Goal: Task Accomplishment & Management: Use online tool/utility

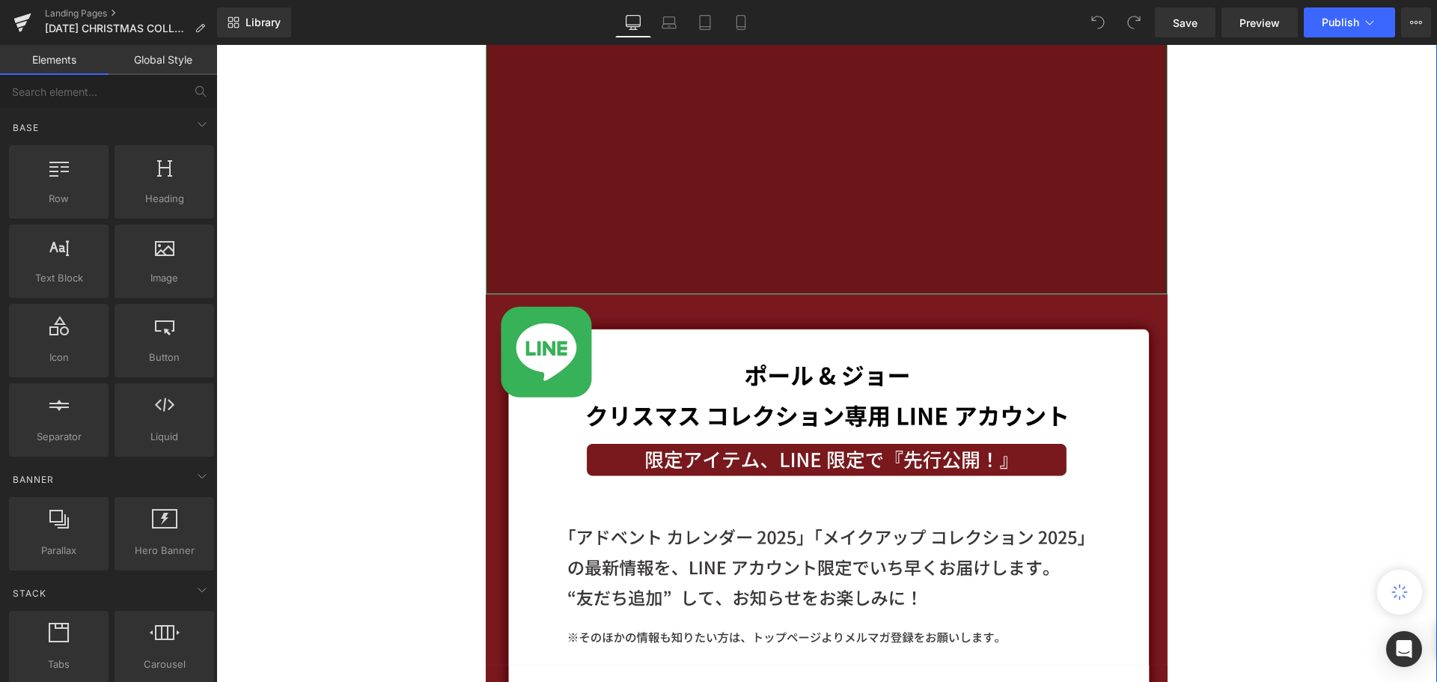
scroll to position [898, 0]
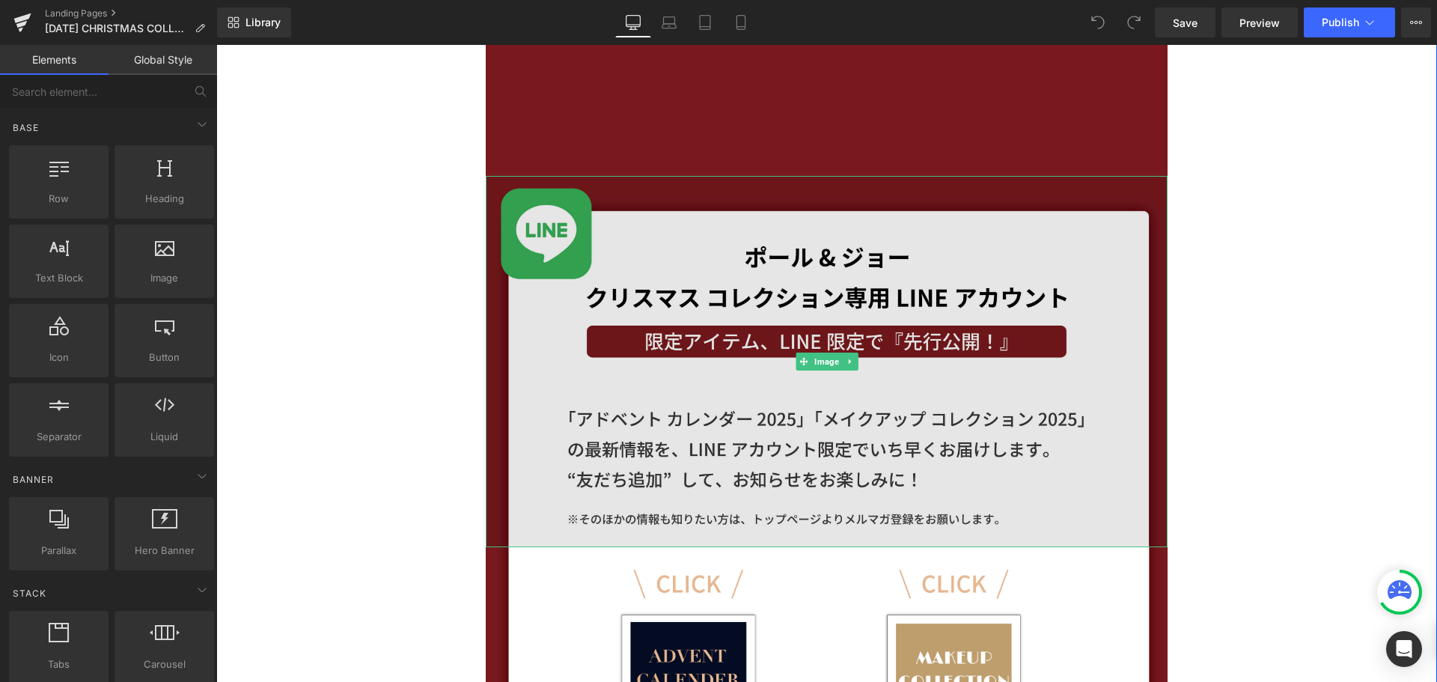
click at [1107, 191] on img at bounding box center [827, 361] width 682 height 371
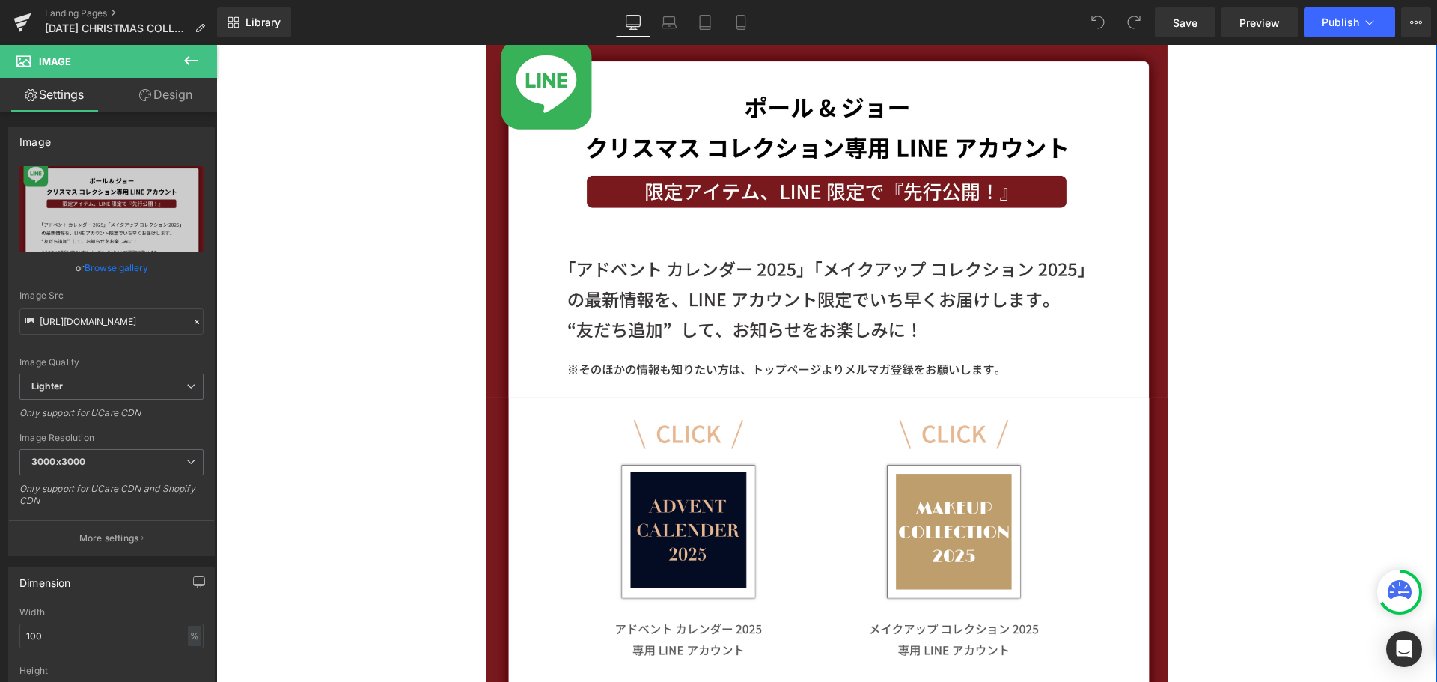
scroll to position [1347, 0]
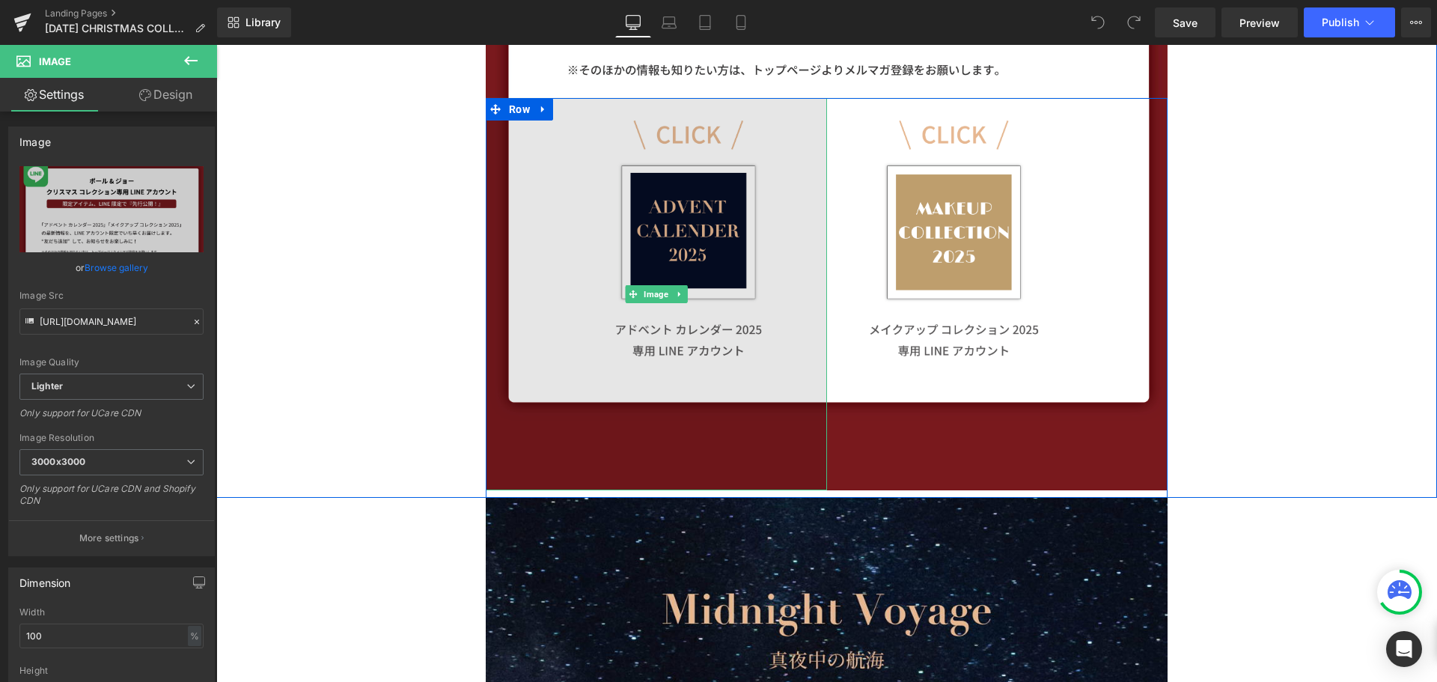
click at [759, 225] on img at bounding box center [656, 294] width 341 height 392
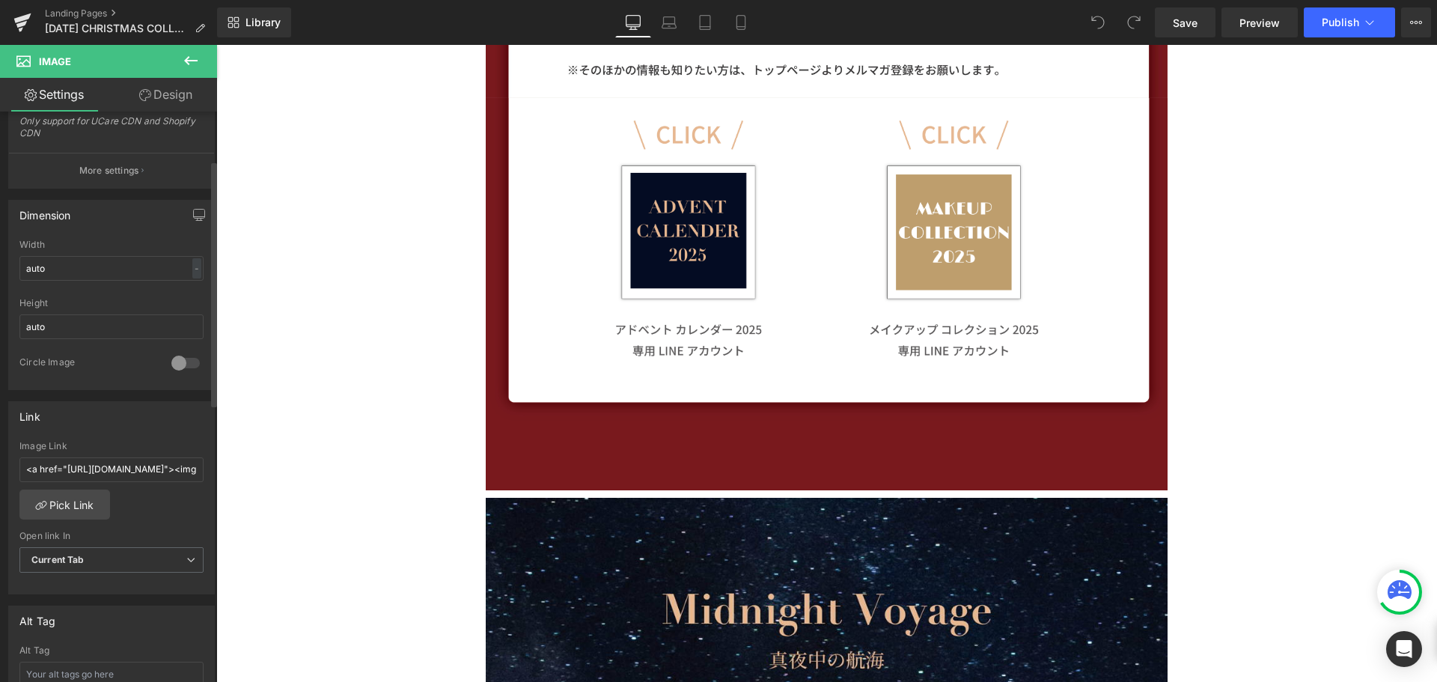
scroll to position [374, 0]
click at [114, 467] on input "<a href="https://lin.ee/wTIaddB"><img src="https://scdn.line-apps.com/n/line_ad…" at bounding box center [111, 462] width 184 height 25
click at [116, 461] on input "<a href="https://lin.ee/wTIaddB"><img src="https://scdn.line-apps.com/n/line_ad…" at bounding box center [111, 462] width 184 height 25
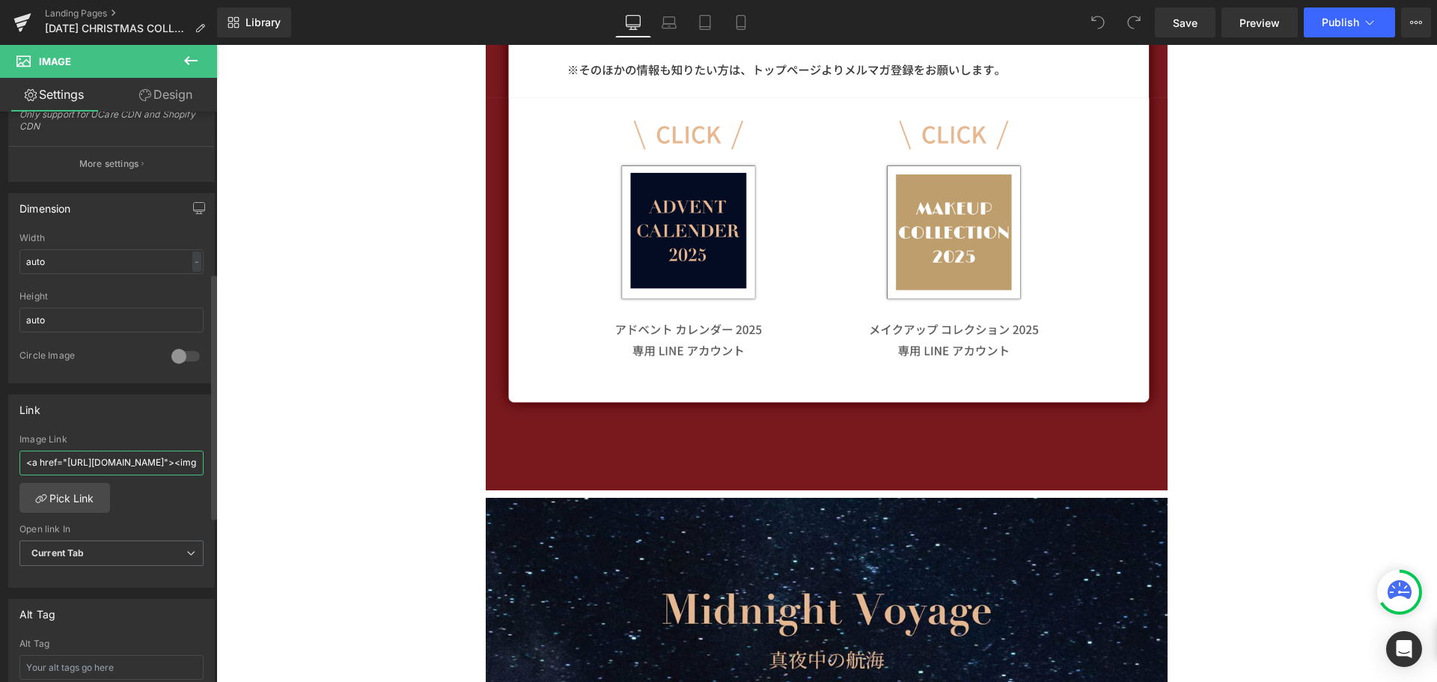
click at [111, 464] on input "<a href="https://lin.ee/wTIaddB"><img src="https://scdn.line-apps.com/n/line_ad…" at bounding box center [111, 462] width 184 height 25
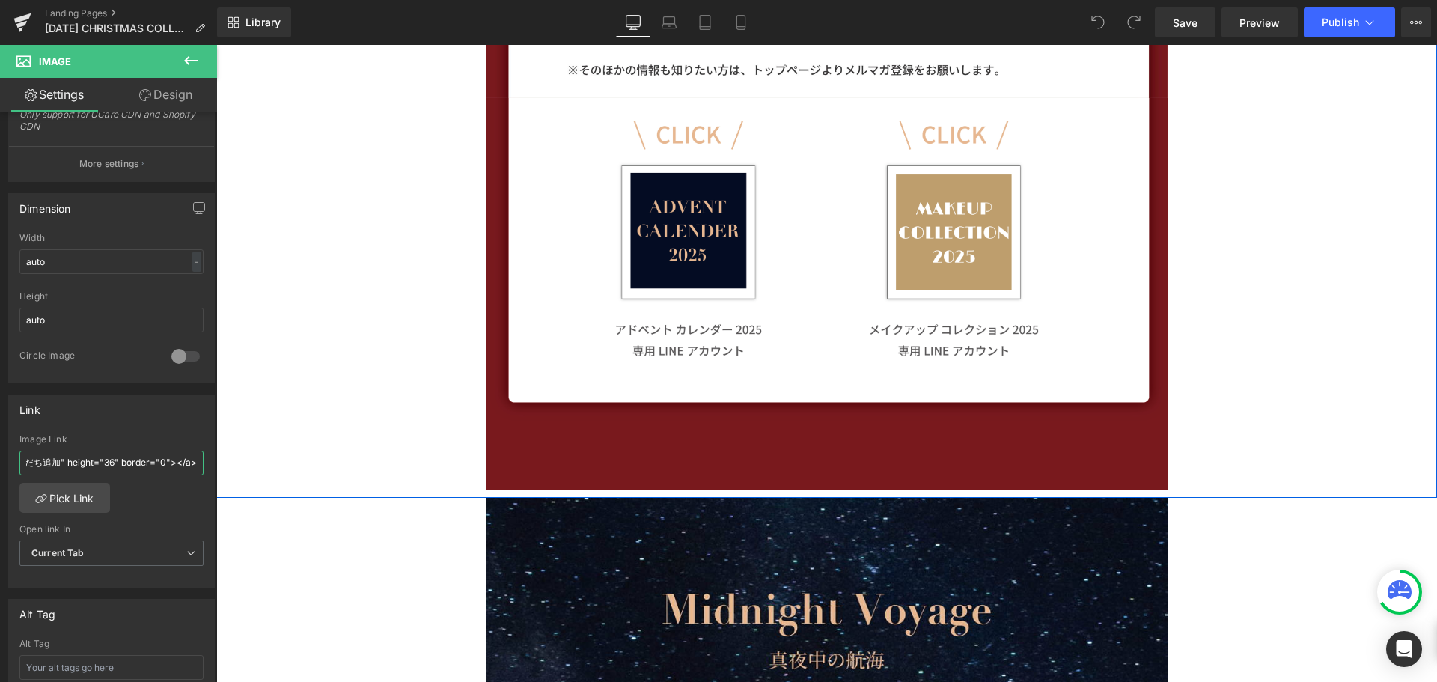
drag, startPoint x: 325, startPoint y: 509, endPoint x: 227, endPoint y: 463, distance: 107.4
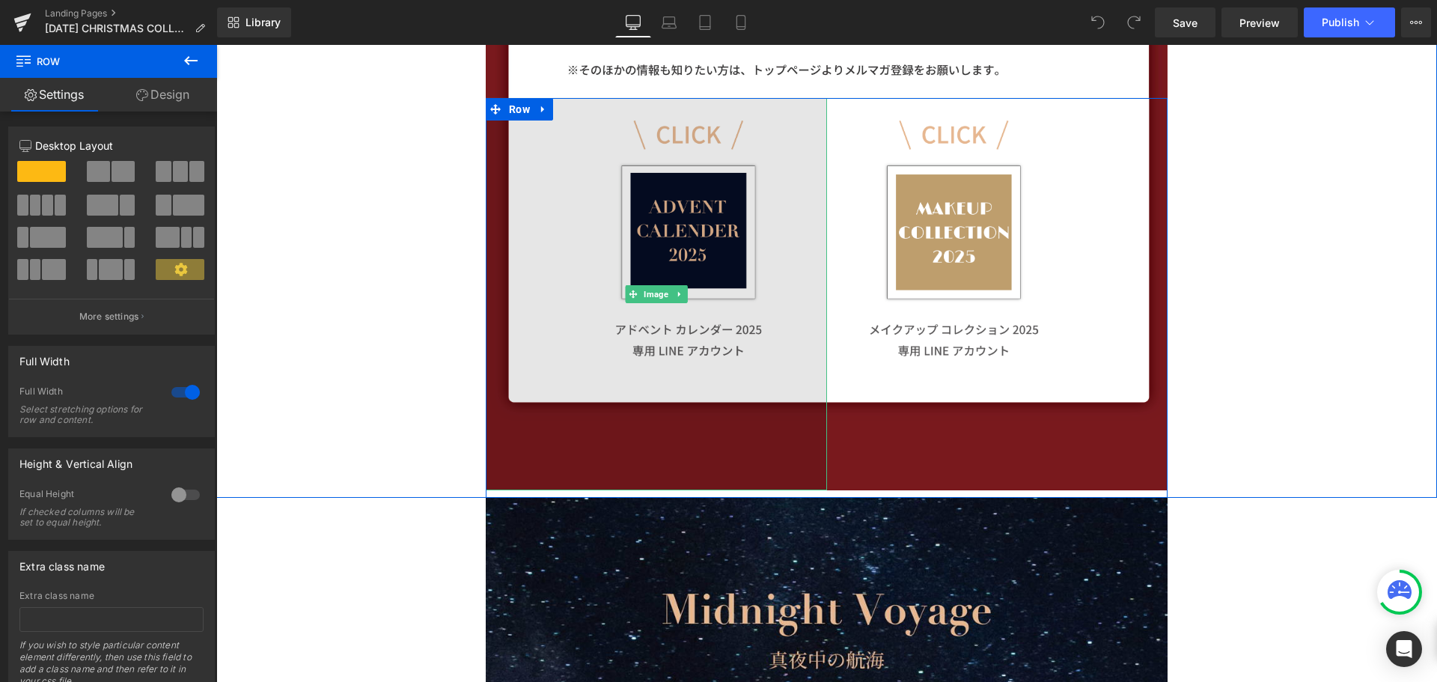
click at [688, 242] on img at bounding box center [656, 294] width 341 height 392
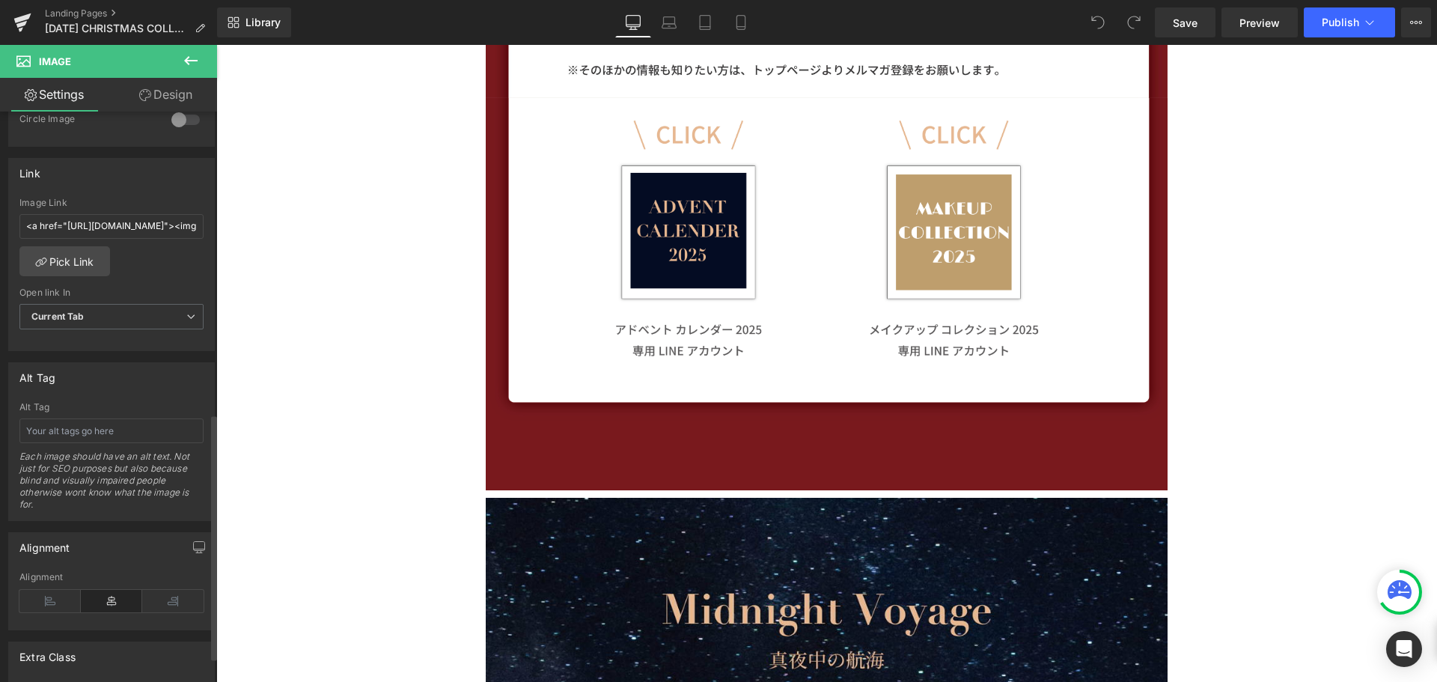
scroll to position [609, 0]
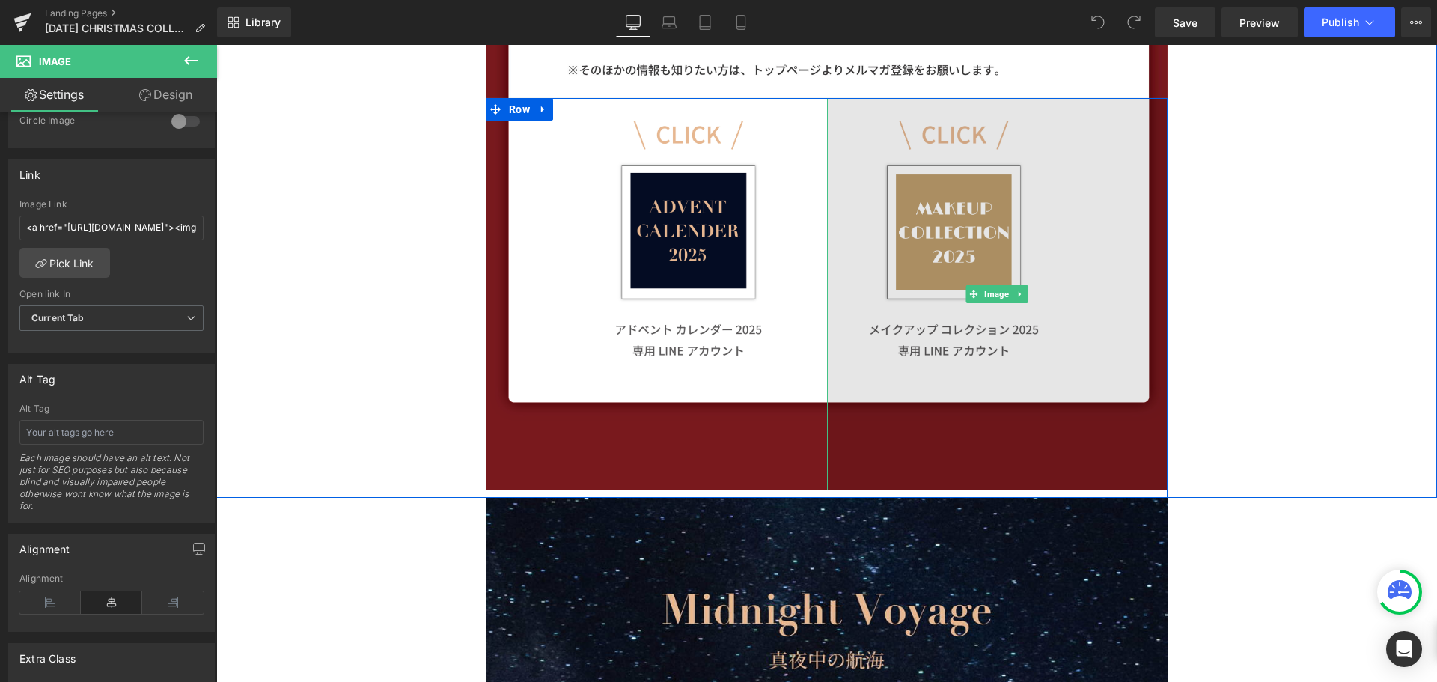
click at [951, 345] on img at bounding box center [997, 294] width 341 height 392
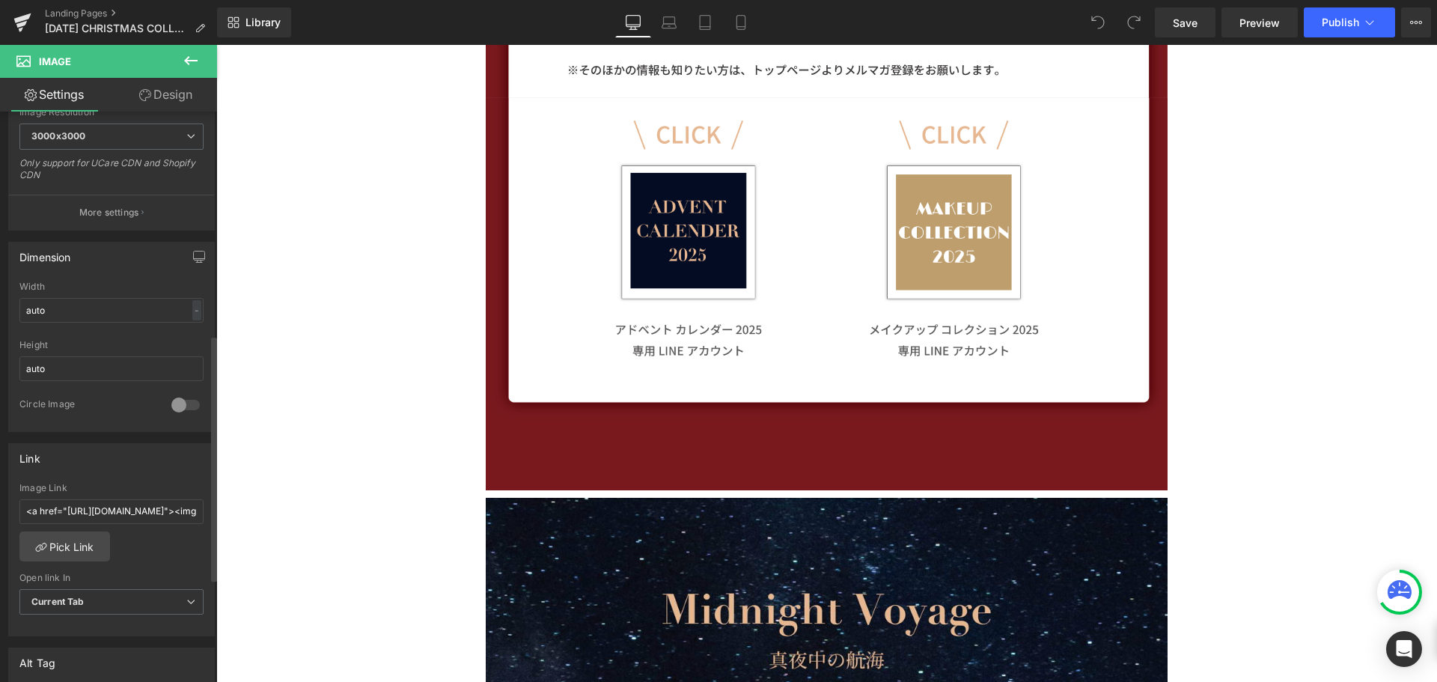
scroll to position [524, 0]
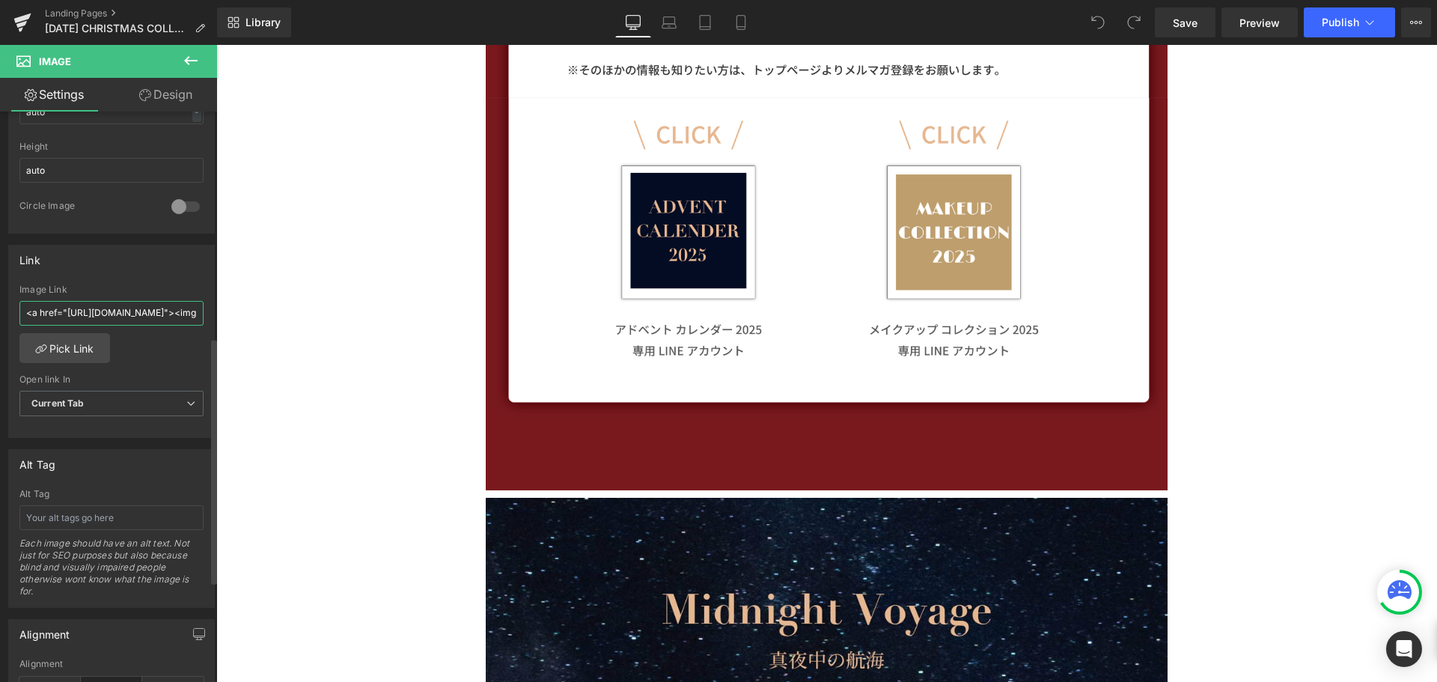
click at [126, 314] on input "<a href="https://lin.ee/B8Av1Xh"><img src="https://scdn.line-apps.com/n/line_ad…" at bounding box center [111, 313] width 184 height 25
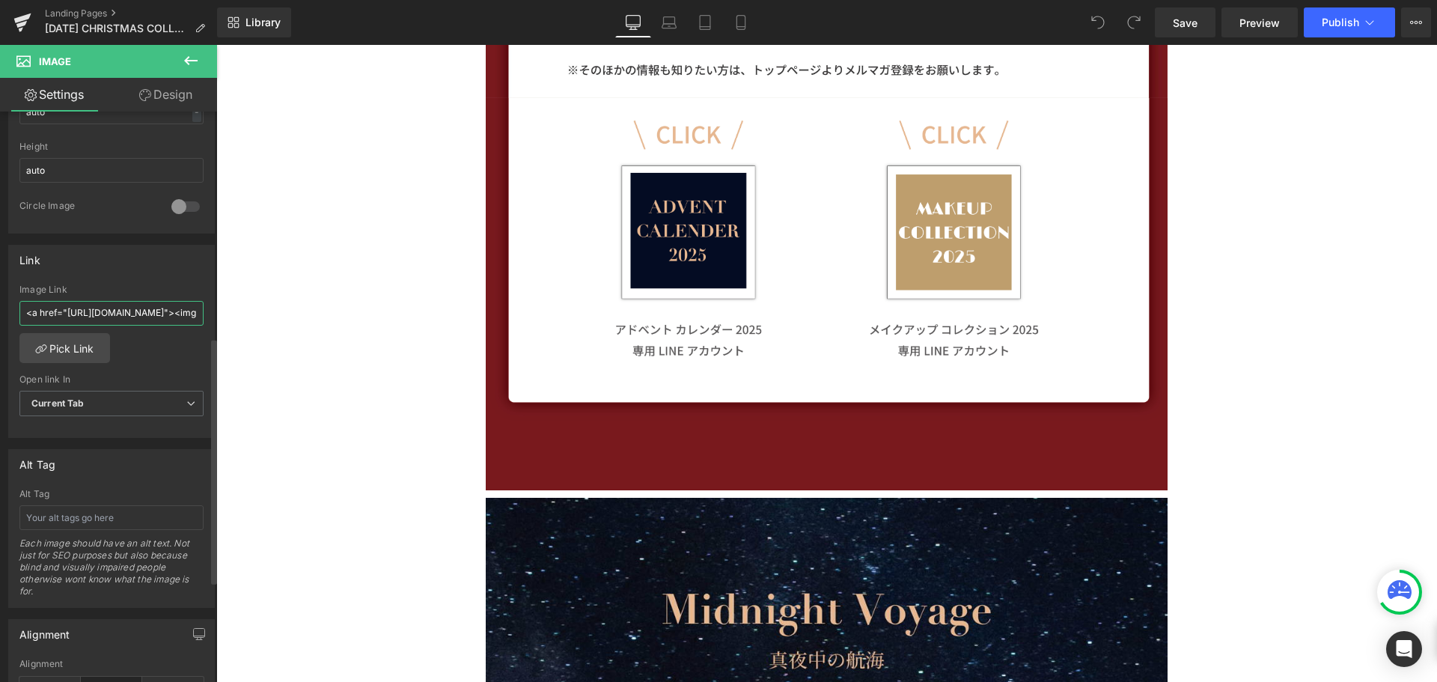
click at [126, 314] on input "<a href="https://lin.ee/B8Av1Xh"><img src="https://scdn.line-apps.com/n/line_ad…" at bounding box center [111, 313] width 184 height 25
click at [124, 313] on input "<a href="https://lin.ee/B8Av1Xh"><img src="https://scdn.line-apps.com/n/line_ad…" at bounding box center [111, 313] width 184 height 25
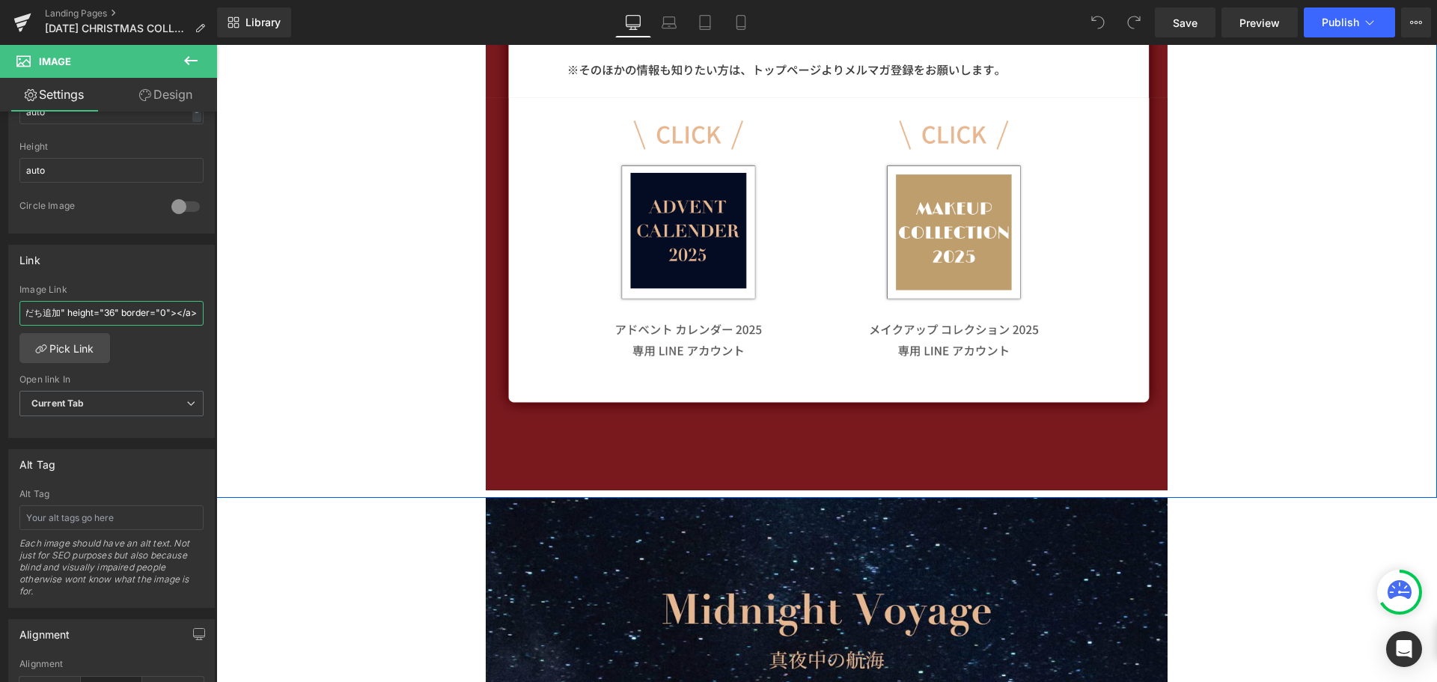
drag, startPoint x: 340, startPoint y: 358, endPoint x: 342, endPoint y: 312, distance: 45.7
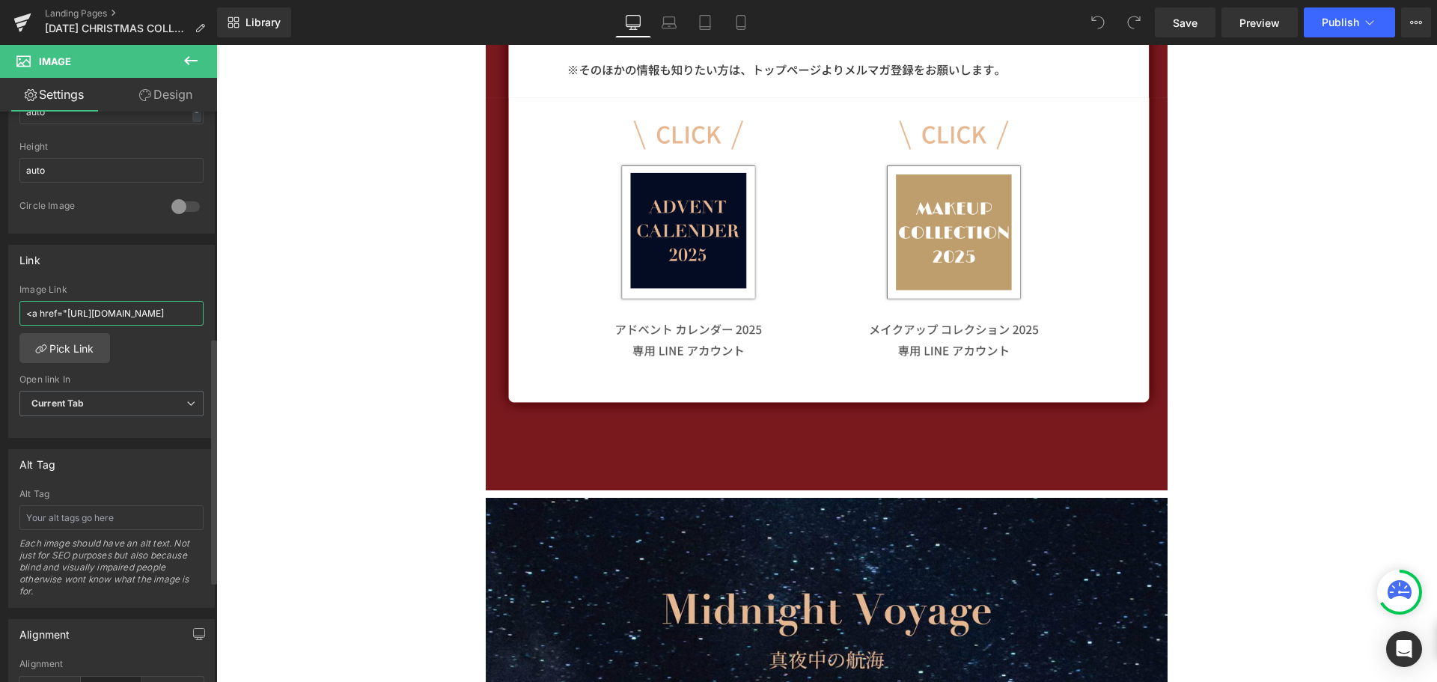
scroll to position [0, 0]
type input "<"
paste input "<a href="https://lin.ee/B8Av1Xh"><img src="https://scdn.line-apps.com/n/line_ad…"
type input "<a href="https://lin.ee/B8Av1Xh"><img src="https://scdn.line-apps.com/n/line_ad…"
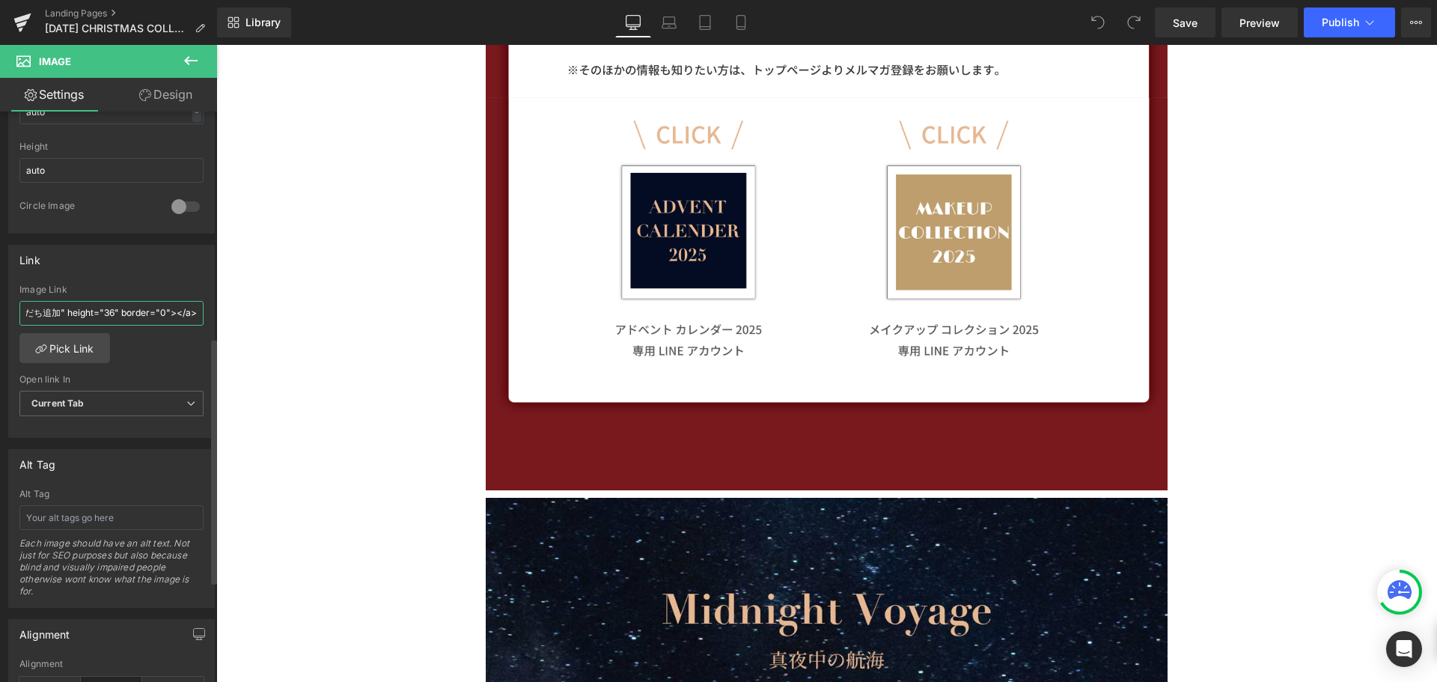
click at [170, 315] on input "<a href="https://lin.ee/B8Av1Xh"><img src="https://scdn.line-apps.com/n/line_ad…" at bounding box center [111, 313] width 184 height 25
drag, startPoint x: 169, startPoint y: 314, endPoint x: 0, endPoint y: 325, distance: 169.5
click at [0, 325] on div "Link <a href="https://lin.ee/B8Av1Xh"><img src="https://scdn.line-apps.com/n/li…" at bounding box center [112, 335] width 224 height 205
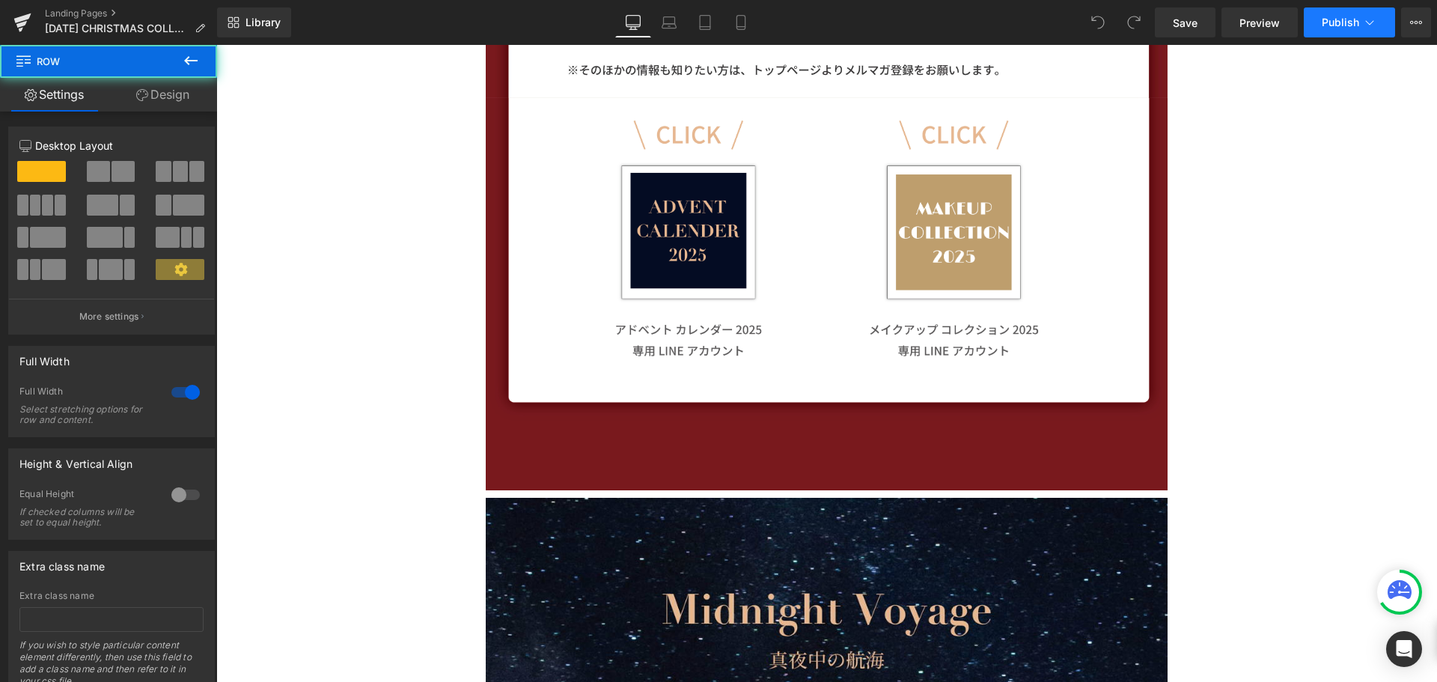
click at [1338, 20] on span "Publish" at bounding box center [1339, 22] width 37 height 12
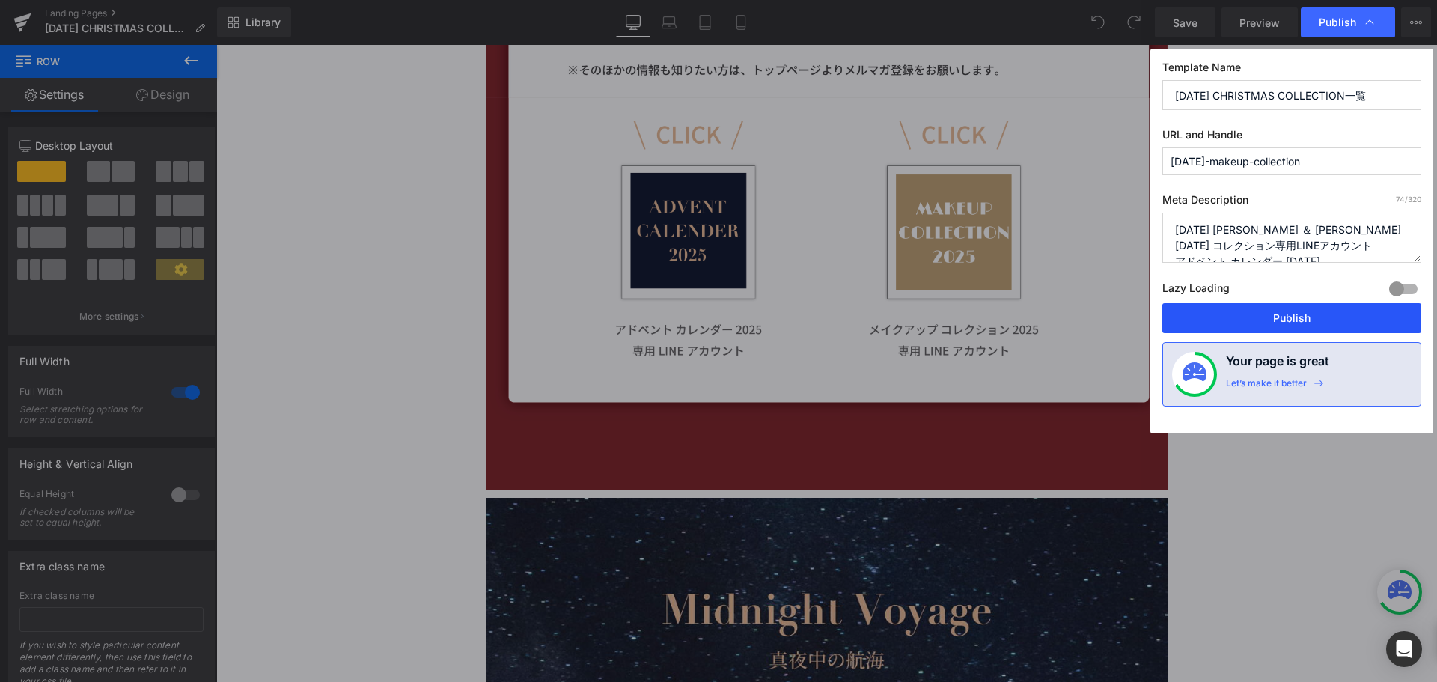
click at [1306, 317] on button "Publish" at bounding box center [1291, 318] width 259 height 30
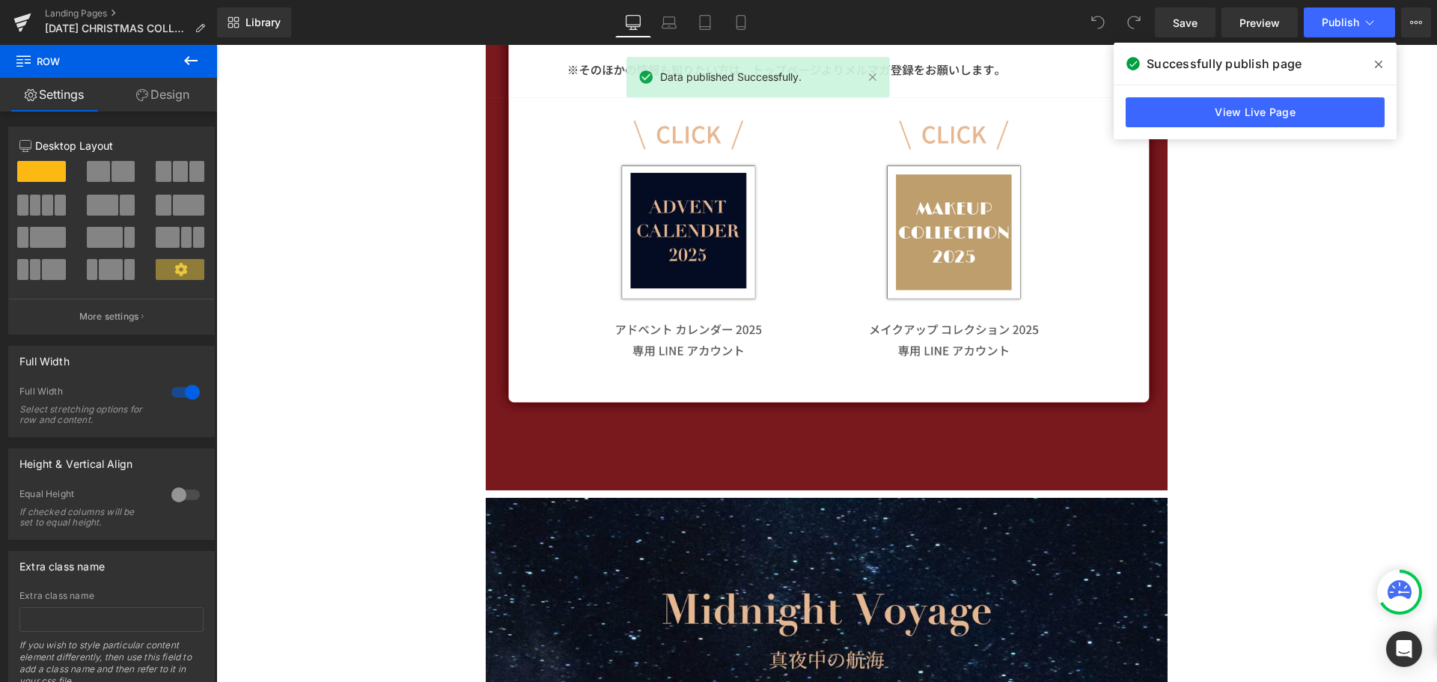
click at [1380, 70] on icon at bounding box center [1377, 64] width 7 height 12
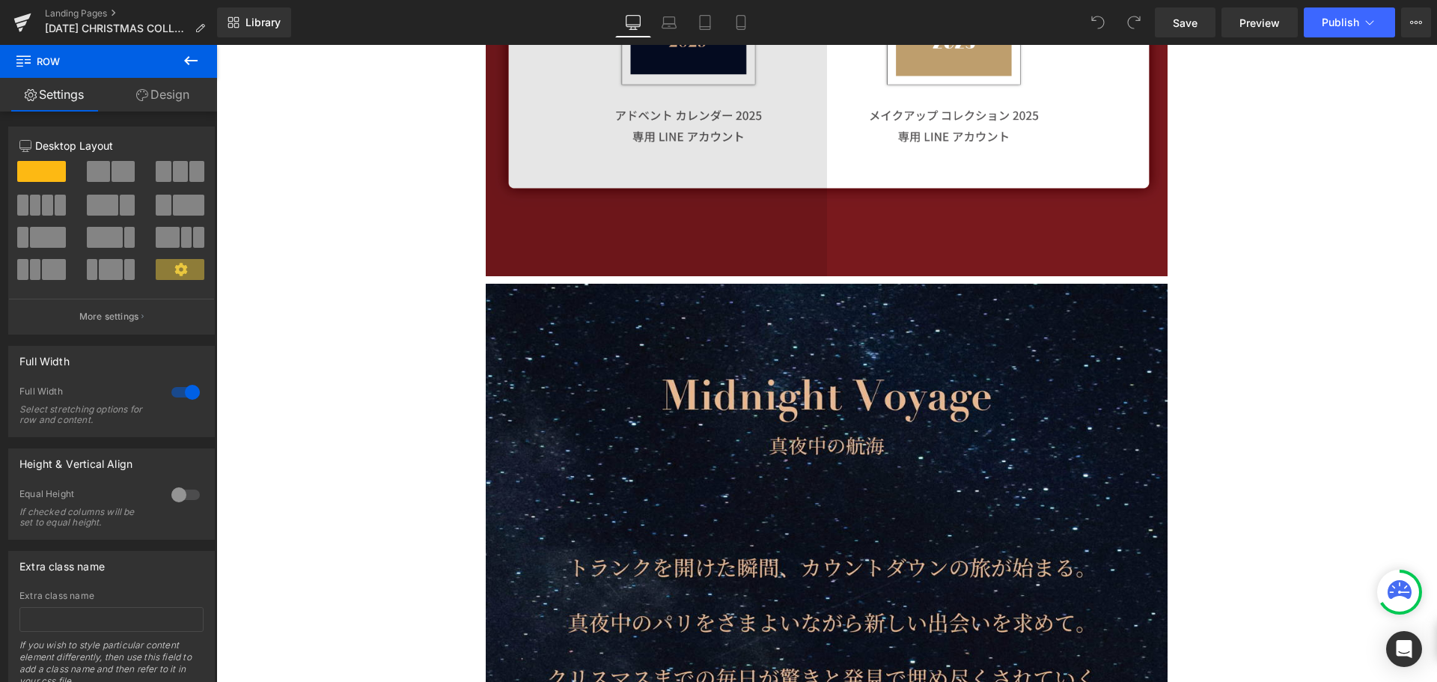
scroll to position [1272, 0]
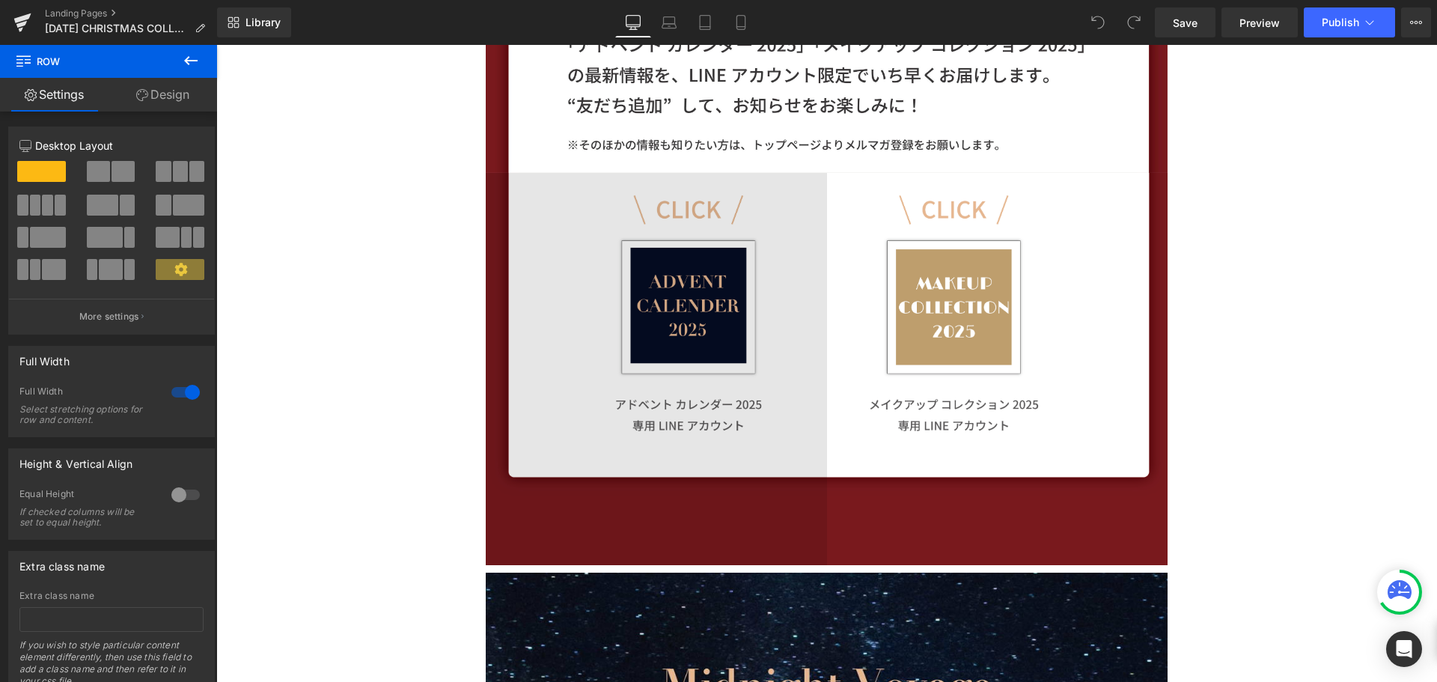
click at [758, 321] on img at bounding box center [656, 369] width 341 height 392
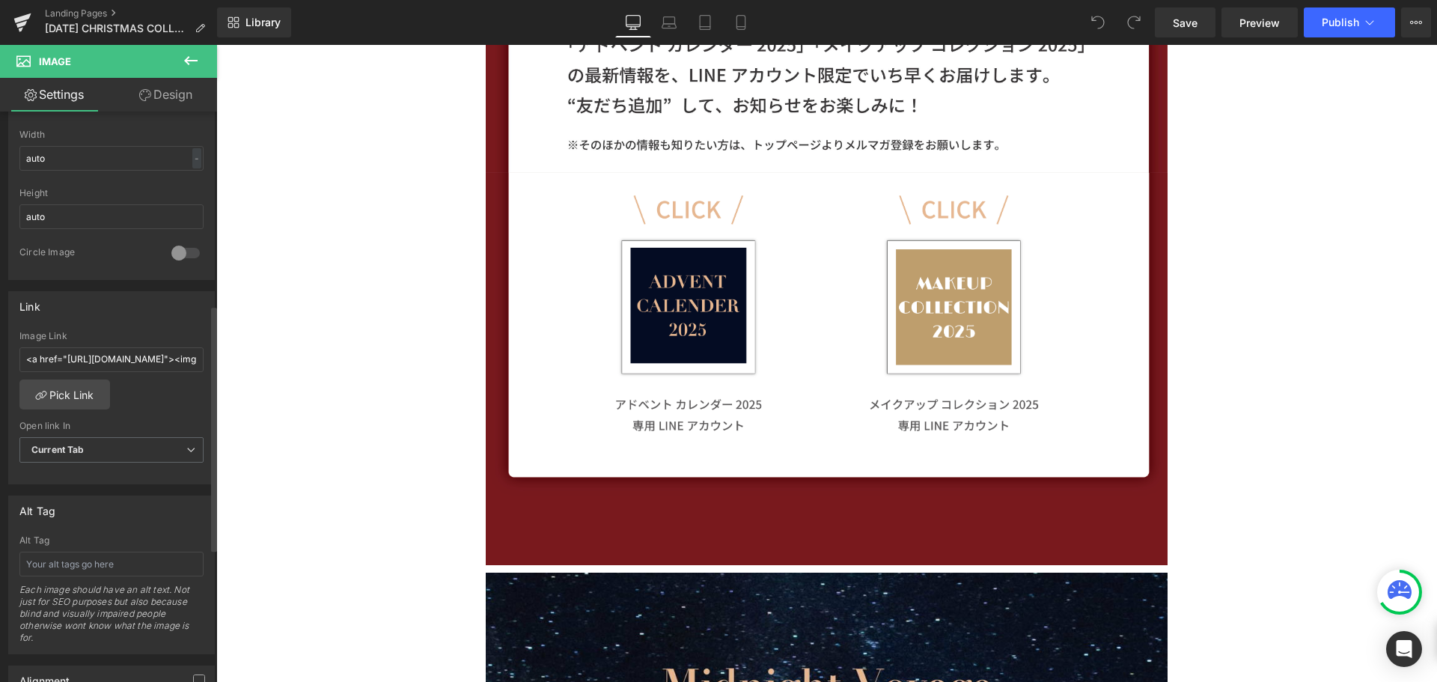
scroll to position [524, 0]
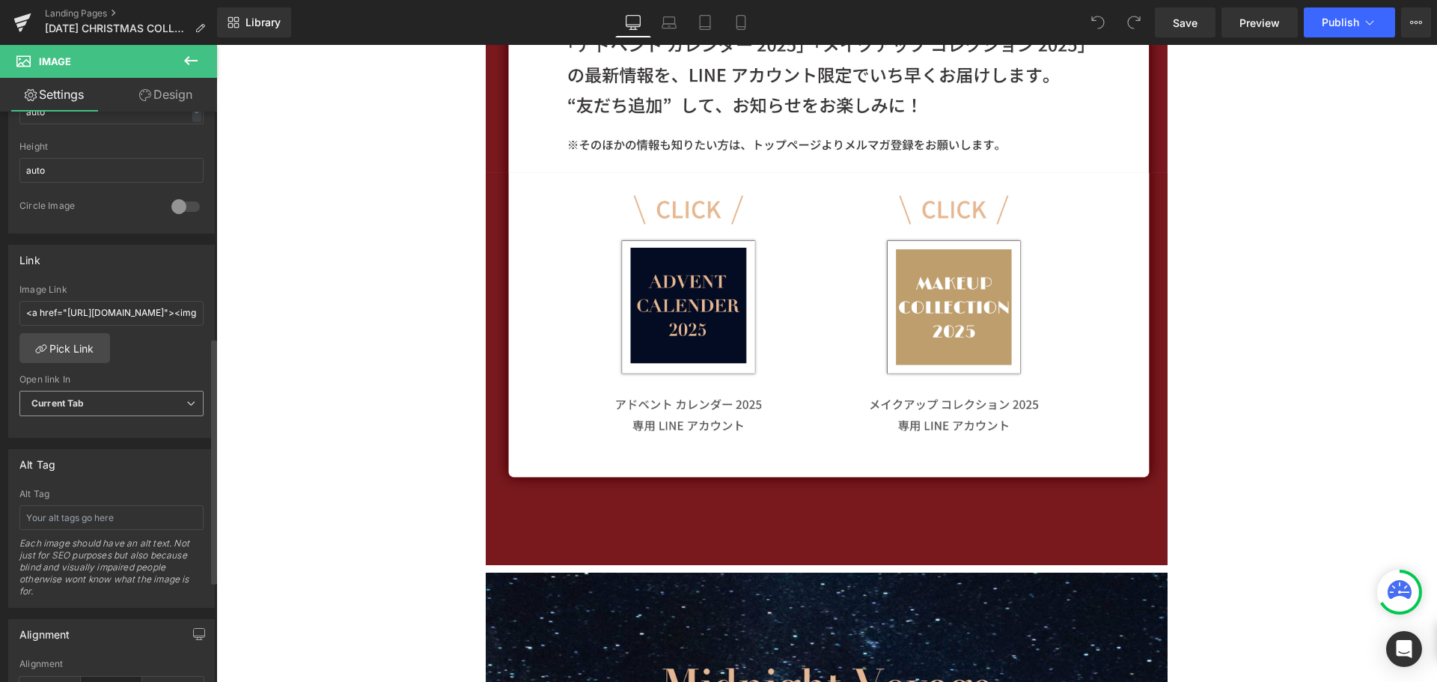
click at [164, 404] on span "Current Tab" at bounding box center [111, 404] width 184 height 26
click at [129, 447] on li "New Tab" at bounding box center [108, 452] width 178 height 22
click at [1348, 31] on button "Publish" at bounding box center [1348, 22] width 91 height 30
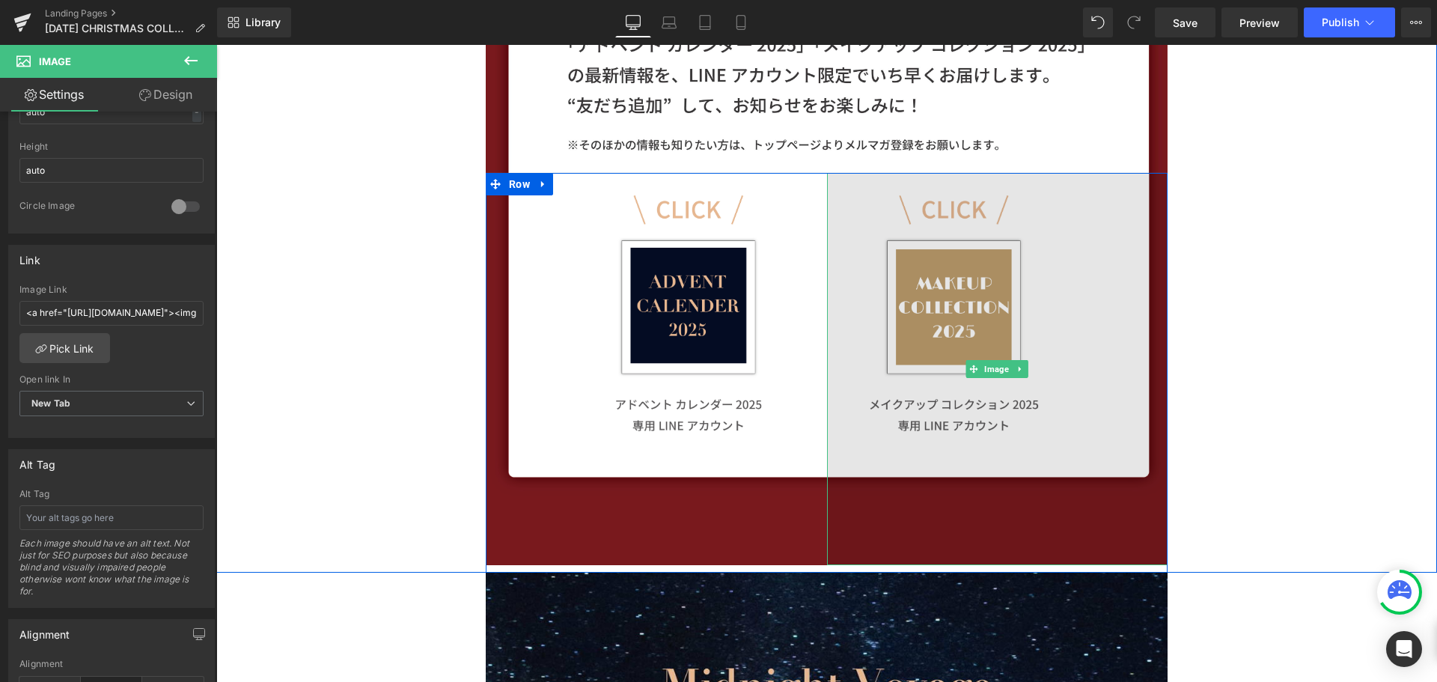
click at [982, 323] on img at bounding box center [997, 369] width 341 height 392
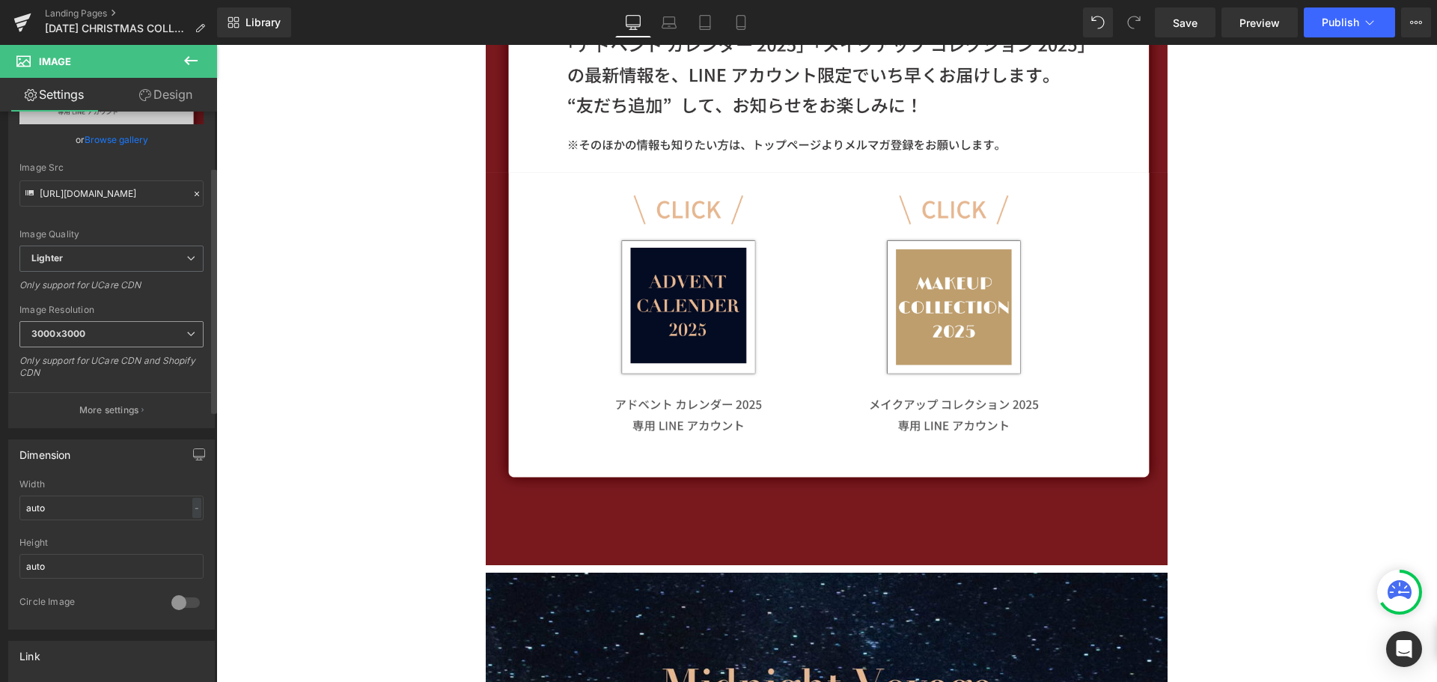
scroll to position [299, 0]
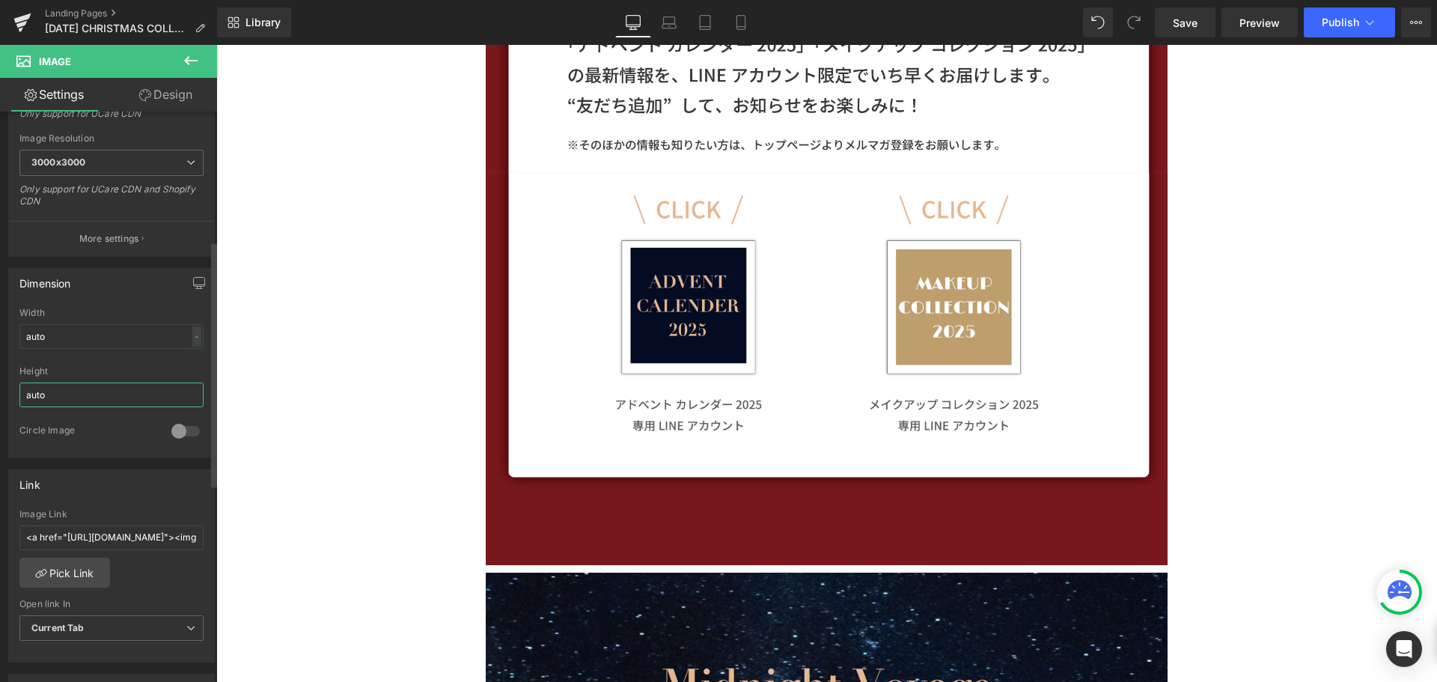
click at [181, 389] on input "auto" at bounding box center [111, 394] width 184 height 25
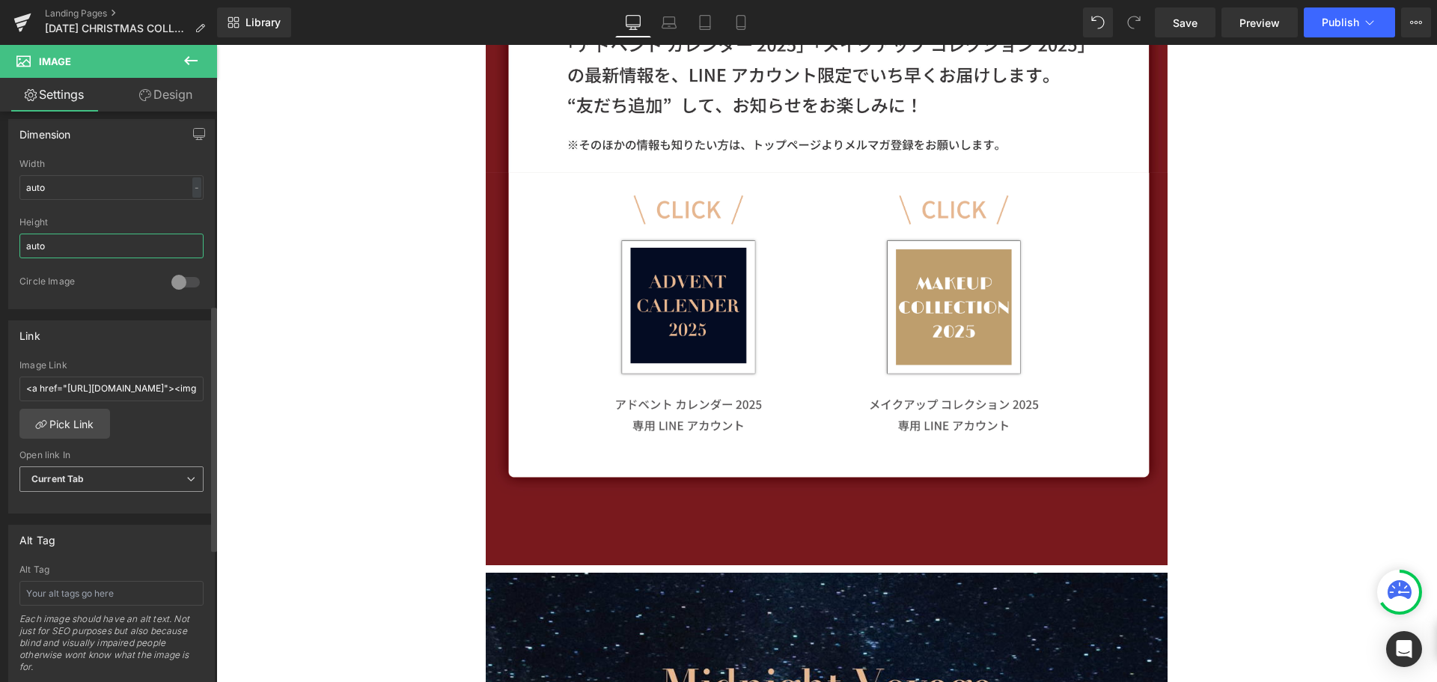
scroll to position [449, 0]
click at [176, 478] on span "Current Tab" at bounding box center [111, 478] width 184 height 26
click at [166, 518] on li "New Tab" at bounding box center [108, 527] width 178 height 22
click at [1343, 28] on span "Publish" at bounding box center [1339, 22] width 37 height 12
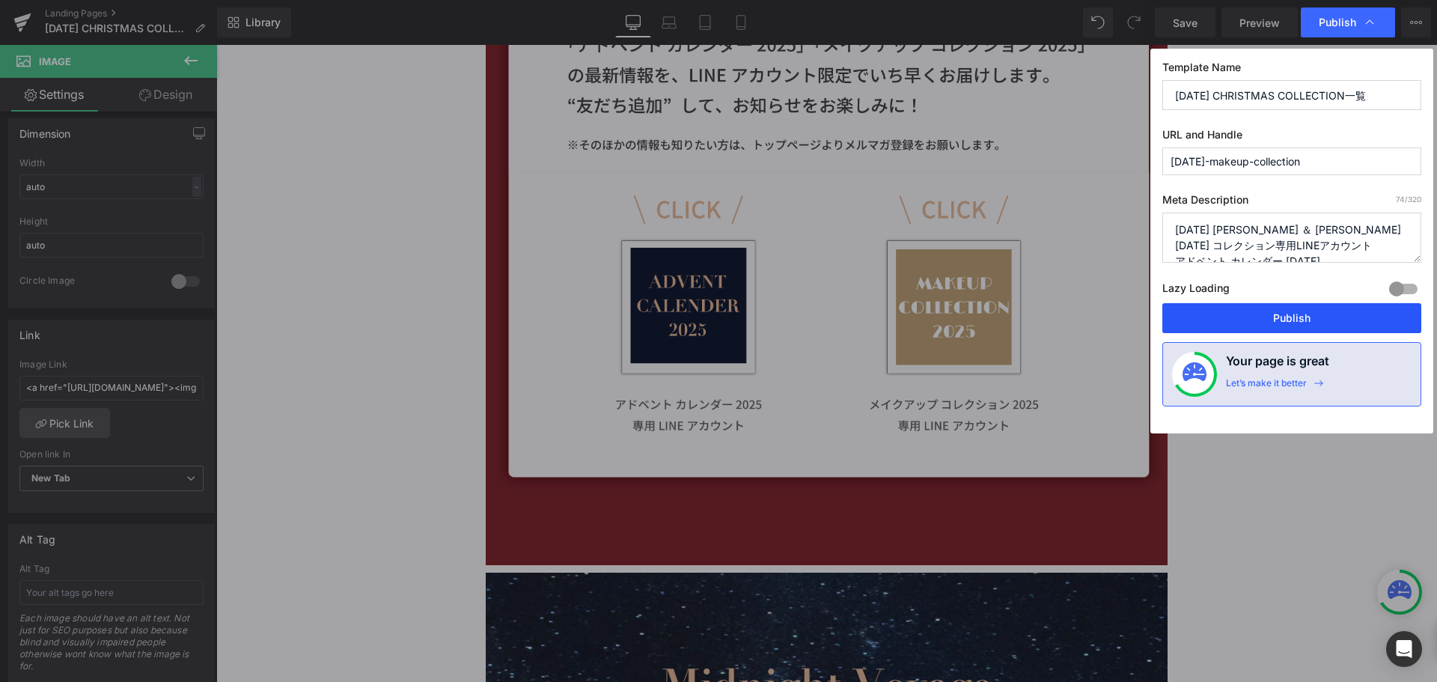
click at [1295, 322] on button "Publish" at bounding box center [1291, 318] width 259 height 30
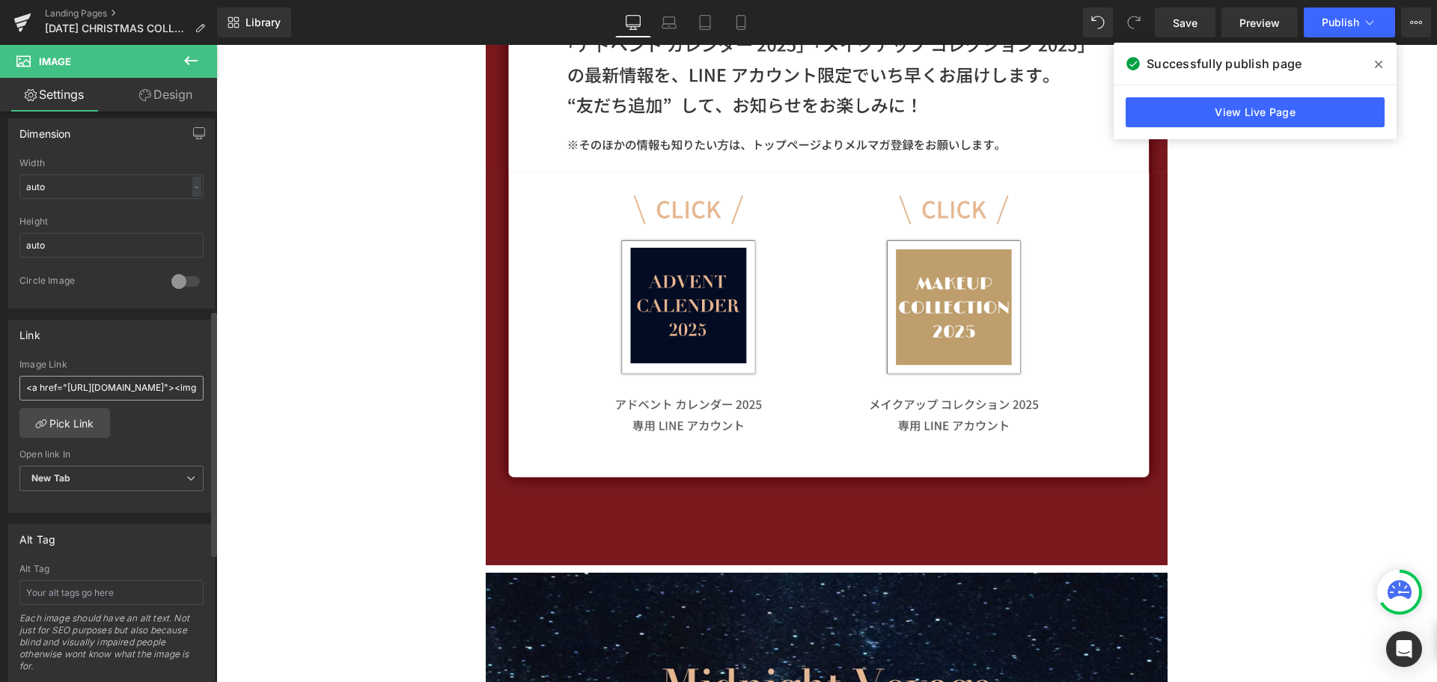
scroll to position [748, 0]
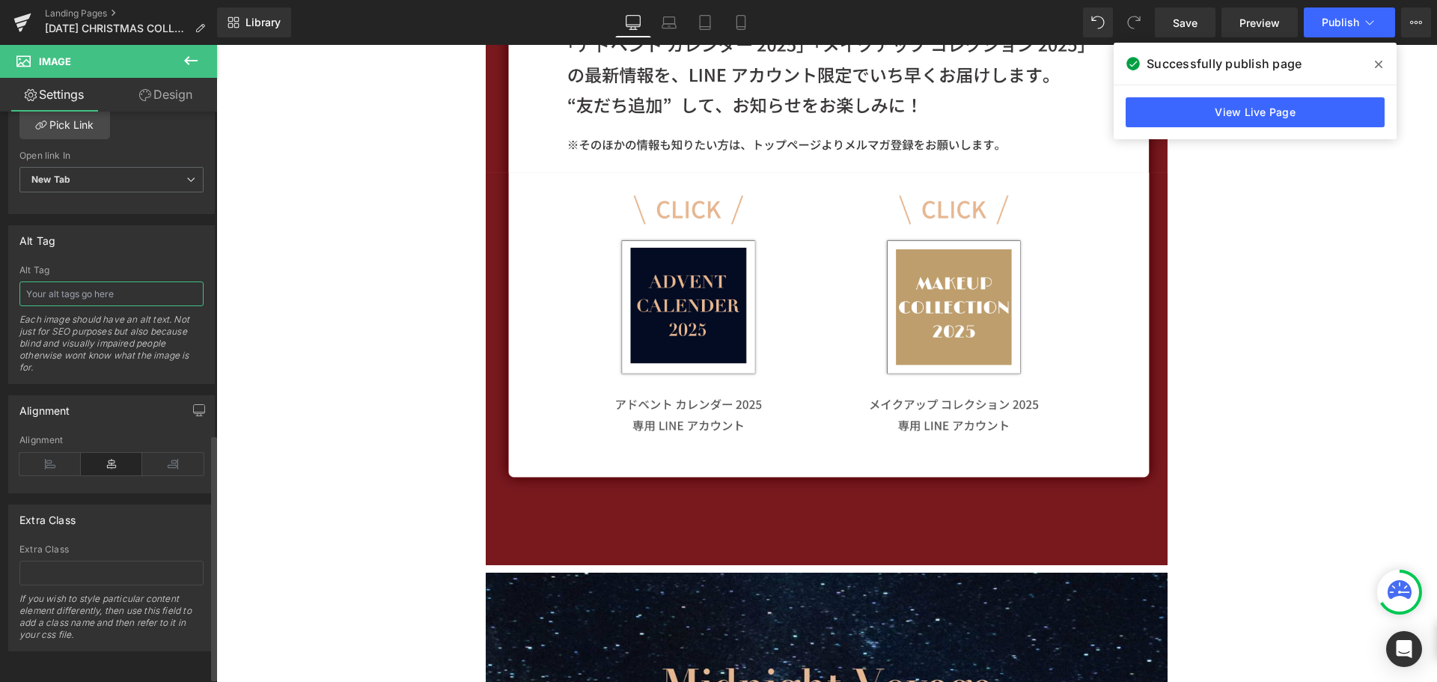
click at [100, 291] on input "text" at bounding box center [111, 293] width 184 height 25
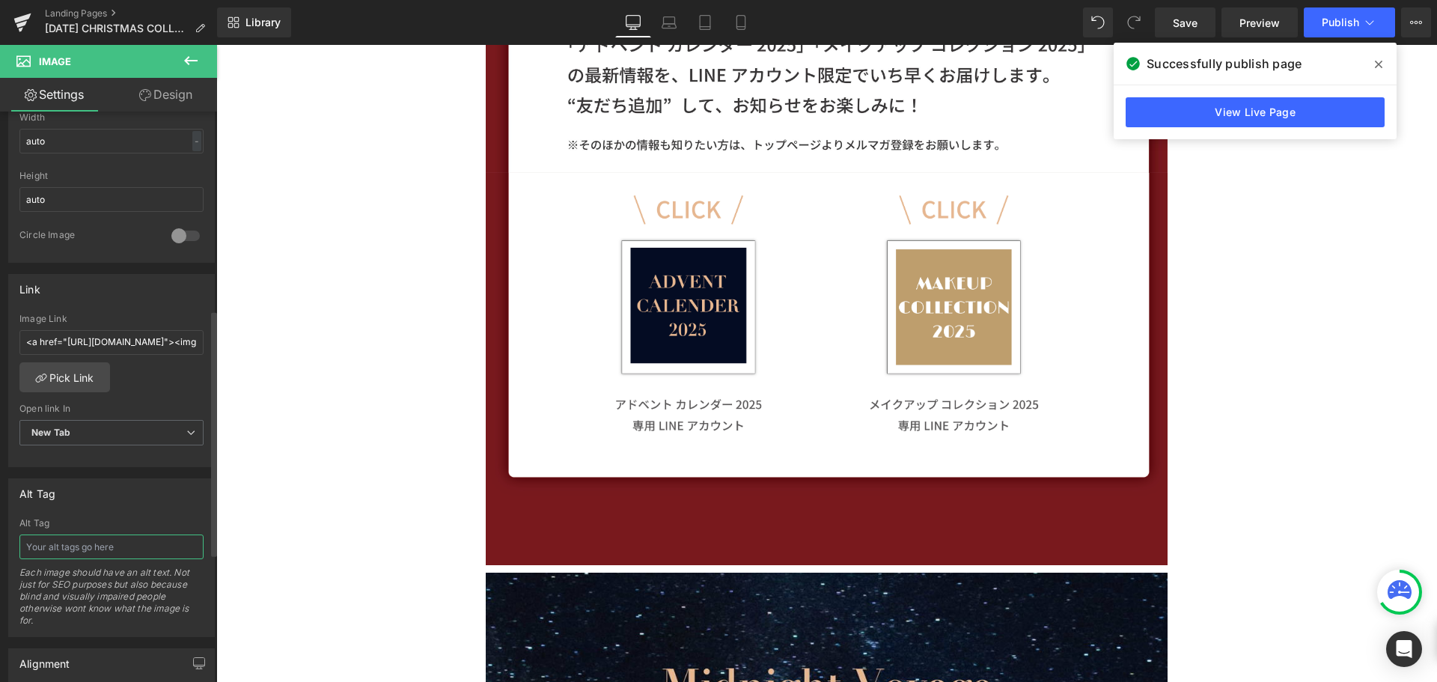
scroll to position [459, 0]
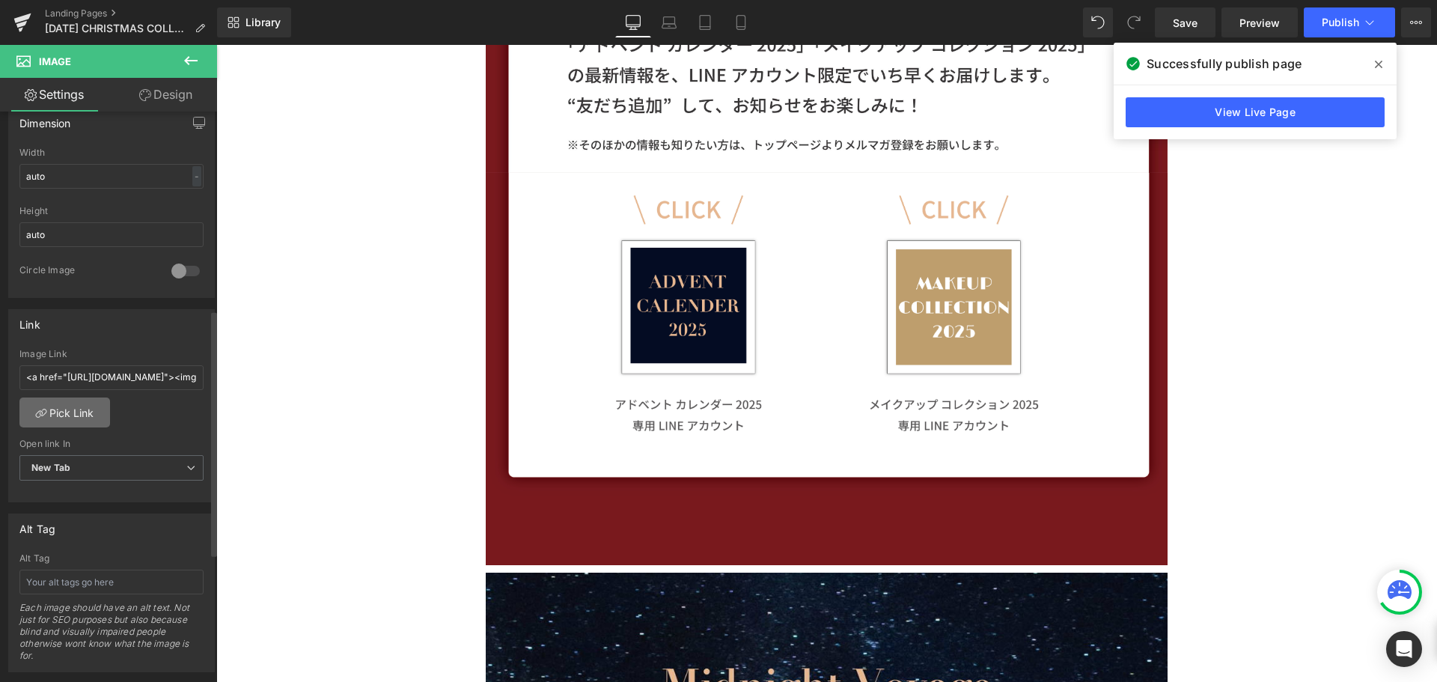
click at [70, 418] on link "Pick Link" at bounding box center [64, 412] width 91 height 30
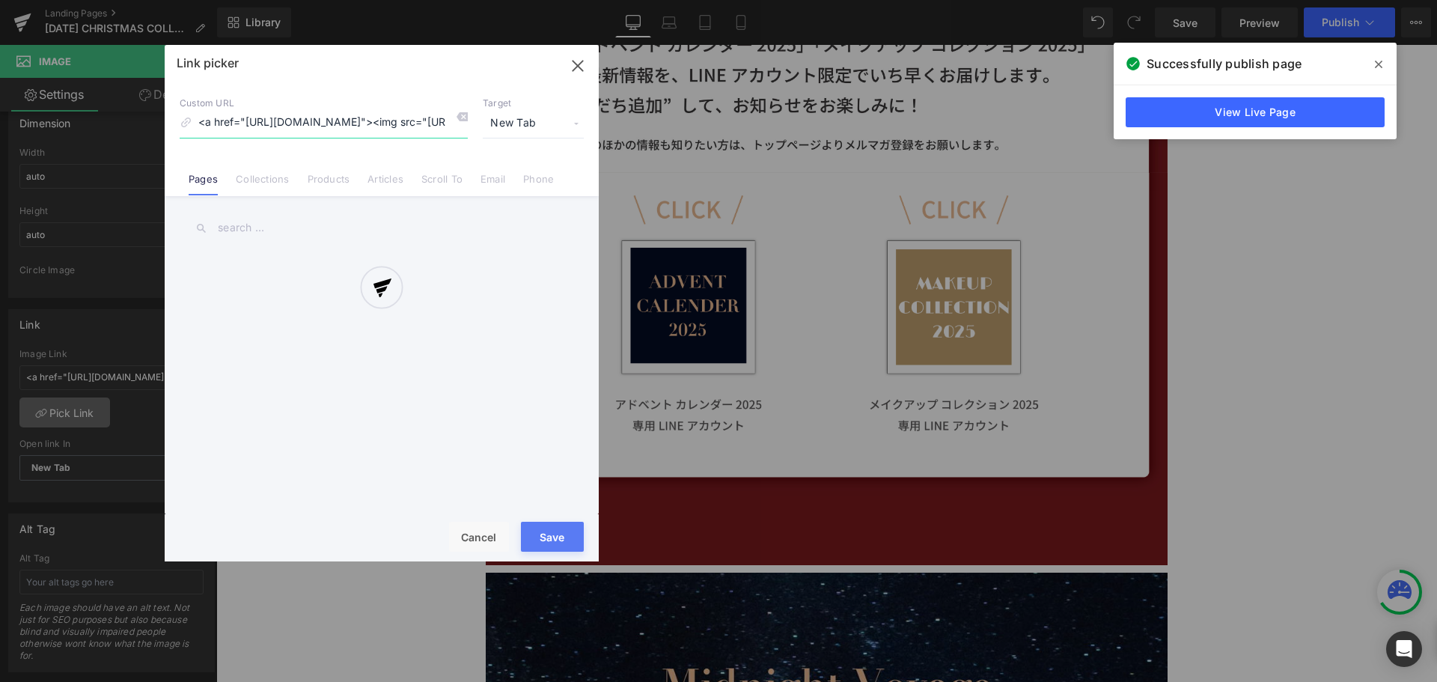
scroll to position [0, 486]
click at [574, 125] on span "New Tab" at bounding box center [533, 123] width 101 height 28
click at [572, 125] on span "New Tab" at bounding box center [533, 123] width 101 height 28
click at [538, 183] on link "Phone" at bounding box center [538, 184] width 31 height 22
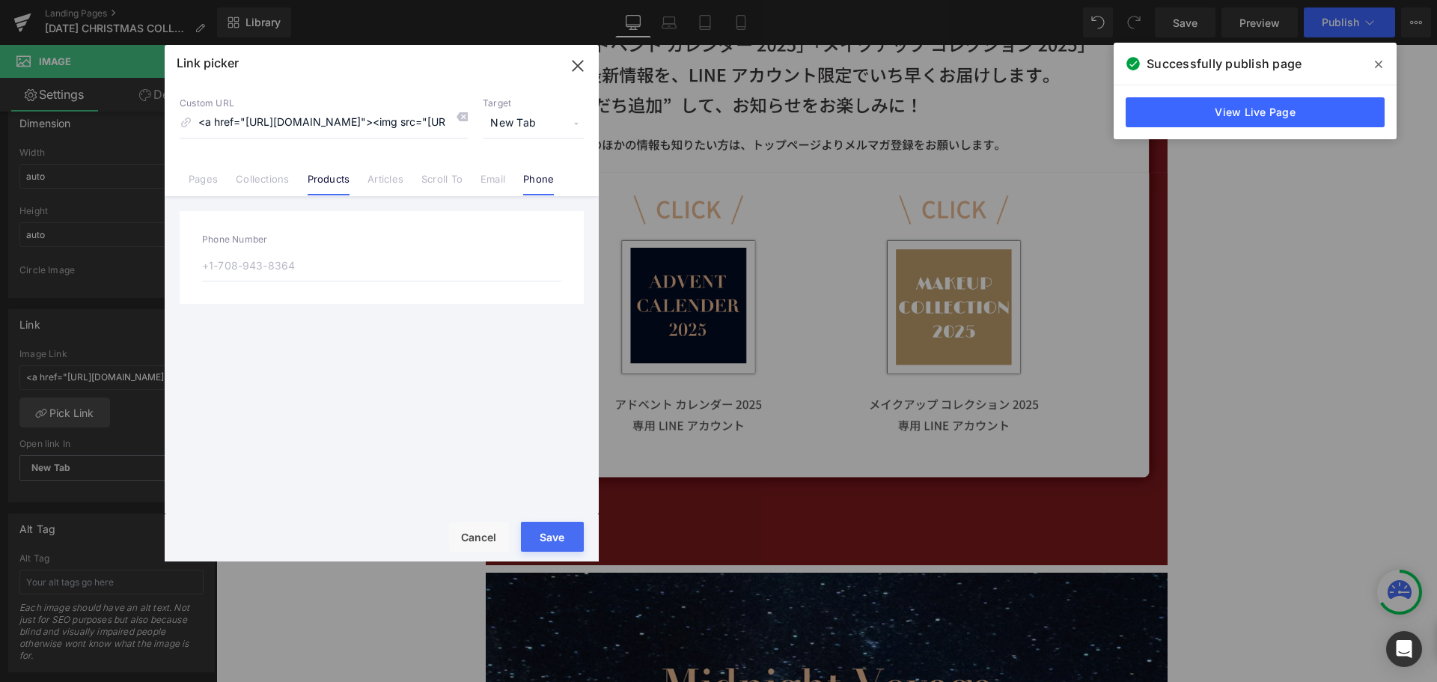
click at [322, 183] on link "Products" at bounding box center [329, 184] width 43 height 22
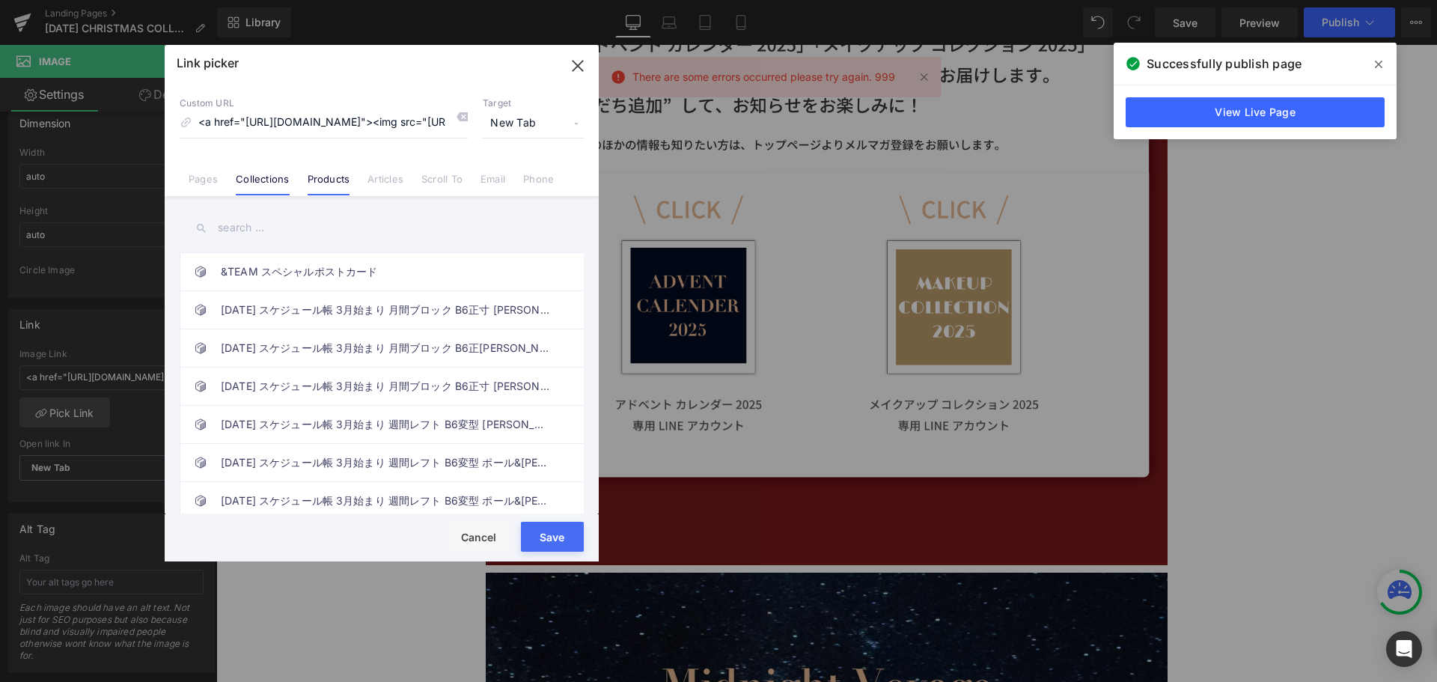
click at [275, 188] on link "Collections" at bounding box center [262, 184] width 53 height 22
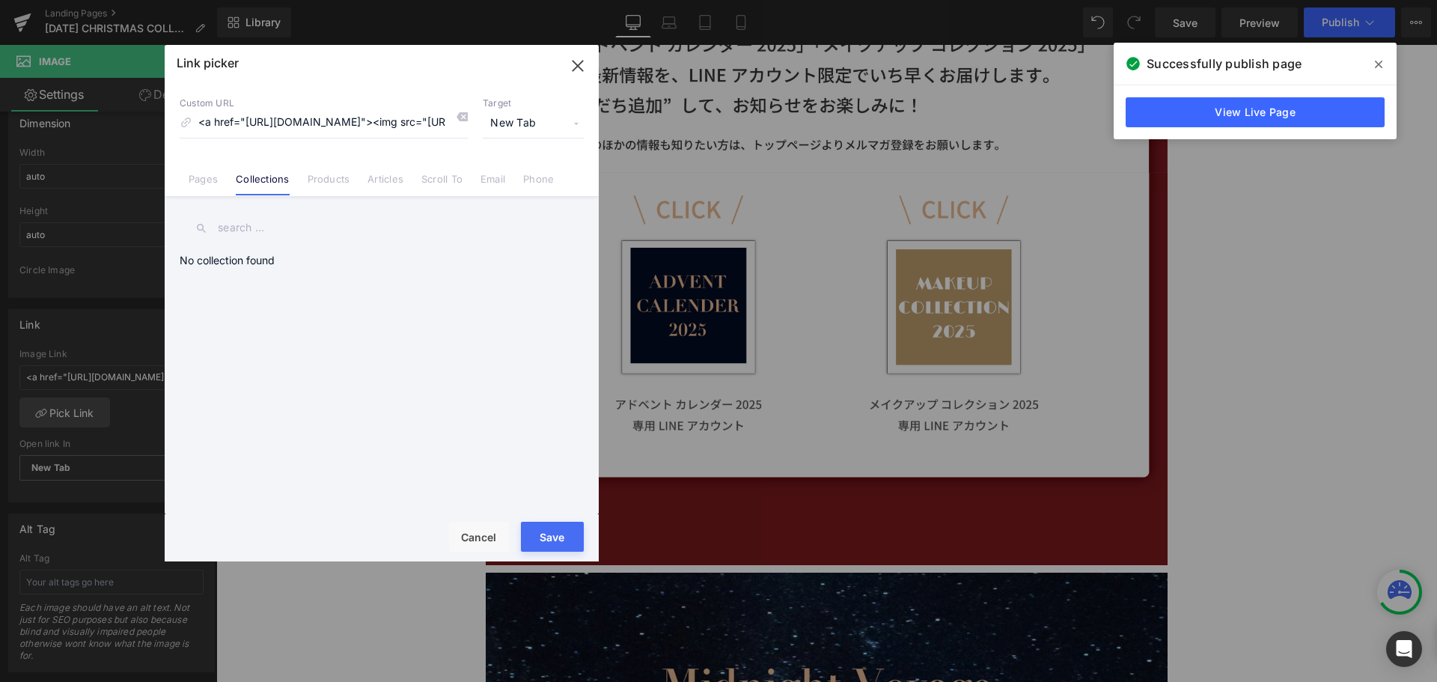
click at [581, 67] on icon "button" at bounding box center [578, 66] width 24 height 24
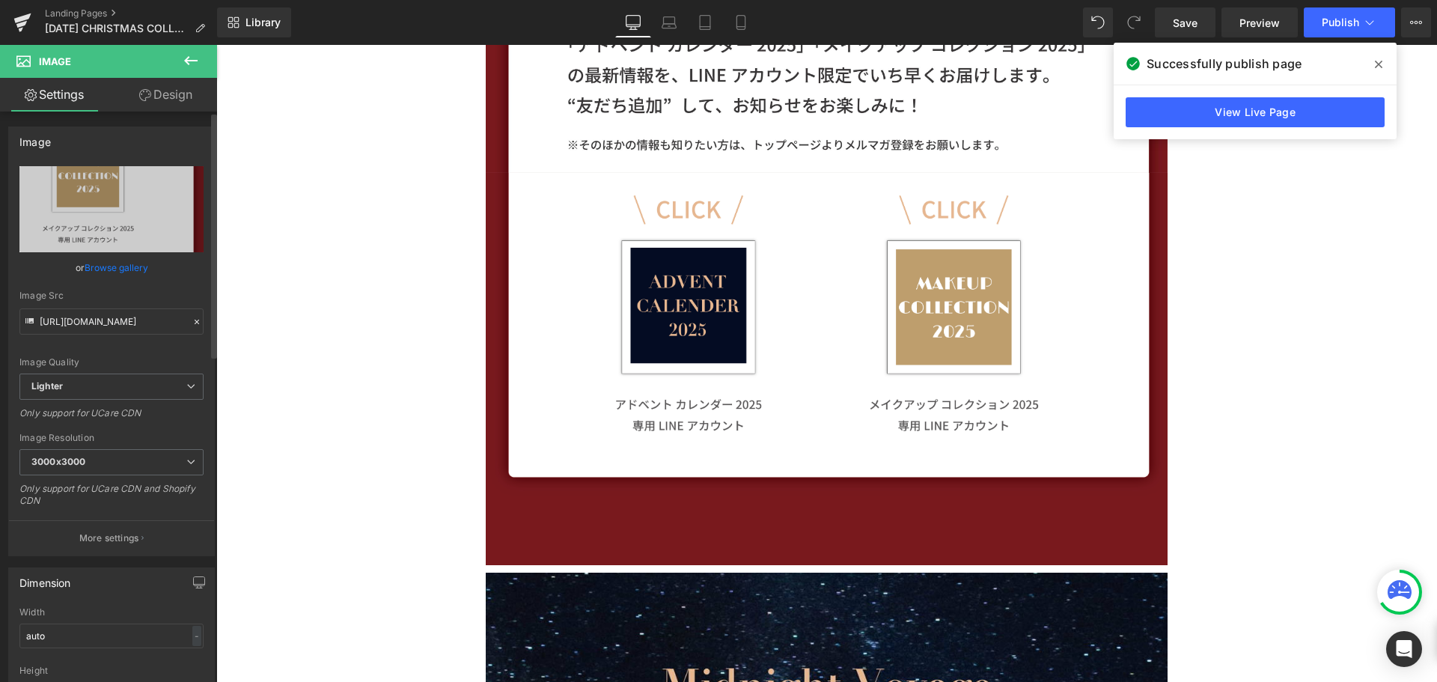
click at [126, 541] on p "More settings" at bounding box center [109, 537] width 60 height 13
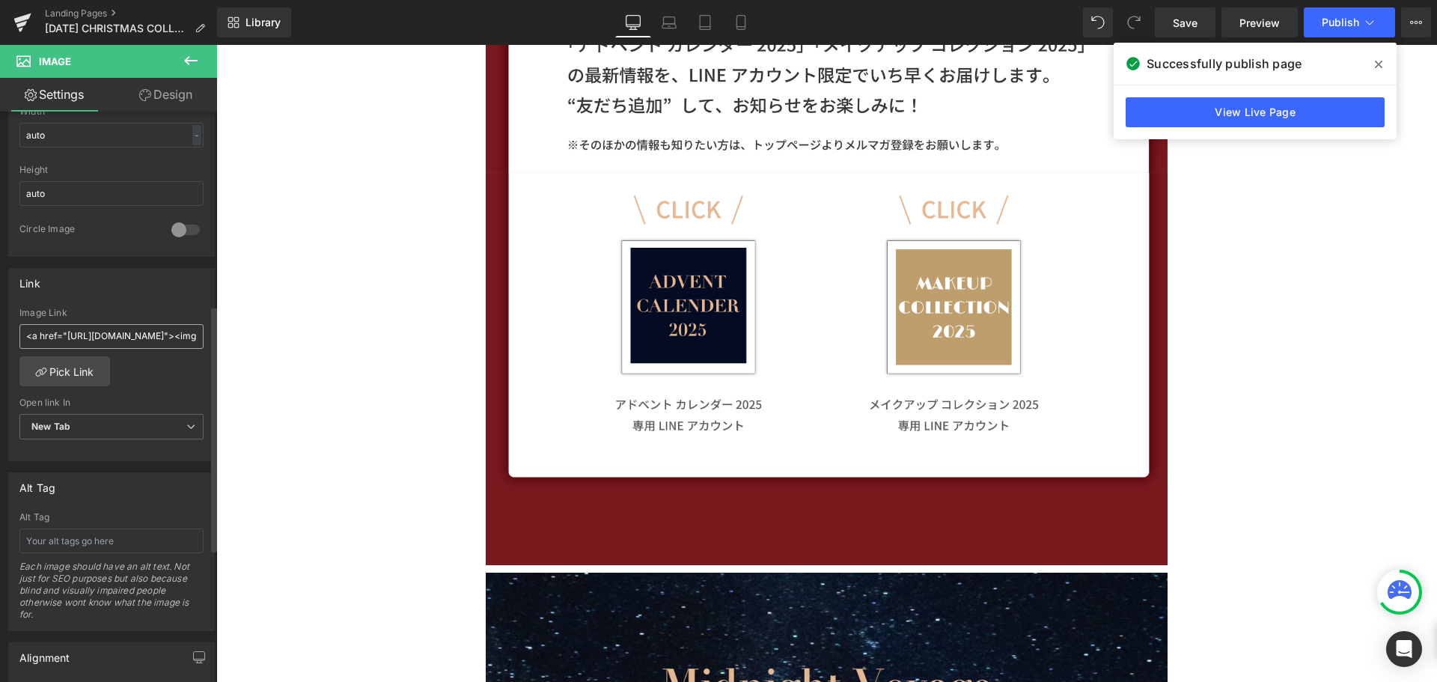
scroll to position [524, 0]
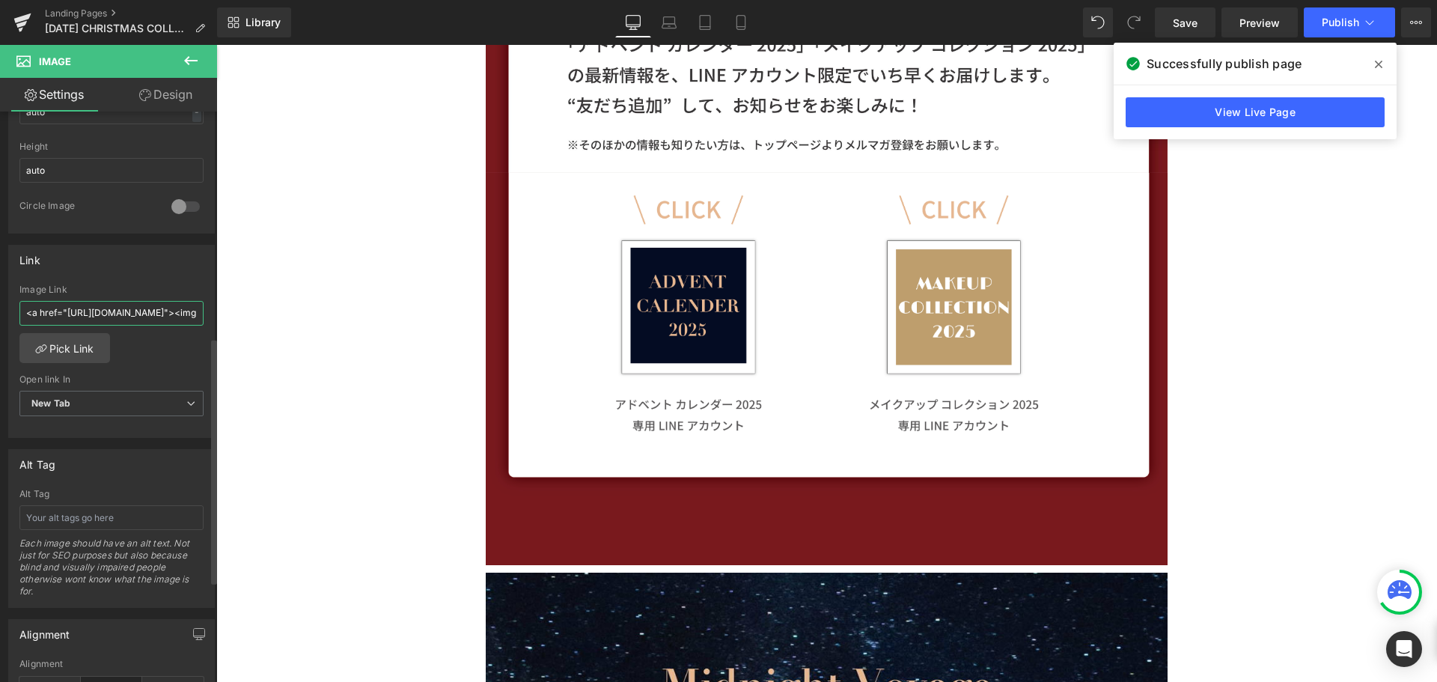
click at [97, 316] on input "<a href="https://lin.ee/B8Av1Xh"><img src="https://scdn.line-apps.com/n/line_ad…" at bounding box center [111, 313] width 184 height 25
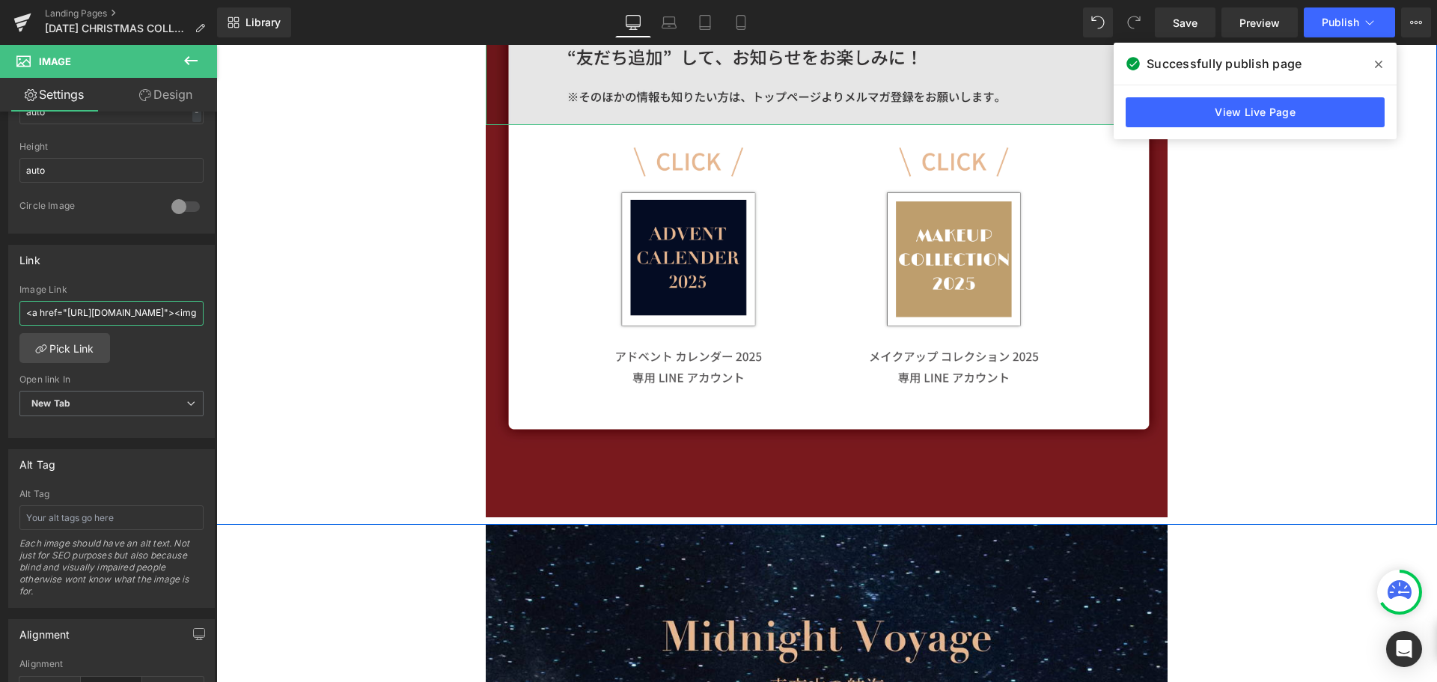
scroll to position [1347, 0]
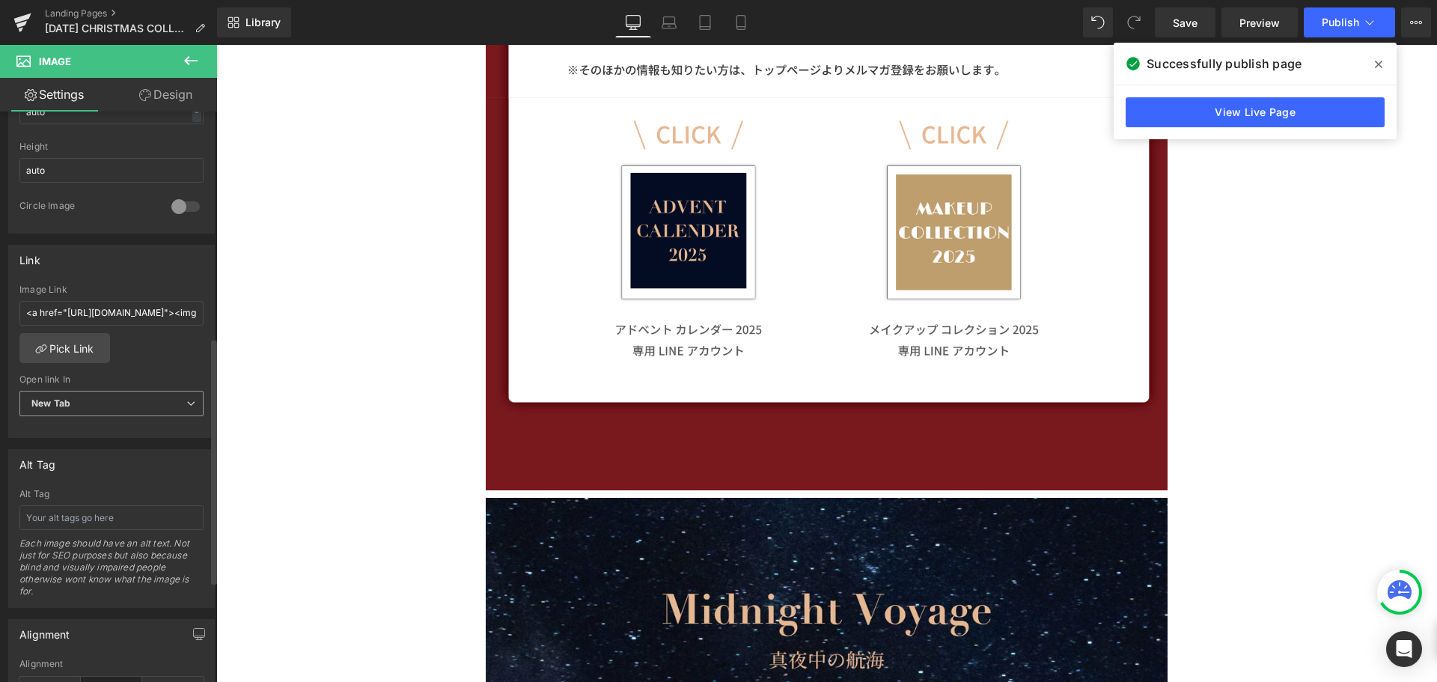
click at [163, 400] on span "New Tab" at bounding box center [111, 404] width 184 height 26
click at [165, 399] on span "New Tab" at bounding box center [108, 404] width 178 height 26
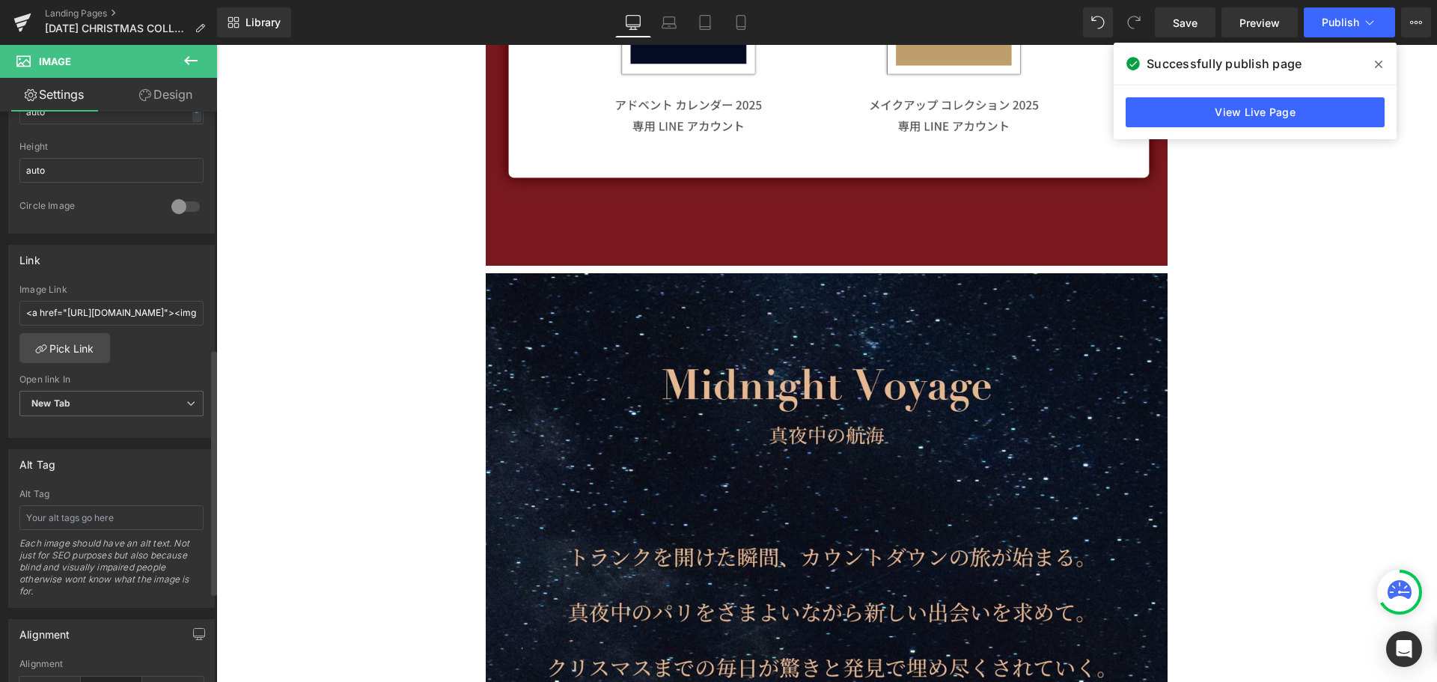
scroll to position [759, 0]
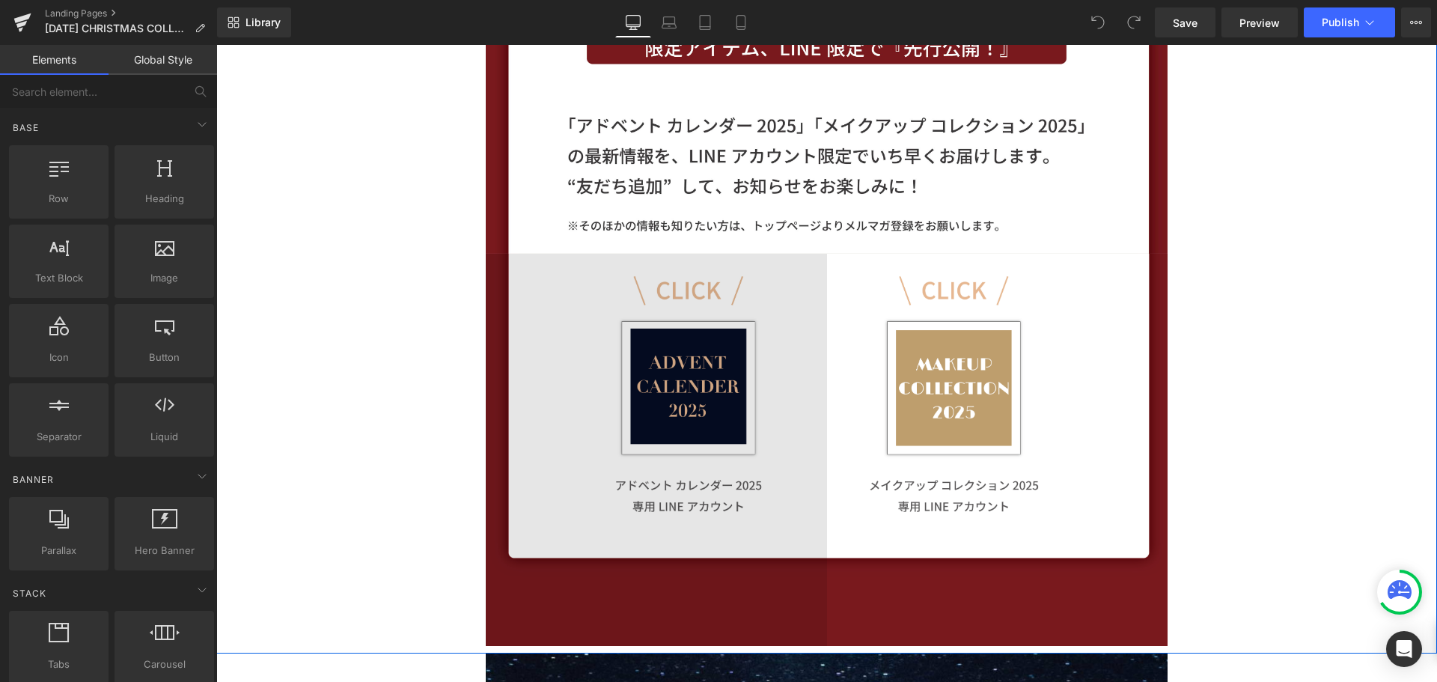
scroll to position [1422, 0]
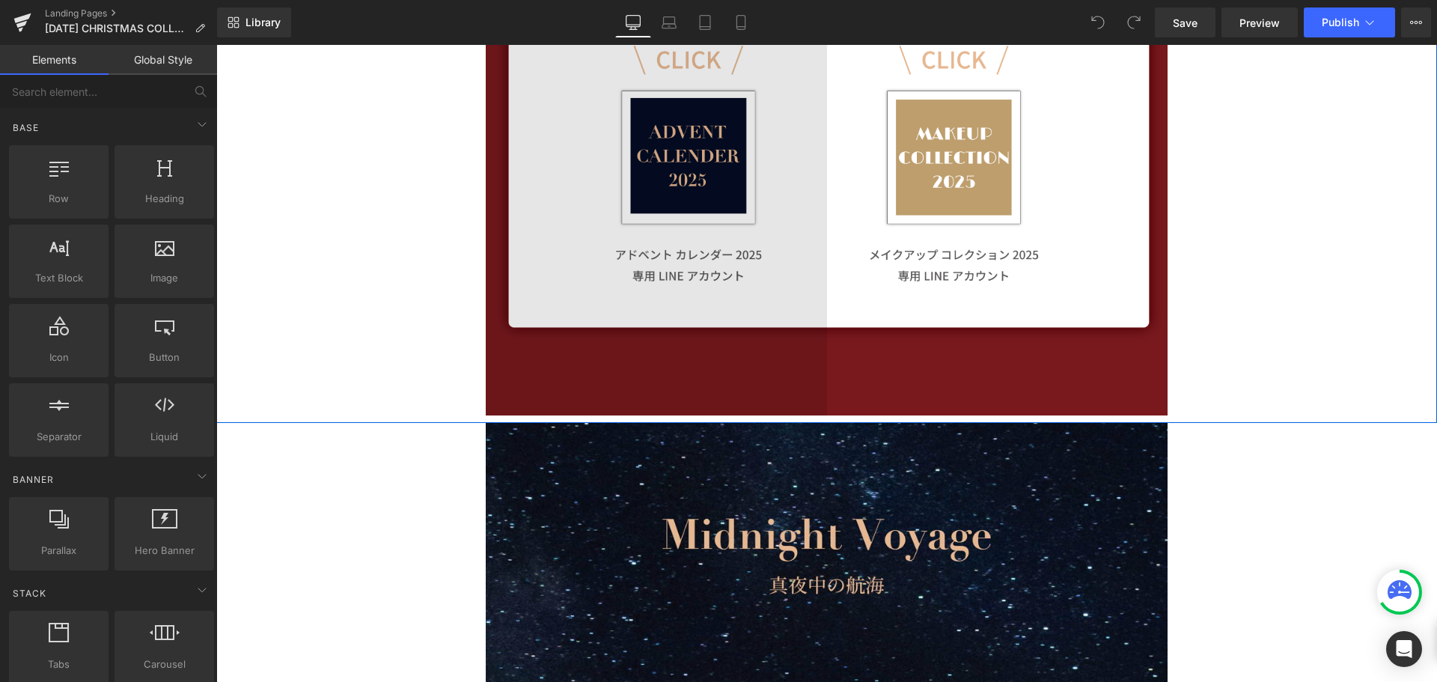
click at [717, 148] on img at bounding box center [656, 219] width 341 height 392
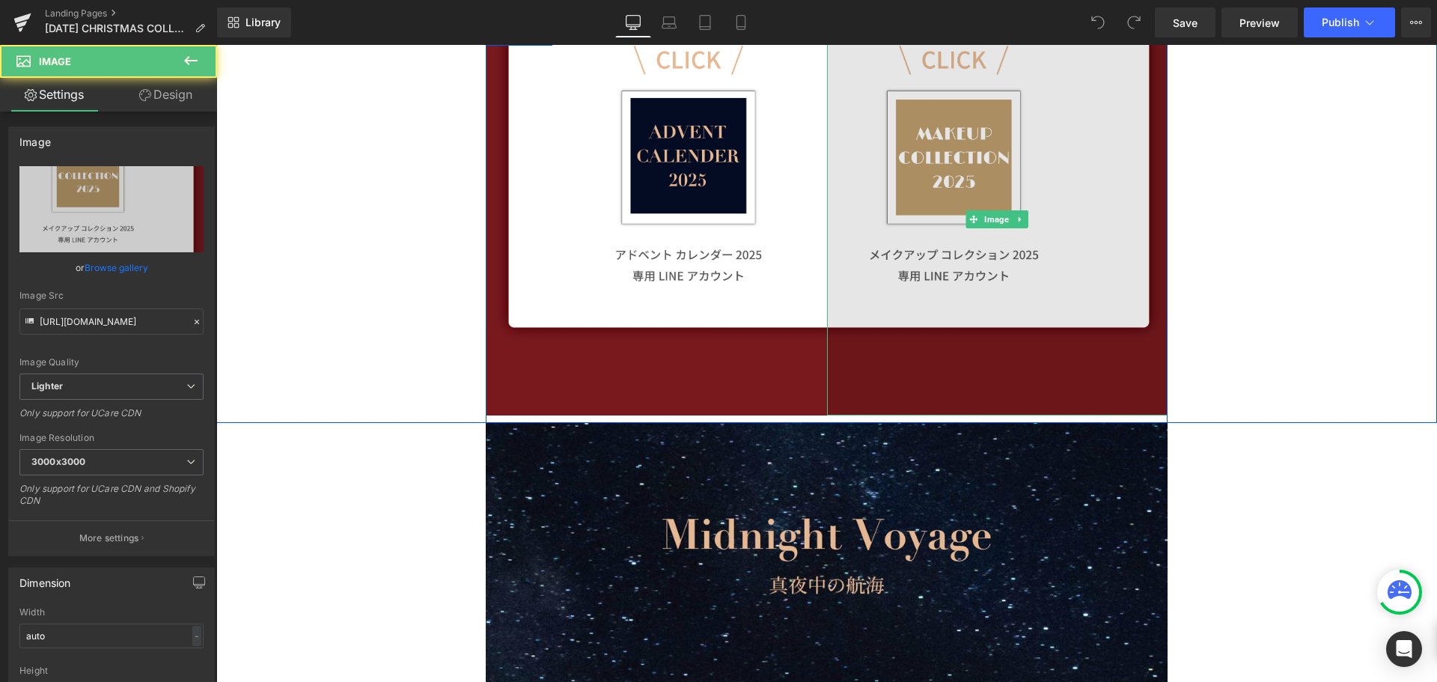
click at [1097, 113] on img at bounding box center [997, 219] width 341 height 392
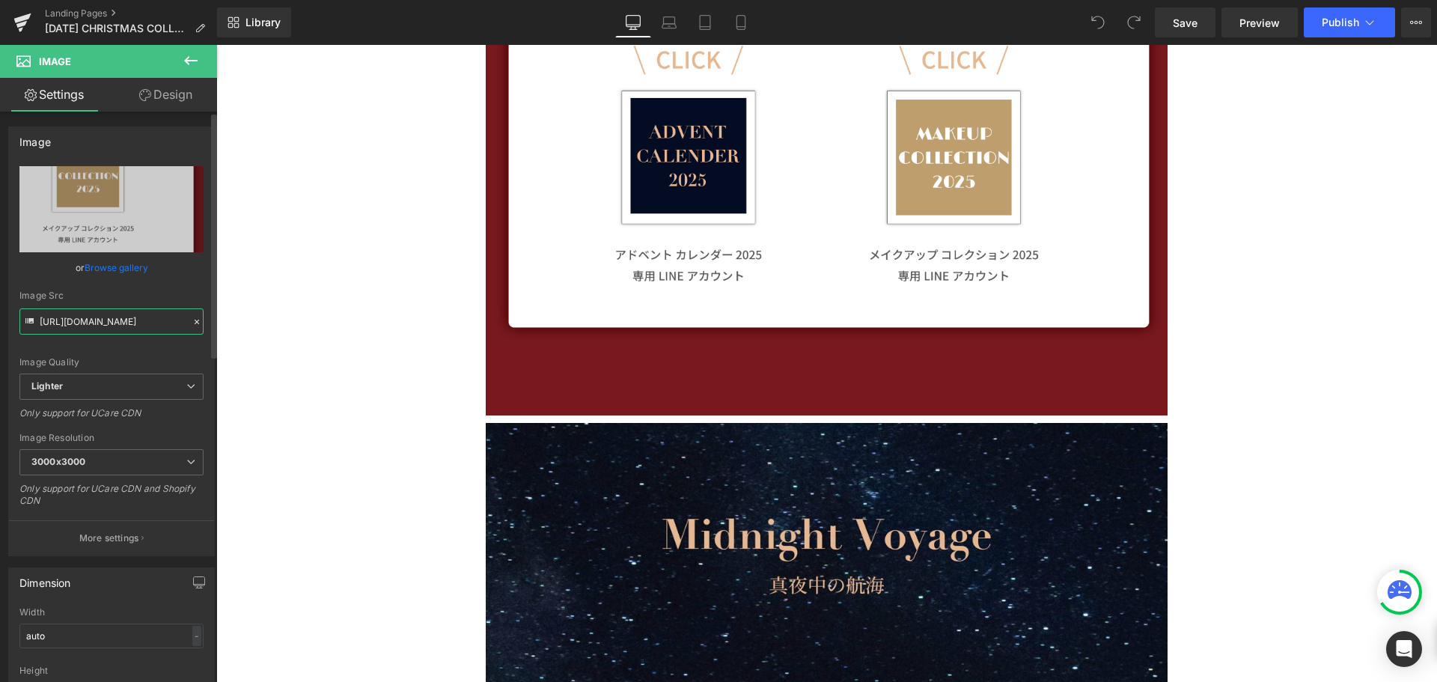
click at [111, 322] on input "https://ucarecdn.com/6f9ea43d-a360-4b1b-b505-ef436a9d766a/-/format/auto/-/previ…" at bounding box center [111, 321] width 184 height 26
click at [192, 322] on icon at bounding box center [197, 321] width 10 height 10
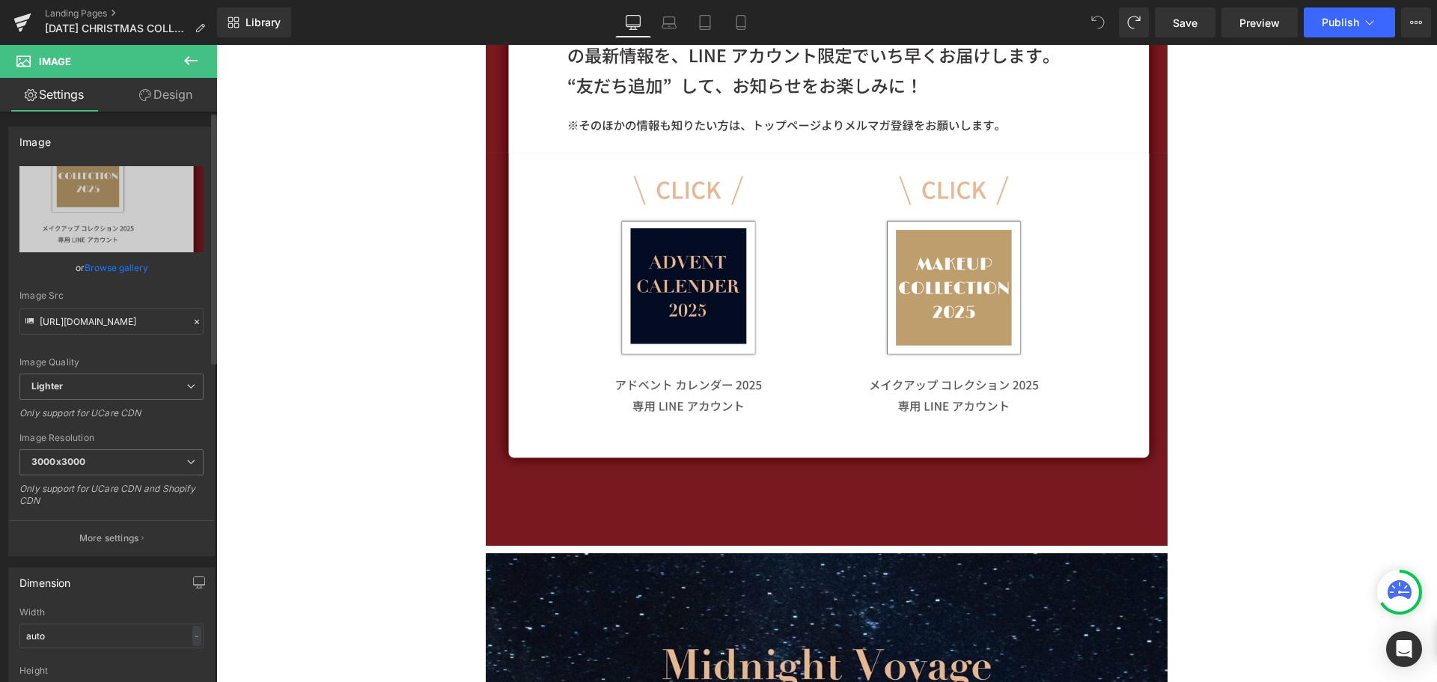
scroll to position [1185, 0]
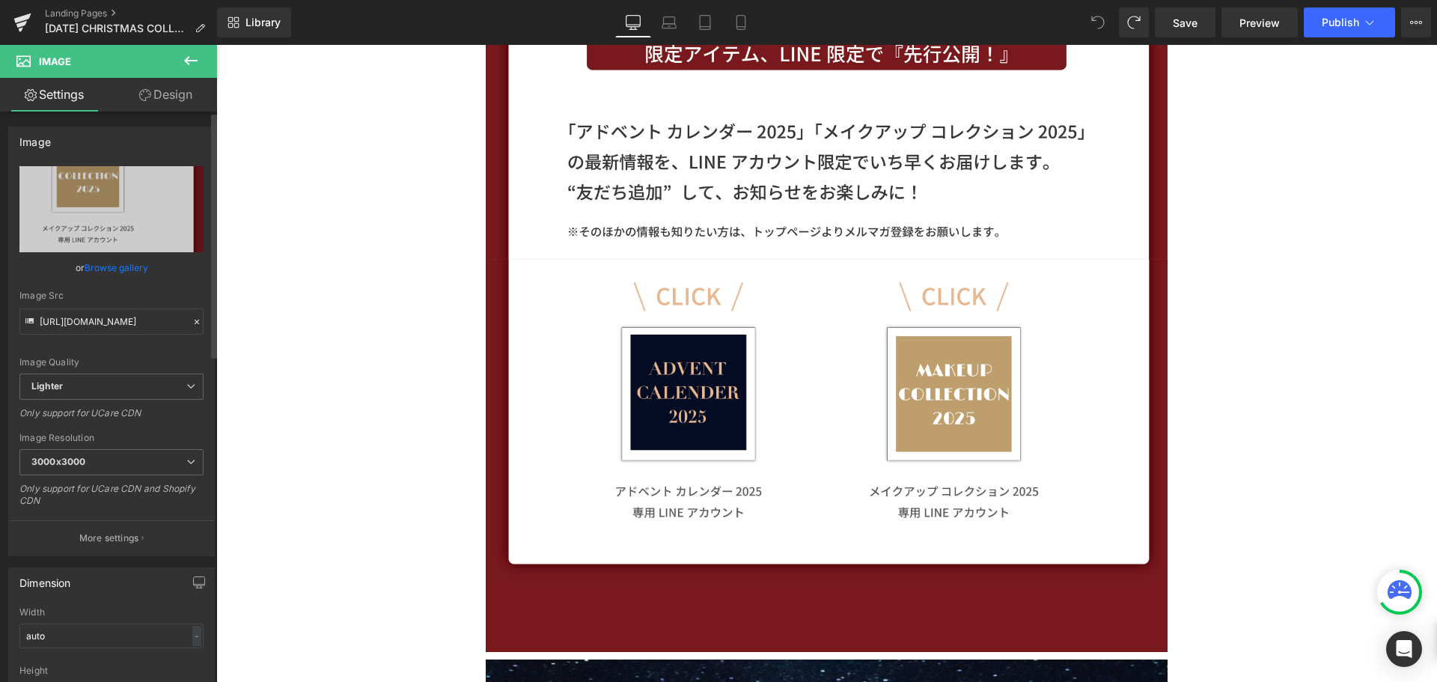
click at [192, 321] on icon at bounding box center [197, 321] width 10 height 10
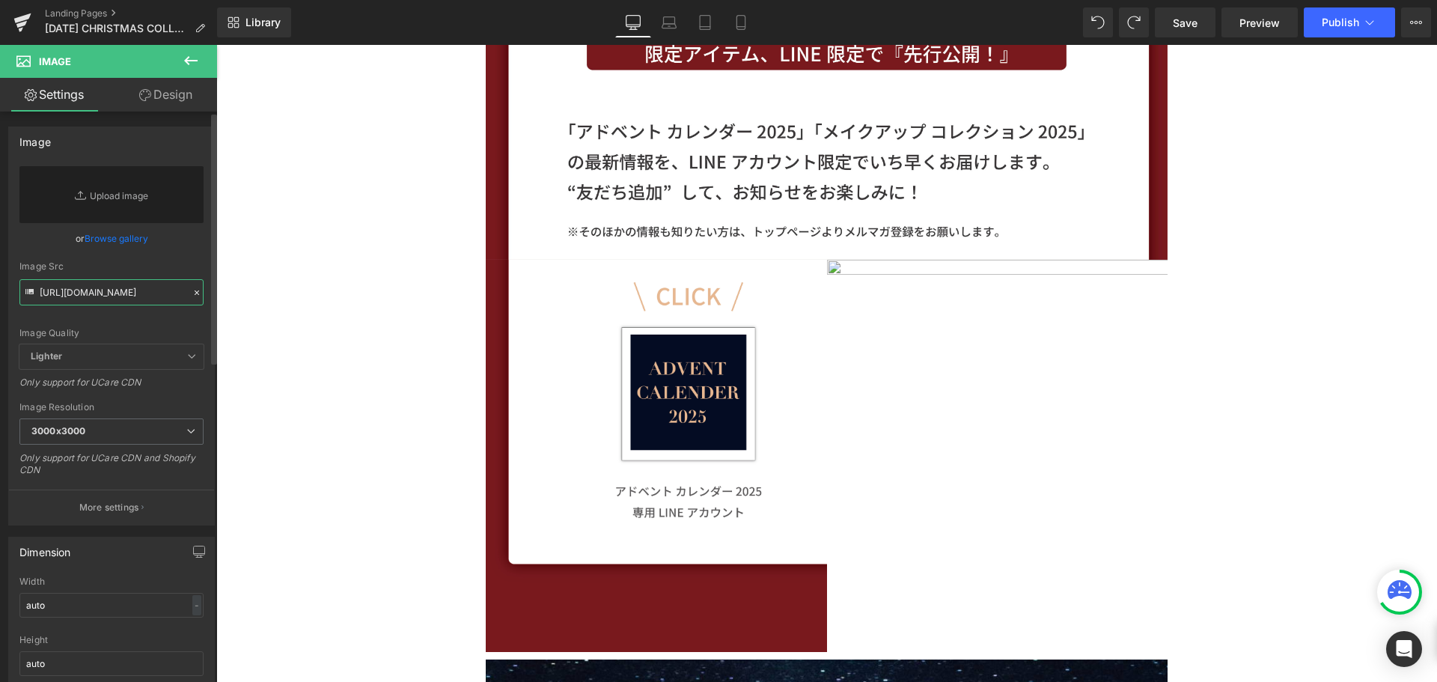
click at [114, 295] on input "https://ucarecdn.com/6f9ea43d-a360-4b1b-b505-ef436a9d766a/-/format/auto/-/previ…" at bounding box center [111, 292] width 184 height 26
paste input "<img src="https://qr-official.line.me/gs/M_741uwokw_BW.png?oat_content=qr">"
type input "<img src="https://qr-official.line.me/gs/M_741uwokw_BW.png?oat_content=qr">"
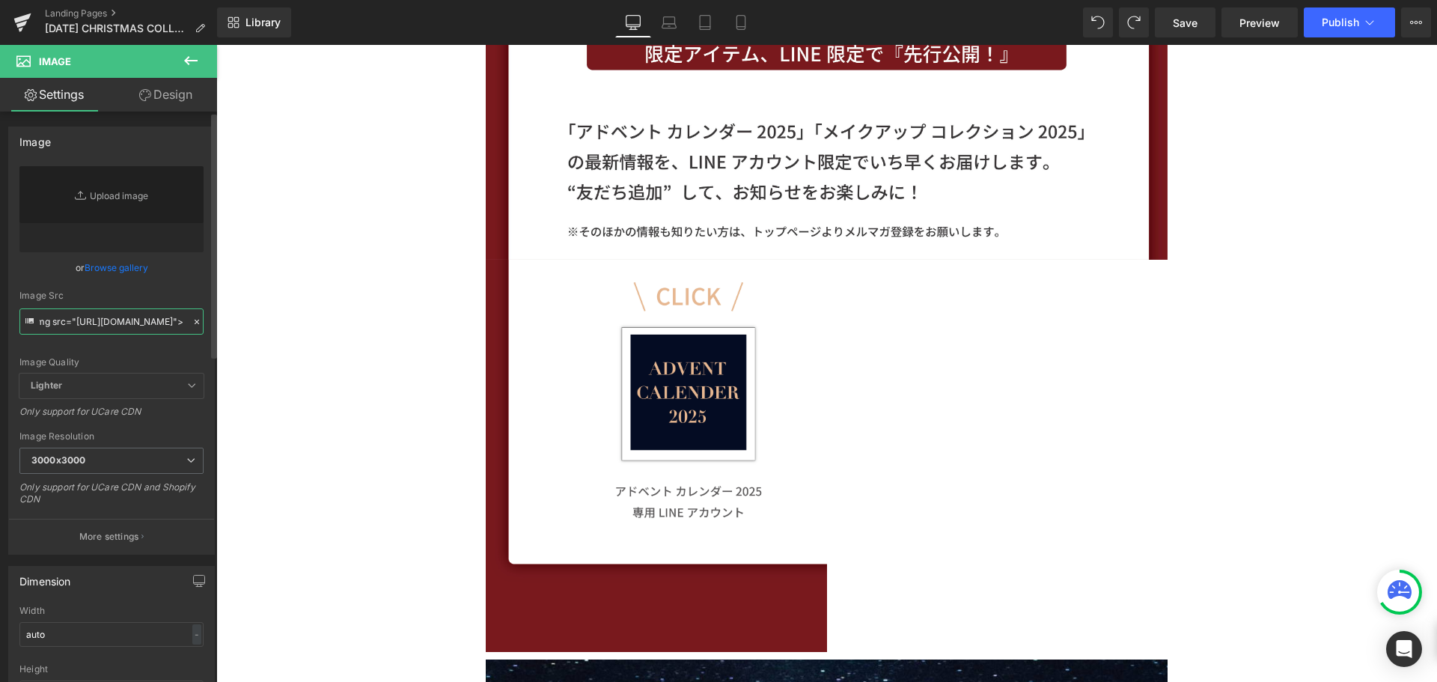
scroll to position [0, 0]
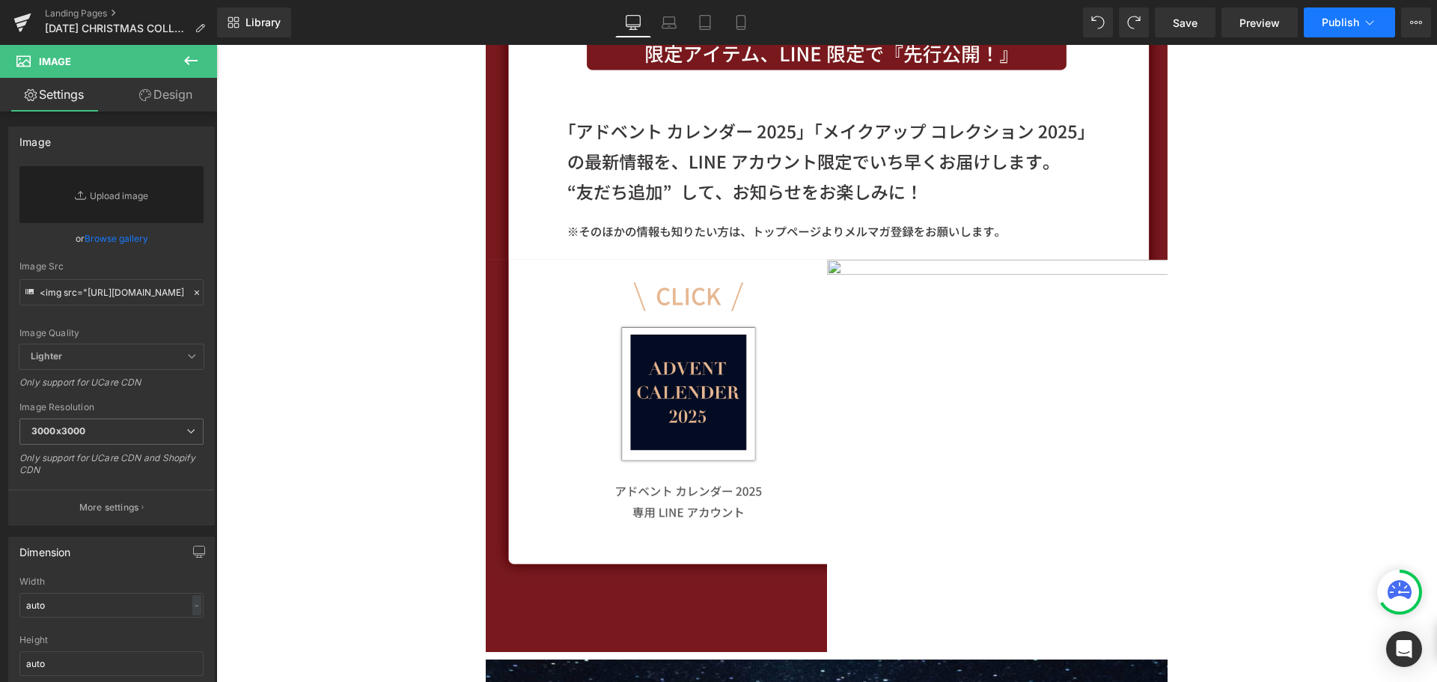
click at [1337, 28] on button "Publish" at bounding box center [1348, 22] width 91 height 30
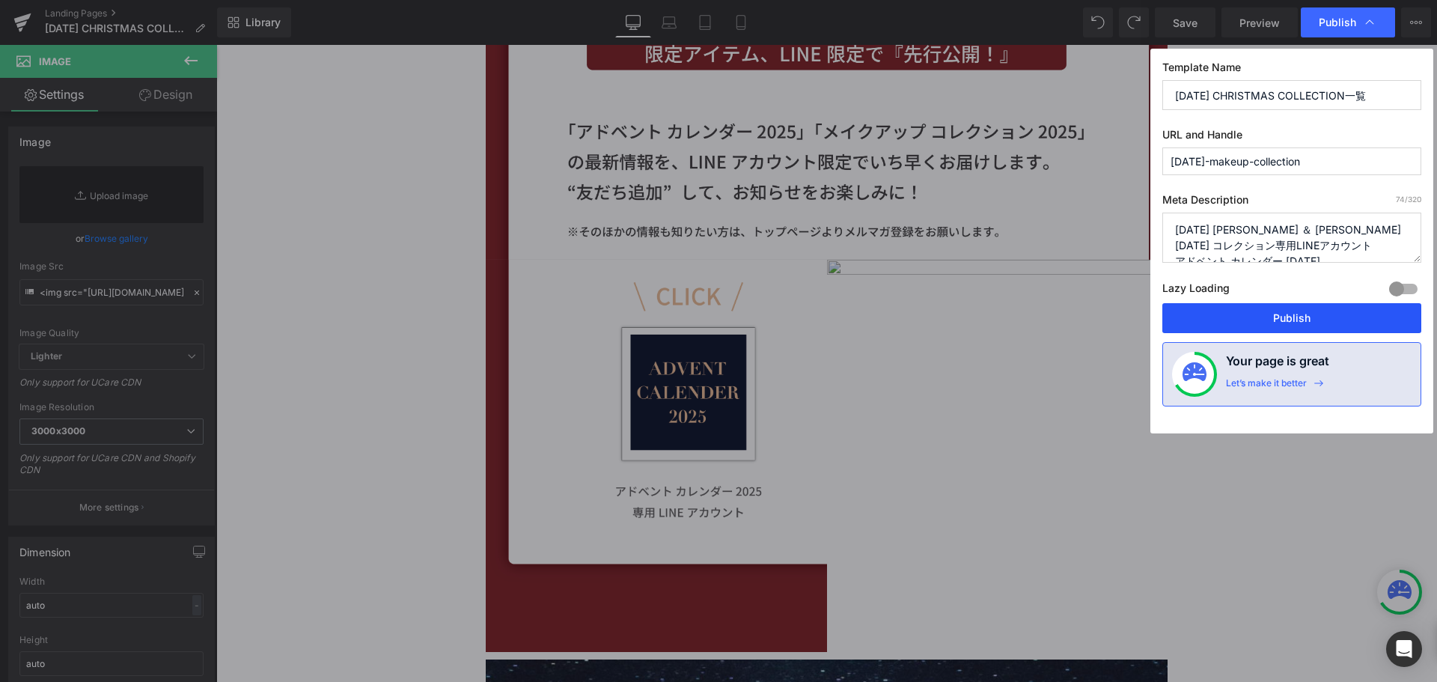
click at [1324, 325] on button "Publish" at bounding box center [1291, 318] width 259 height 30
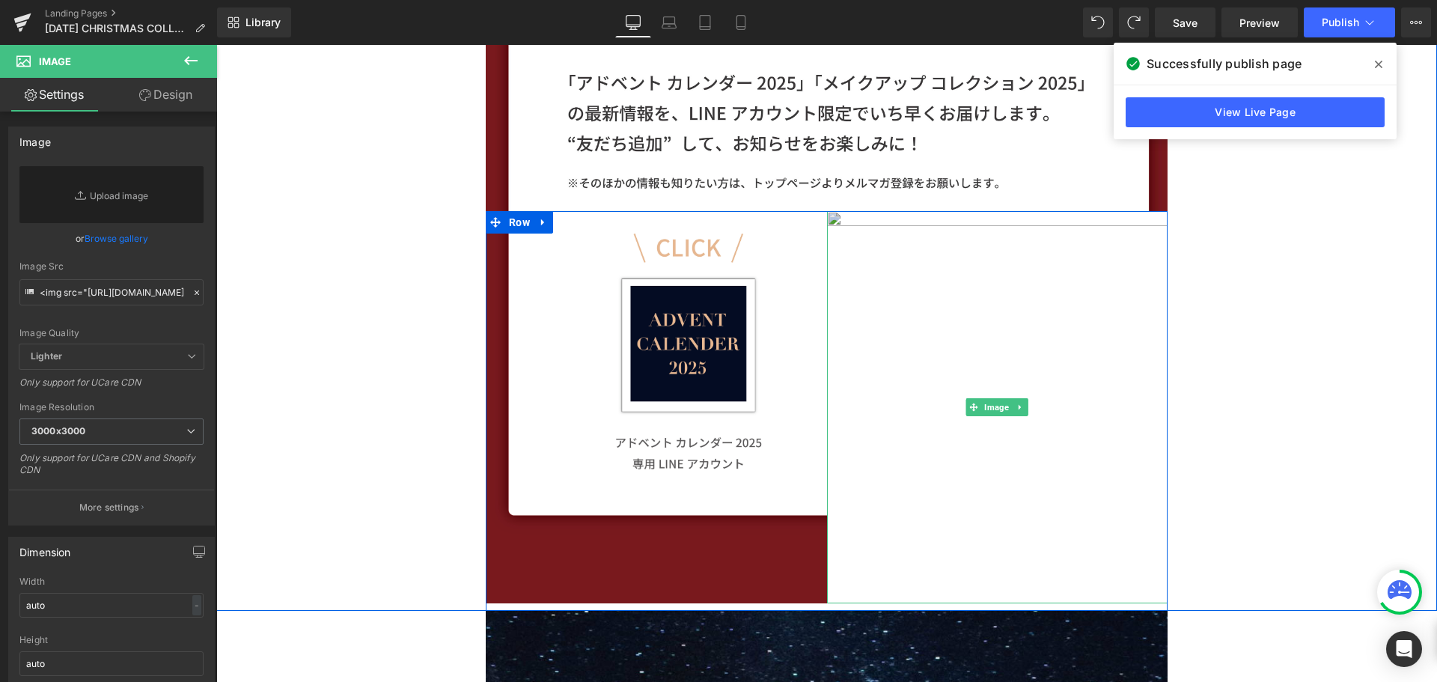
scroll to position [1335, 0]
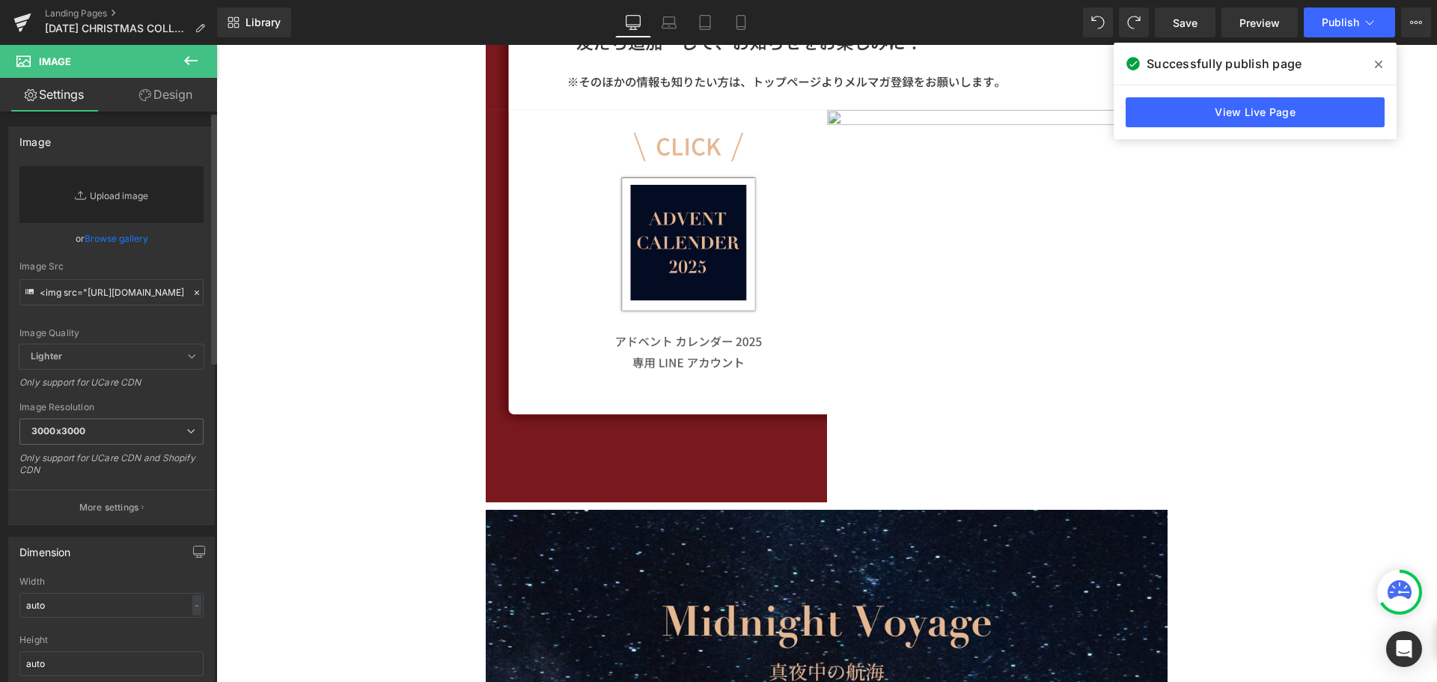
click at [108, 196] on link "Replace Image" at bounding box center [111, 194] width 184 height 57
type input "C:\fakepath\NEW_XM-02.jpg"
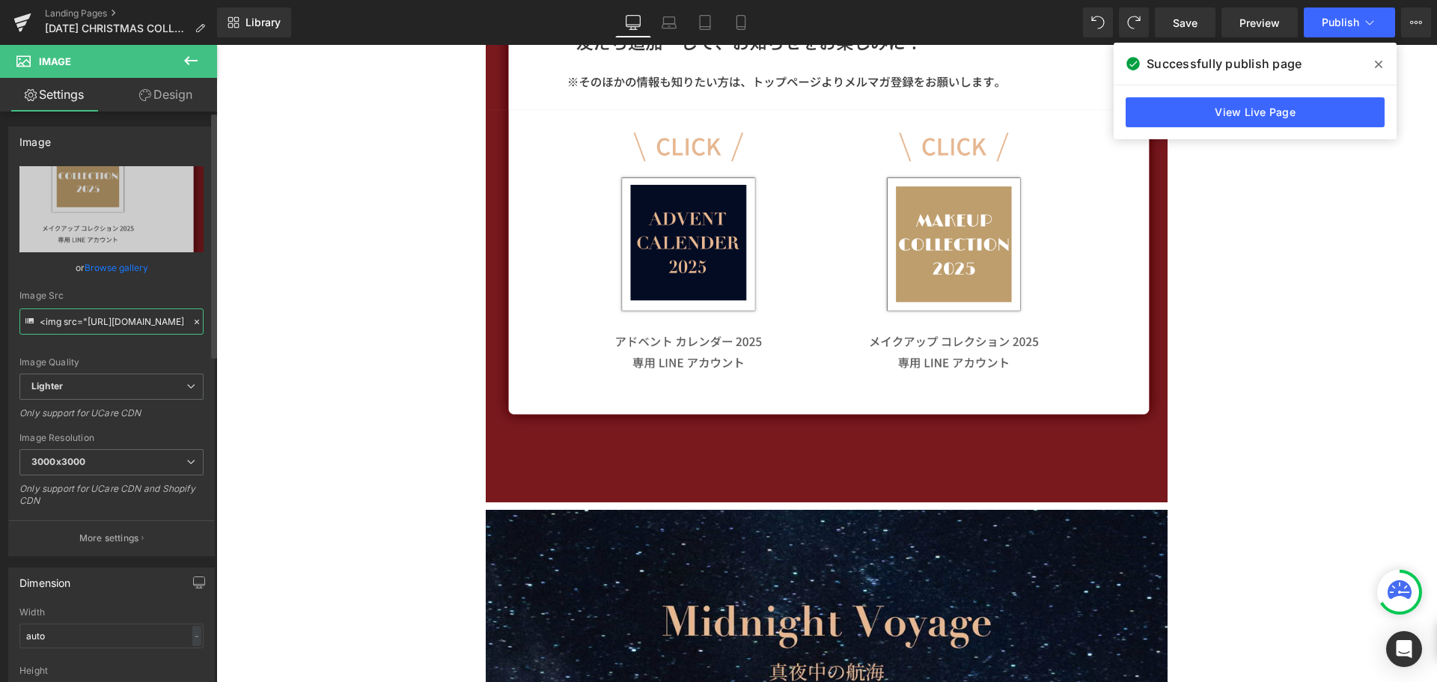
click at [122, 319] on input "<img src="https://qr-official.line.me/gs/M_741uwokw_BW.png?oat_content=qr">" at bounding box center [111, 321] width 184 height 26
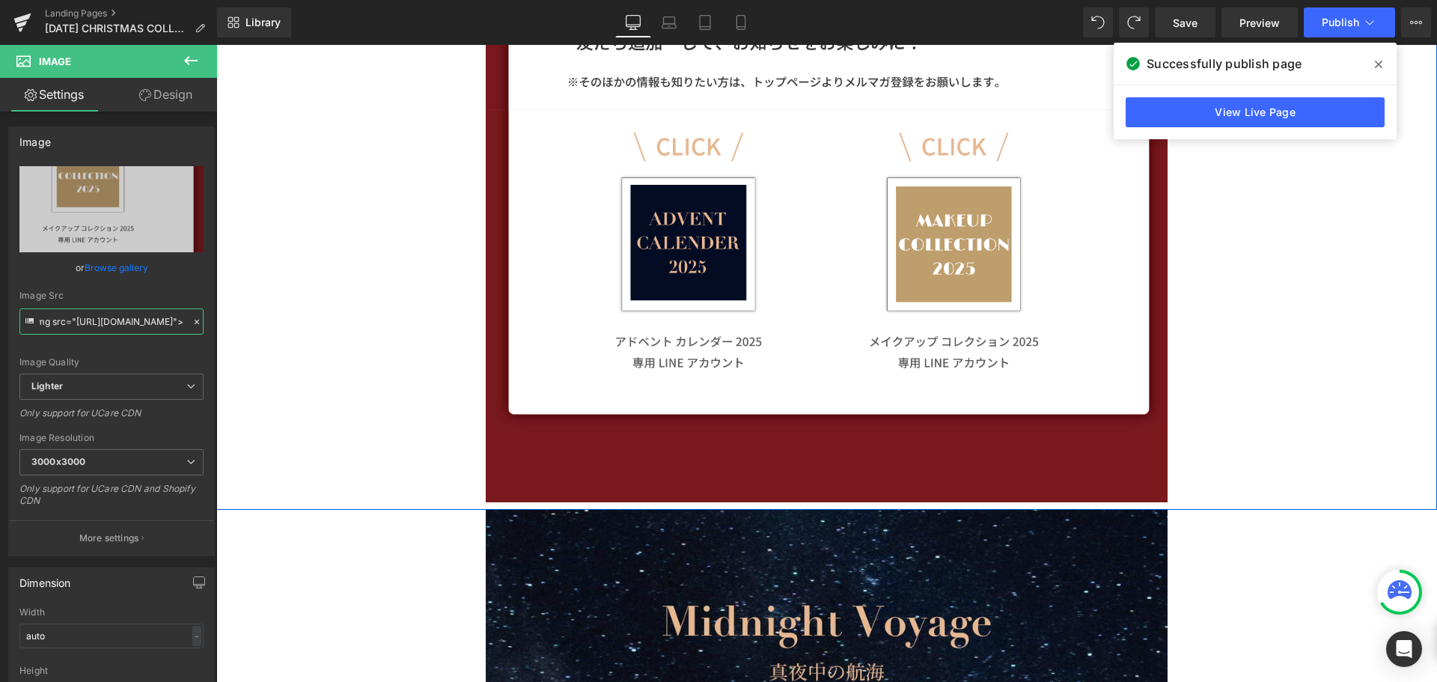
drag, startPoint x: 340, startPoint y: 364, endPoint x: 238, endPoint y: 319, distance: 111.2
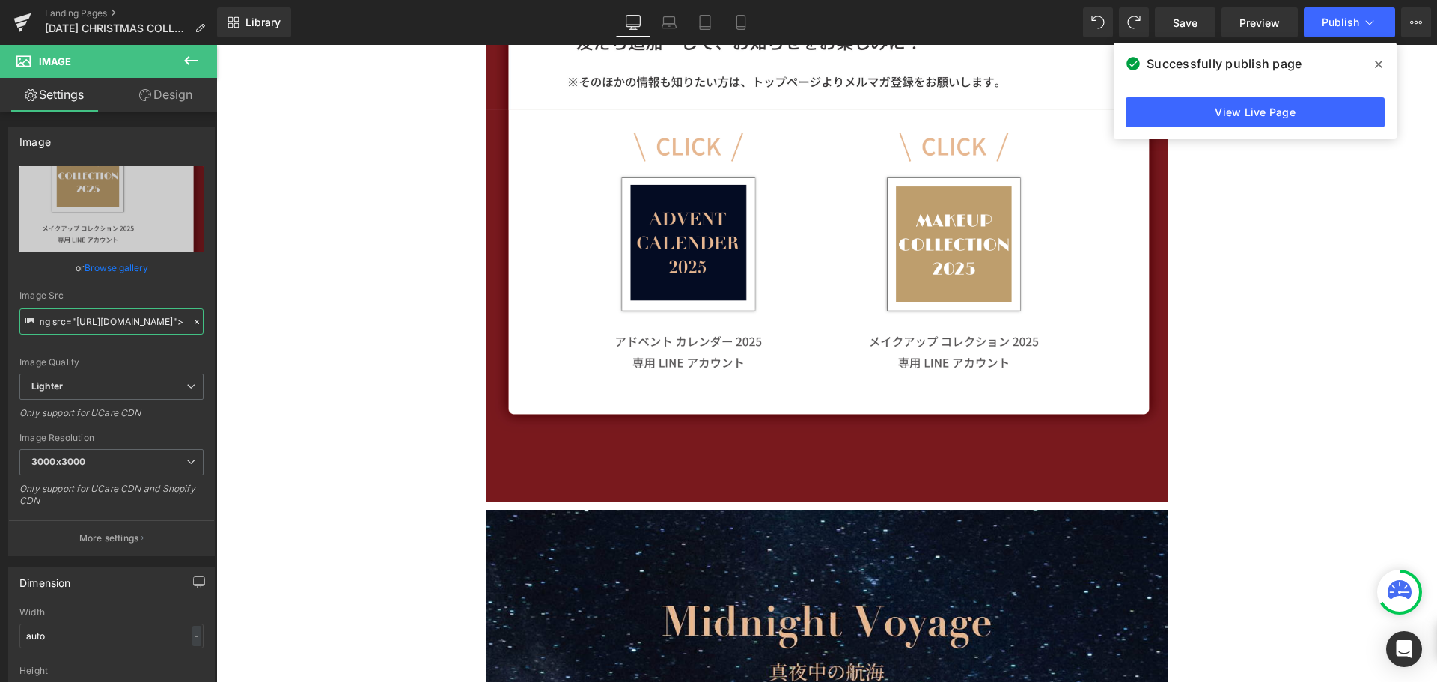
scroll to position [0, 0]
click at [195, 318] on icon at bounding box center [197, 321] width 10 height 10
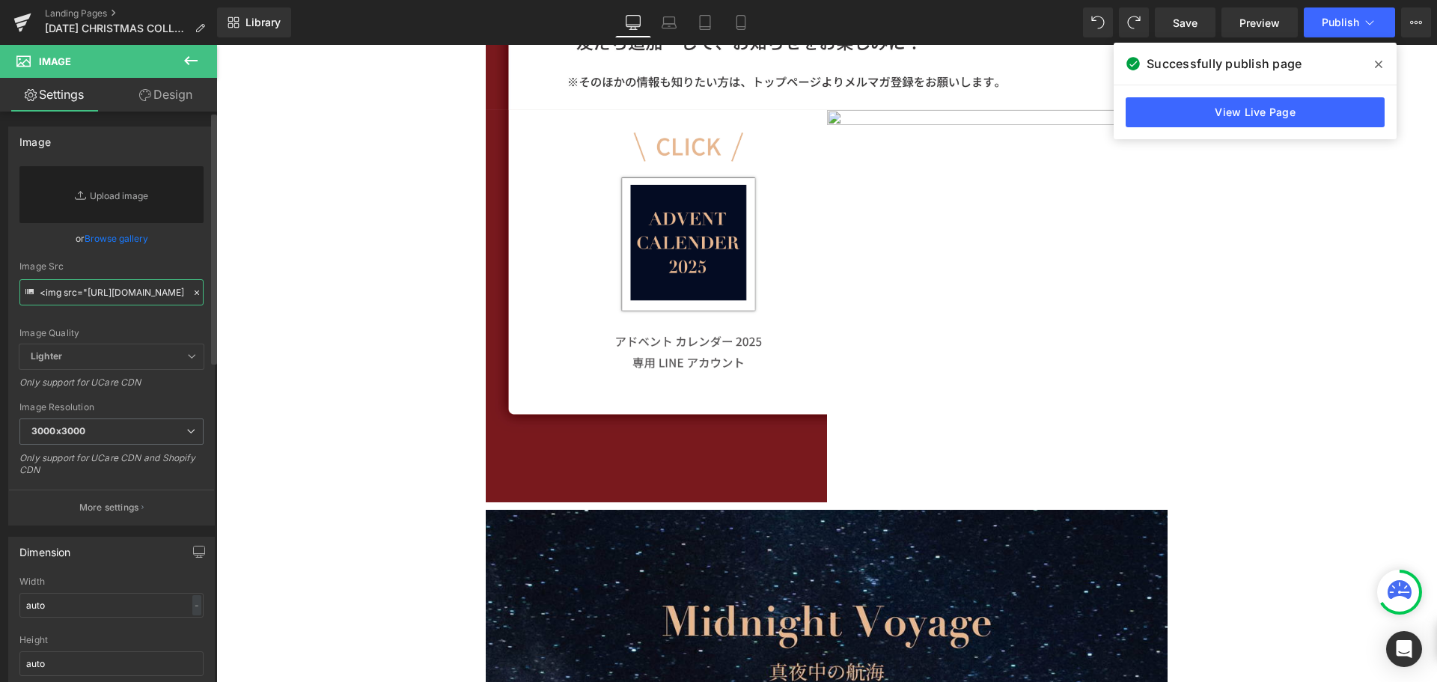
click at [92, 296] on input "<img src="https://qr-official.line.me/gs/M_741uwokw_BW.png?oat_content=qr">" at bounding box center [111, 292] width 184 height 26
paste input "https://lin.ee/B8Av1Xh"
type input "https://lin.ee/B8Av1Xh"
click at [112, 195] on link "Replace Image" at bounding box center [111, 194] width 184 height 57
type input "C:\fakepath\NEW_XM-02.jpg"
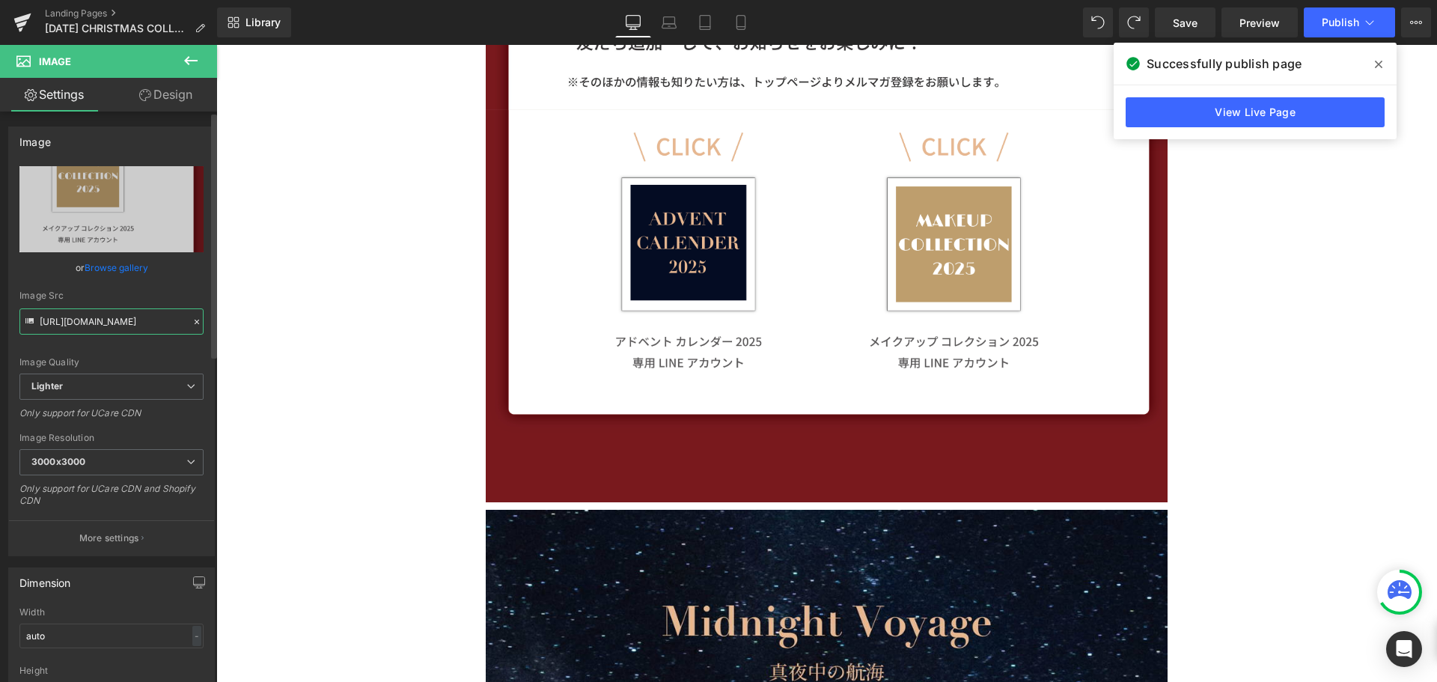
click at [123, 322] on input "https://lin.ee/B8Av1Xh" at bounding box center [111, 321] width 184 height 26
drag, startPoint x: 62, startPoint y: 322, endPoint x: 201, endPoint y: 322, distance: 138.4
click at [201, 322] on div "https://ucarecdn.com/6f9ea43d-a360-4b1b-b505-ef436a9d766a/-/format/auto/-/previ…" at bounding box center [111, 360] width 205 height 389
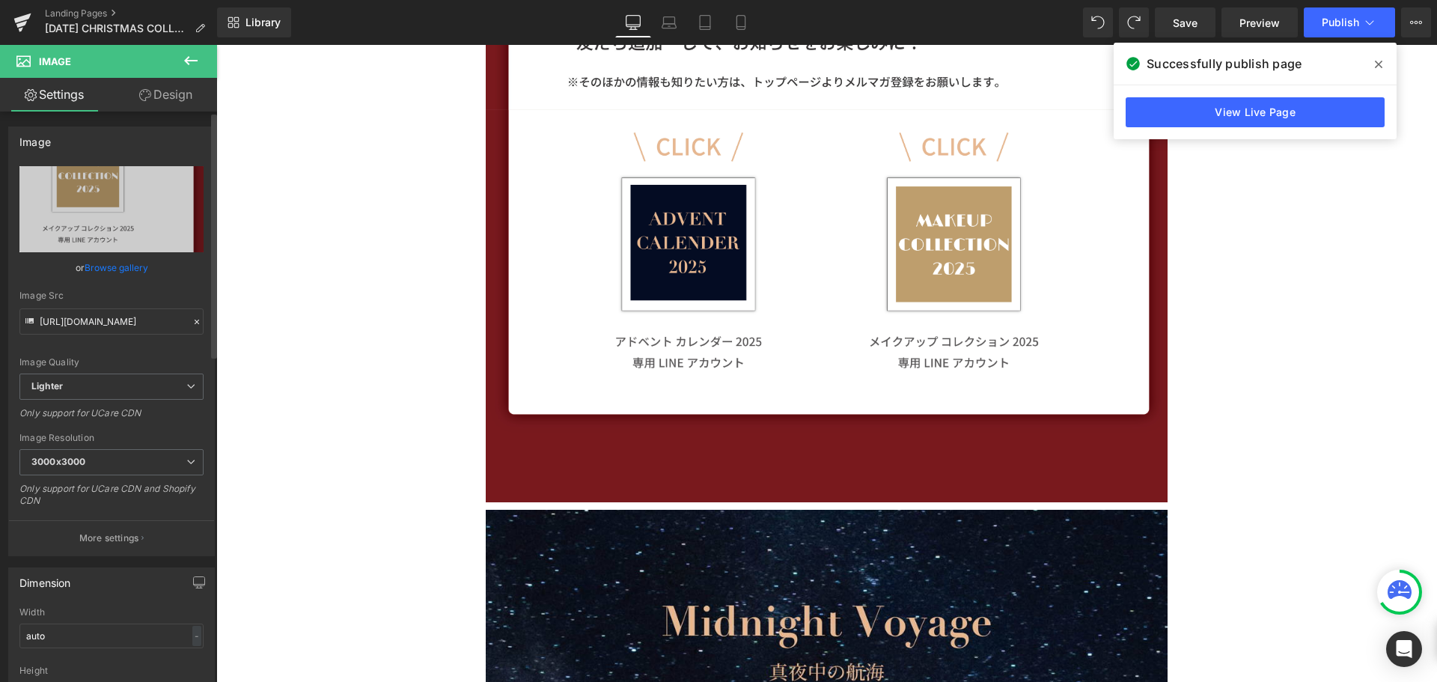
click at [192, 321] on icon at bounding box center [197, 321] width 10 height 10
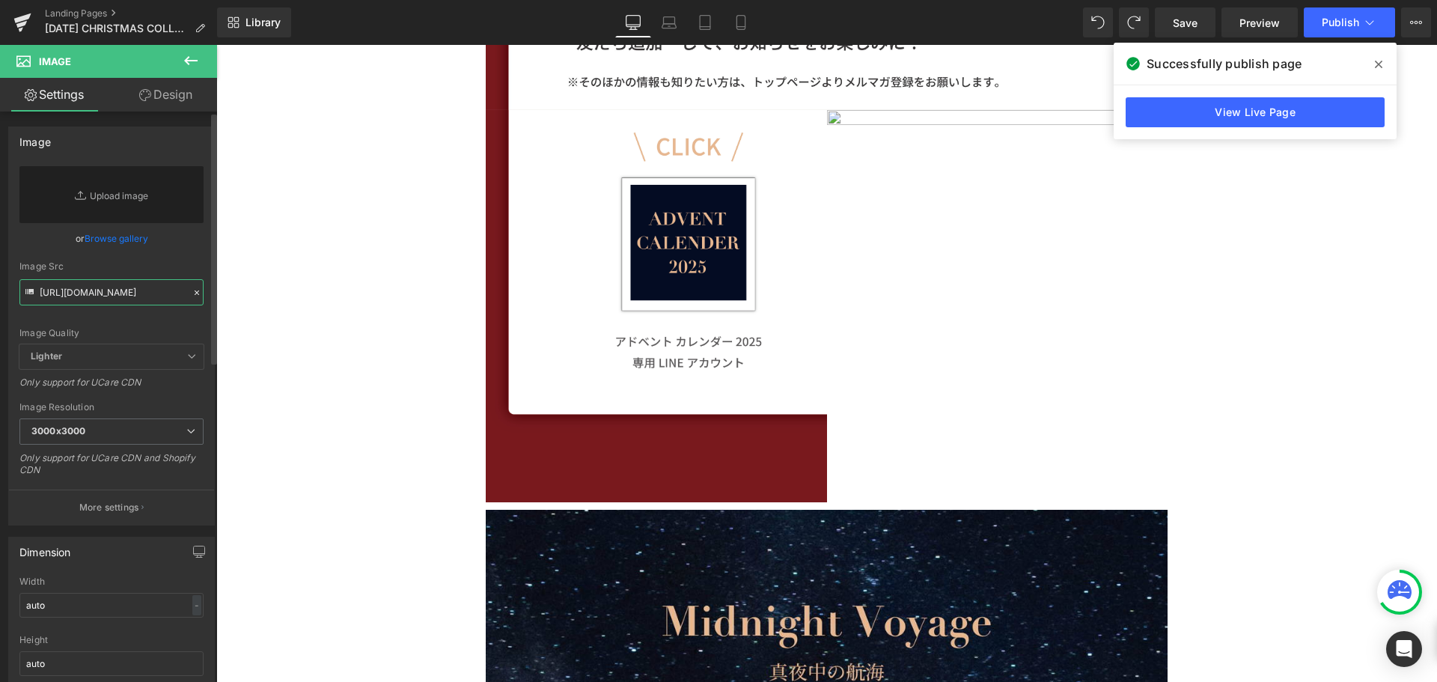
click at [38, 296] on input "https://lin.ee/B8Av1Xh" at bounding box center [111, 292] width 184 height 26
paste input "https://lin.ee/B8Av1Xh"
type input "https://lin.ee/B8Av1Xh"
click at [100, 195] on link "Replace Image" at bounding box center [111, 194] width 184 height 57
type input "C:\fakepath\NEW_XM-02.jpg"
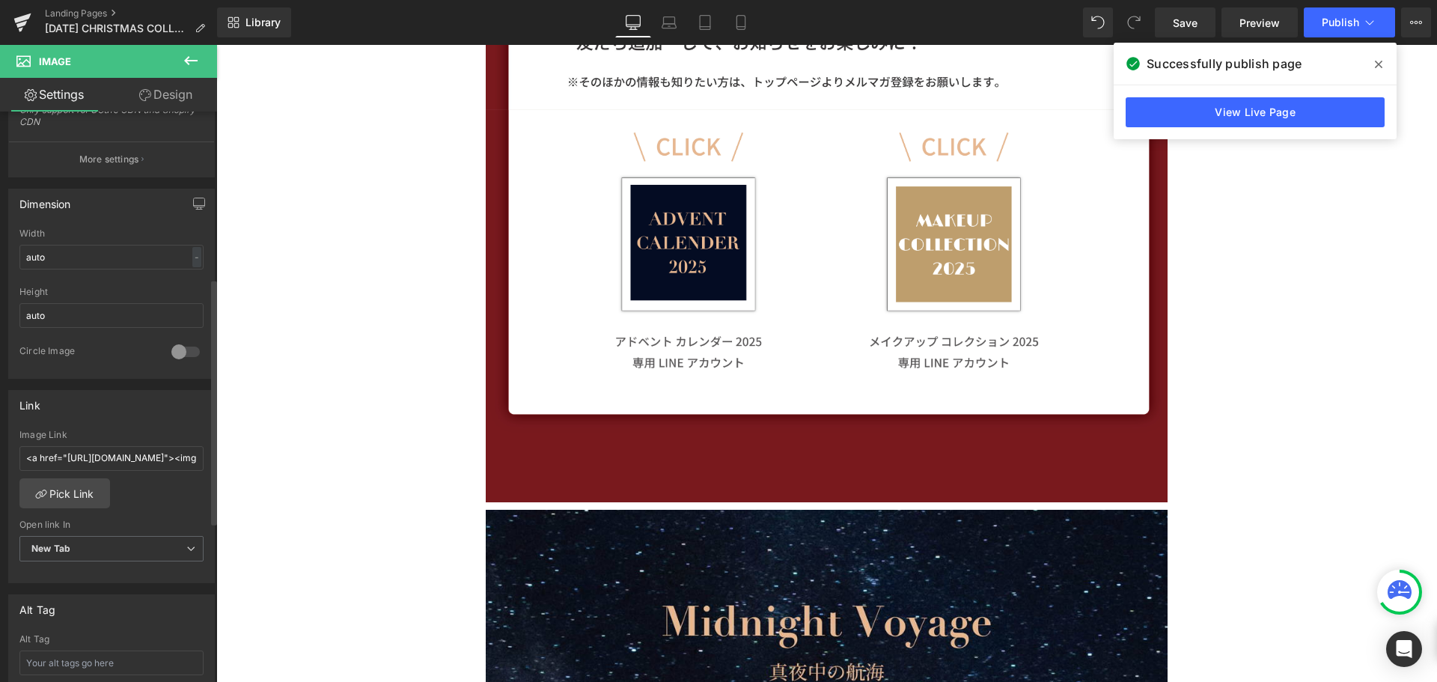
scroll to position [387, 0]
click at [112, 454] on input "<a href="https://lin.ee/B8Av1Xh"><img src="https://scdn.line-apps.com/n/line_ad…" at bounding box center [111, 450] width 184 height 25
click at [123, 453] on input "<a href="https://lin.ee/B8Av1Xh"><img src="https://scdn.line-apps.com/n/line_ad…" at bounding box center [111, 450] width 184 height 25
click at [129, 452] on input "<a href="https://lin.ee/B8Av1Xh"><img src="https://scdn.line-apps.com/n/line_ad…" at bounding box center [111, 450] width 184 height 25
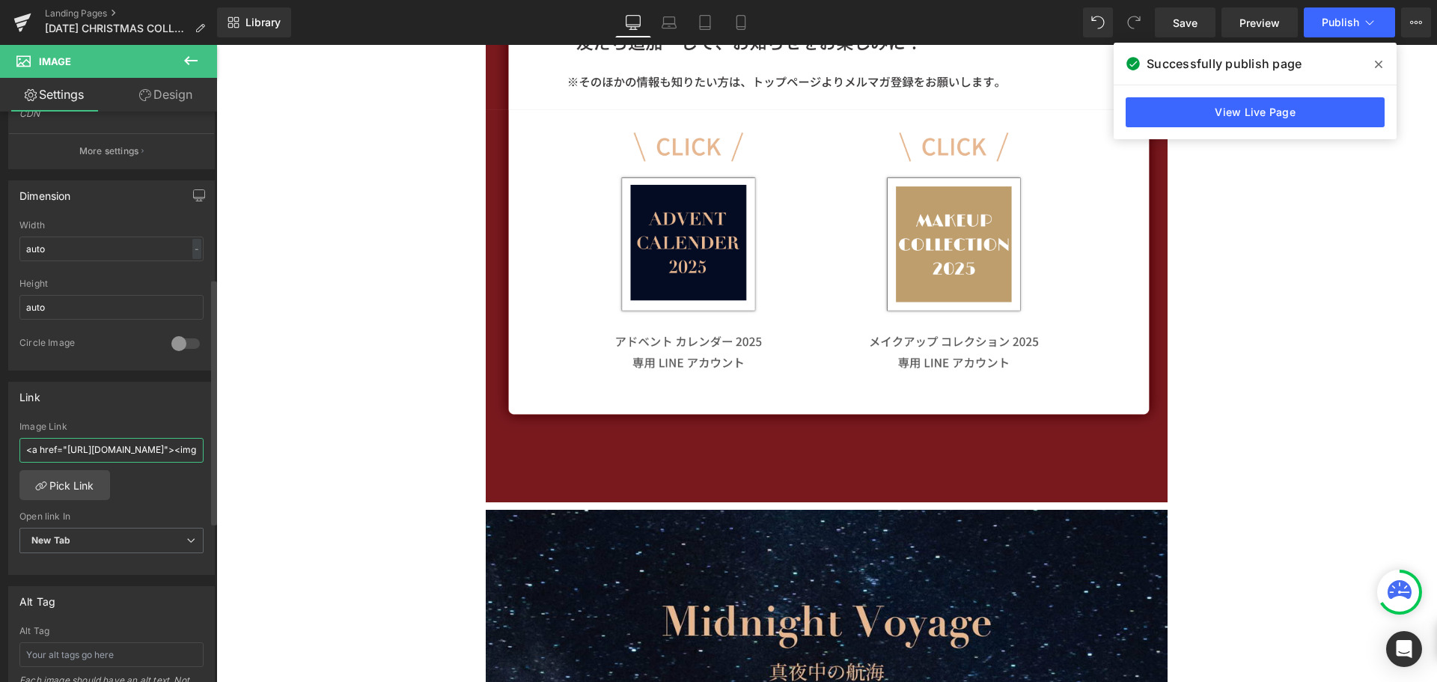
click at [129, 452] on input "<a href="https://lin.ee/B8Av1Xh"><img src="https://scdn.line-apps.com/n/line_ad…" at bounding box center [111, 450] width 184 height 25
paste input "https://lin.ee/B8Av1Xh"
type input "https://lin.ee/B8Av1Xh"
click at [1342, 19] on span "Publish" at bounding box center [1339, 22] width 37 height 12
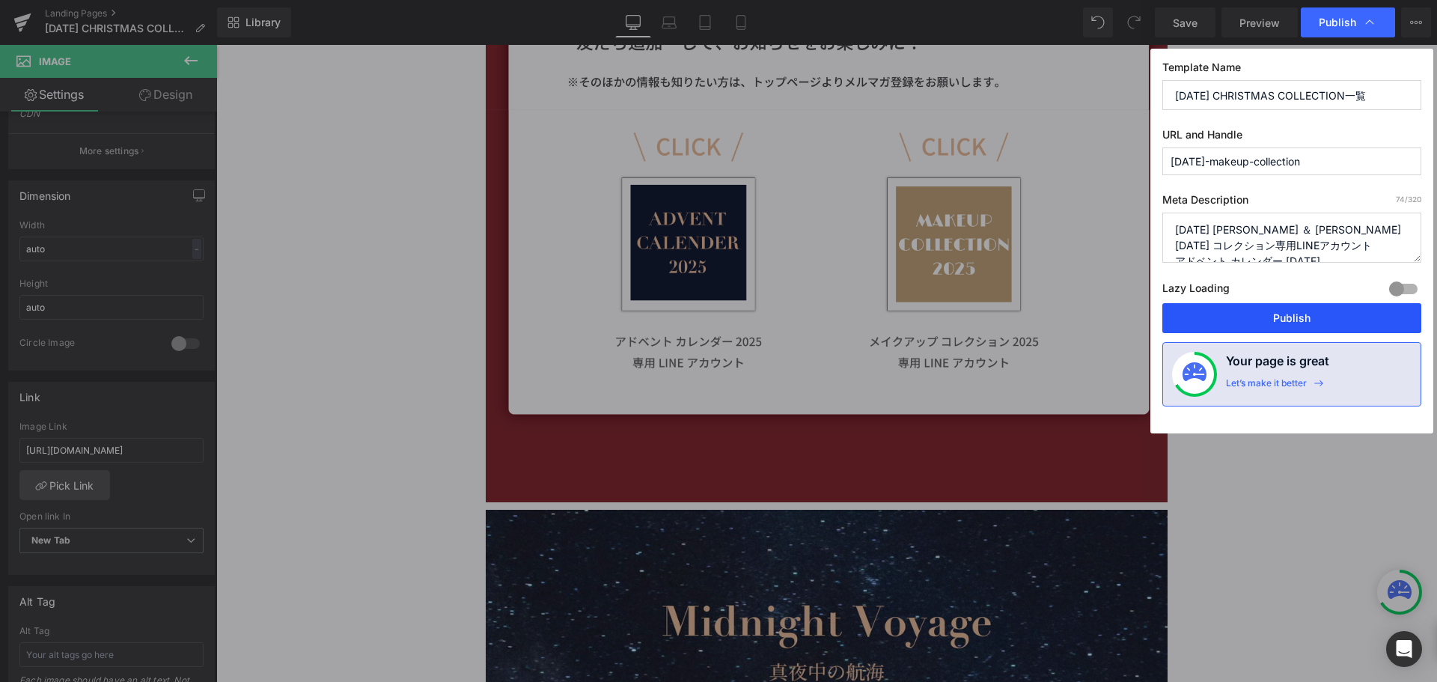
click at [1306, 313] on button "Publish" at bounding box center [1291, 318] width 259 height 30
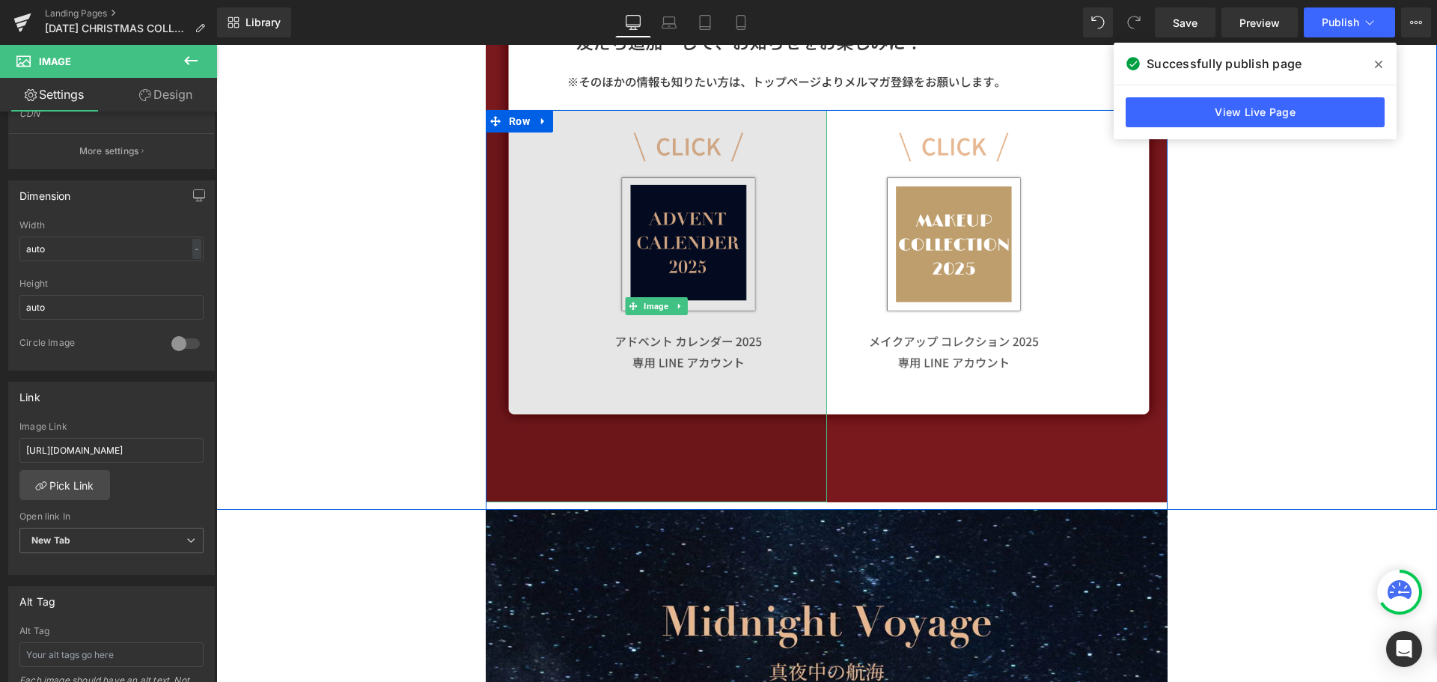
click at [528, 367] on img at bounding box center [656, 306] width 341 height 392
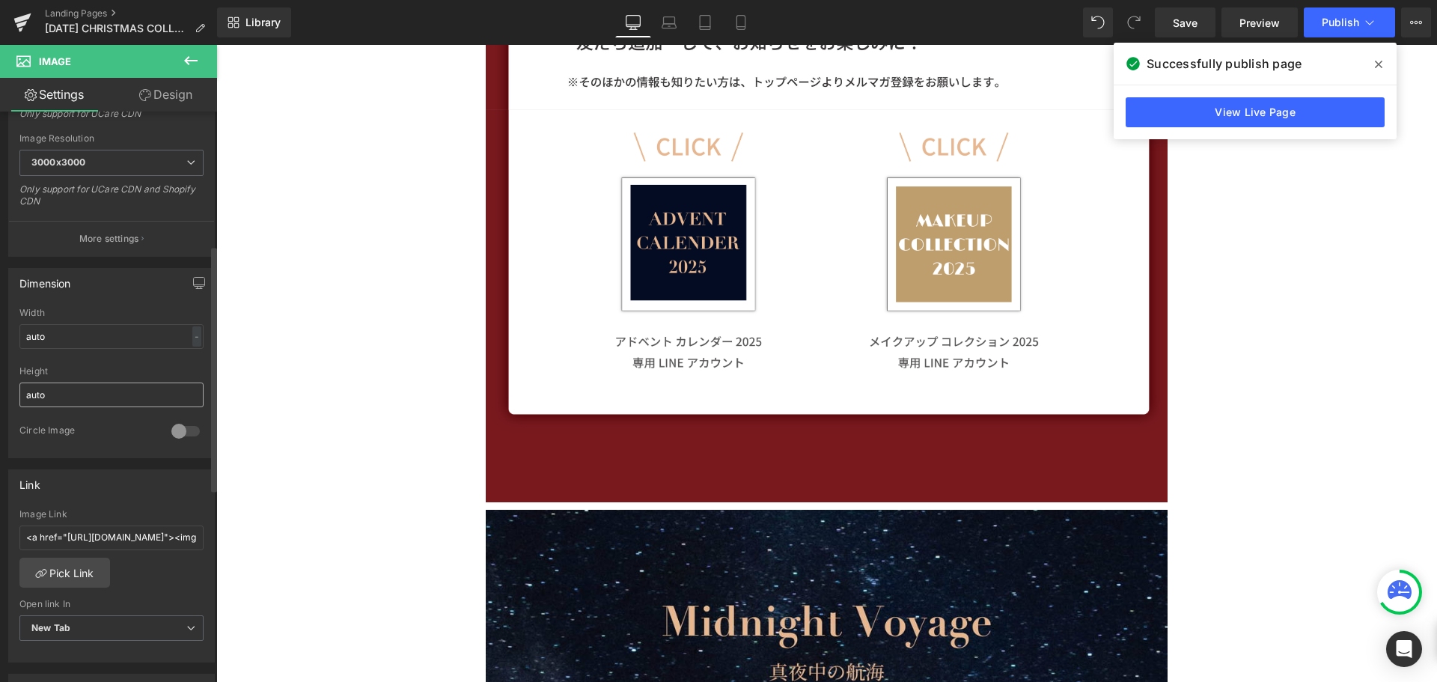
scroll to position [449, 0]
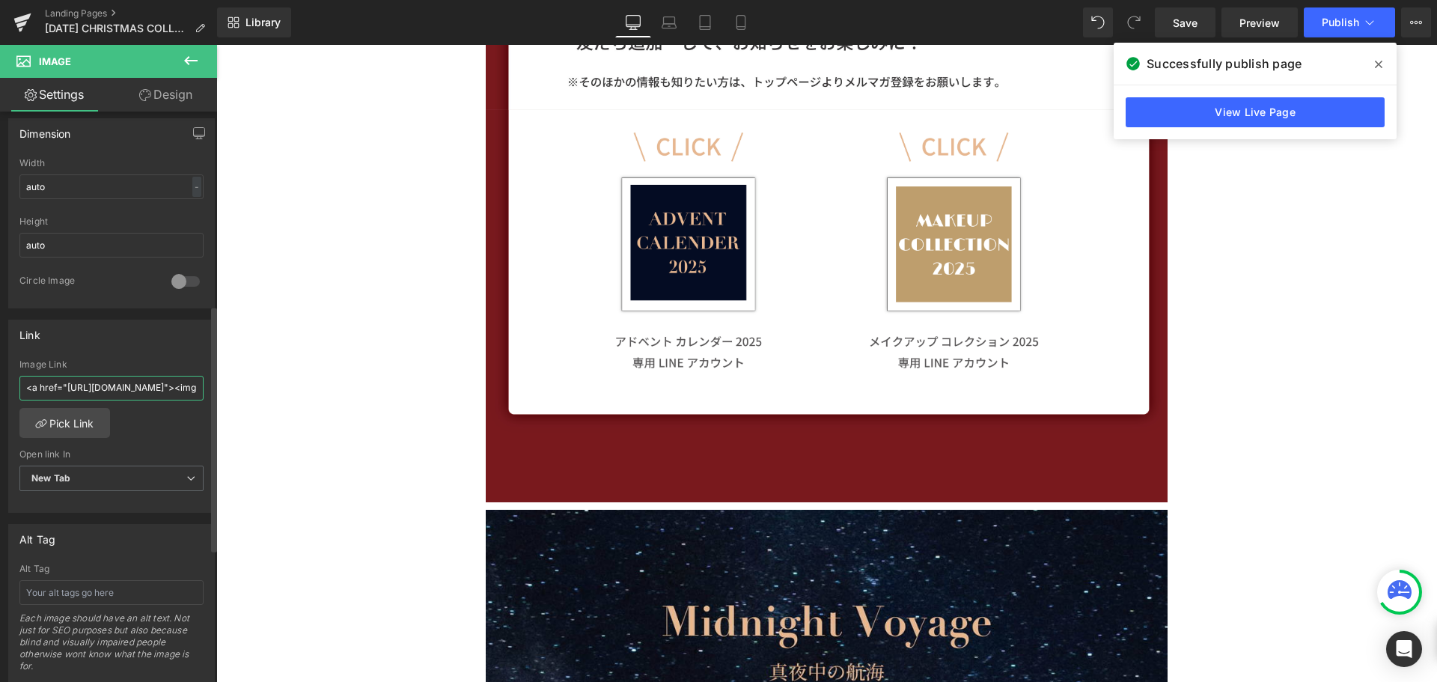
click at [134, 390] on input "<a href="https://lin.ee/wTIaddB"><img src="https://scdn.line-apps.com/n/line_ad…" at bounding box center [111, 388] width 184 height 25
drag, startPoint x: 179, startPoint y: 388, endPoint x: 0, endPoint y: 382, distance: 179.0
click at [0, 382] on div "Link <a href="https://lin.ee/wTIaddB"><img src="https://scdn.line-apps.com/n/li…" at bounding box center [112, 410] width 224 height 205
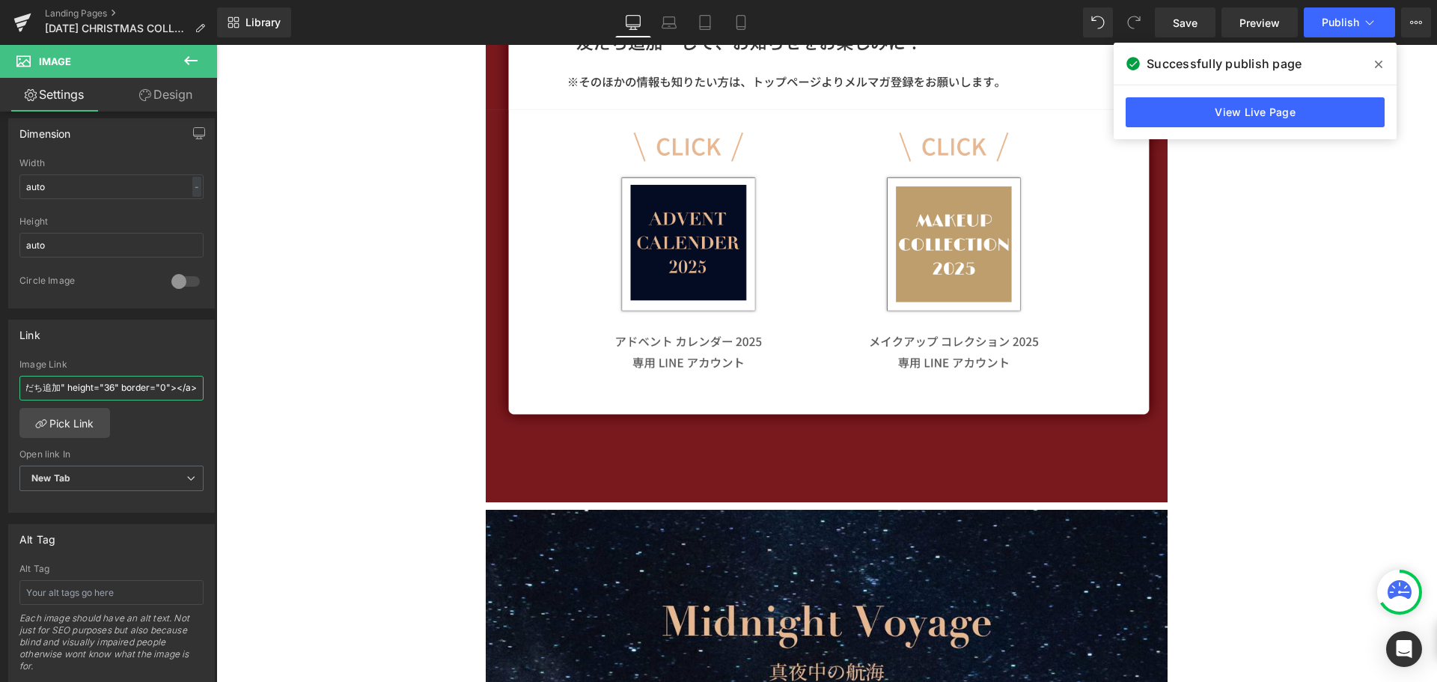
drag, startPoint x: 260, startPoint y: 430, endPoint x: 250, endPoint y: 382, distance: 49.0
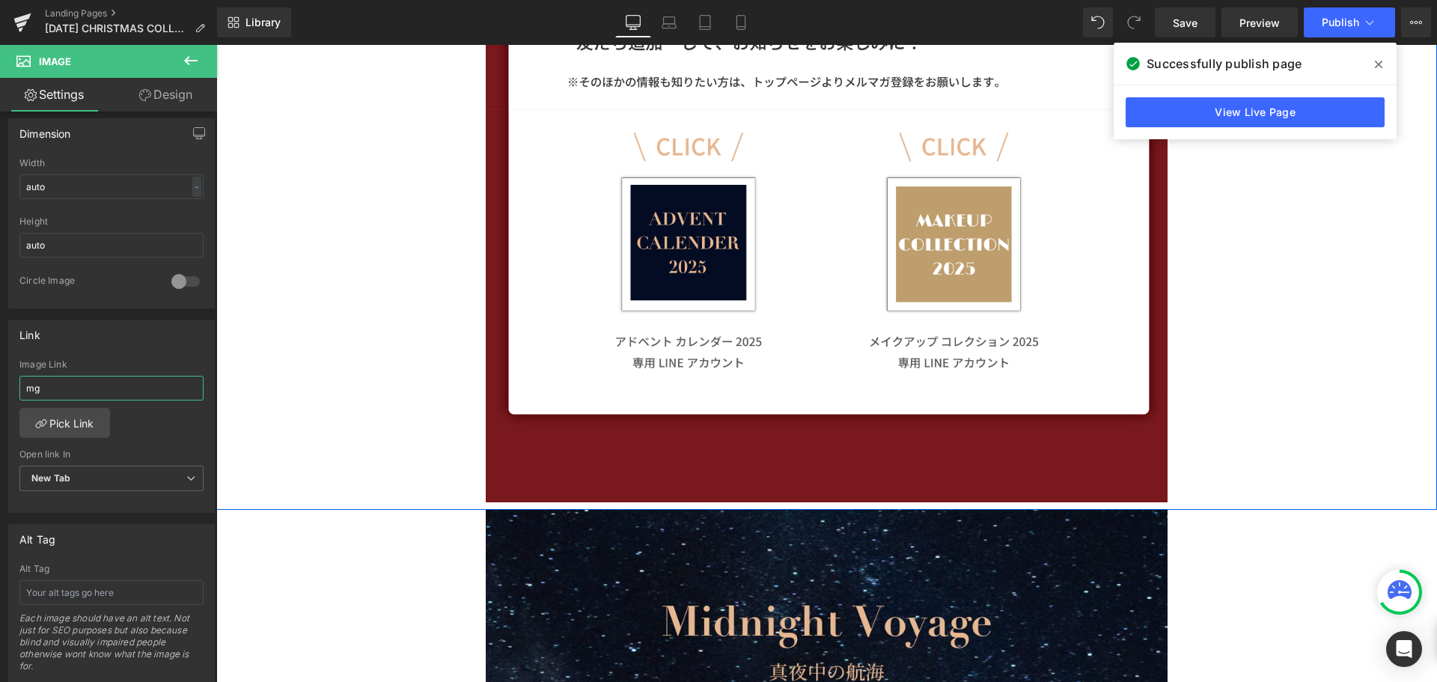
scroll to position [0, 0]
type input "m"
paste input "https://lin.ee/wTIaddB"
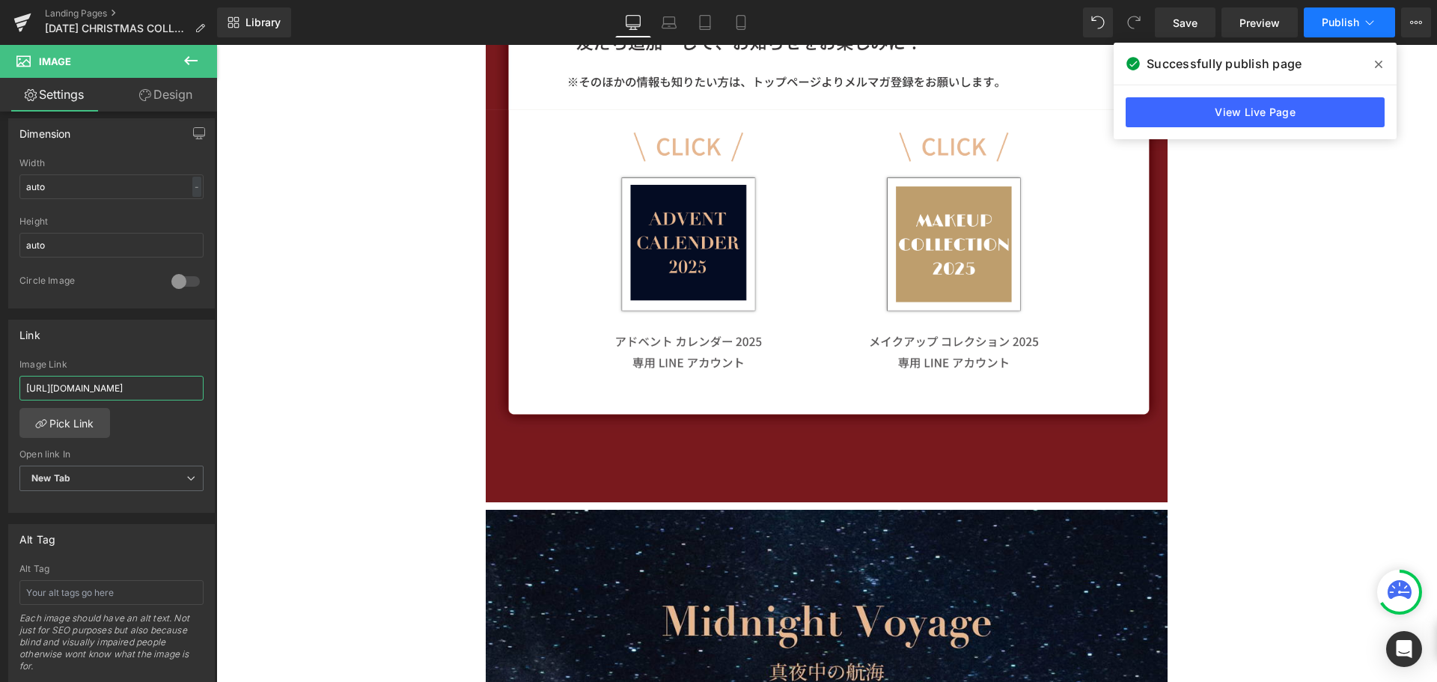
type input "https://lin.ee/wTIaddB"
click at [1345, 23] on span "Publish" at bounding box center [1339, 22] width 37 height 12
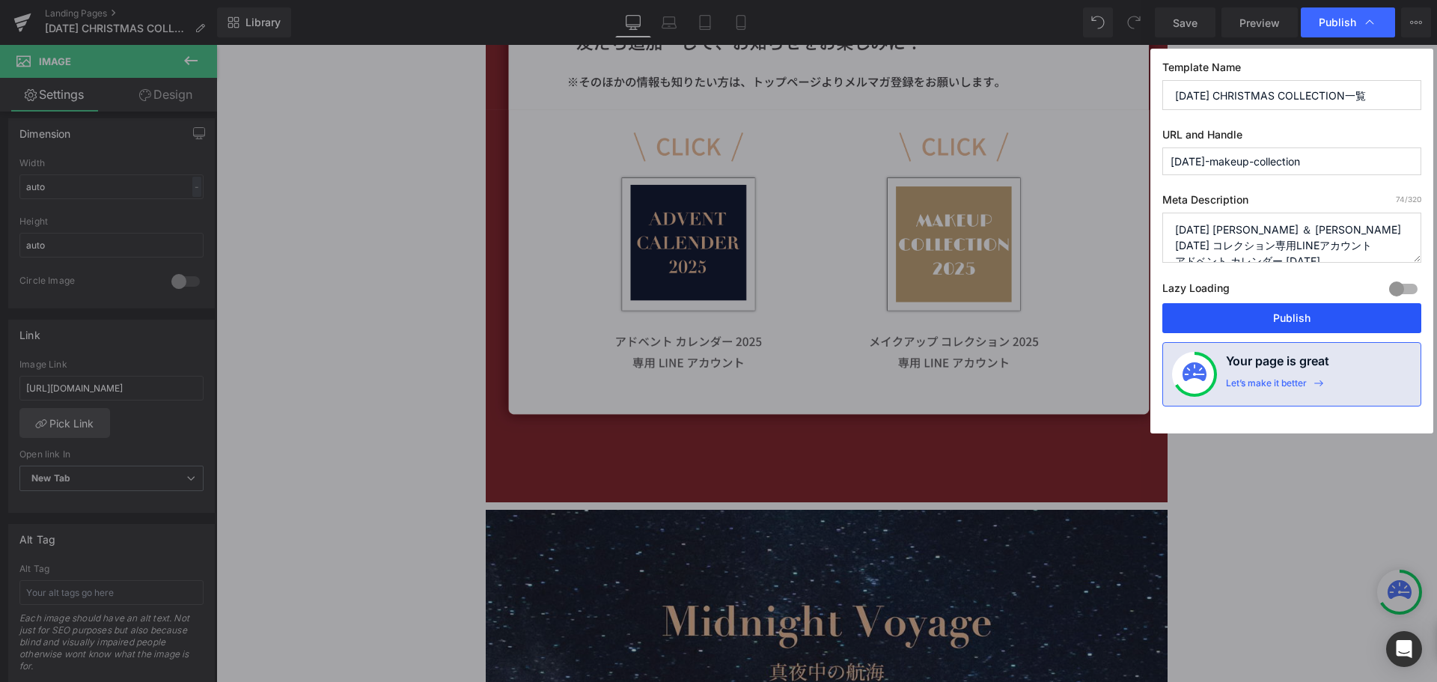
drag, startPoint x: 1058, startPoint y: 273, endPoint x: 1274, endPoint y: 318, distance: 220.8
click at [1274, 318] on button "Publish" at bounding box center [1291, 318] width 259 height 30
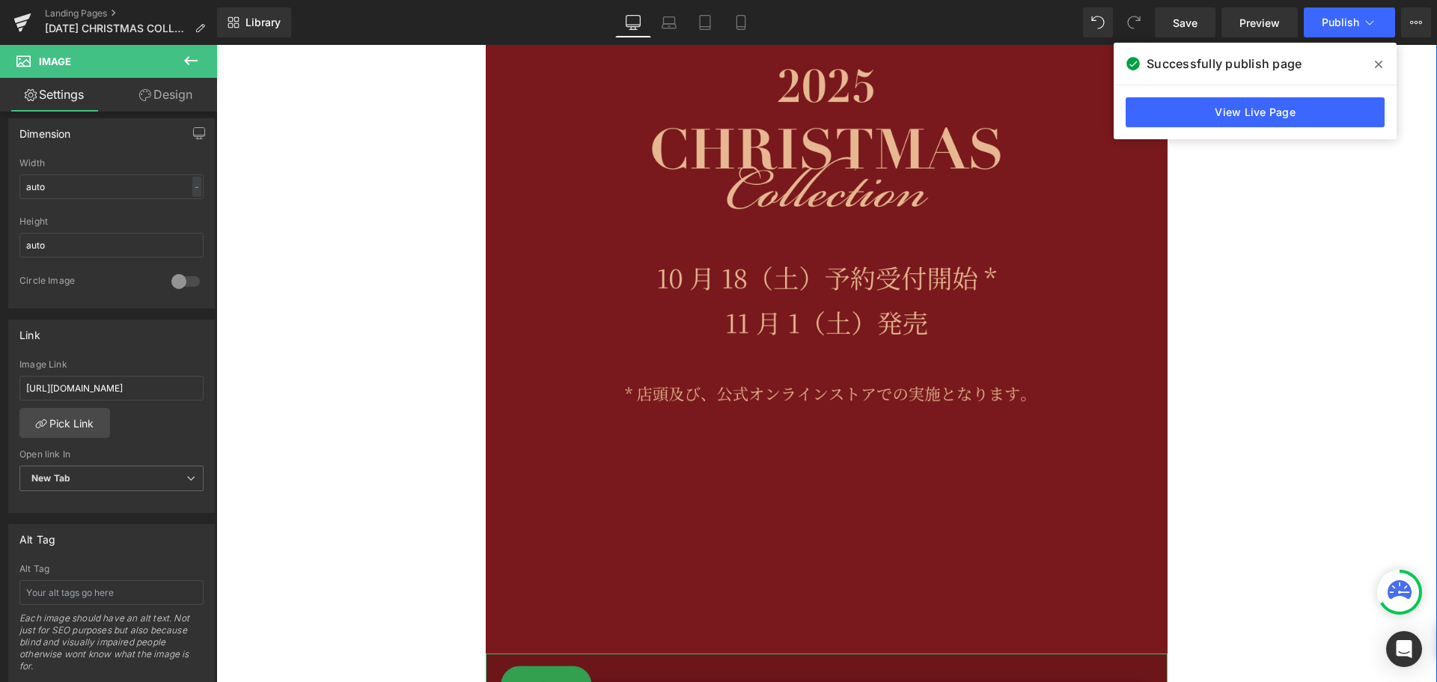
scroll to position [374, 0]
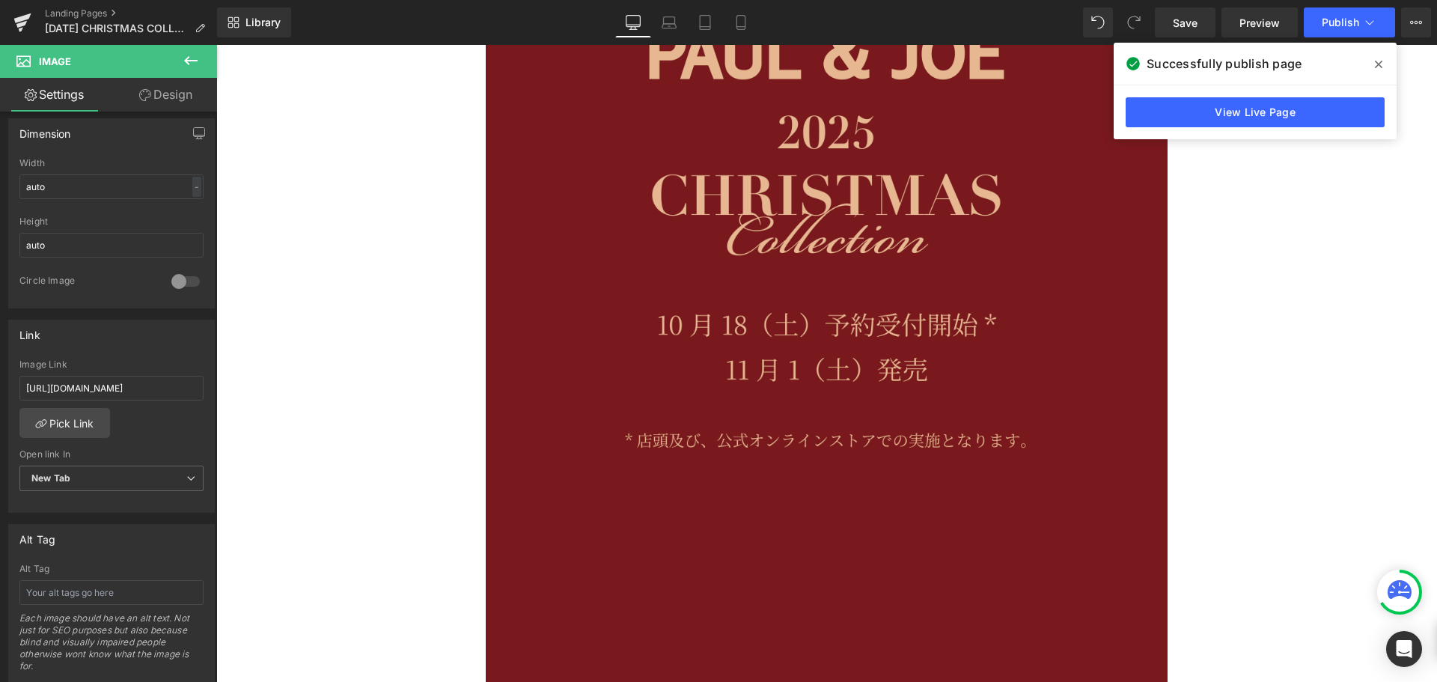
click at [1374, 67] on icon at bounding box center [1377, 64] width 7 height 12
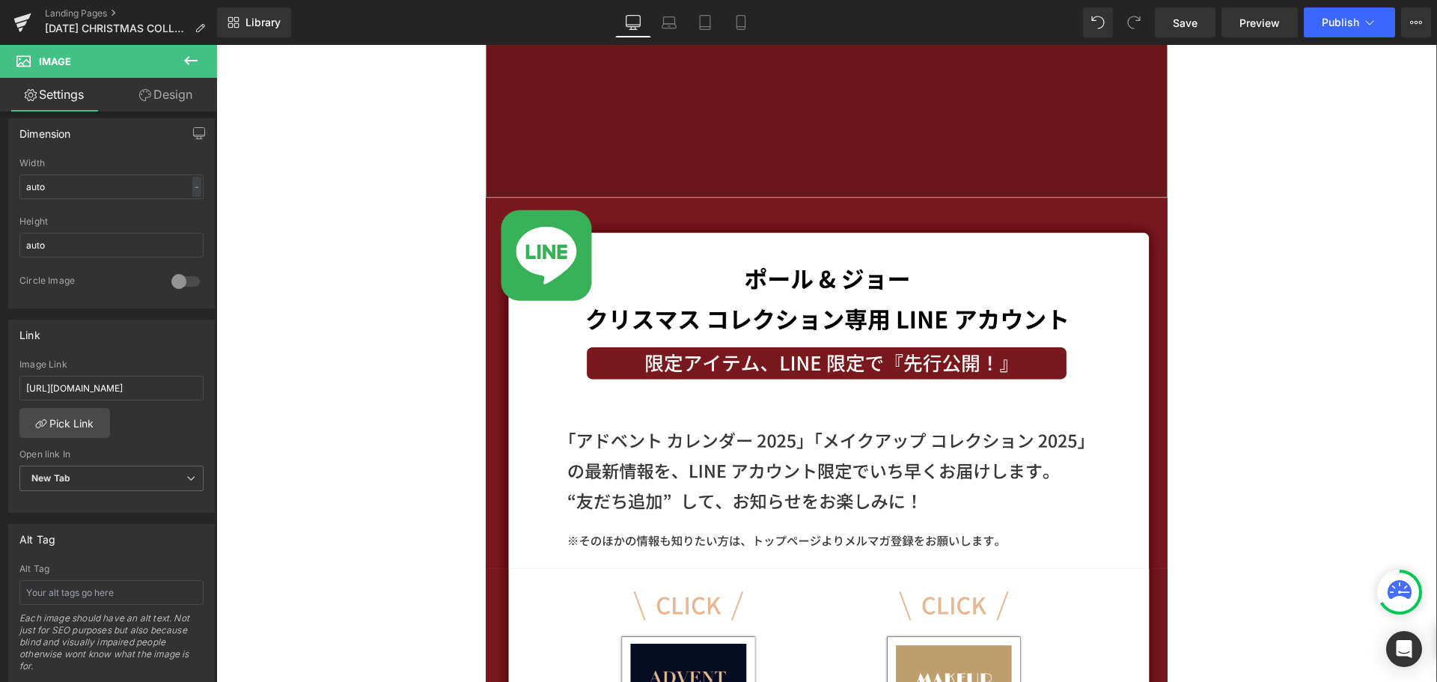
scroll to position [973, 0]
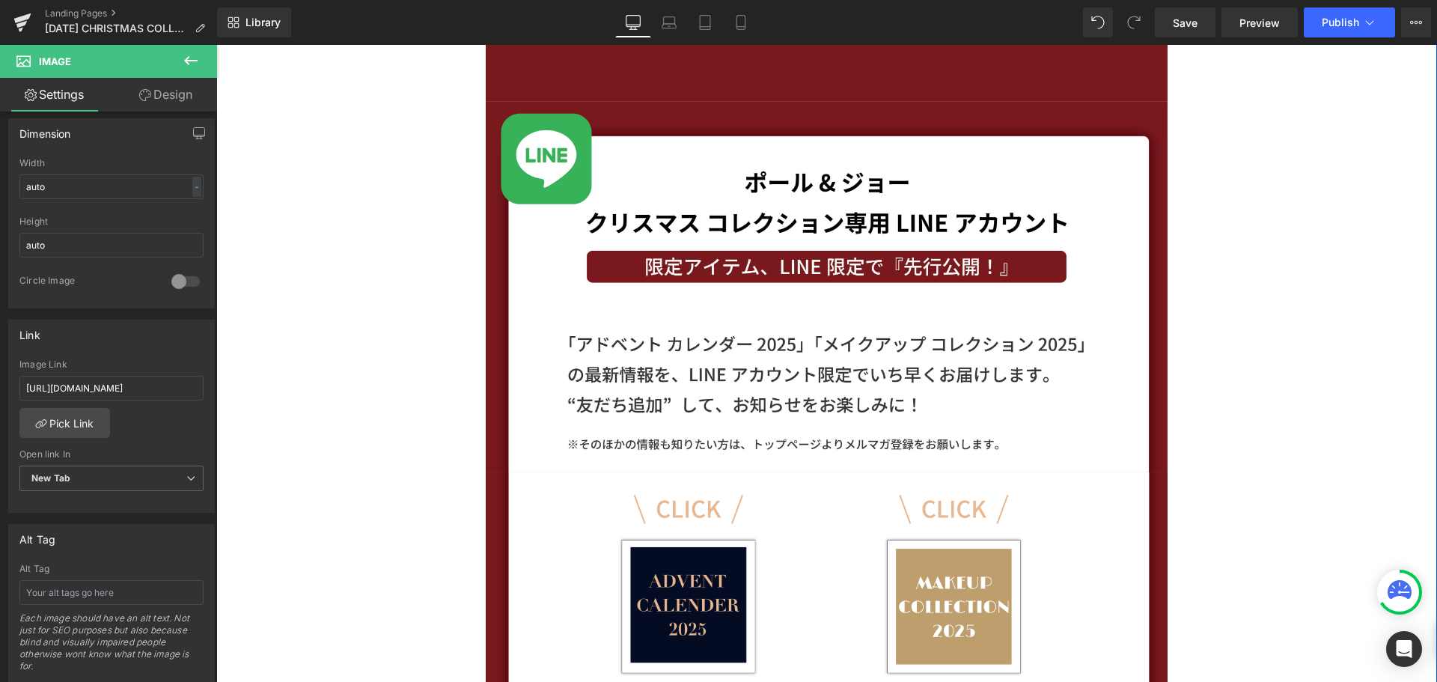
click at [398, 125] on div "Image Image Image Image Row Row" at bounding box center [826, 32] width 1220 height 1680
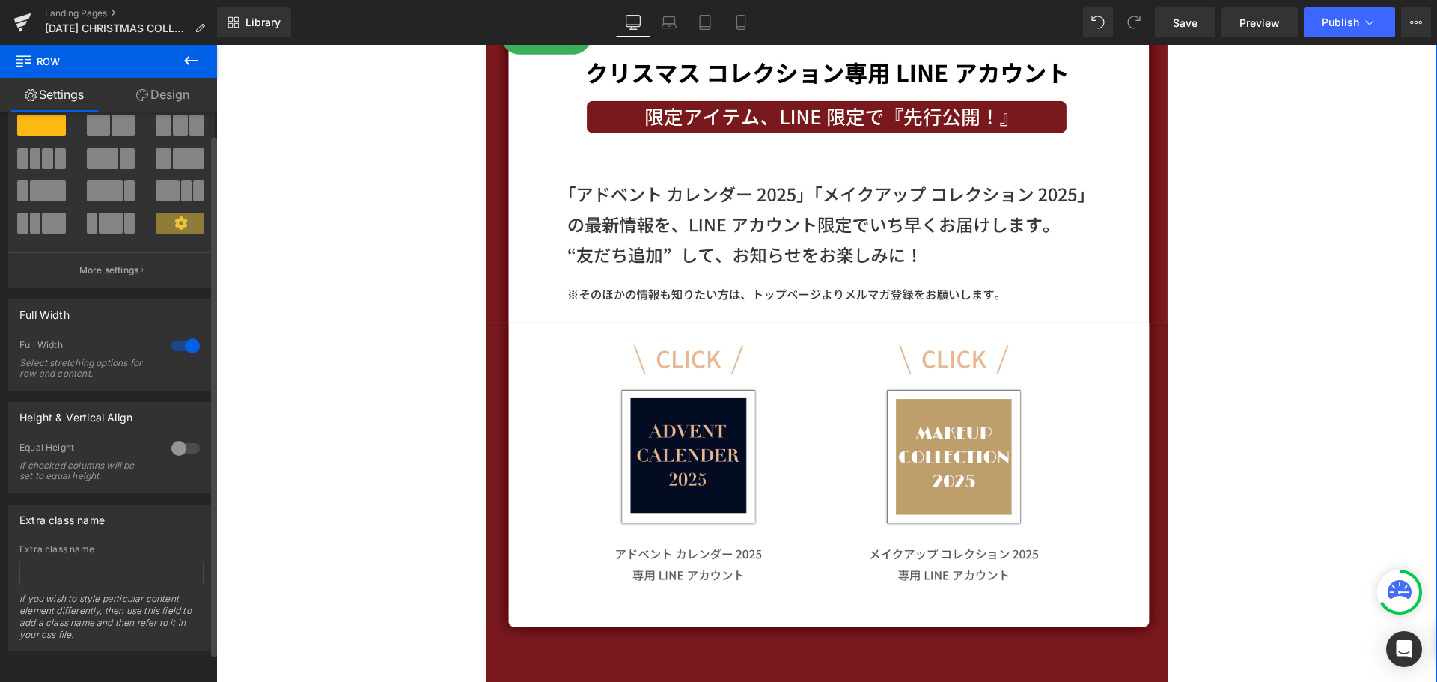
scroll to position [0, 0]
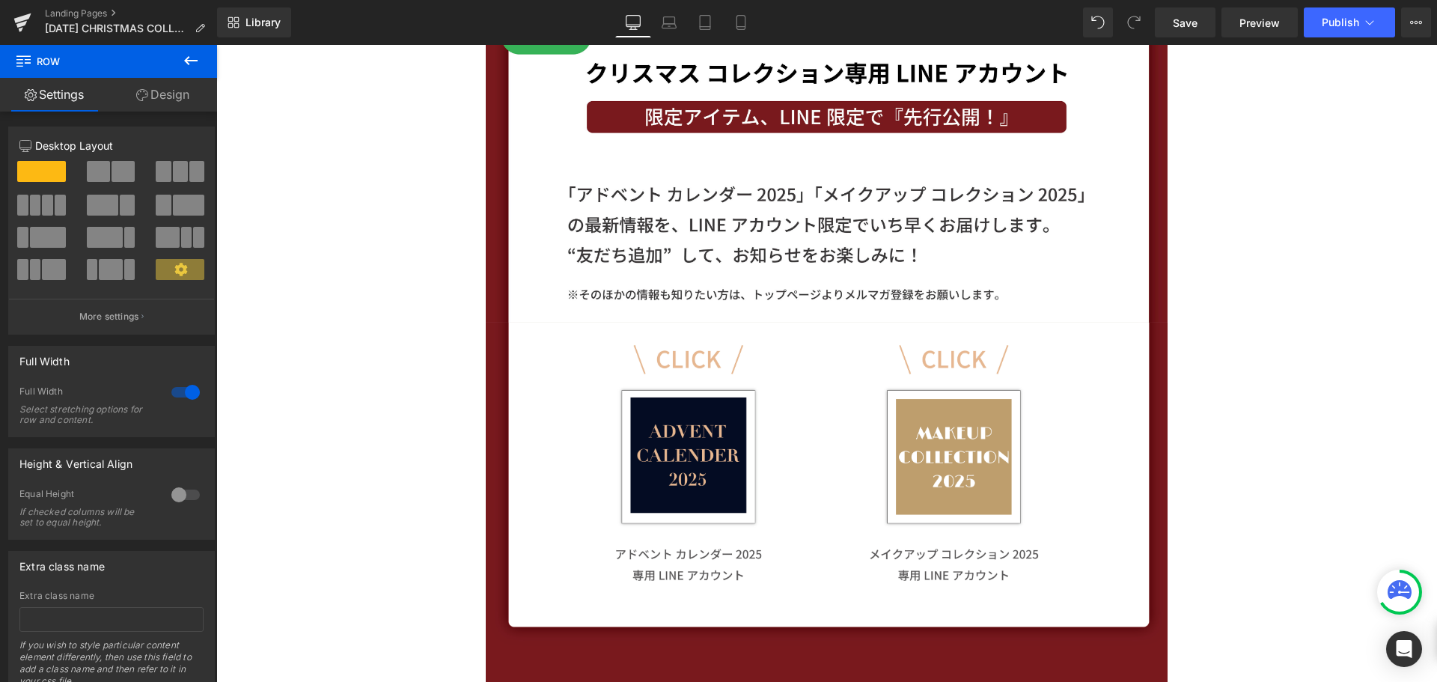
click at [198, 66] on icon at bounding box center [191, 61] width 18 height 18
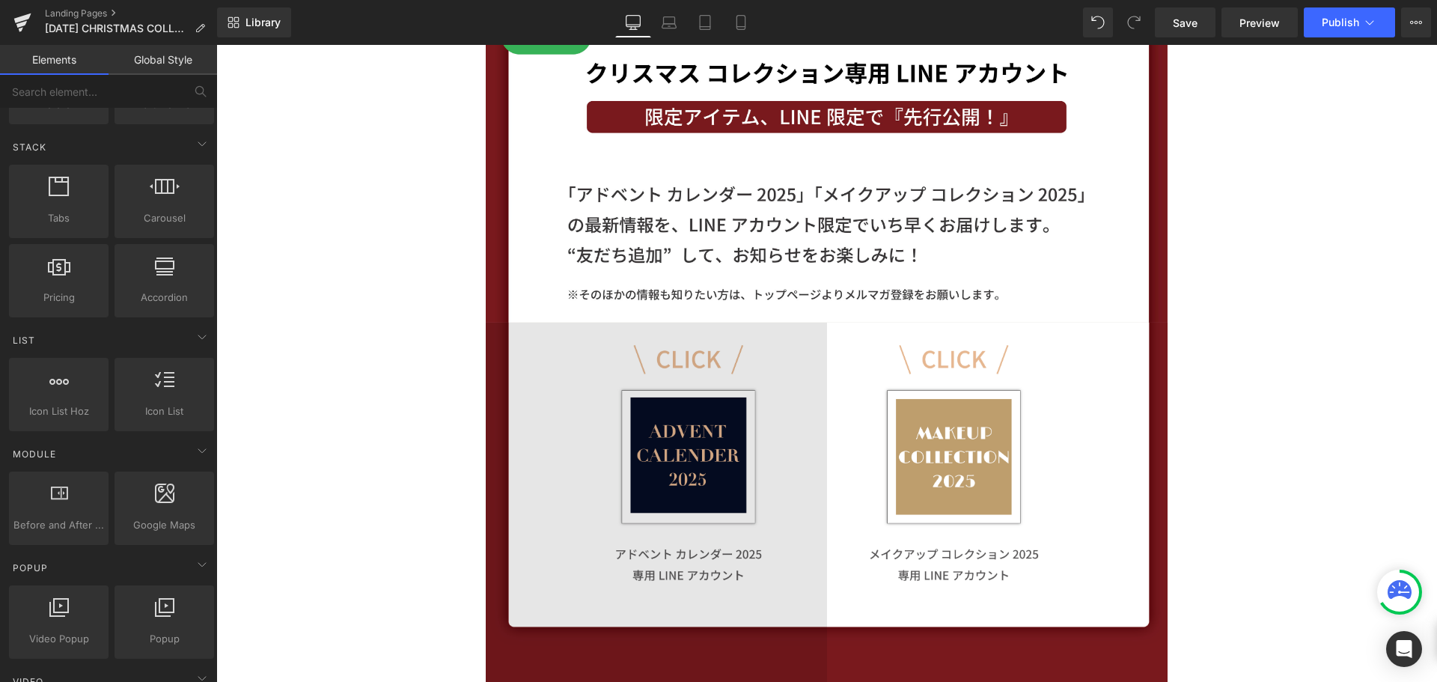
scroll to position [449, 0]
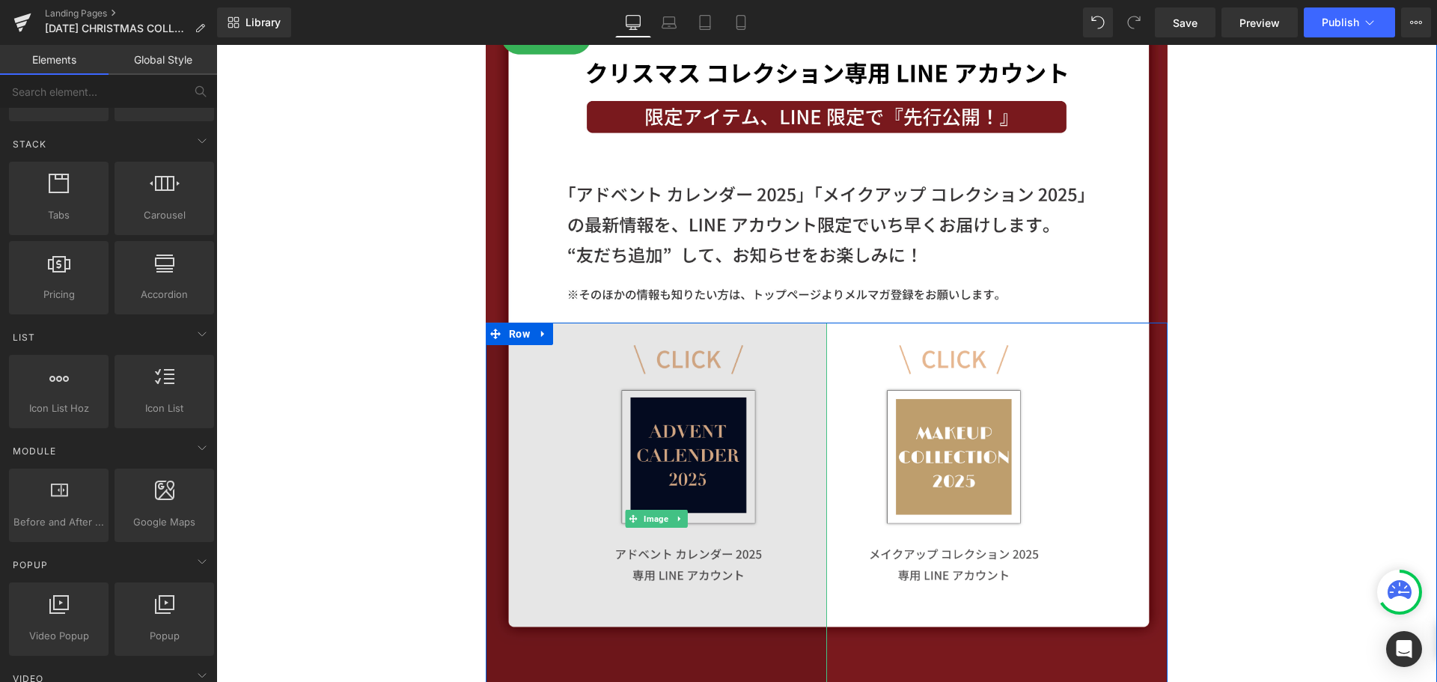
click at [790, 397] on img at bounding box center [656, 518] width 341 height 392
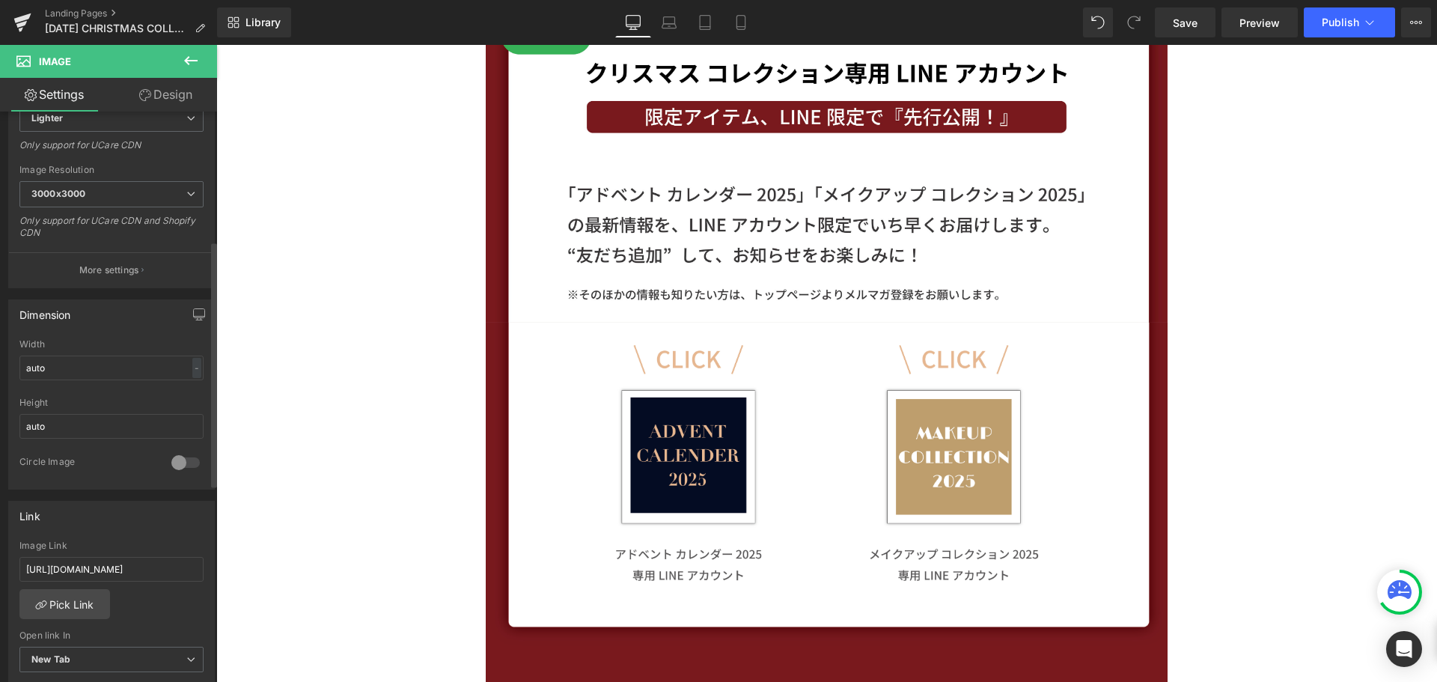
scroll to position [299, 0]
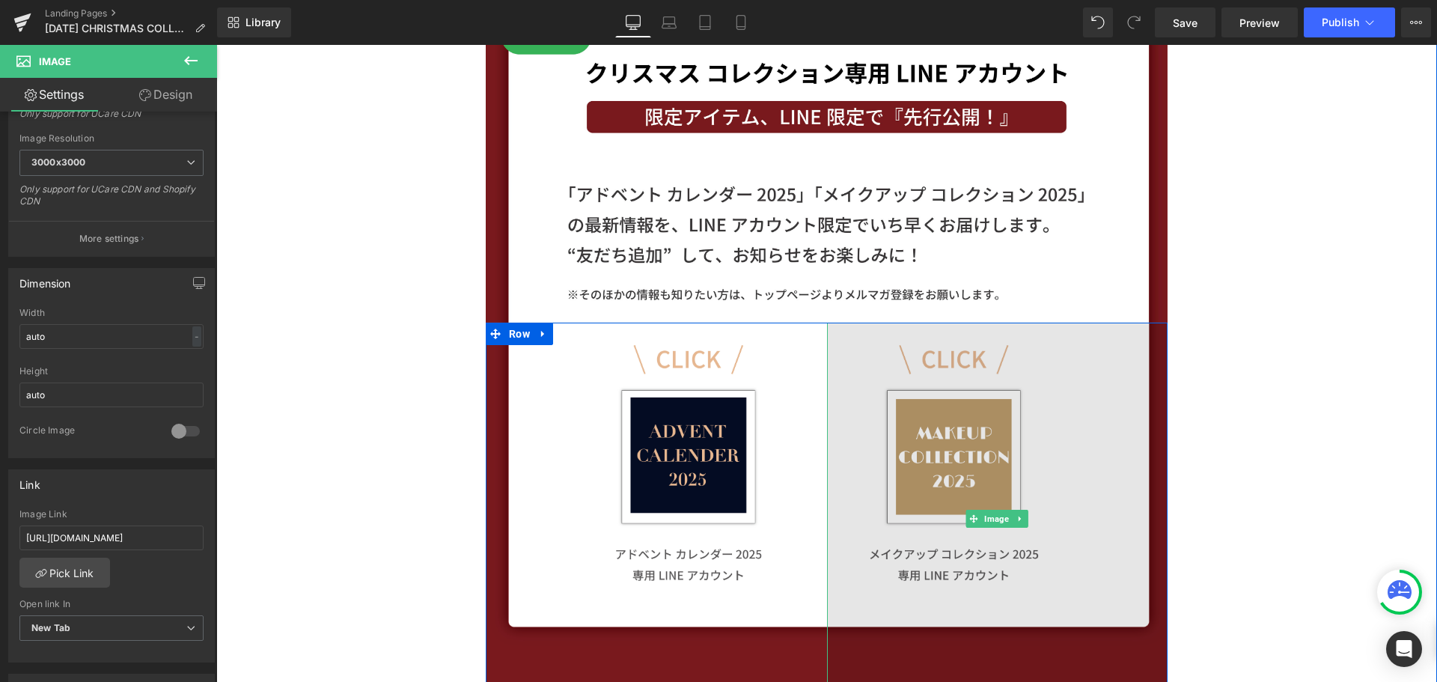
click at [1077, 413] on img at bounding box center [997, 518] width 341 height 392
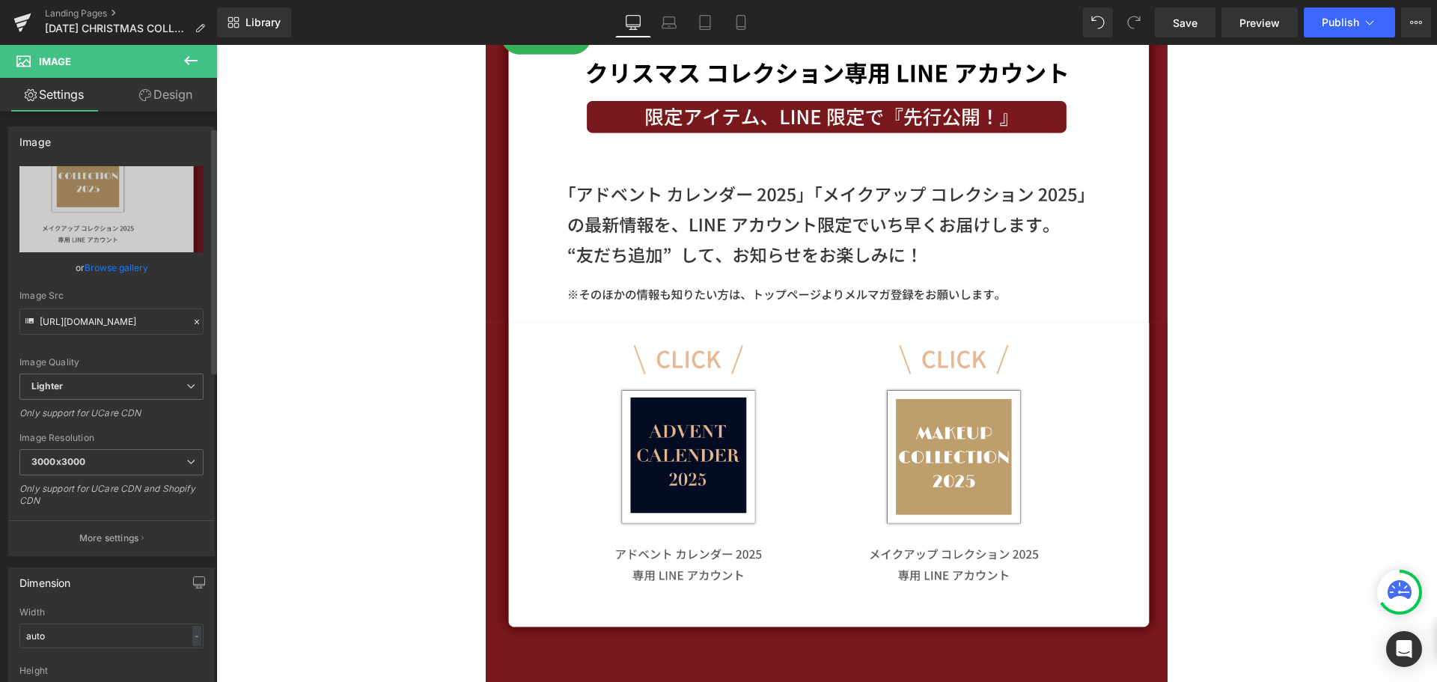
scroll to position [449, 0]
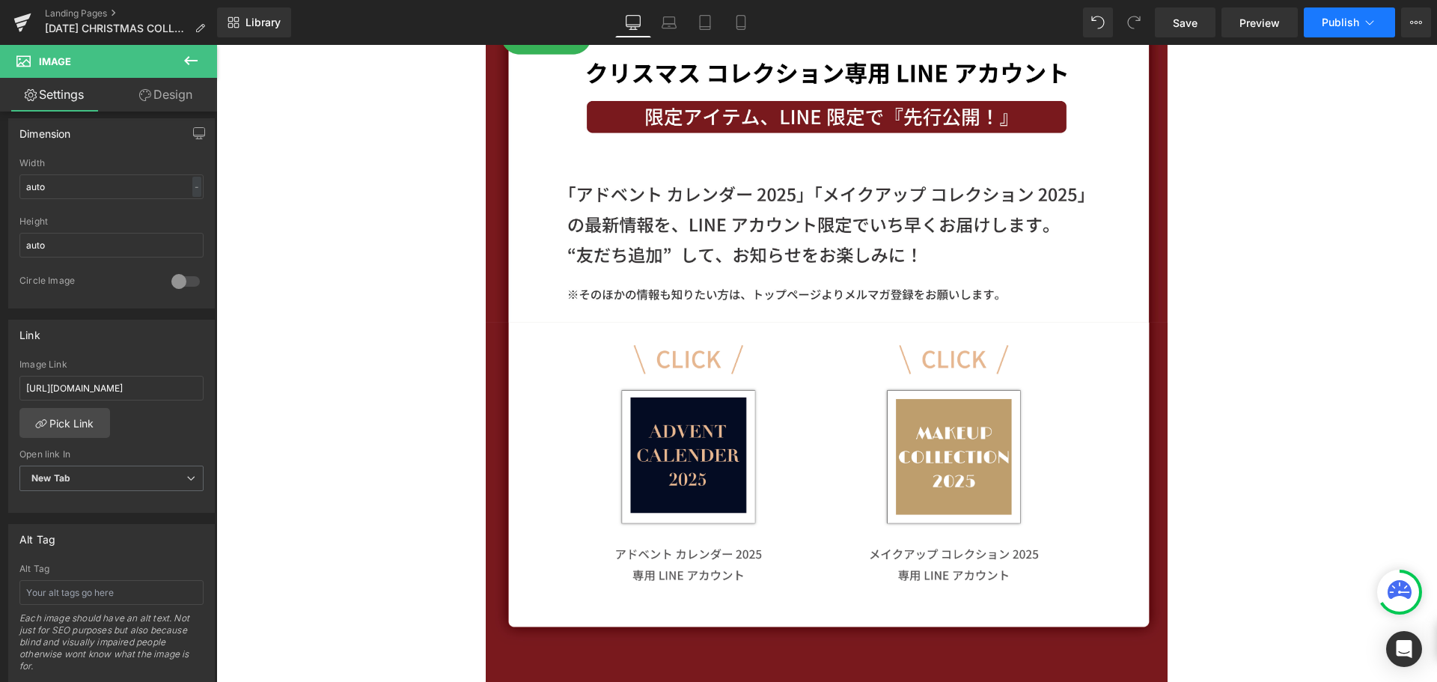
click at [1330, 24] on span "Publish" at bounding box center [1339, 22] width 37 height 12
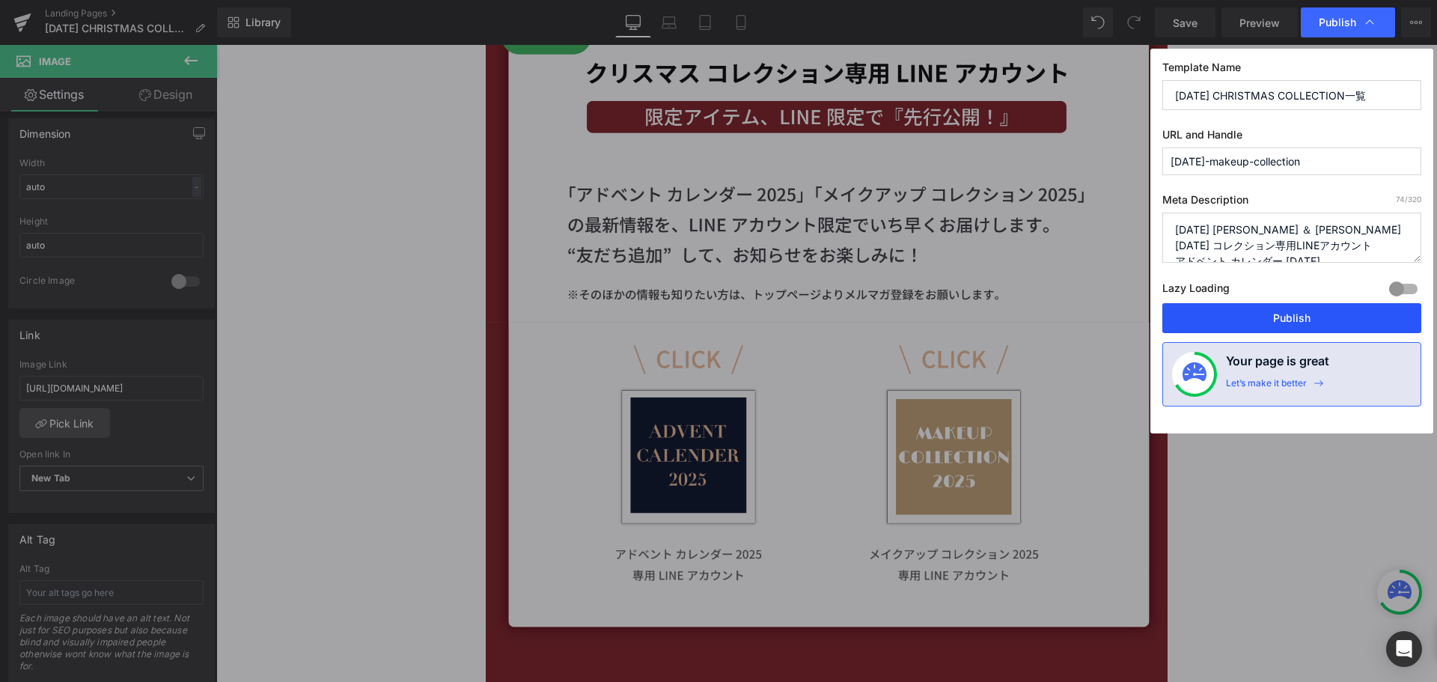
click at [1299, 314] on button "Publish" at bounding box center [1291, 318] width 259 height 30
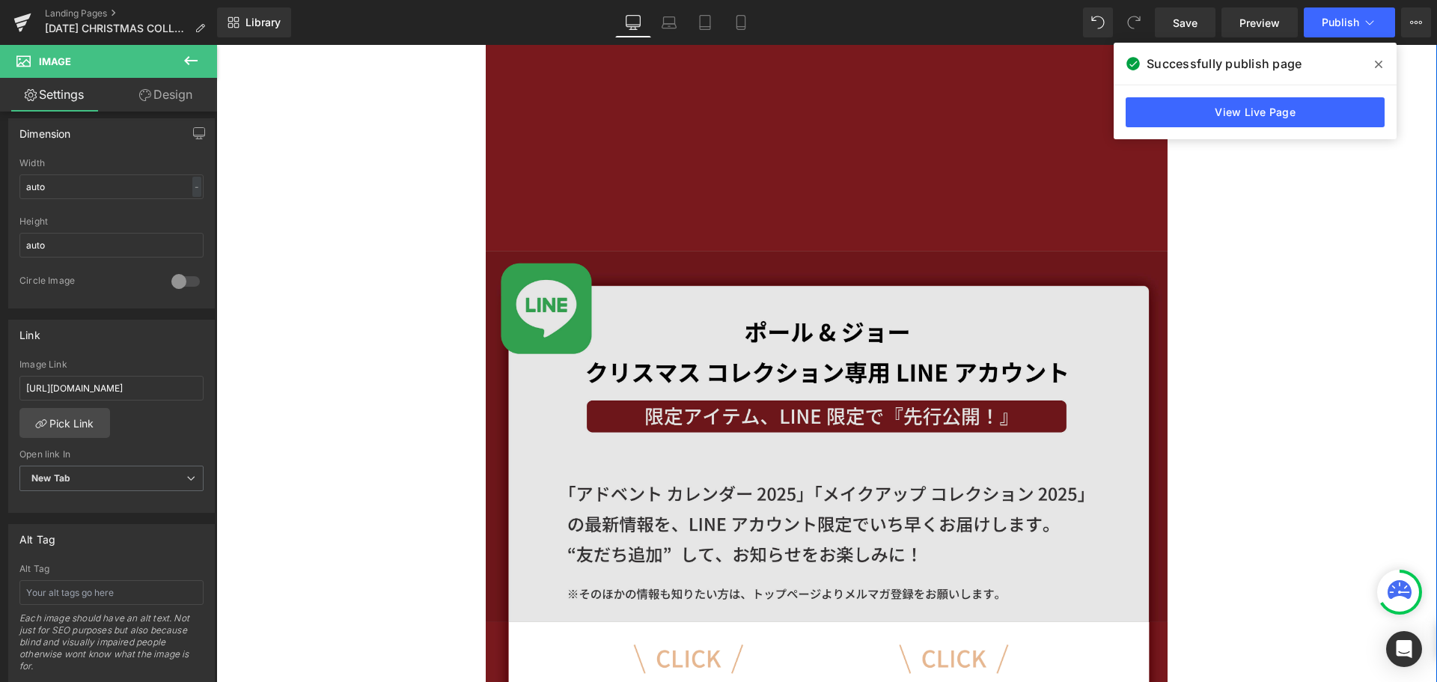
scroll to position [898, 0]
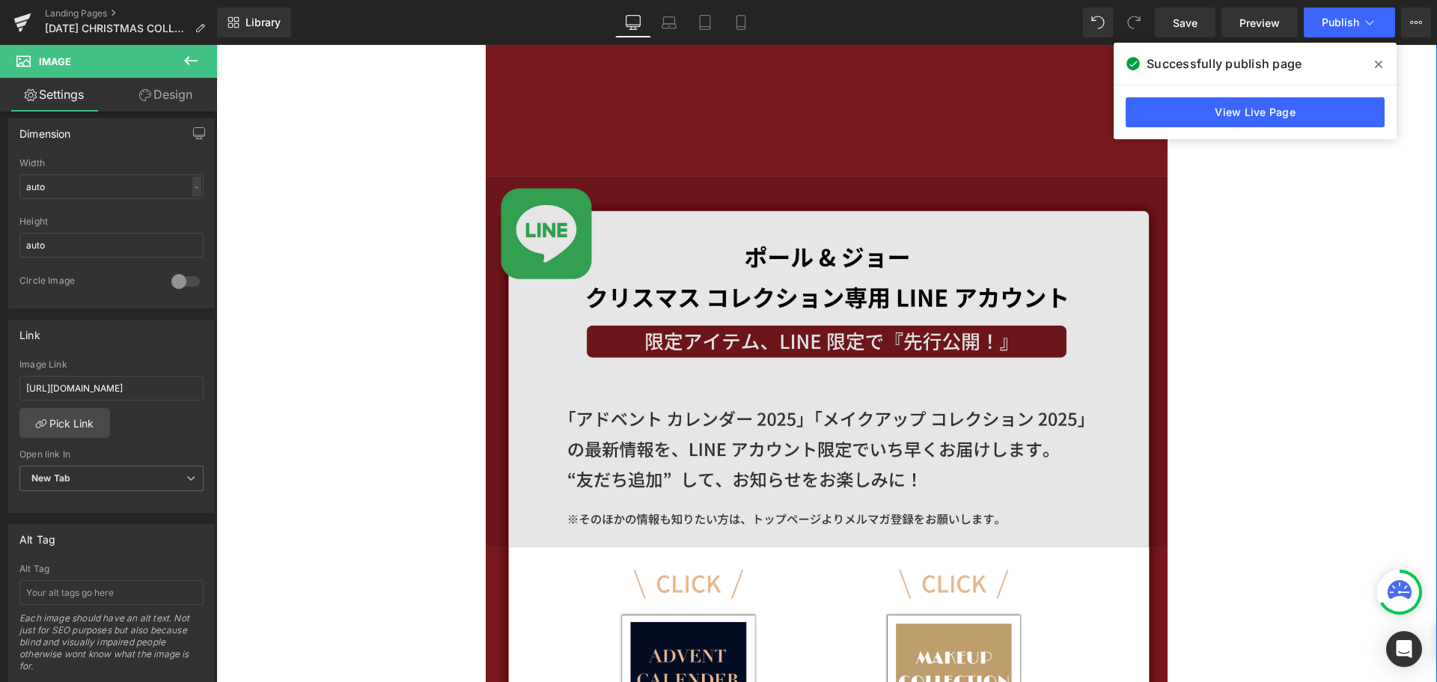
click at [1113, 191] on img at bounding box center [827, 361] width 682 height 371
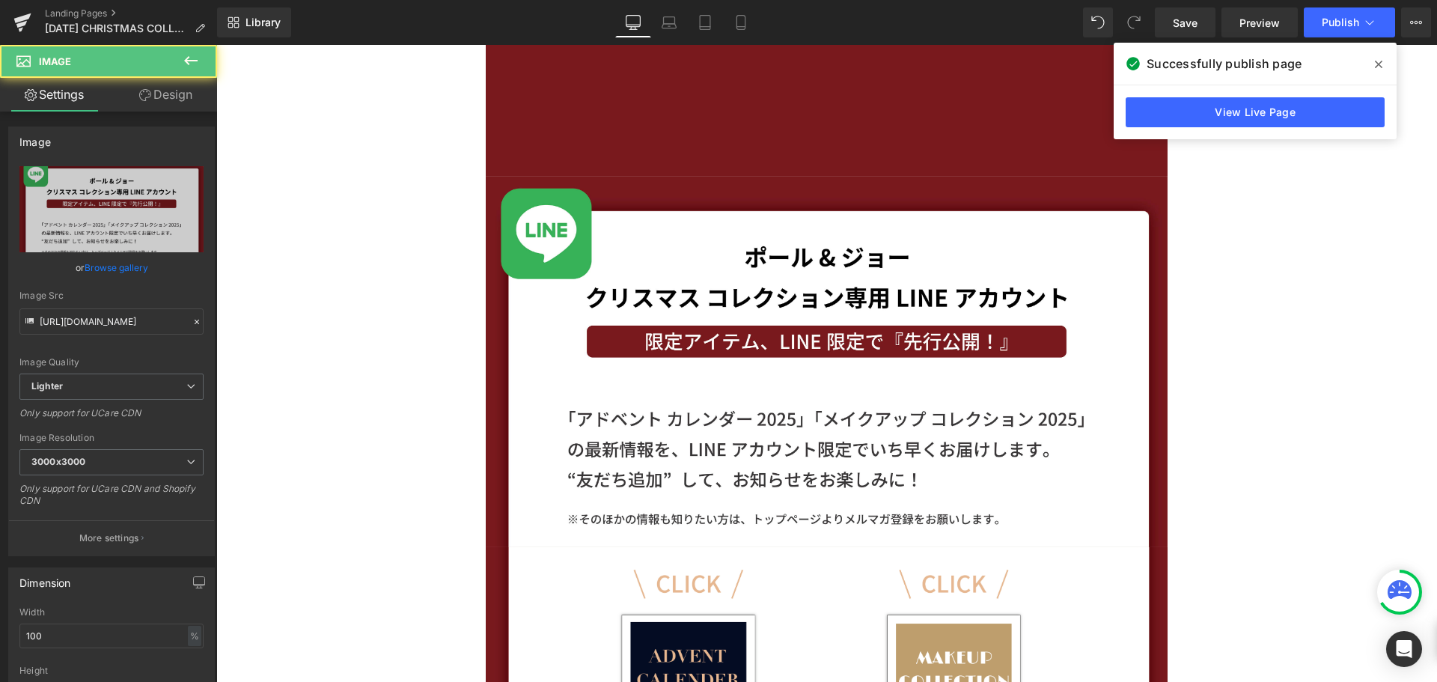
click at [1371, 64] on span at bounding box center [1378, 64] width 24 height 24
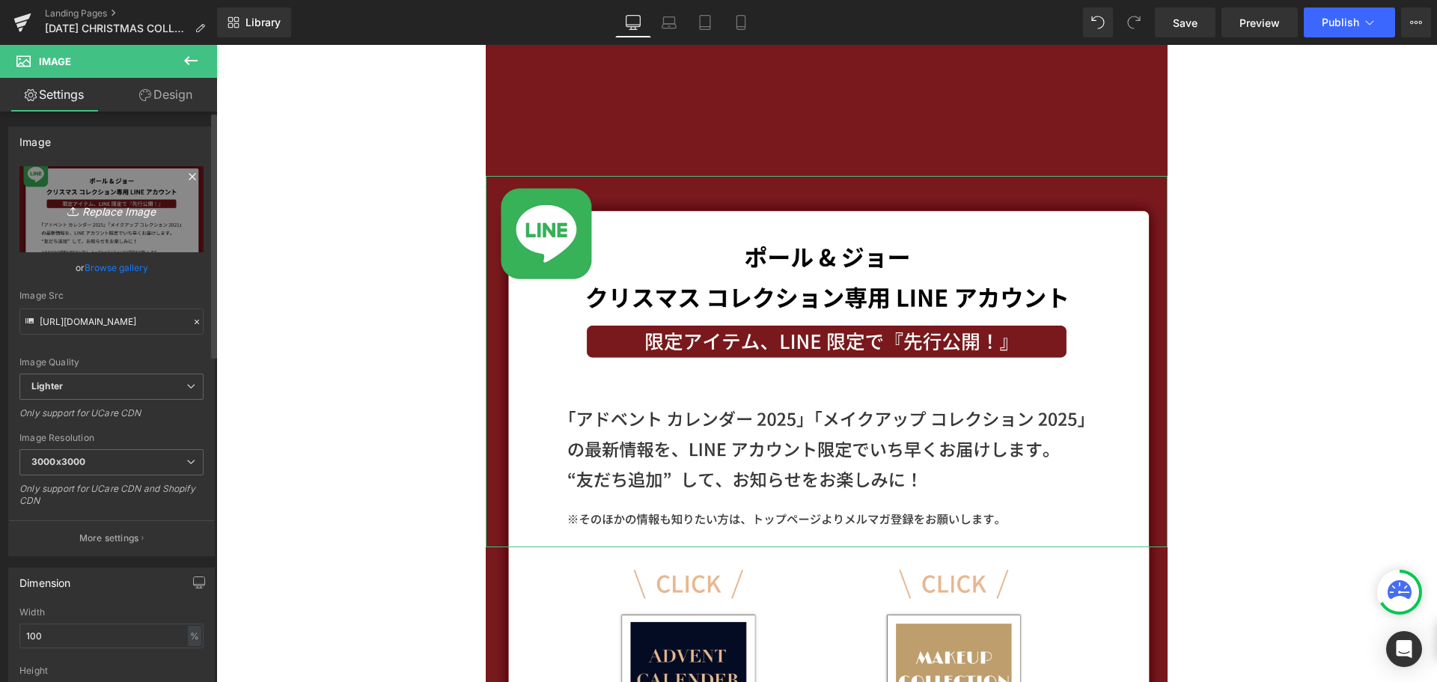
click at [102, 212] on icon "Replace Image" at bounding box center [112, 209] width 120 height 19
type input "C:\fakepath\名称未設定-4_アートボード 1.jpg"
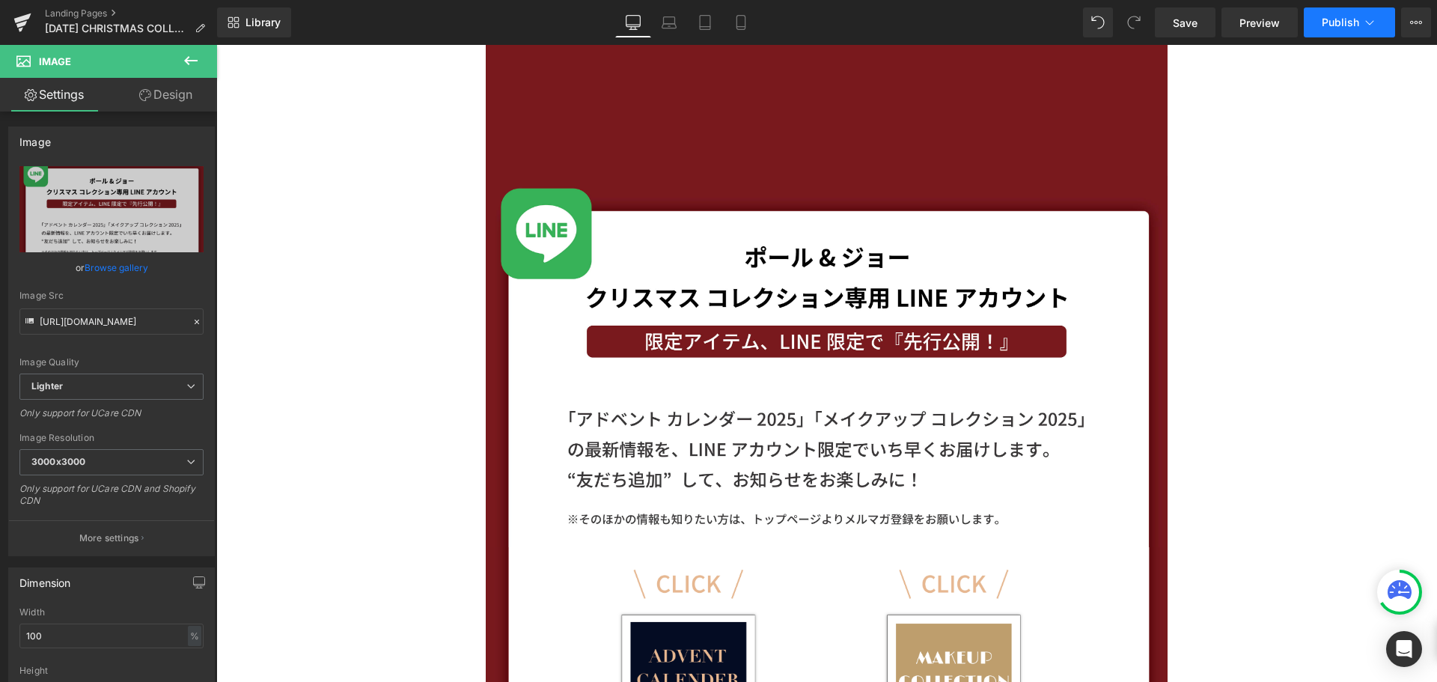
click at [1342, 28] on span "Publish" at bounding box center [1339, 22] width 37 height 12
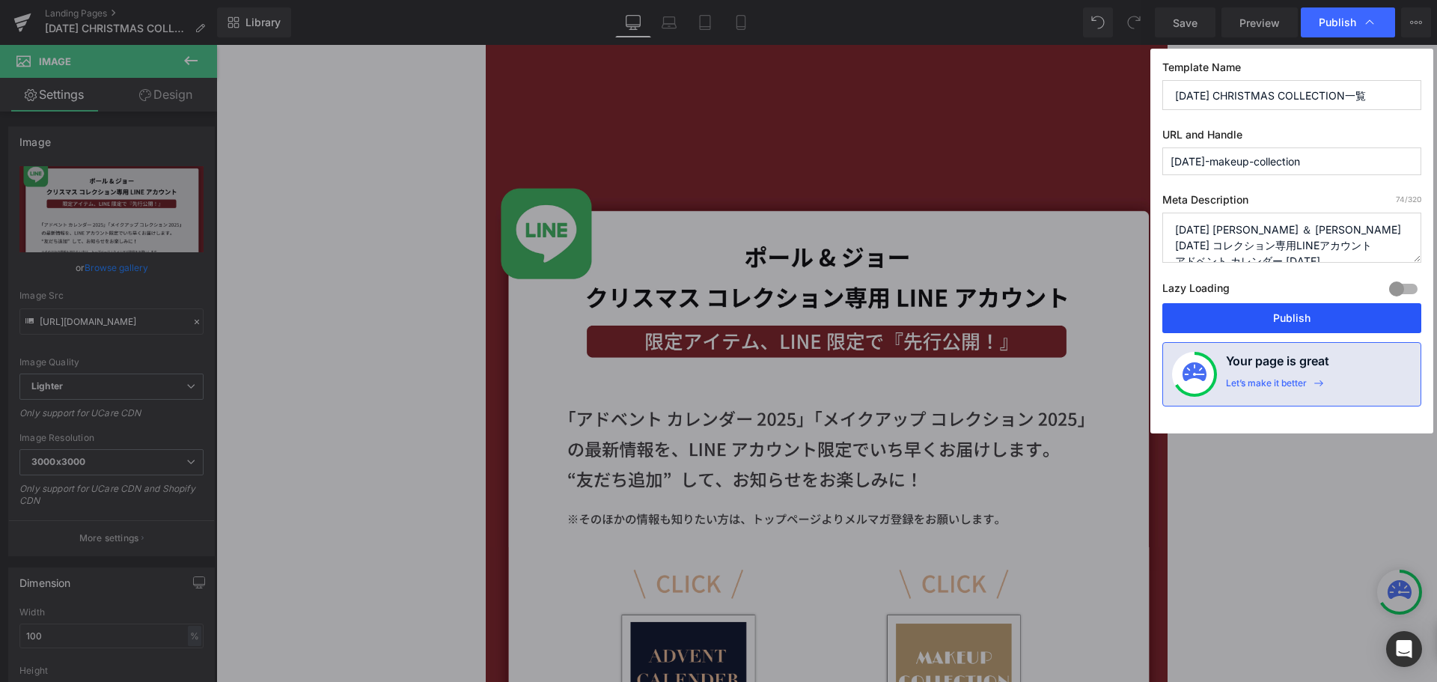
click at [1311, 315] on button "Publish" at bounding box center [1291, 318] width 259 height 30
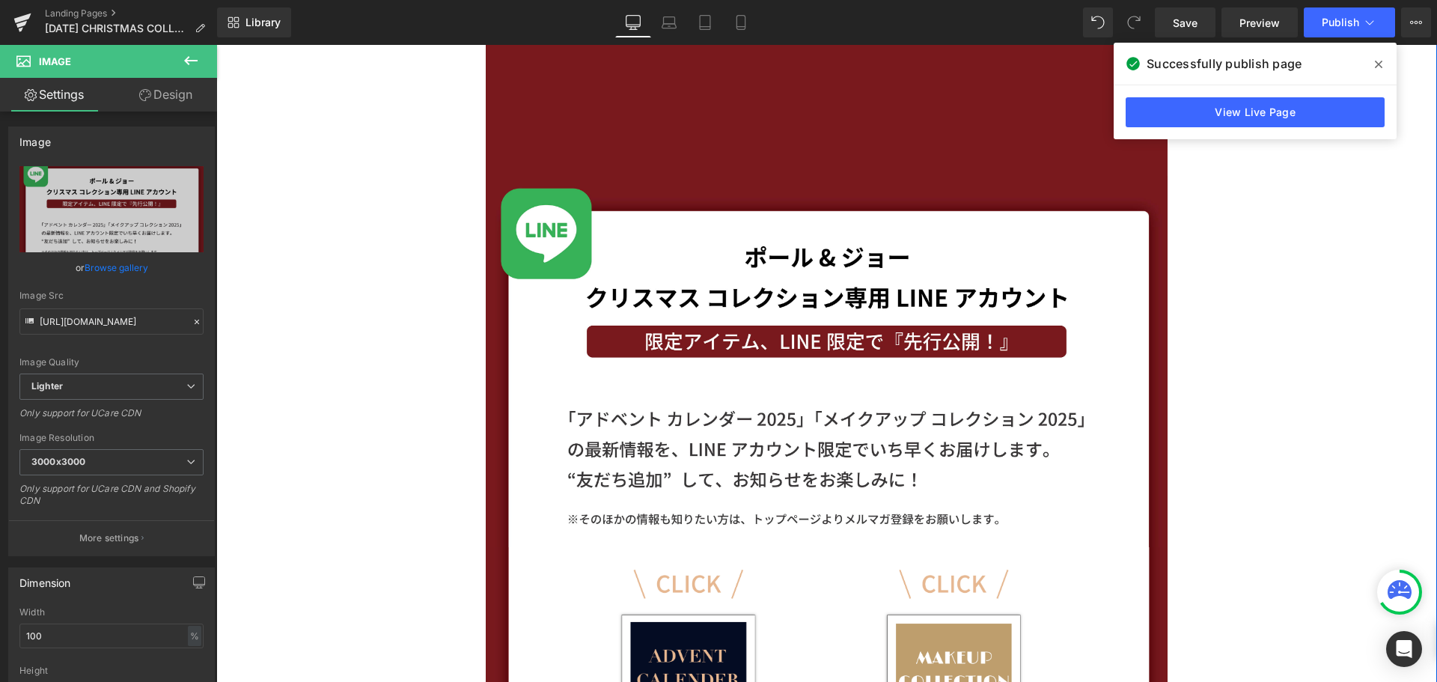
click at [394, 135] on div "Image Image Image Image Row Row" at bounding box center [826, 107] width 1220 height 1680
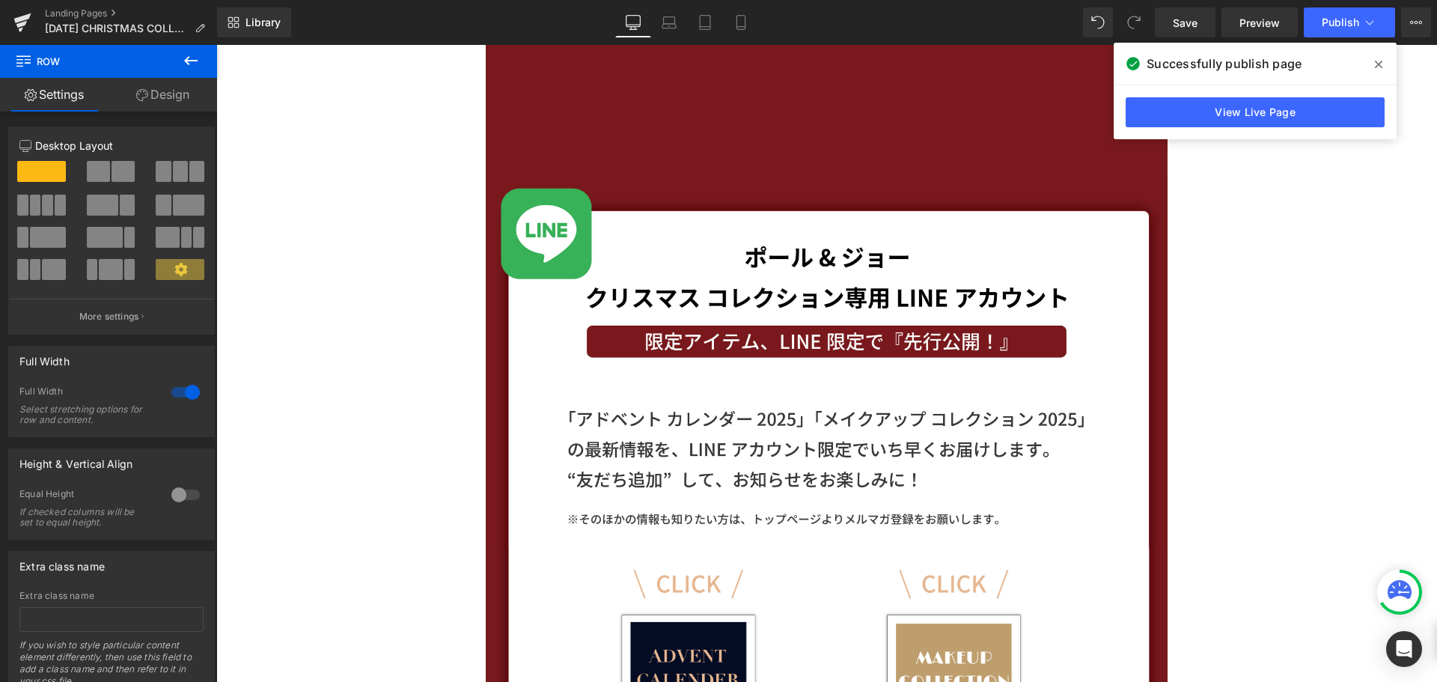
drag, startPoint x: 1382, startPoint y: 63, endPoint x: 1157, endPoint y: 17, distance: 229.8
click at [1382, 63] on span at bounding box center [1378, 64] width 24 height 24
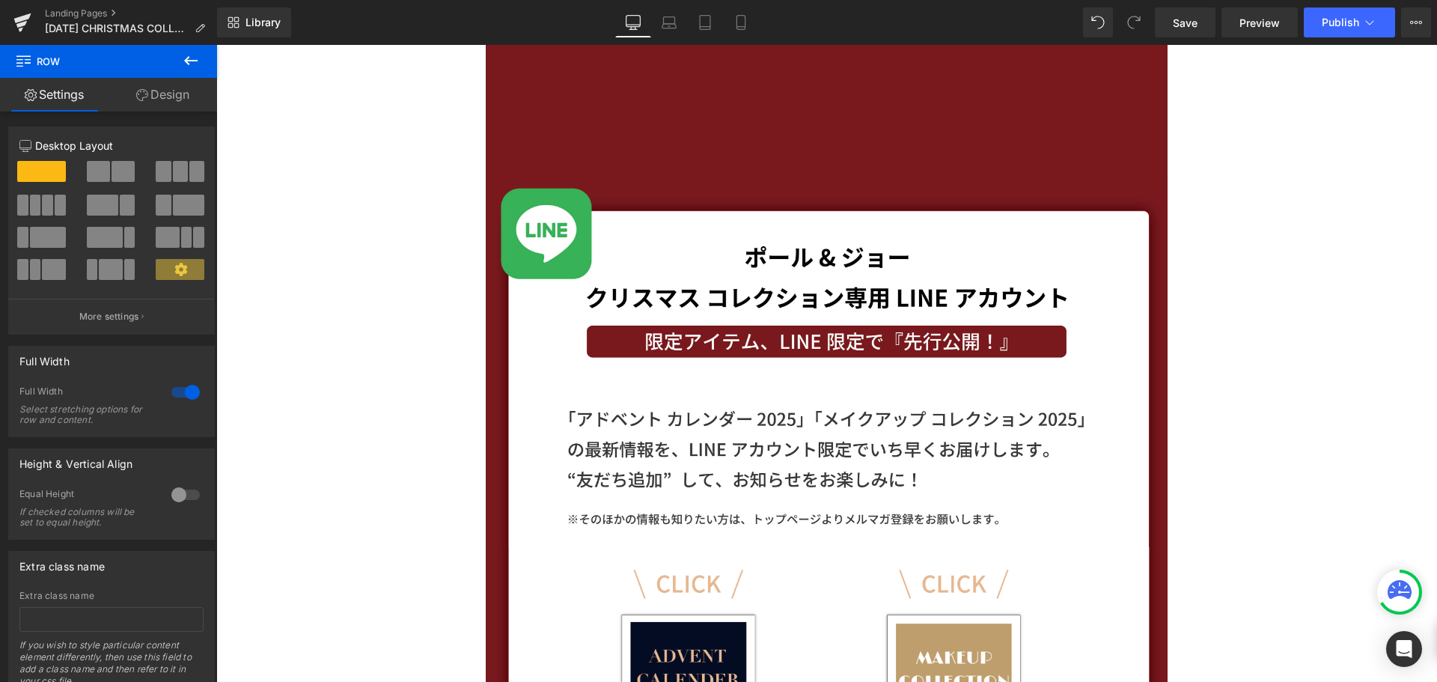
click at [195, 54] on icon at bounding box center [191, 61] width 18 height 18
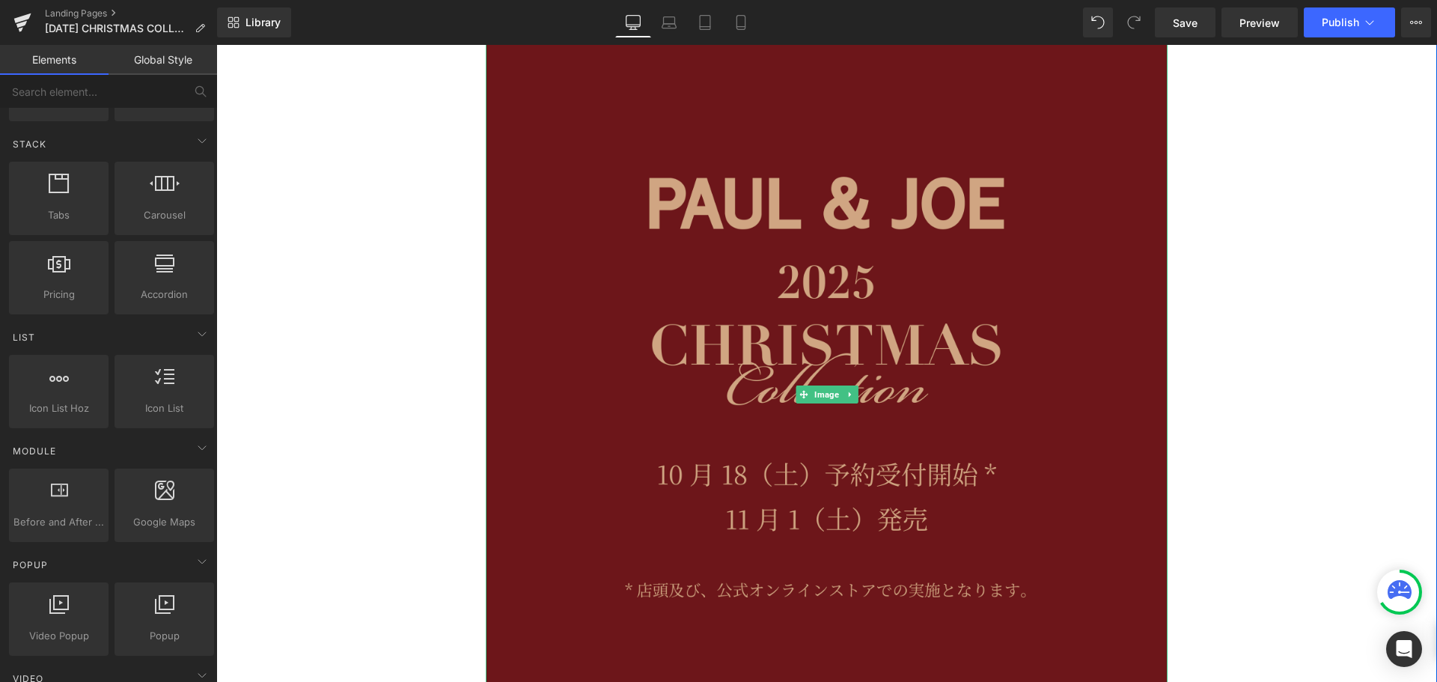
scroll to position [0, 0]
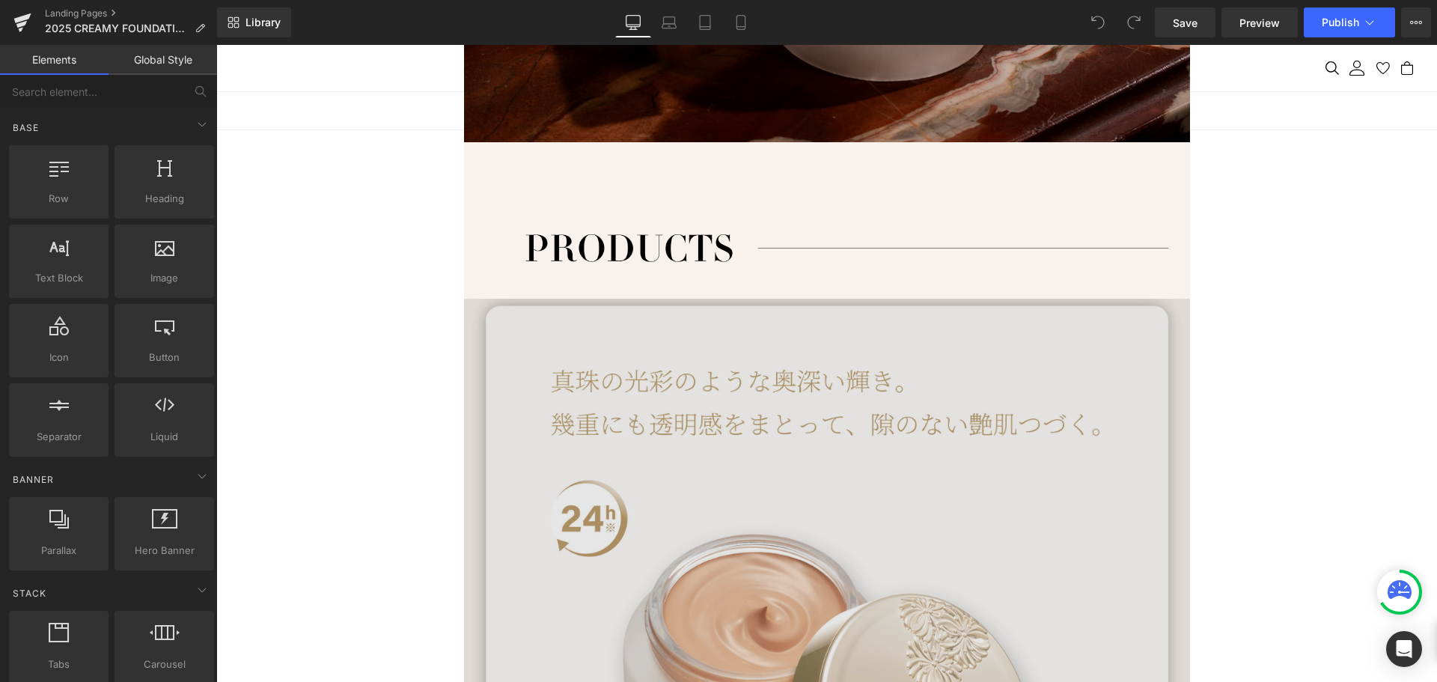
scroll to position [1347, 0]
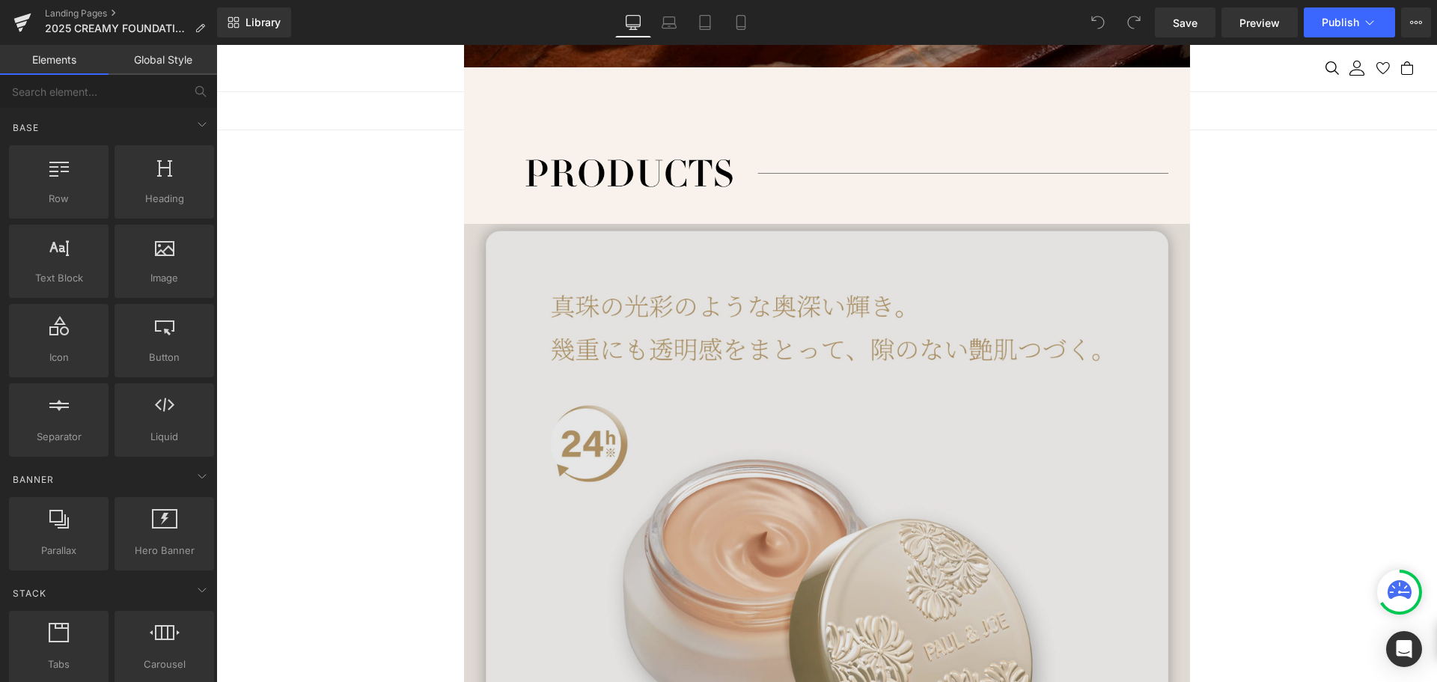
click at [1018, 445] on img at bounding box center [827, 673] width 726 height 898
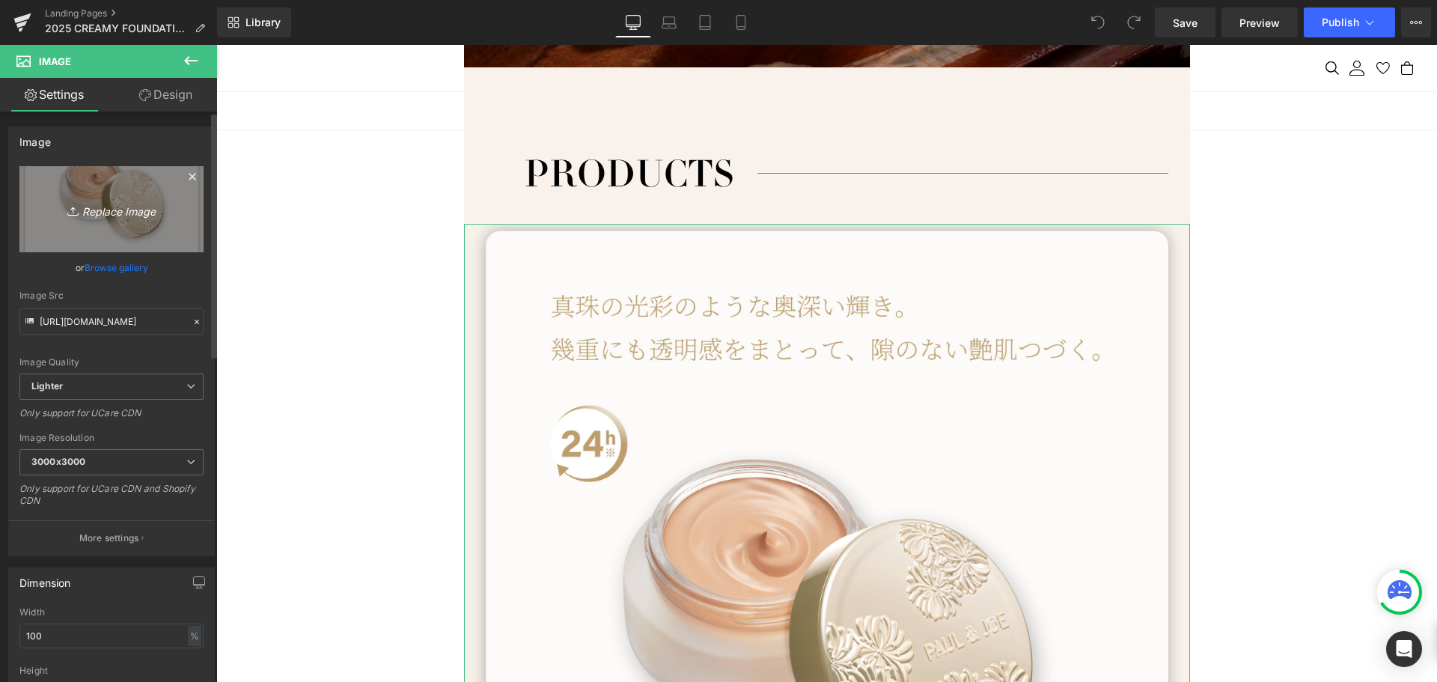
click at [117, 204] on icon "Replace Image" at bounding box center [112, 209] width 120 height 19
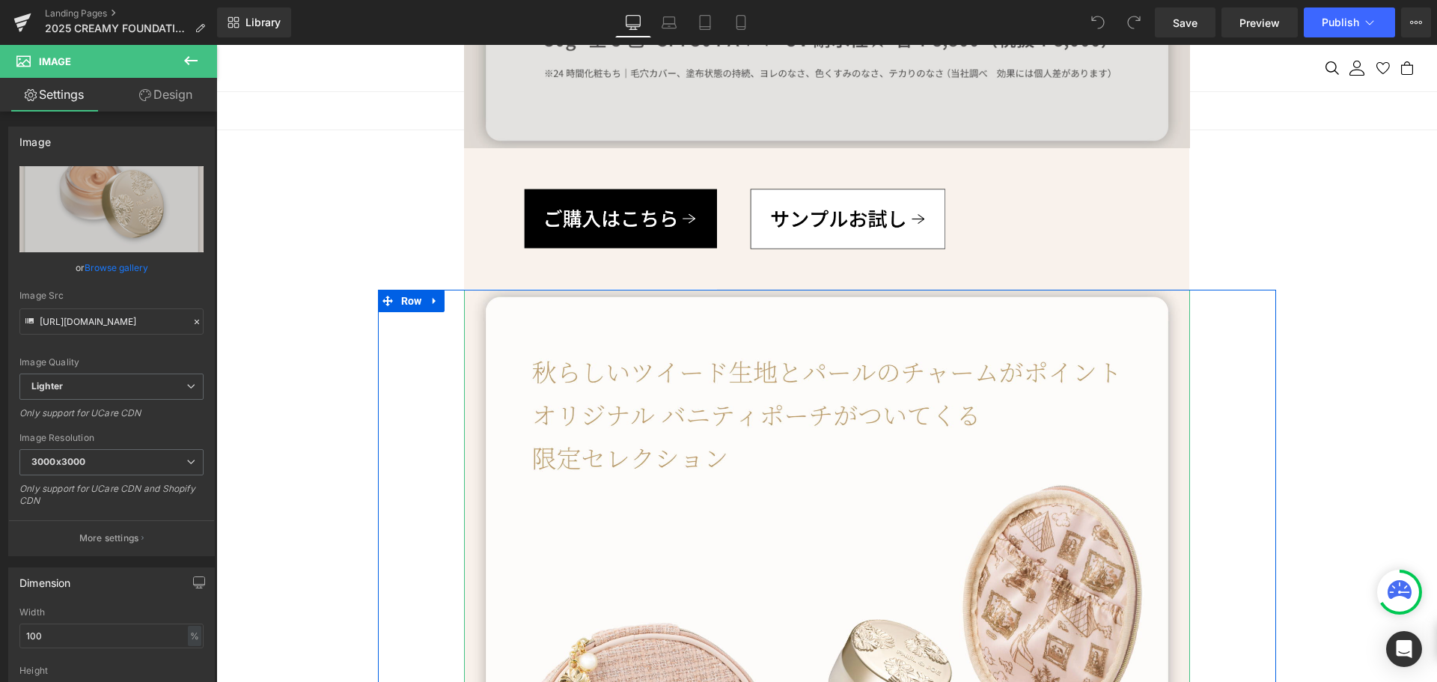
scroll to position [2319, 0]
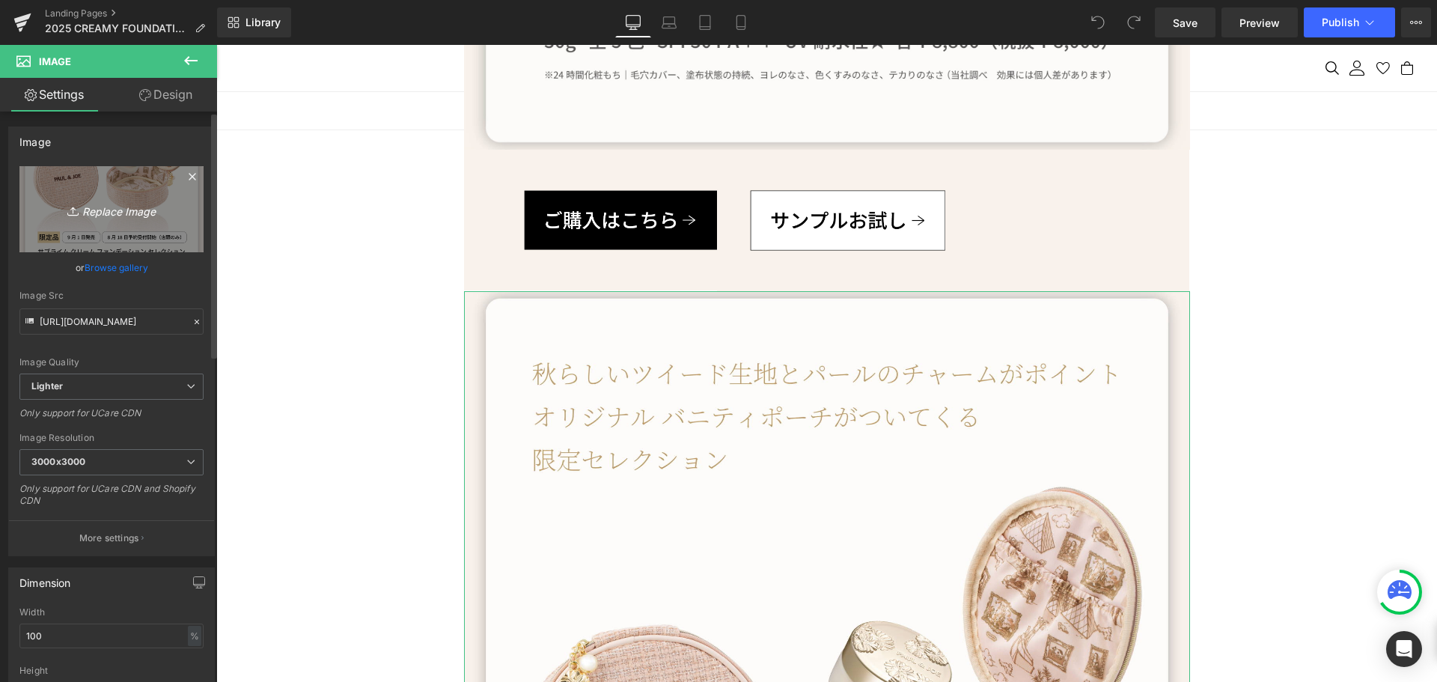
click at [104, 208] on icon "Replace Image" at bounding box center [112, 209] width 120 height 19
type input "C:\fakepath\[PERSON_NAME]_アートボード 1.jpg"
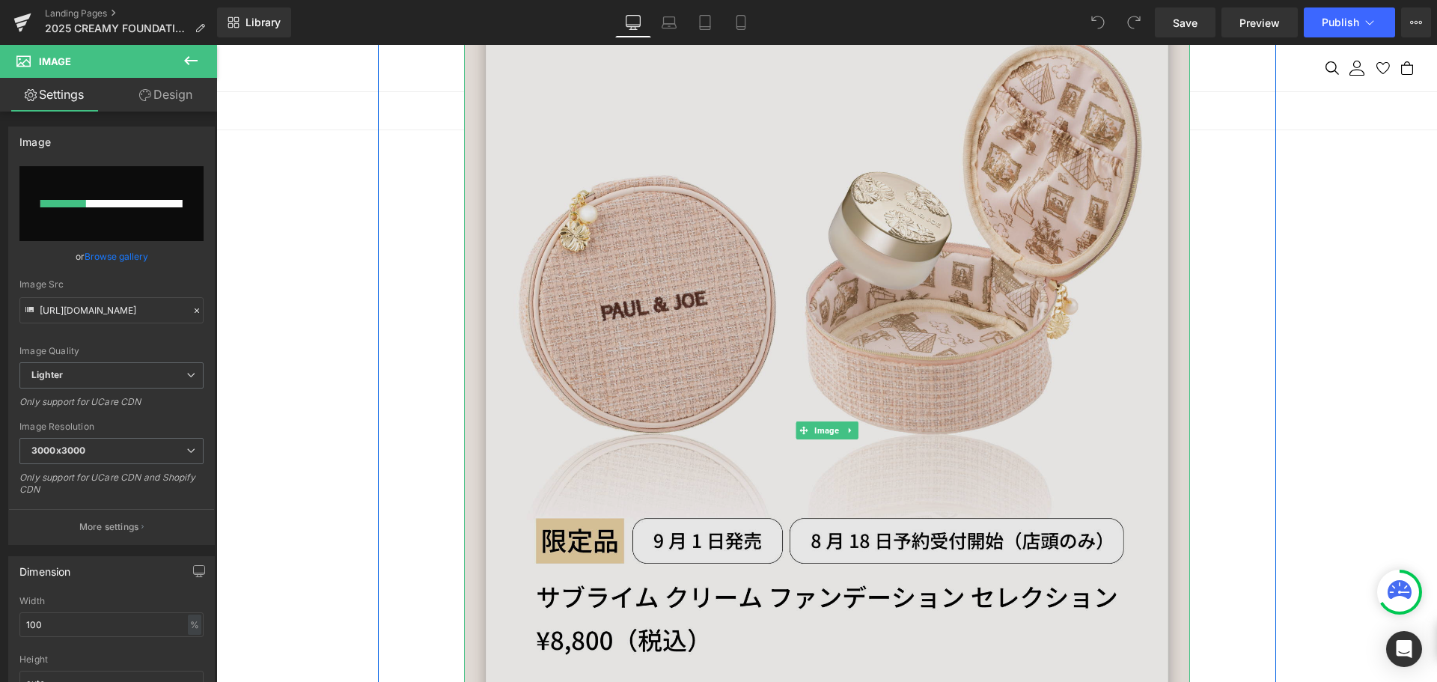
scroll to position [3143, 0]
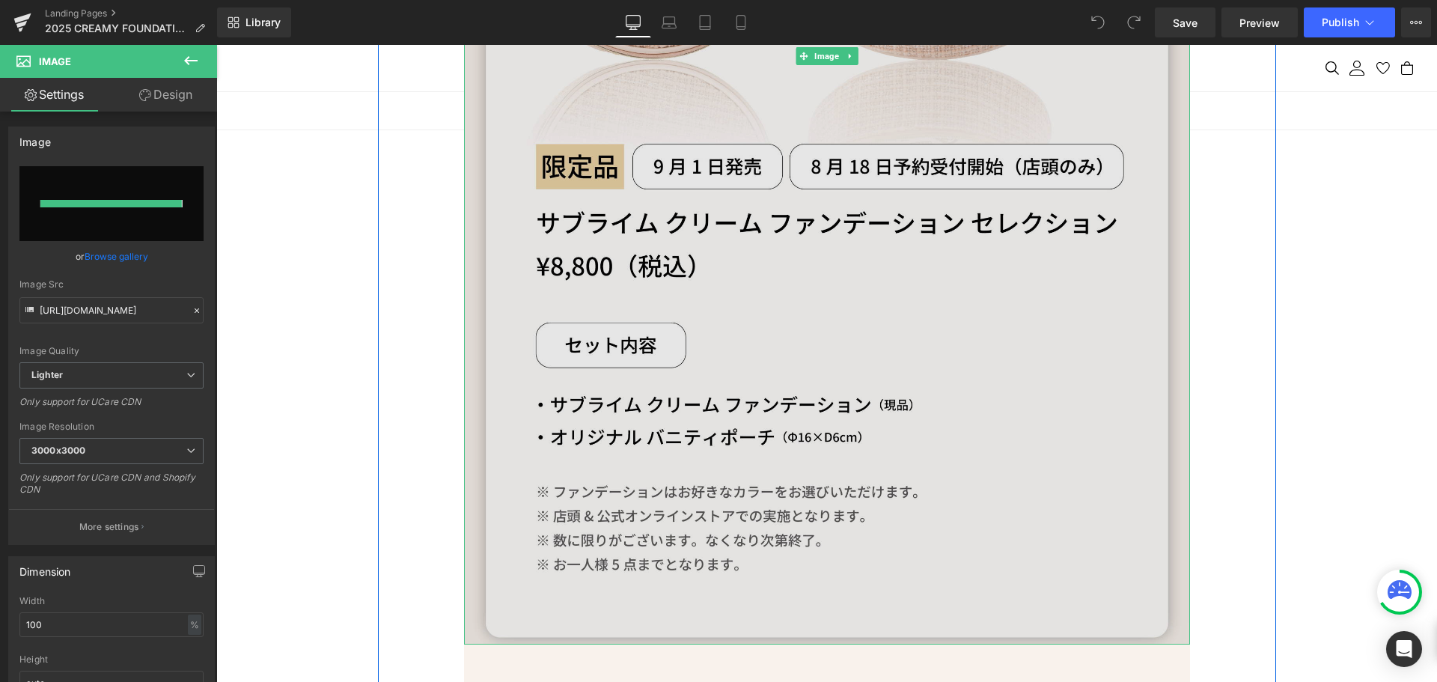
type input "[URL][DOMAIN_NAME]"
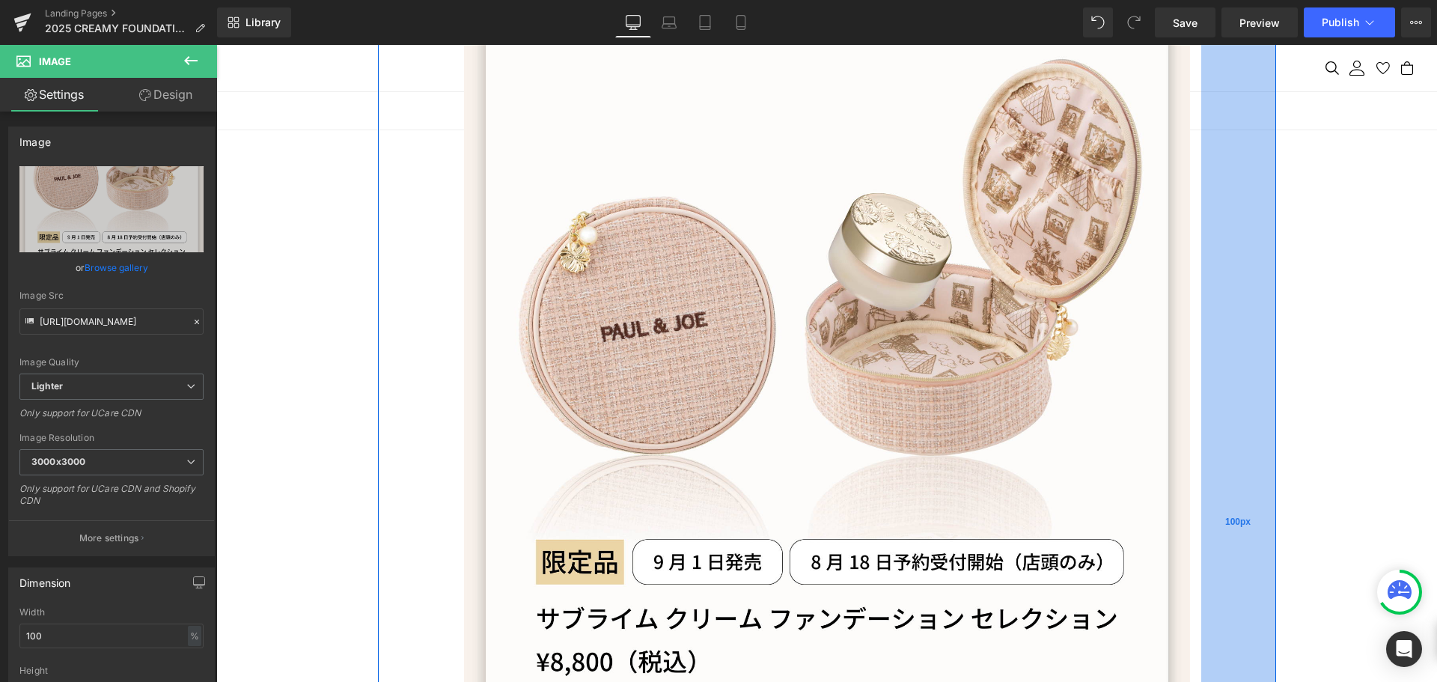
scroll to position [2544, 0]
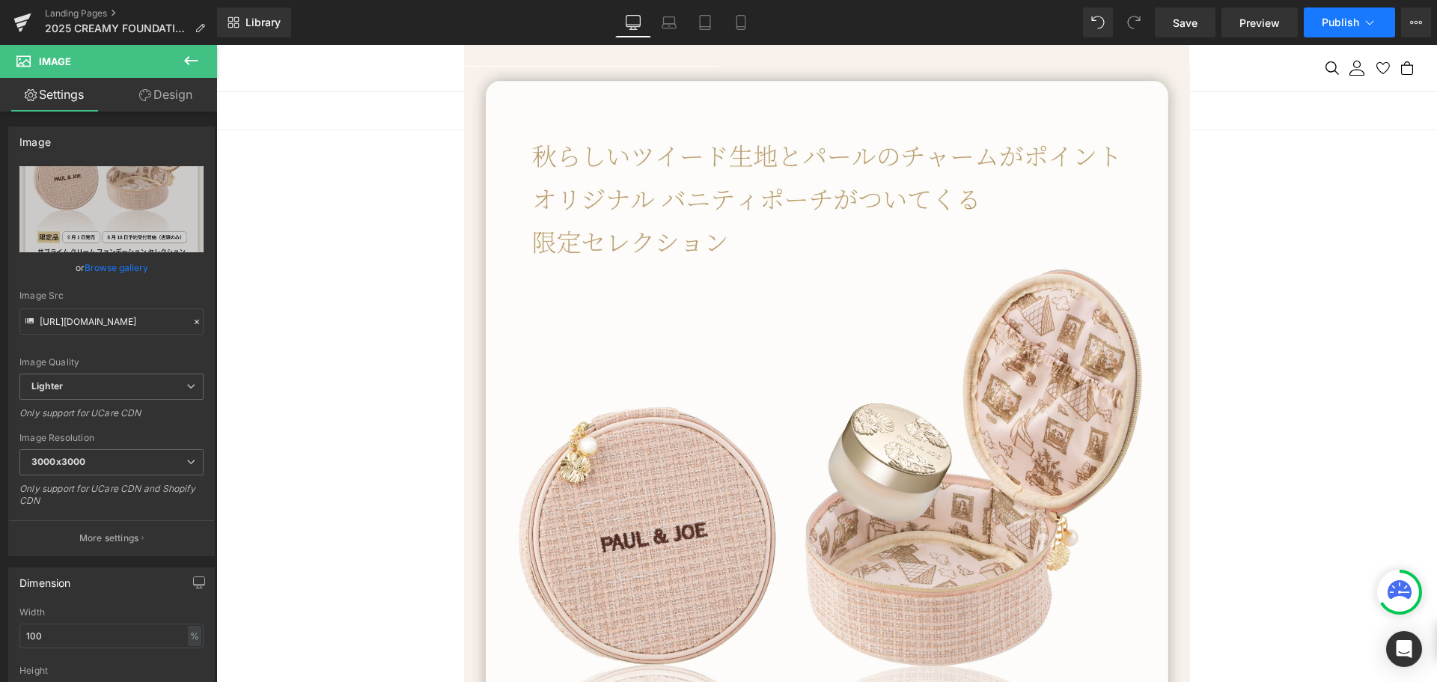
click at [1331, 23] on span "Publish" at bounding box center [1339, 22] width 37 height 12
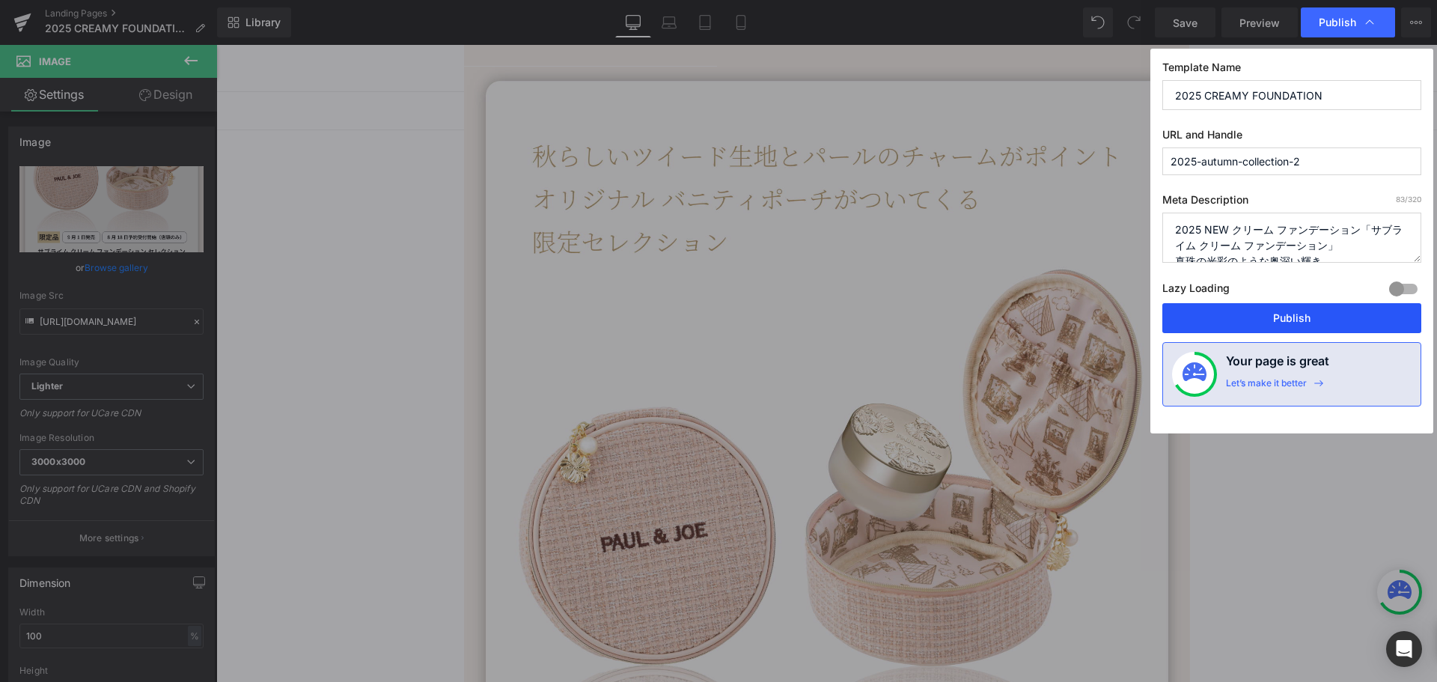
click at [1291, 319] on button "Publish" at bounding box center [1291, 318] width 259 height 30
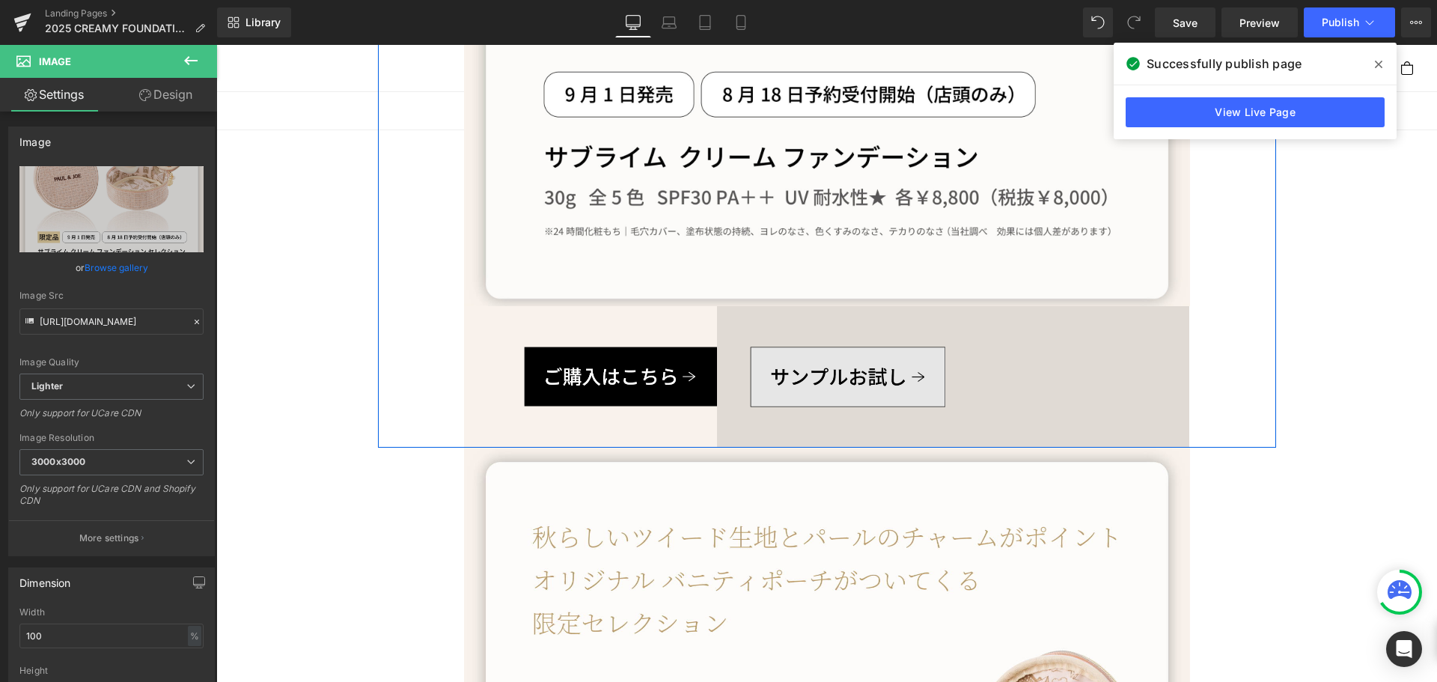
scroll to position [2170, 0]
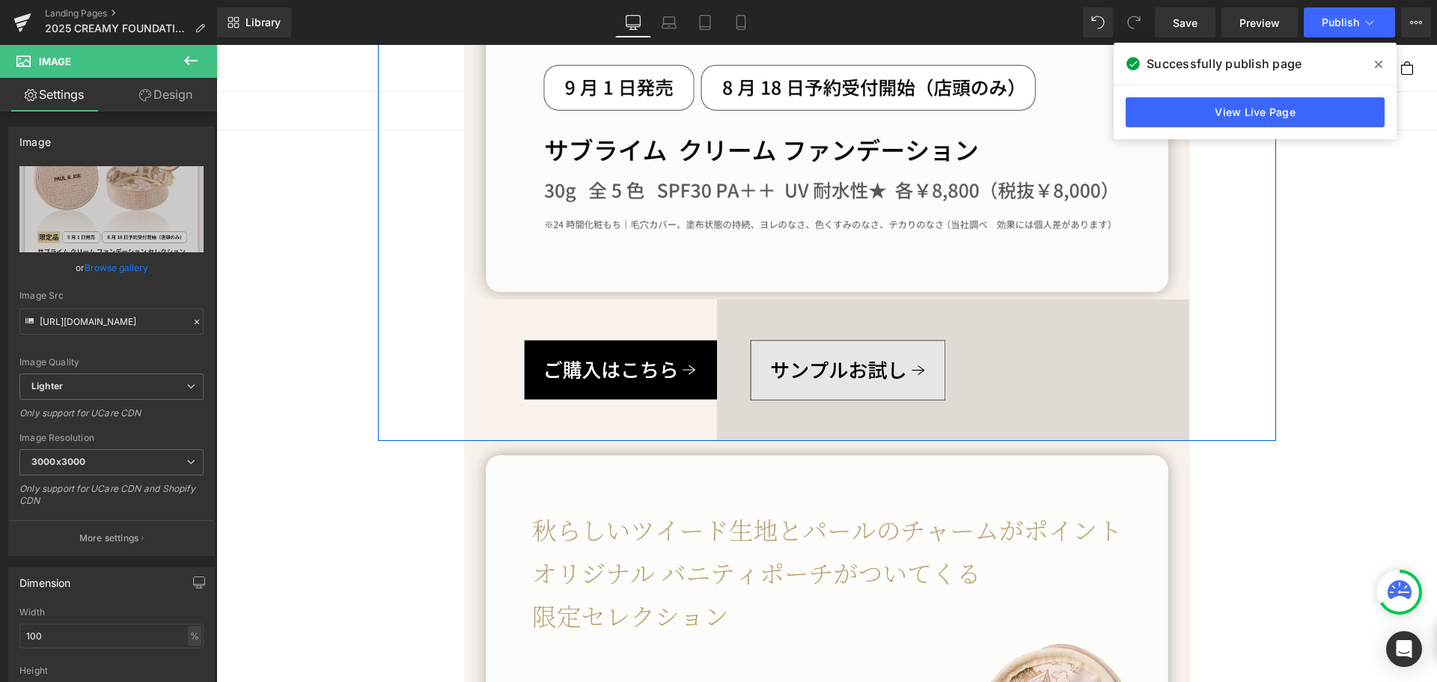
click at [1053, 347] on img at bounding box center [953, 369] width 473 height 141
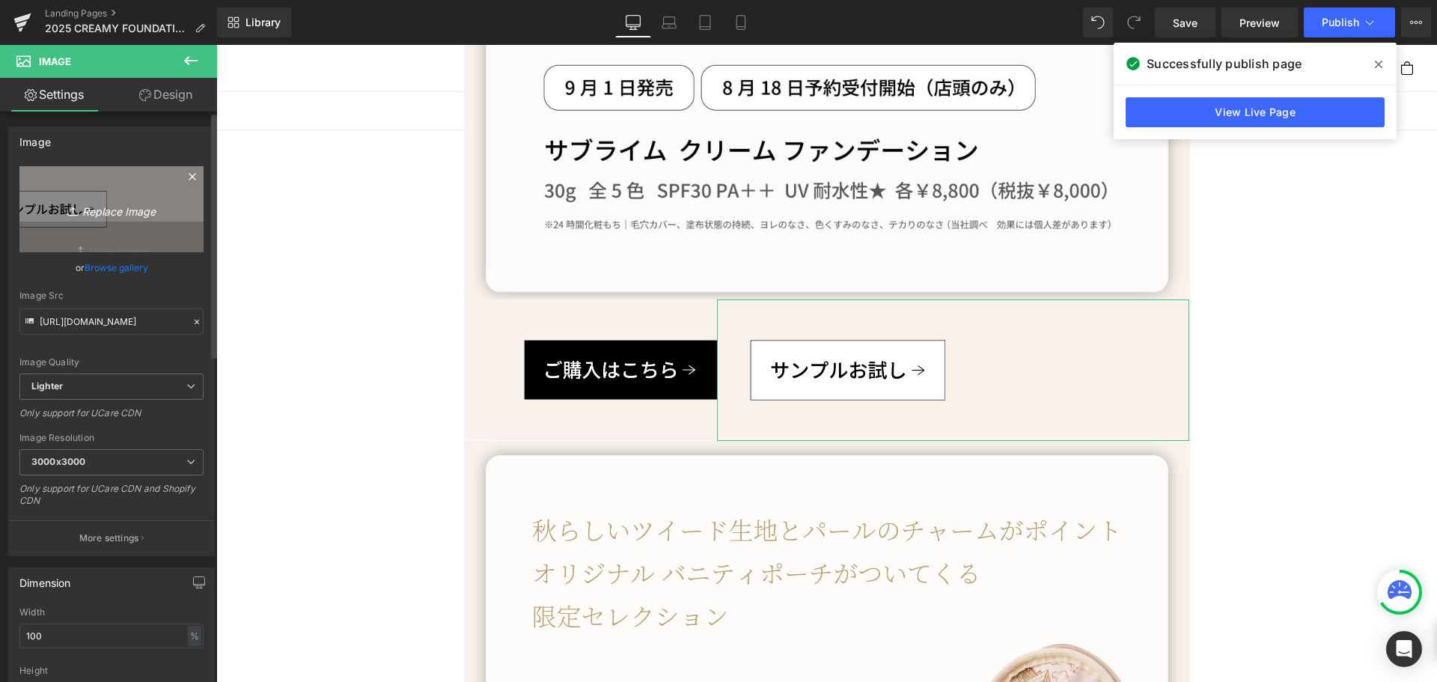
click at [103, 208] on icon "Replace Image" at bounding box center [112, 209] width 120 height 19
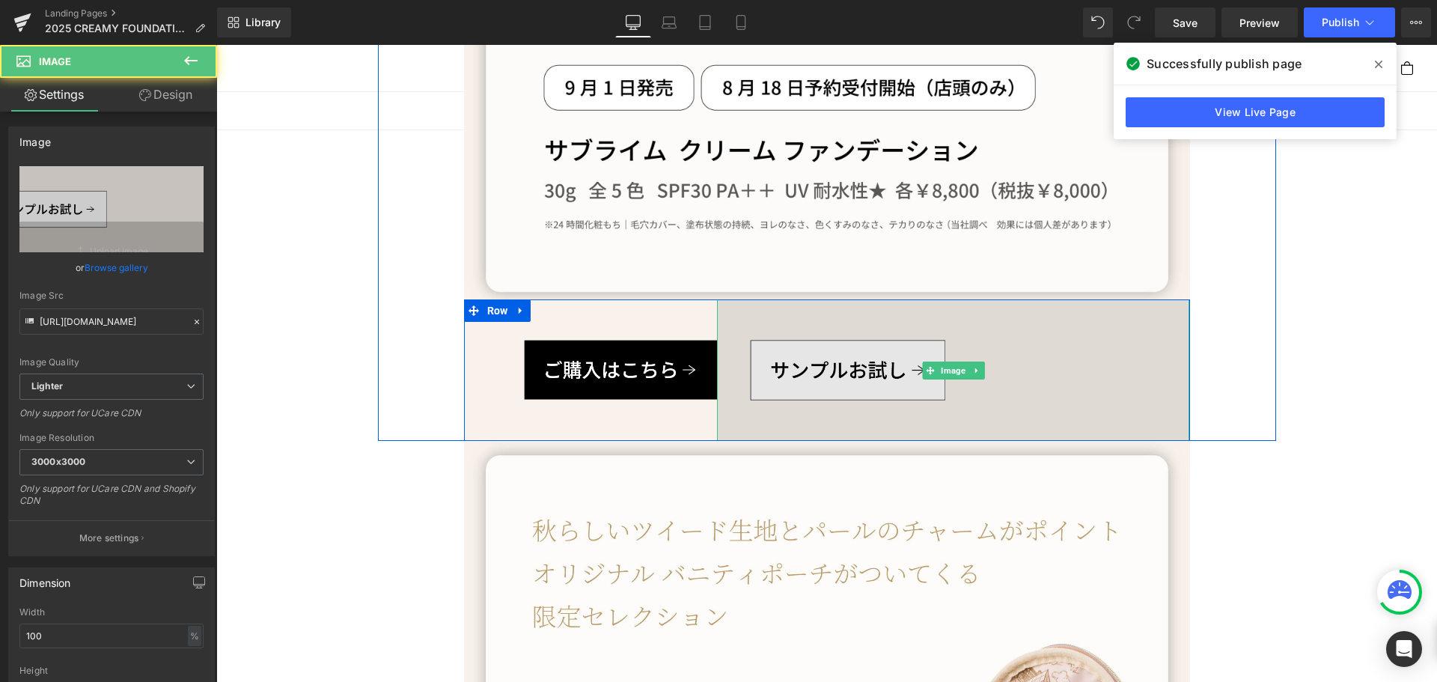
click at [1011, 382] on img at bounding box center [953, 369] width 473 height 141
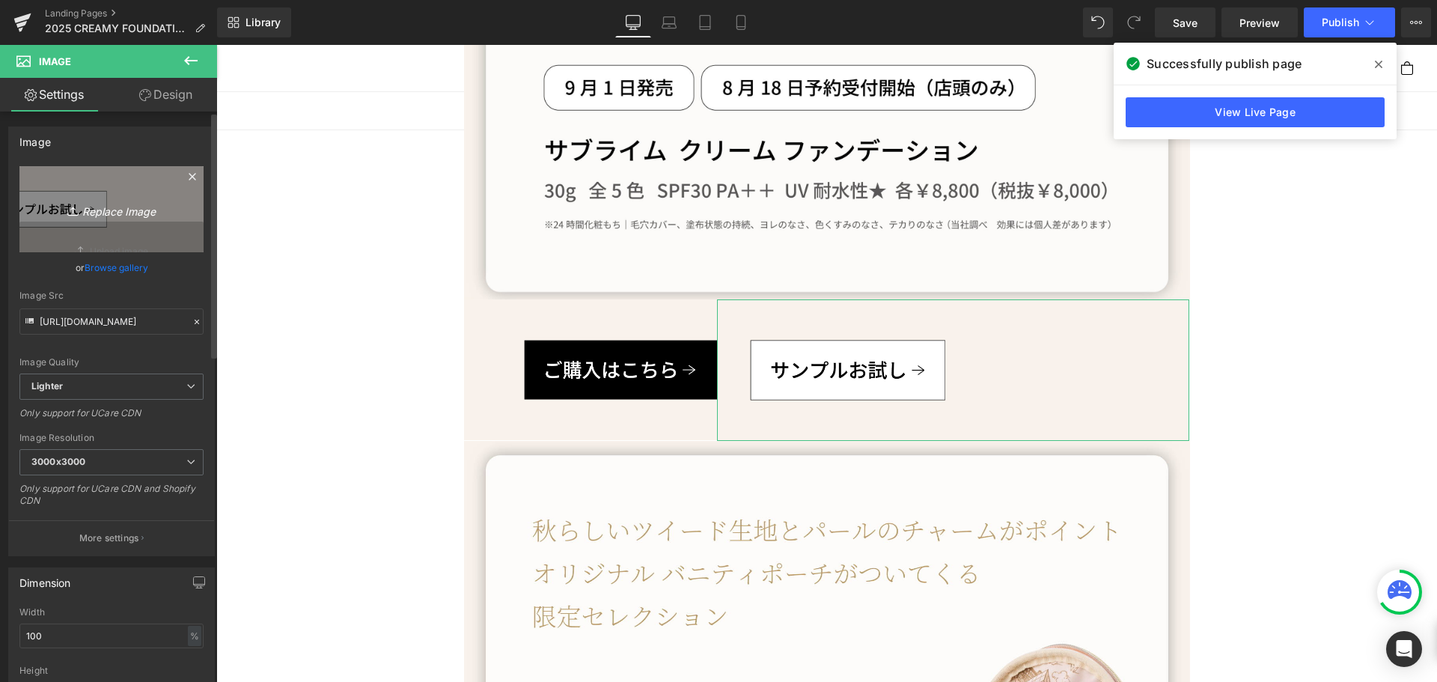
click at [120, 208] on icon "Replace Image" at bounding box center [112, 209] width 120 height 19
type input "C:\fakepath\sabu2_アートボード 1.jpg"
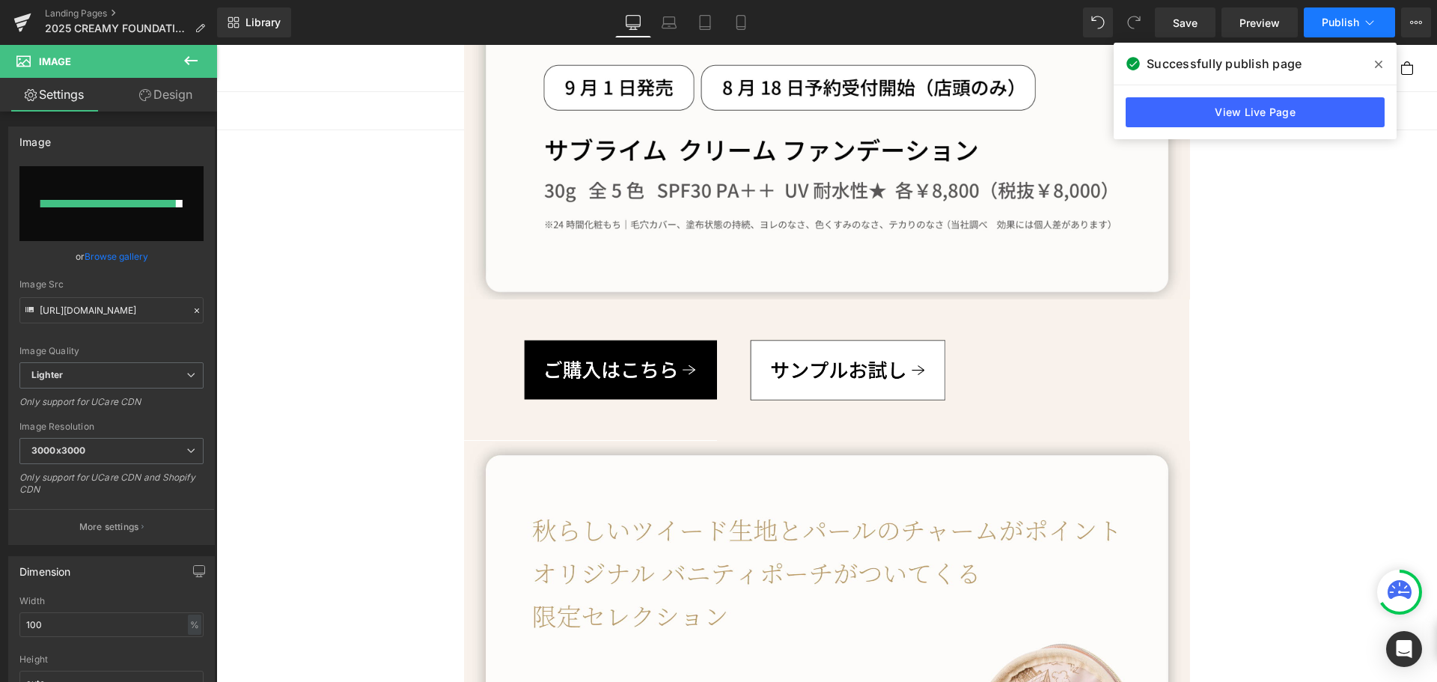
type input "[URL][DOMAIN_NAME]"
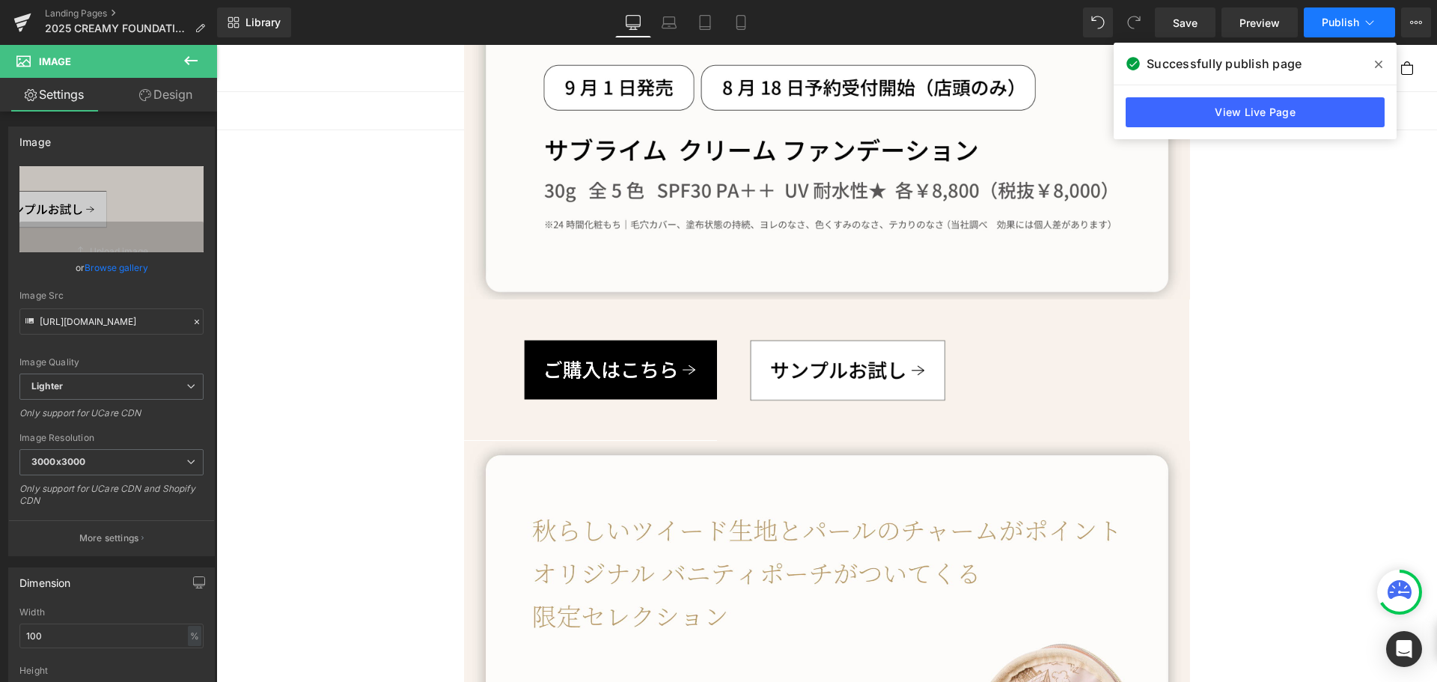
click at [1351, 23] on span "Publish" at bounding box center [1339, 22] width 37 height 12
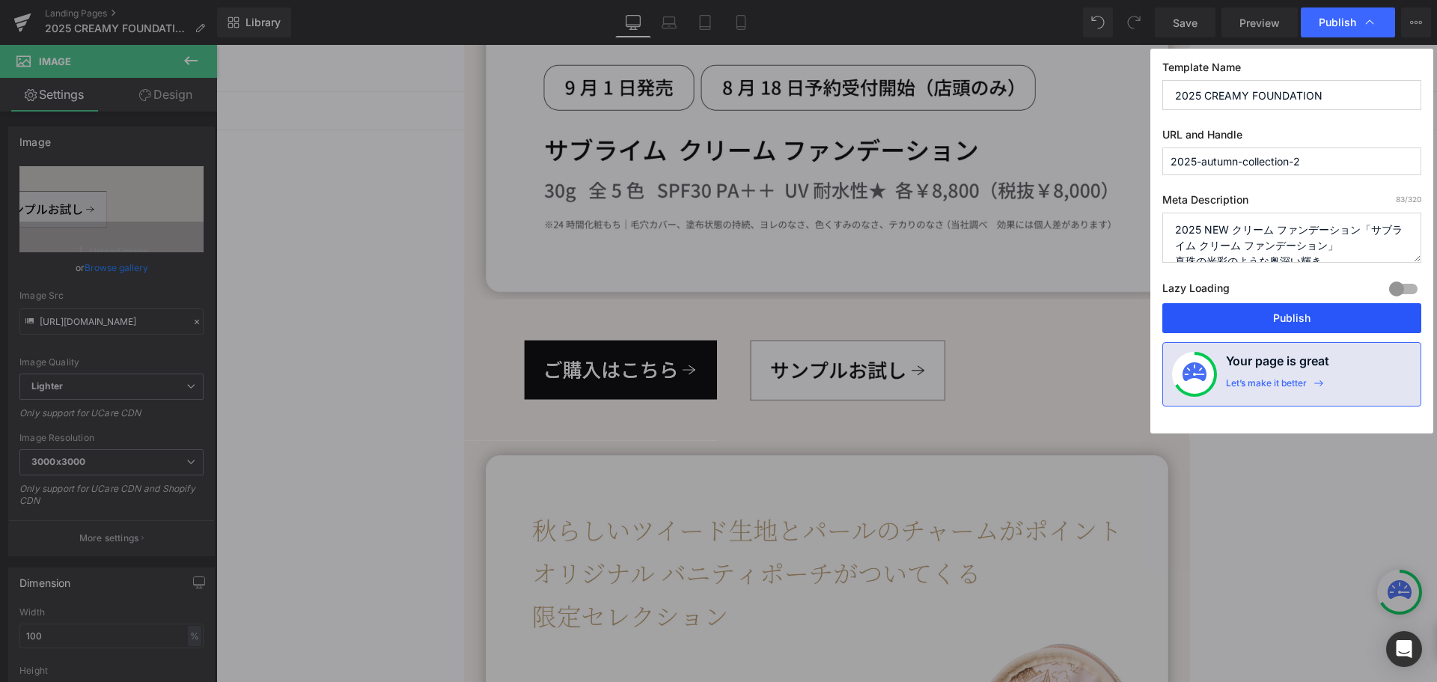
click at [1306, 322] on button "Publish" at bounding box center [1291, 318] width 259 height 30
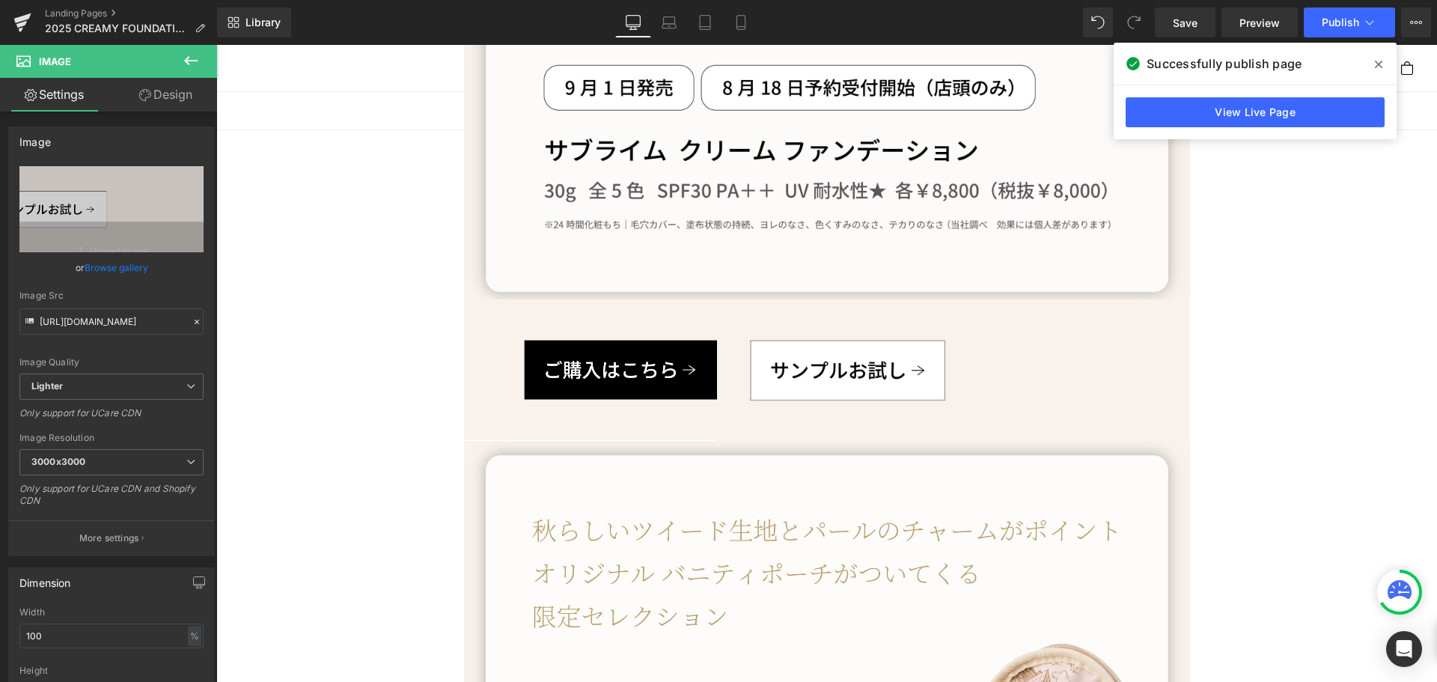
click at [216, 45] on div "100px" at bounding box center [216, 45] width 0 height 0
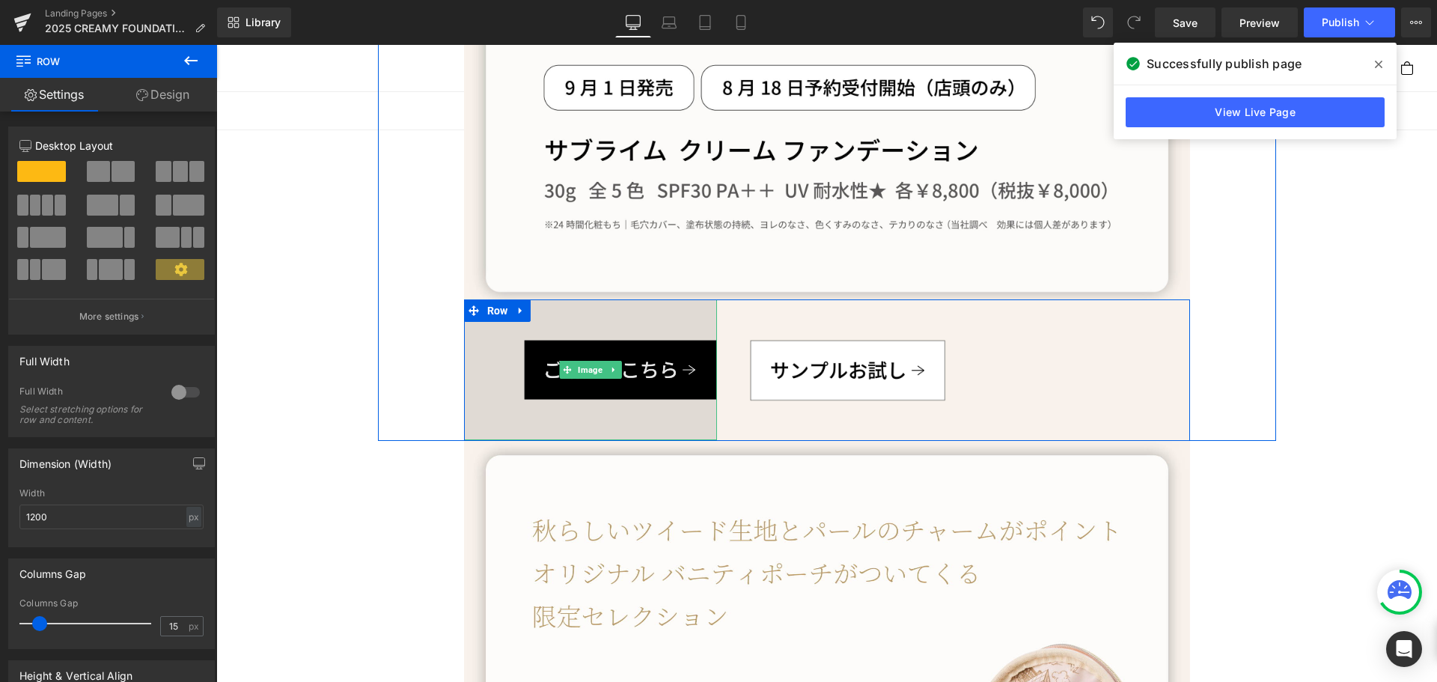
click at [480, 418] on img at bounding box center [590, 369] width 253 height 141
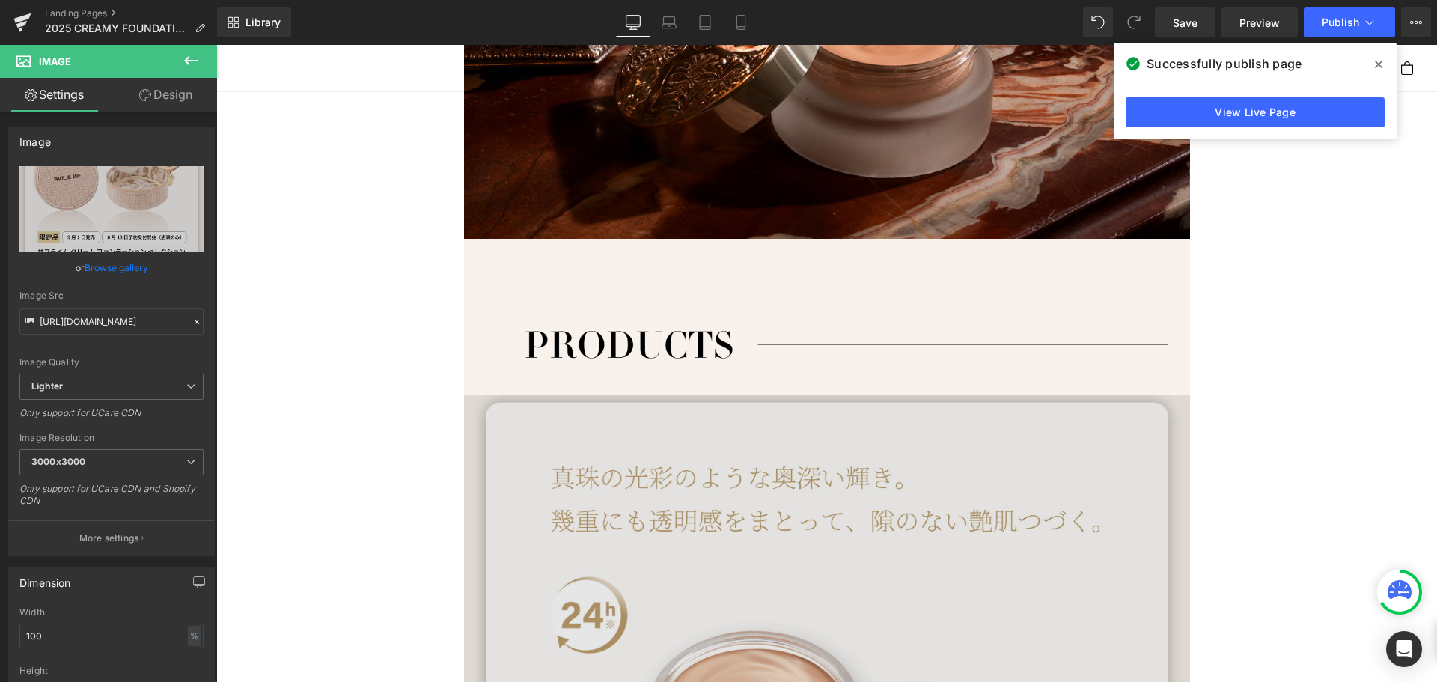
scroll to position [1197, 0]
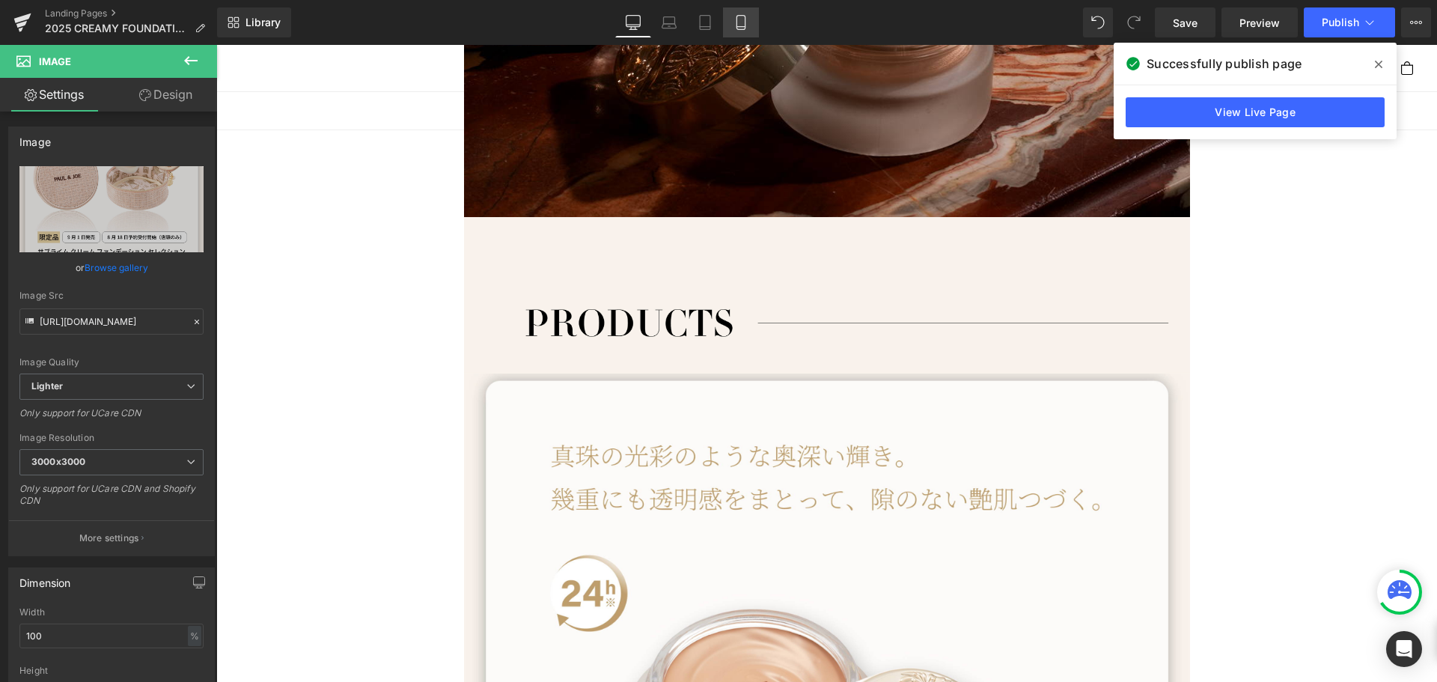
click at [738, 24] on icon at bounding box center [740, 22] width 15 height 15
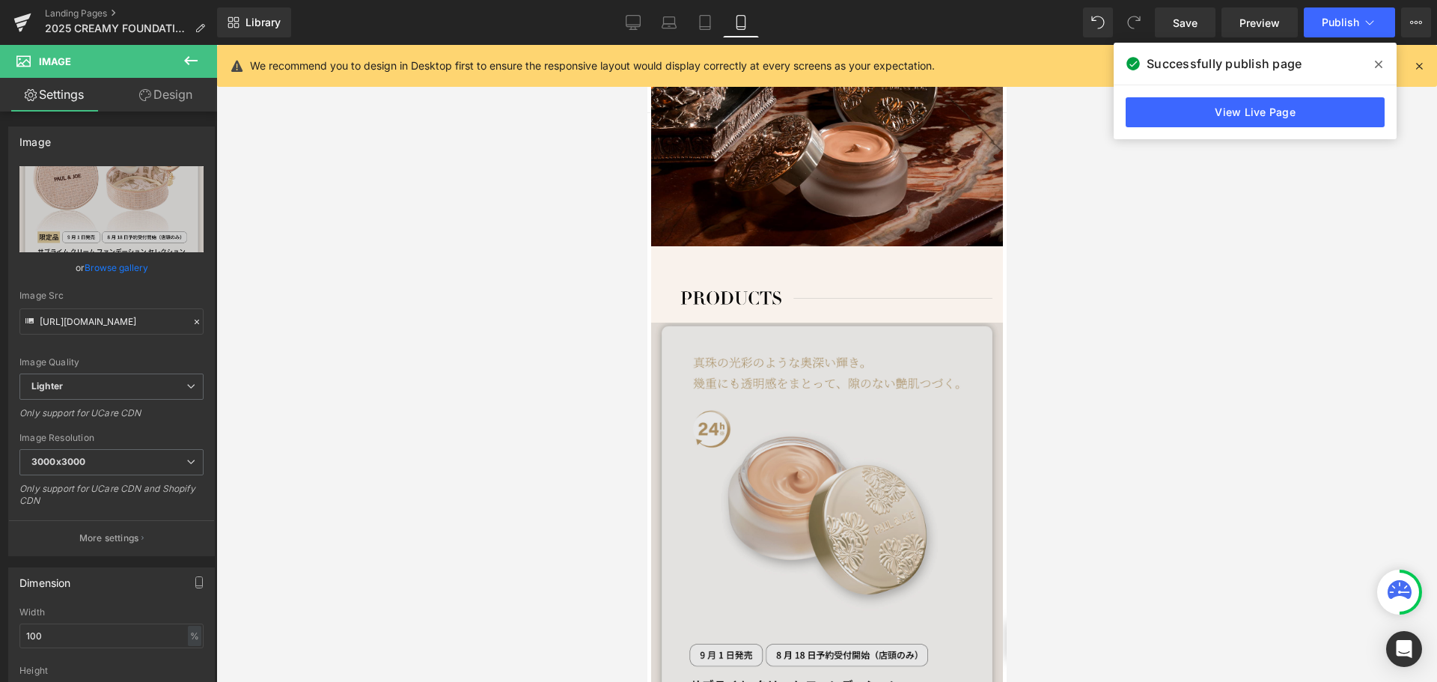
scroll to position [973, 0]
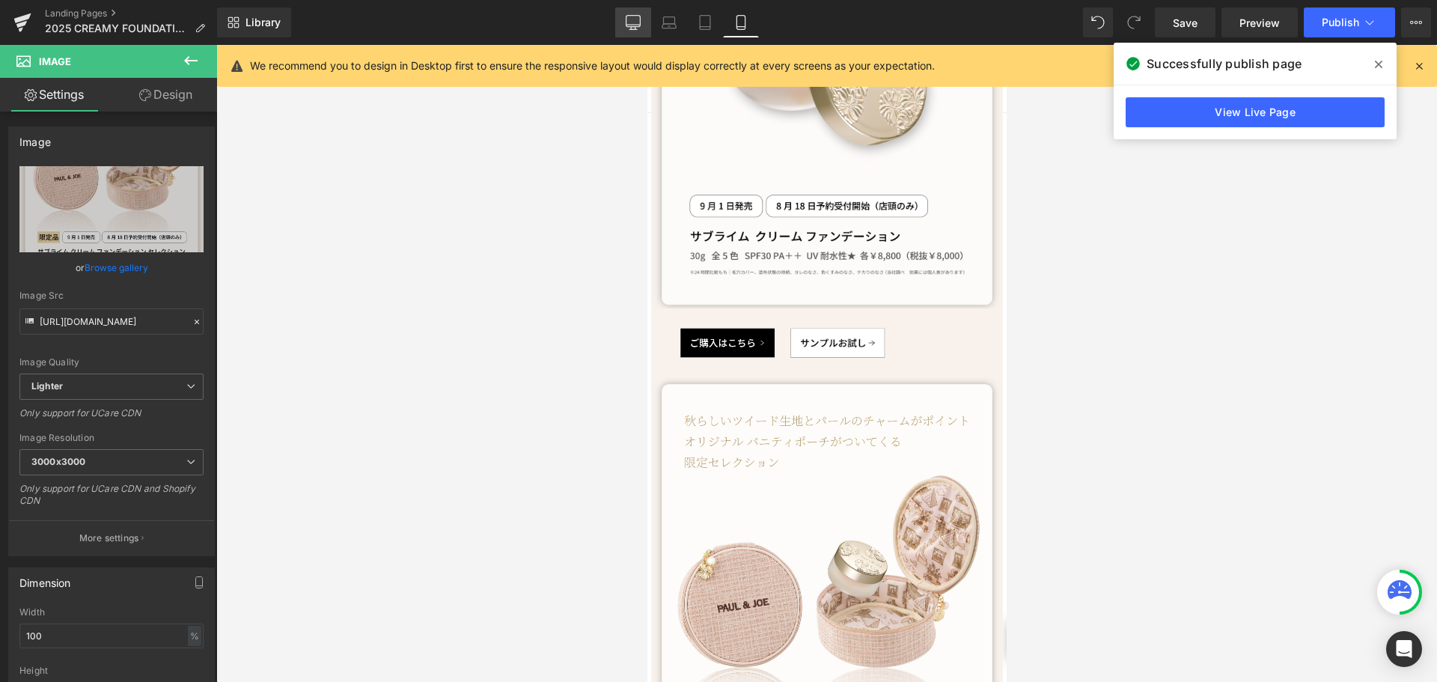
click at [630, 25] on icon at bounding box center [633, 25] width 14 height 0
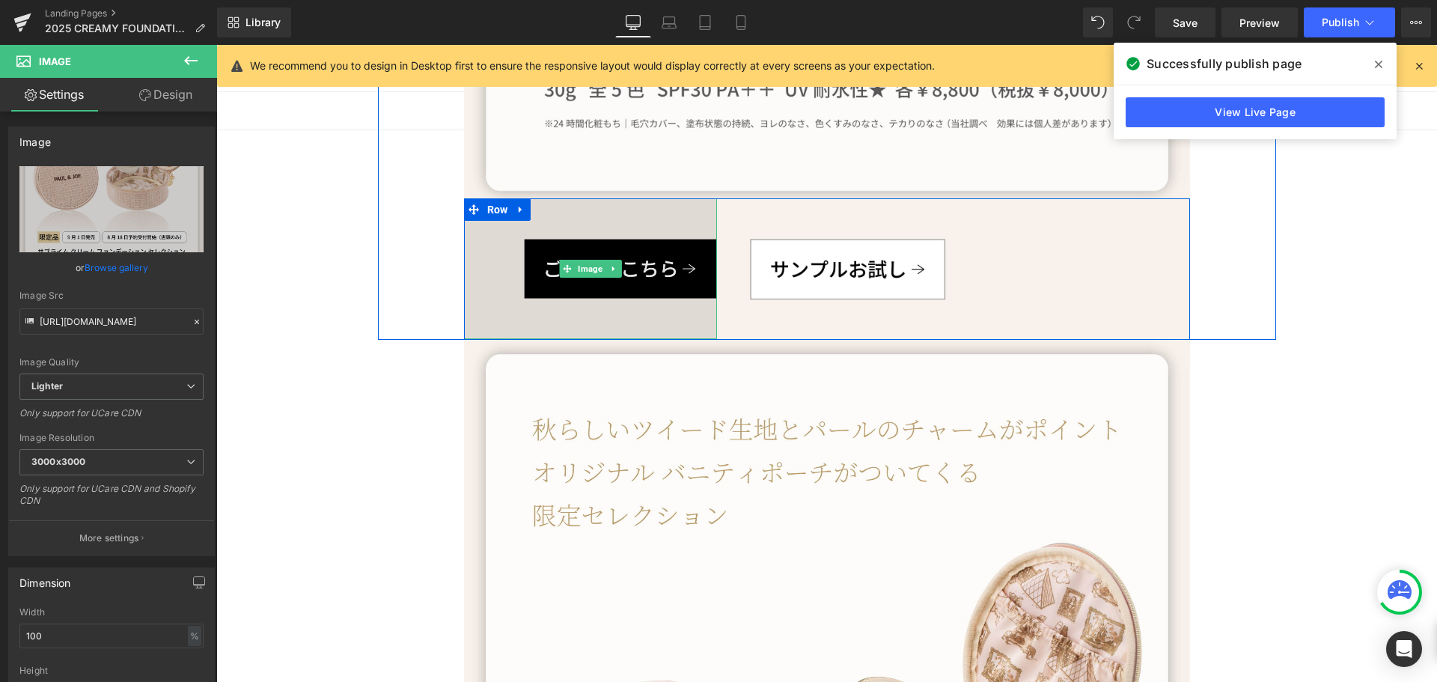
click at [498, 316] on img at bounding box center [590, 268] width 253 height 141
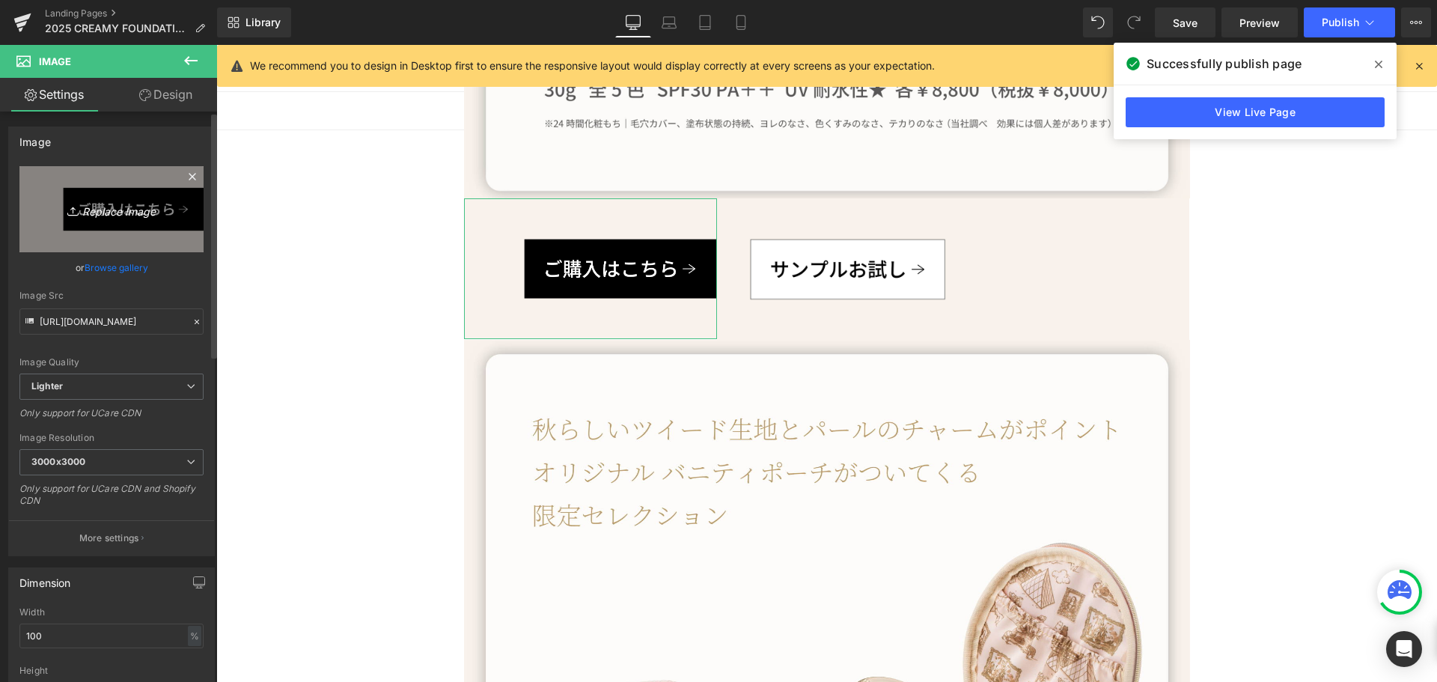
click at [121, 208] on icon "Replace Image" at bounding box center [112, 209] width 120 height 19
type input "C:\fakepath\sabu3_アートボード 1.jpg"
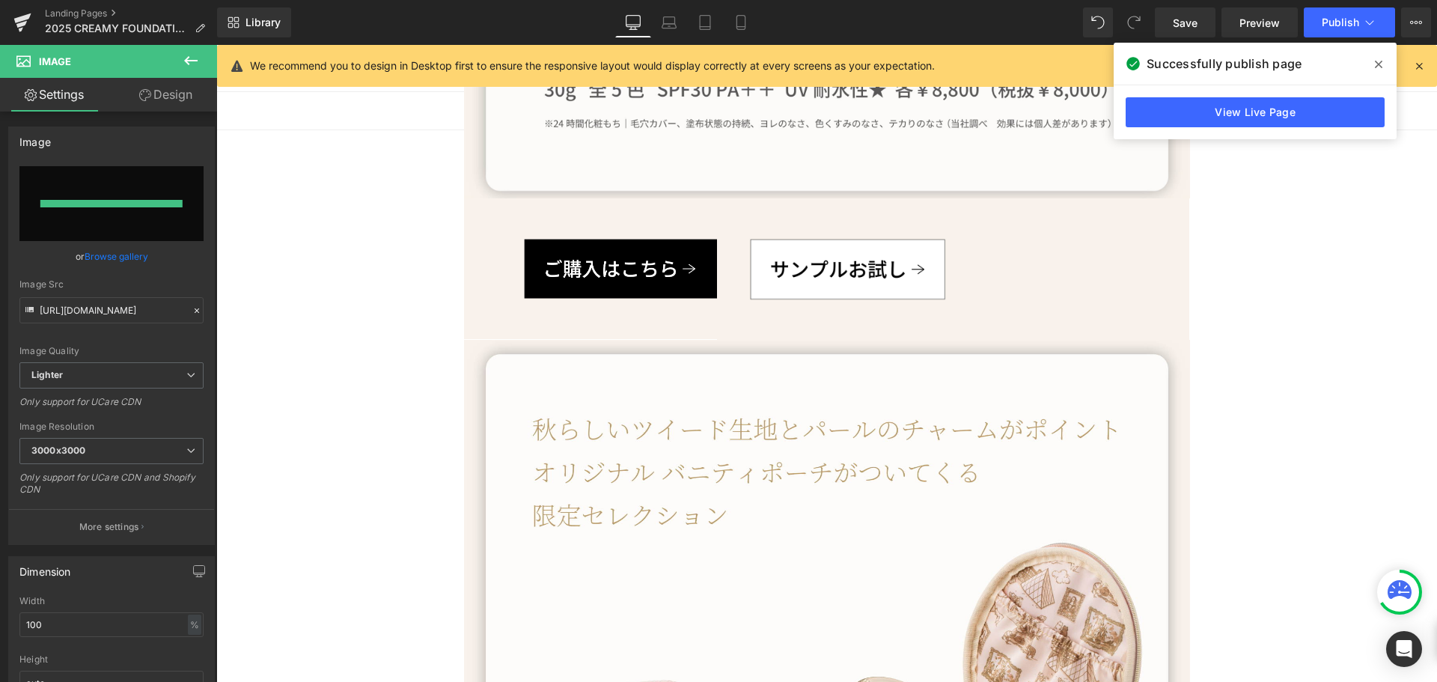
type input "[URL][DOMAIN_NAME]"
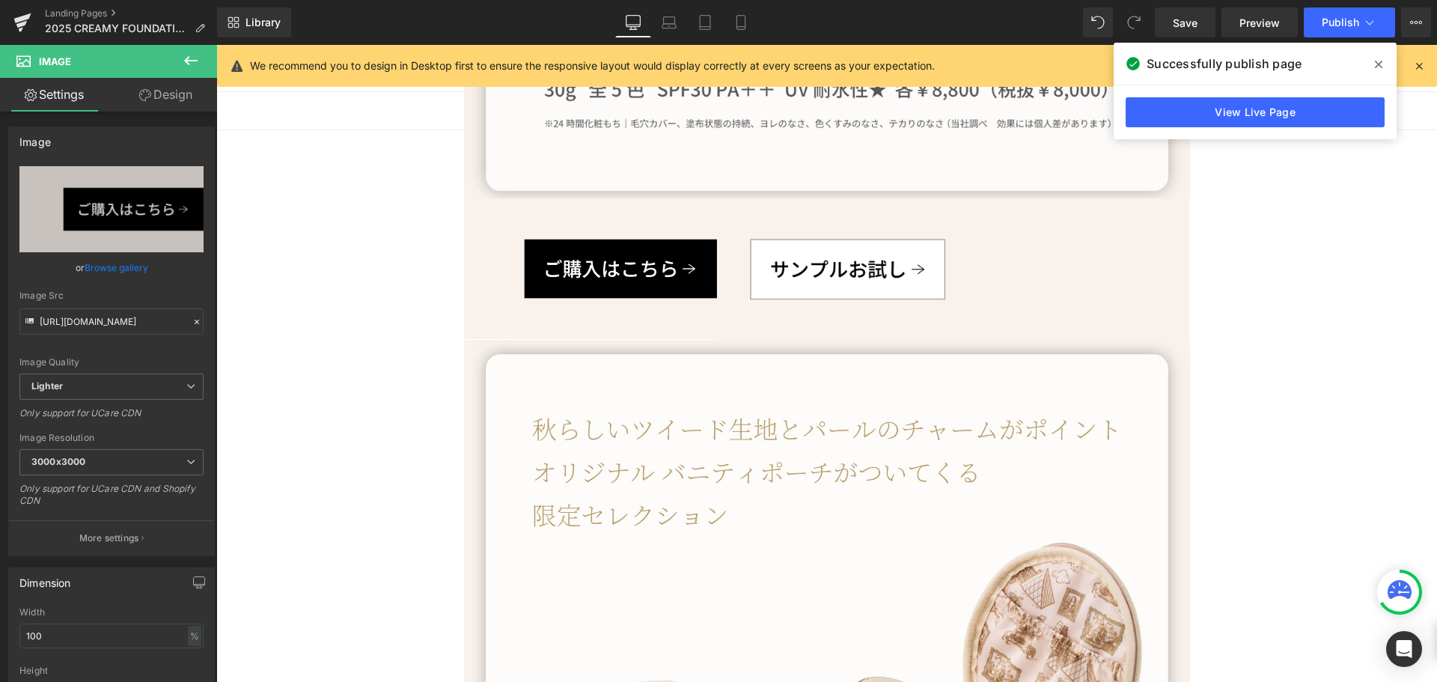
click at [1375, 65] on icon at bounding box center [1377, 64] width 7 height 12
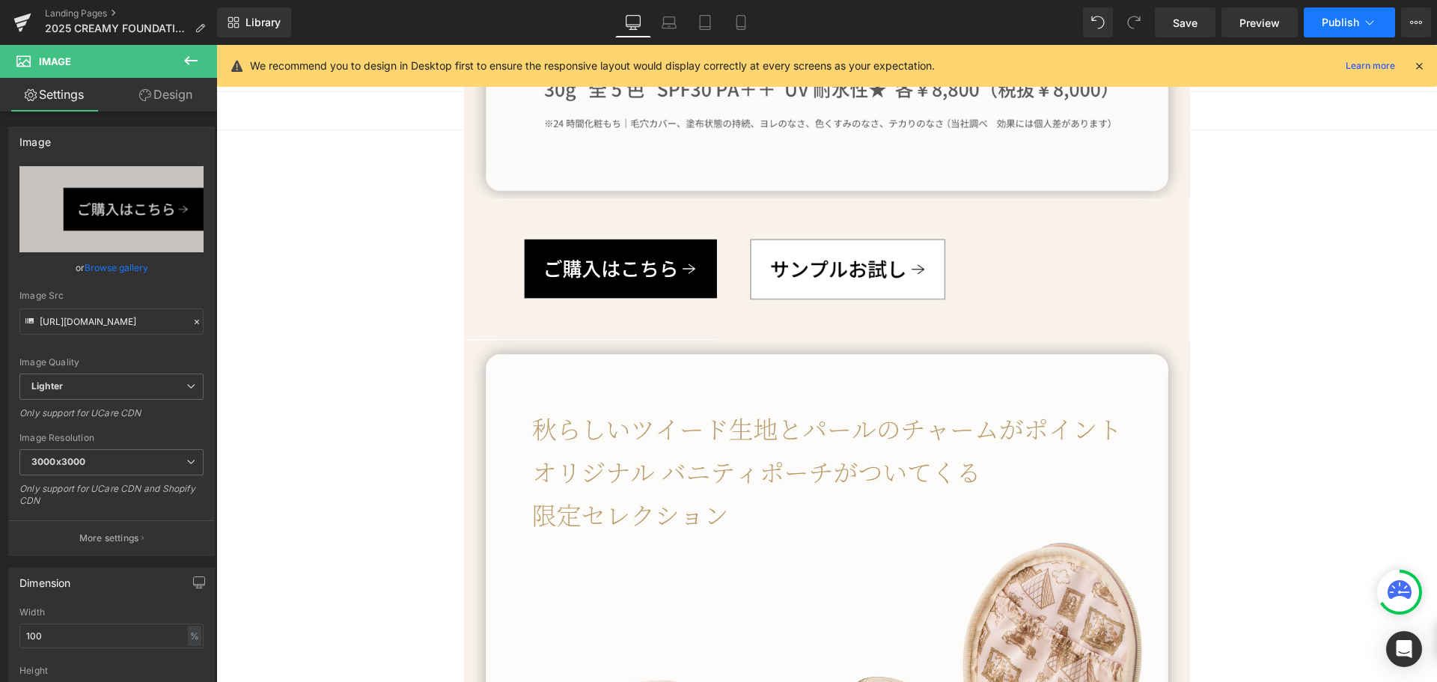
click at [1351, 30] on button "Publish" at bounding box center [1348, 22] width 91 height 30
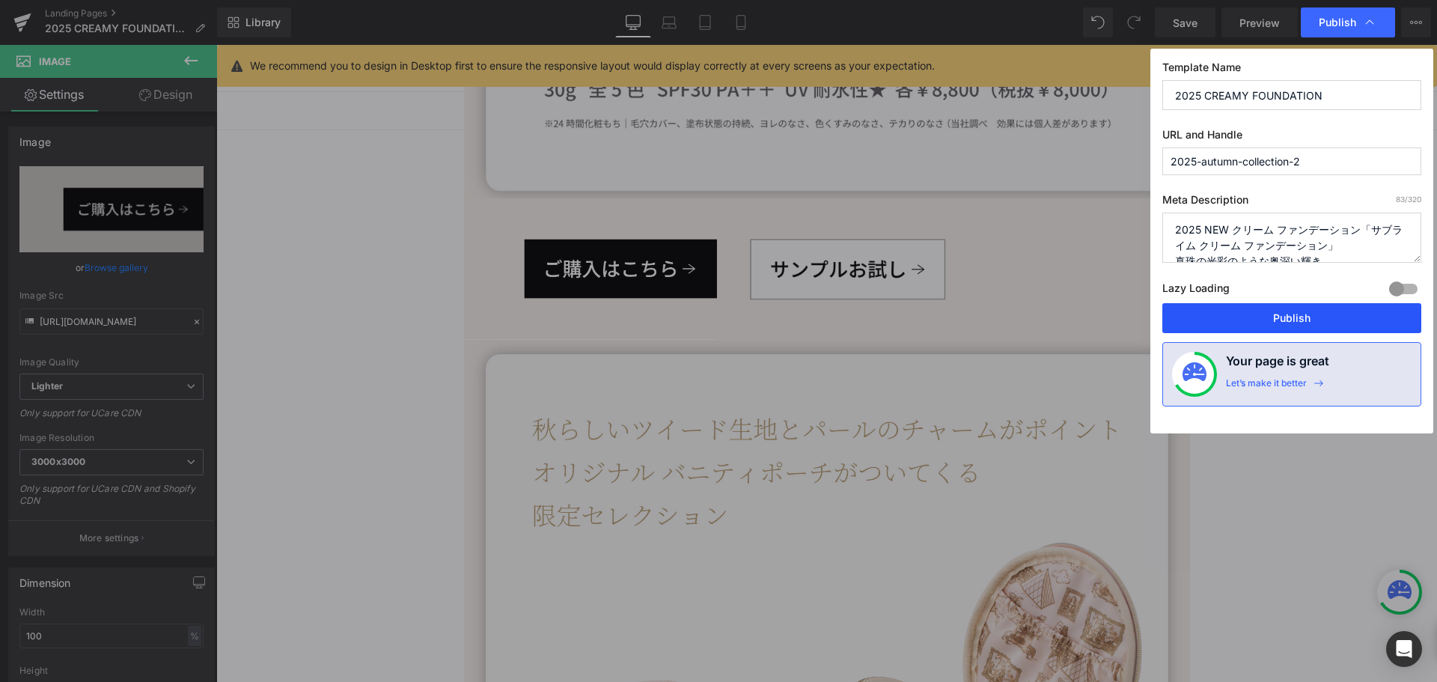
click at [1306, 320] on button "Publish" at bounding box center [1291, 318] width 259 height 30
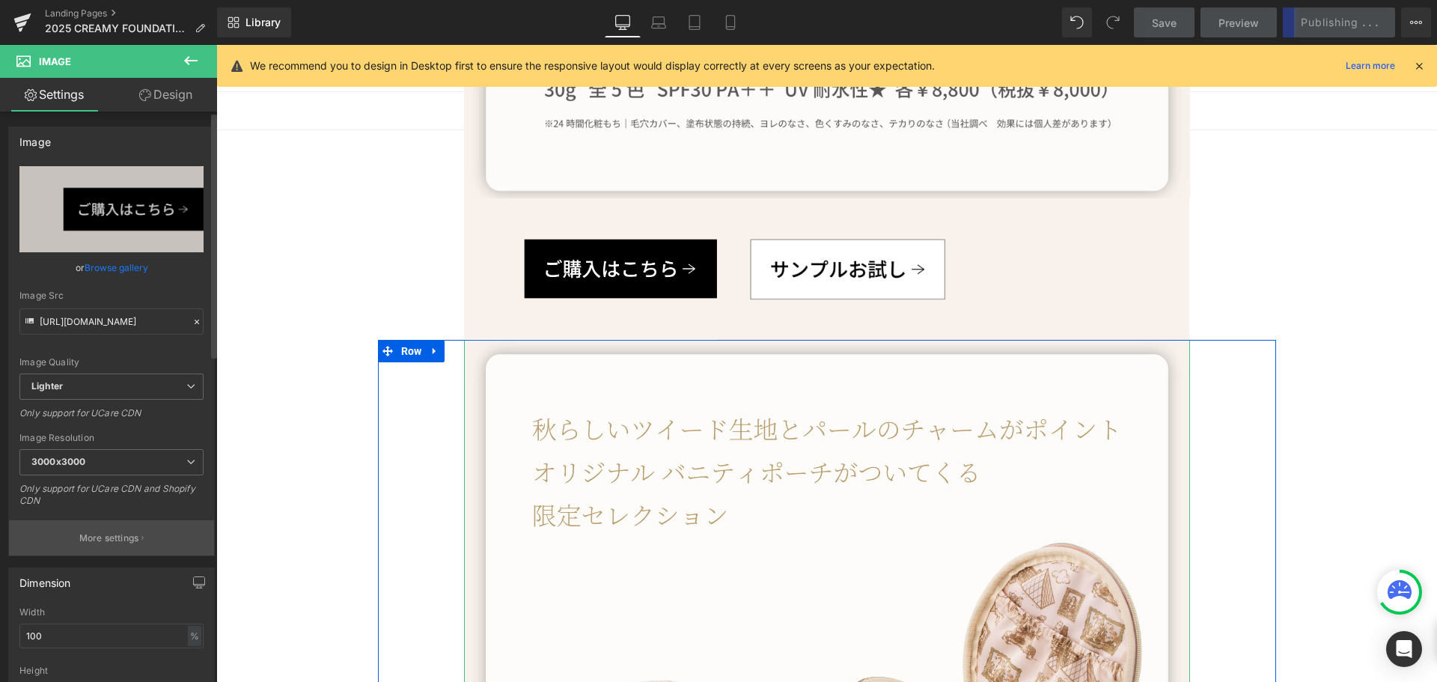
scroll to position [374, 0]
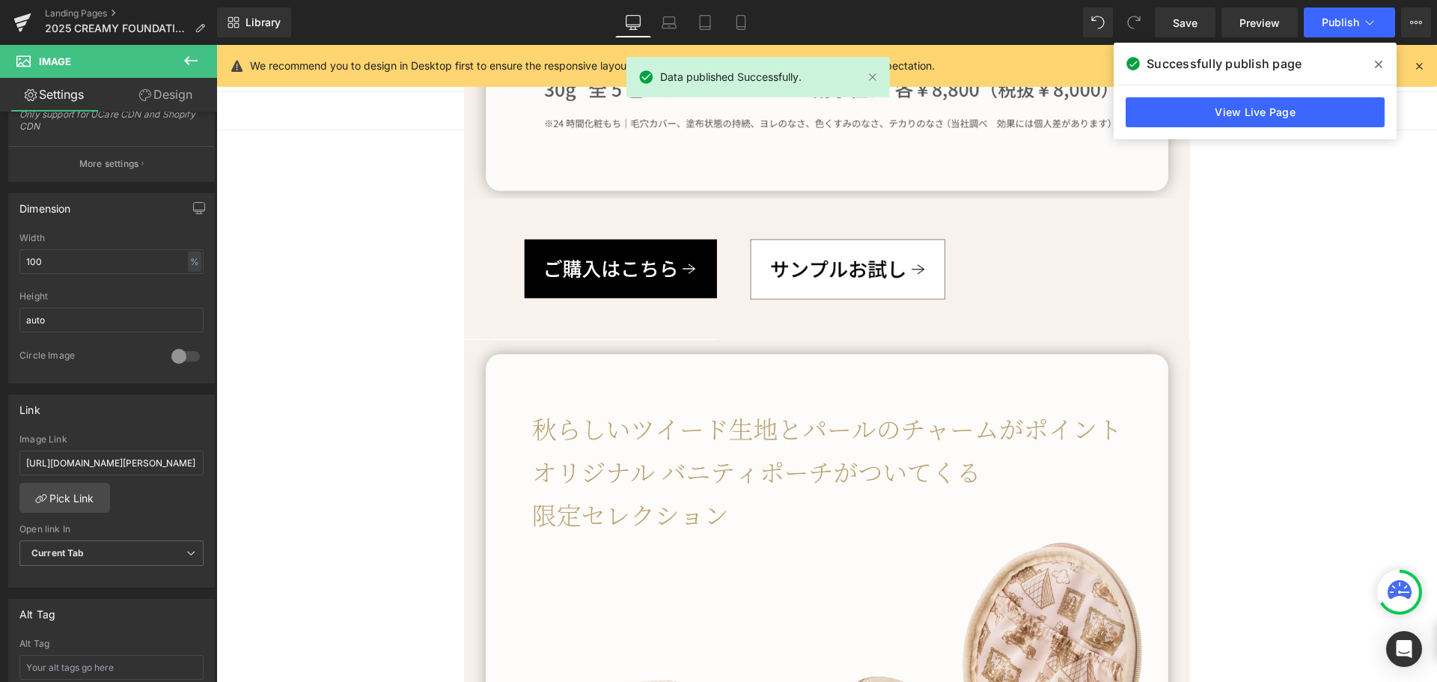
click at [1377, 62] on icon at bounding box center [1377, 64] width 7 height 7
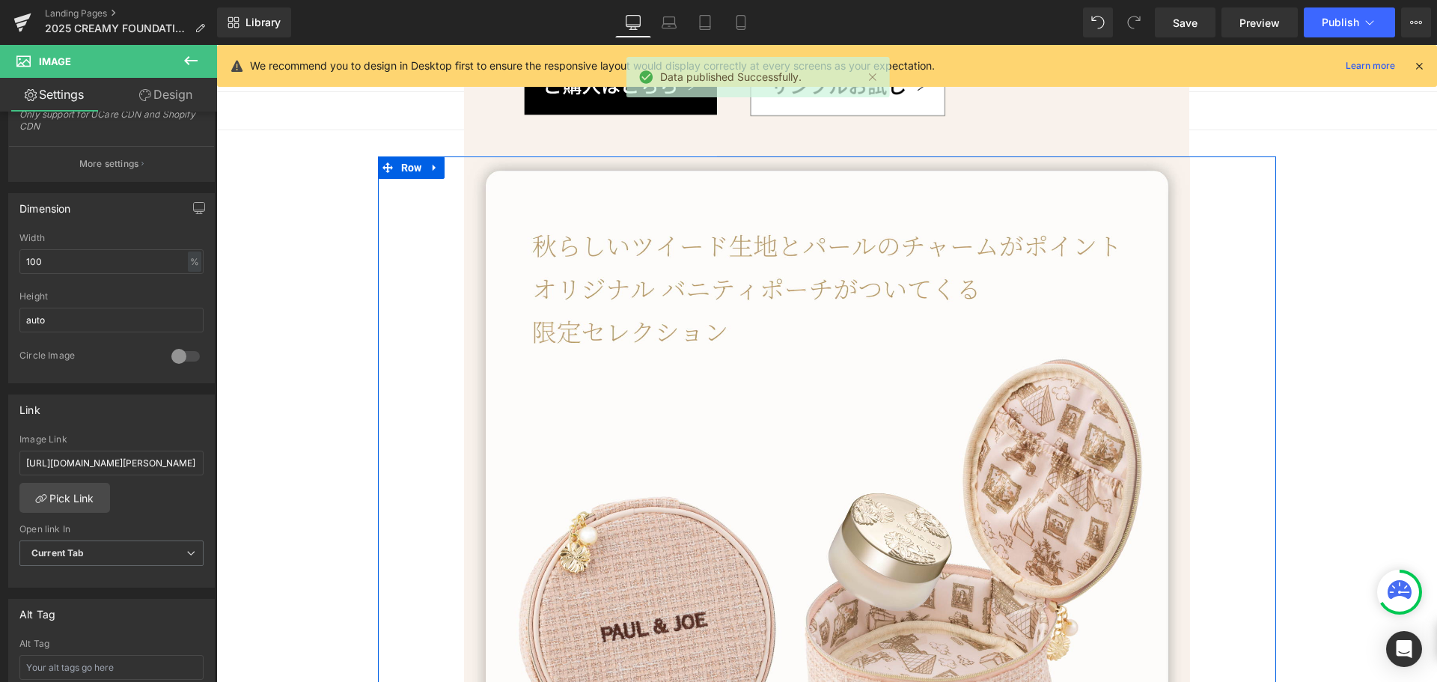
scroll to position [2271, 0]
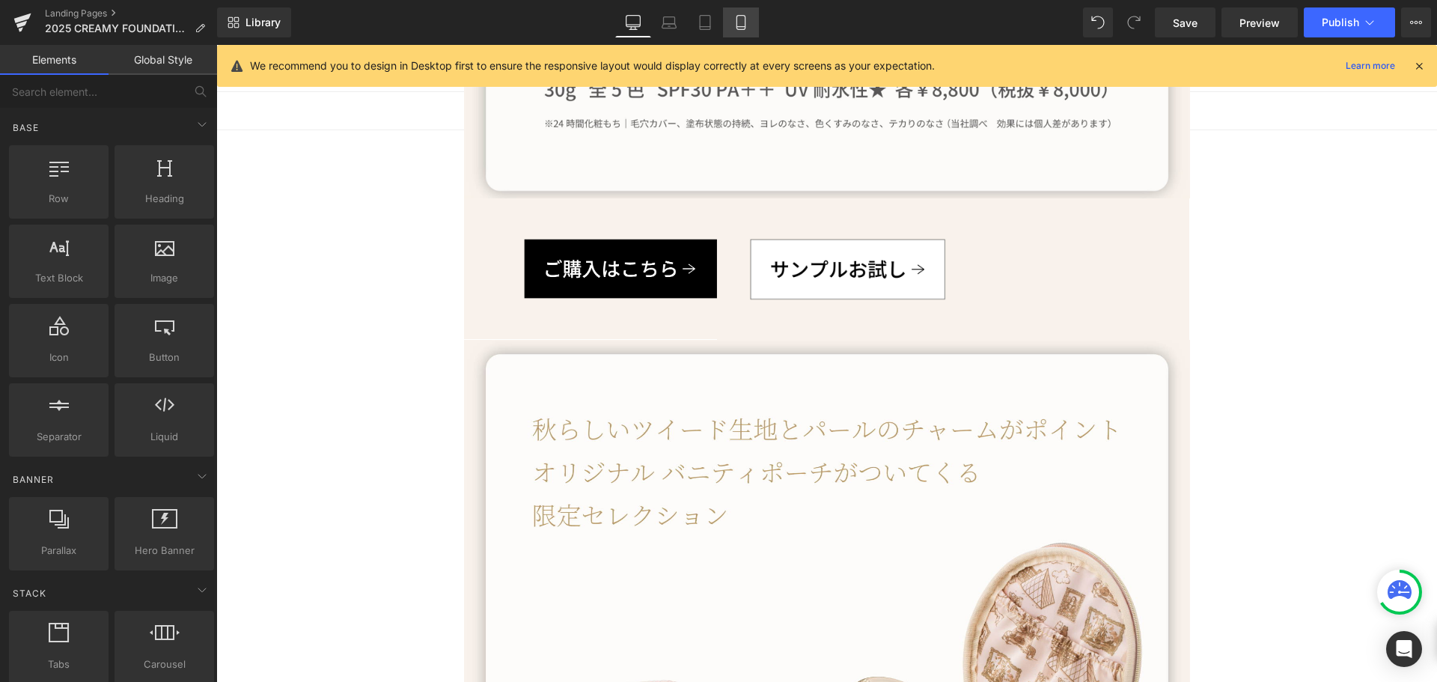
click at [737, 25] on icon at bounding box center [740, 23] width 8 height 14
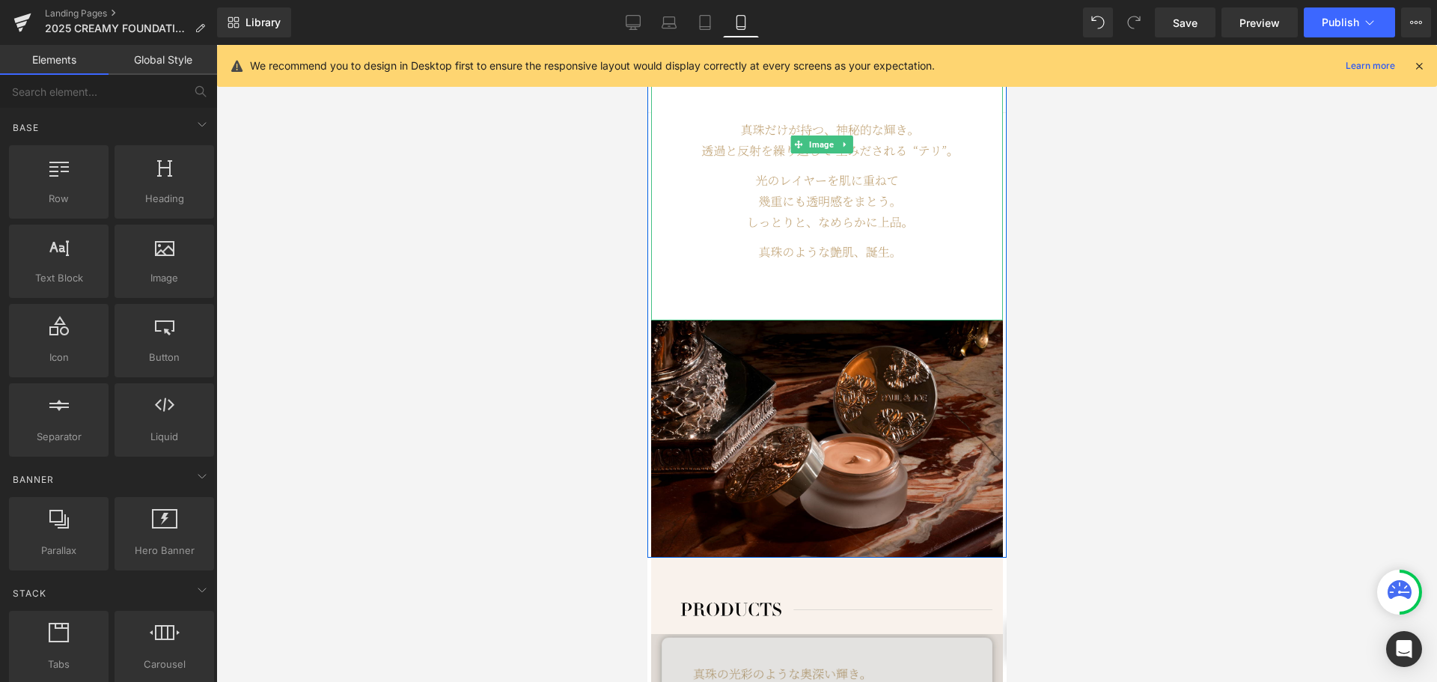
scroll to position [370, 0]
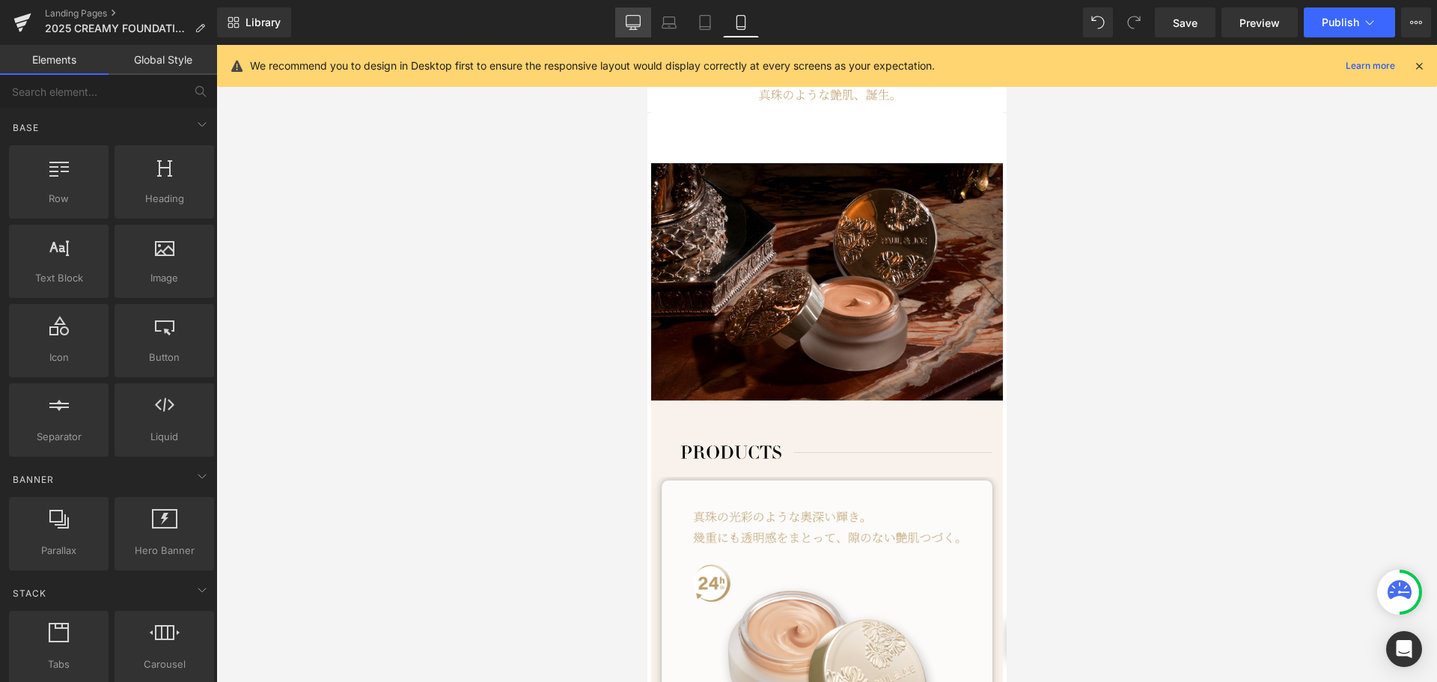
click at [629, 21] on icon at bounding box center [633, 22] width 15 height 15
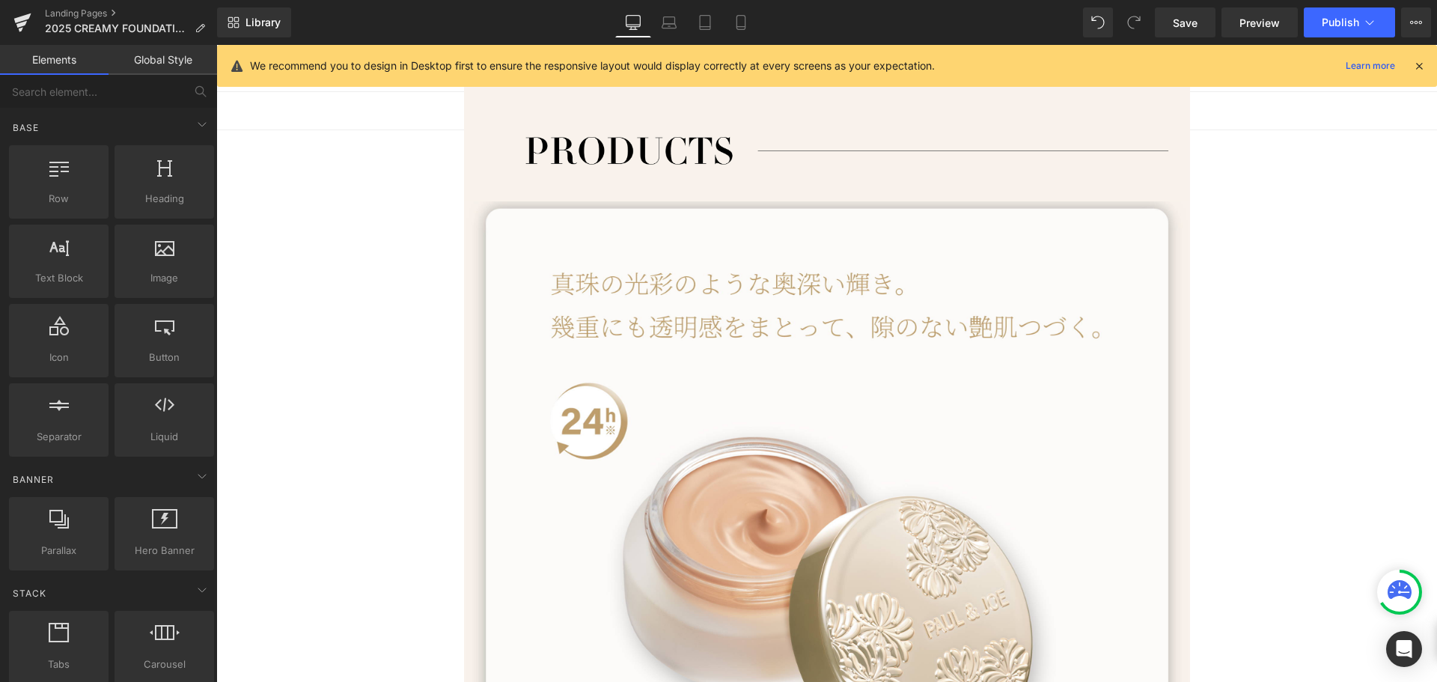
click at [171, 63] on link "Global Style" at bounding box center [162, 60] width 108 height 30
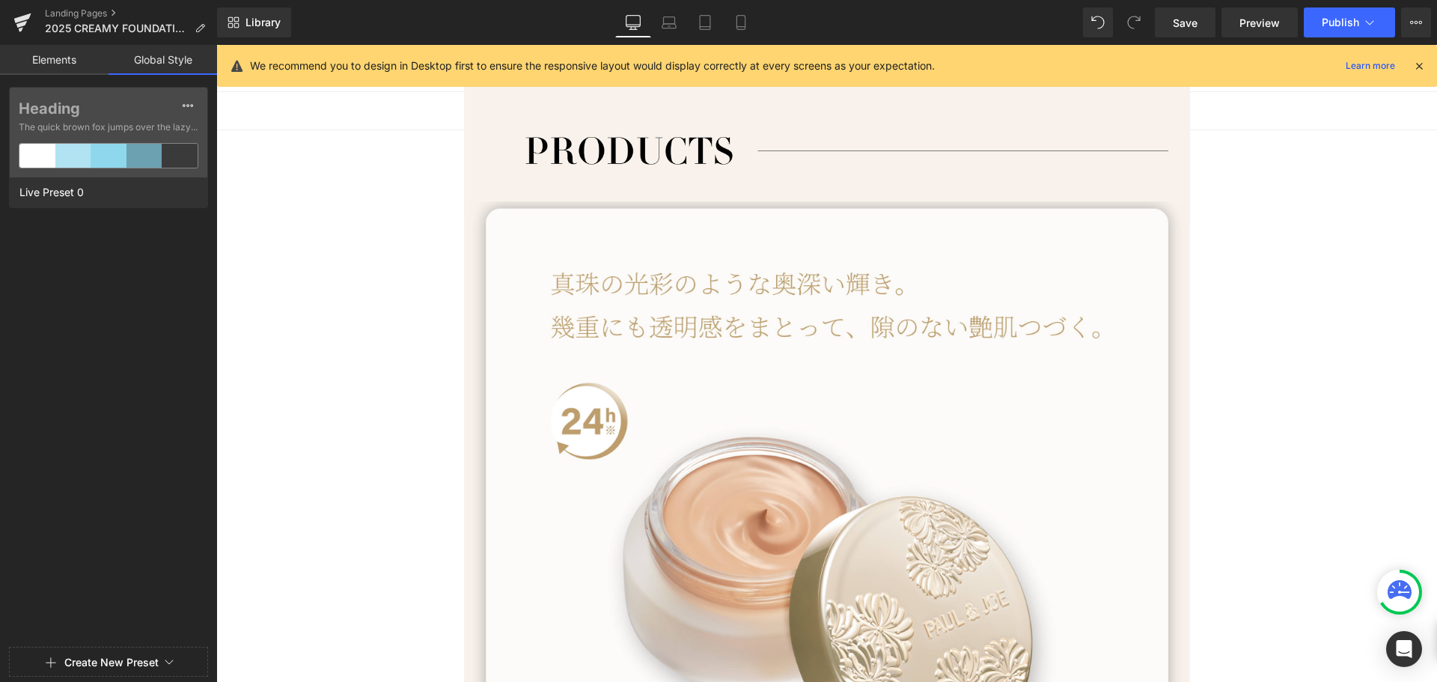
click at [51, 67] on link "Elements" at bounding box center [54, 60] width 108 height 30
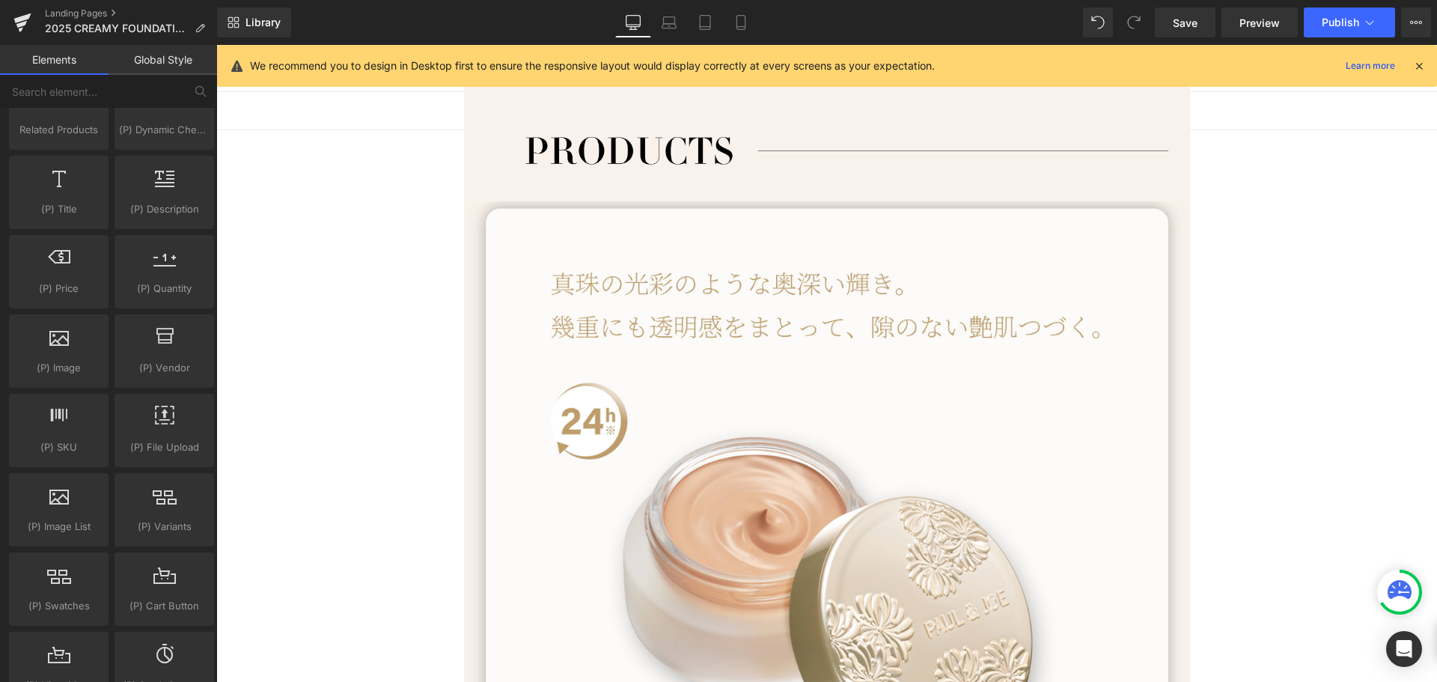
scroll to position [1347, 0]
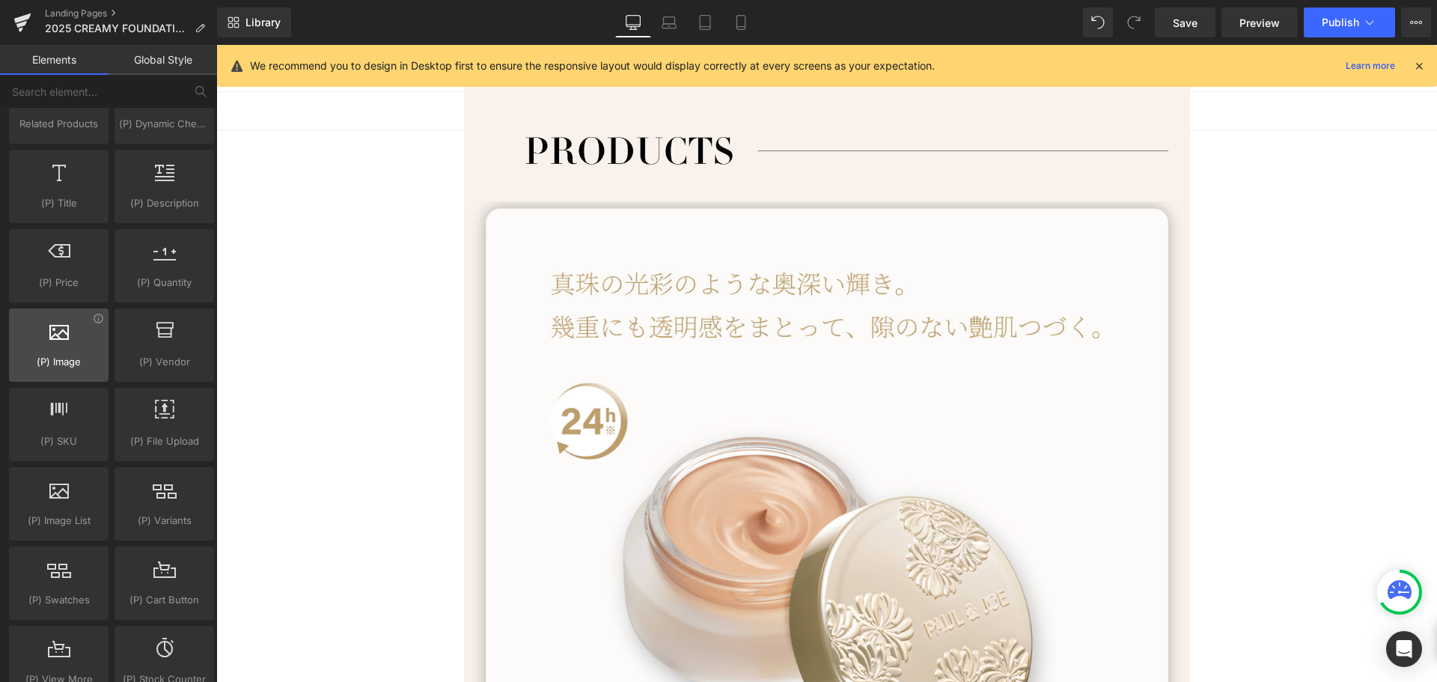
click at [88, 337] on div at bounding box center [58, 337] width 91 height 34
click at [44, 346] on div at bounding box center [58, 337] width 91 height 34
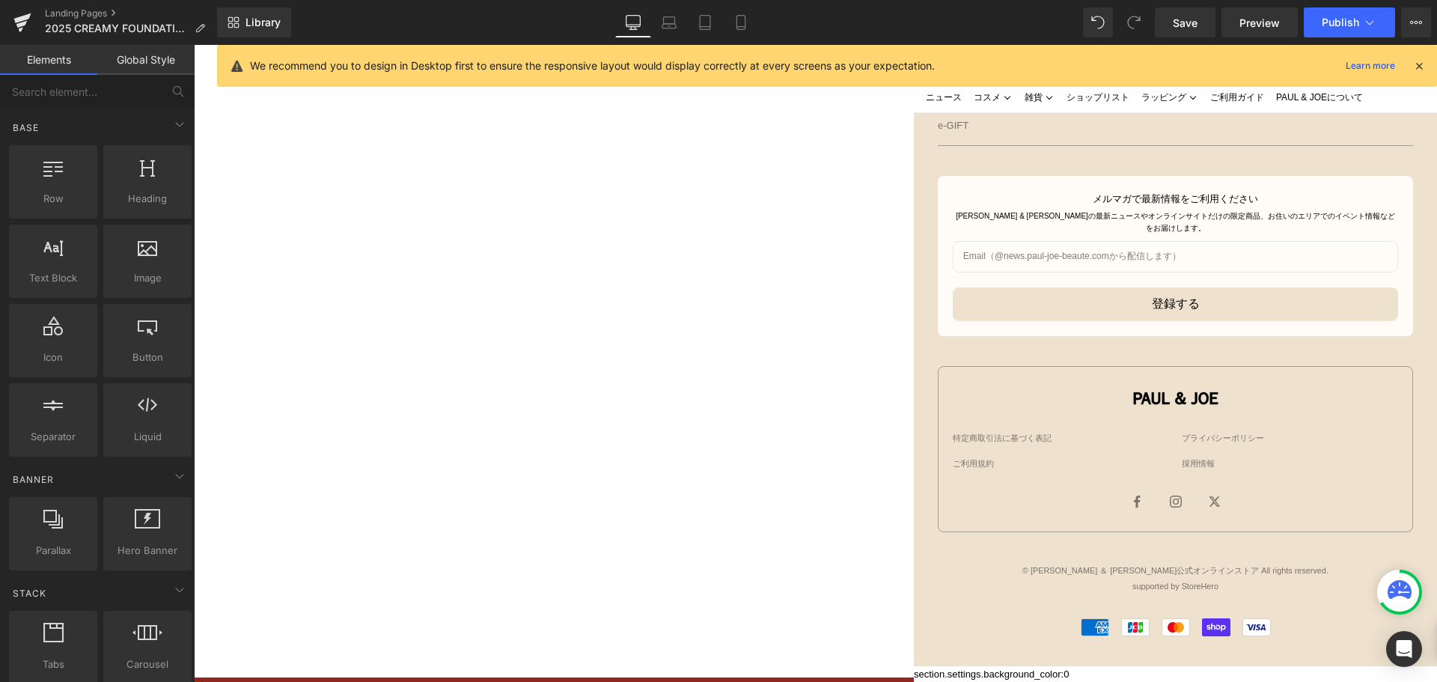
scroll to position [7352, 0]
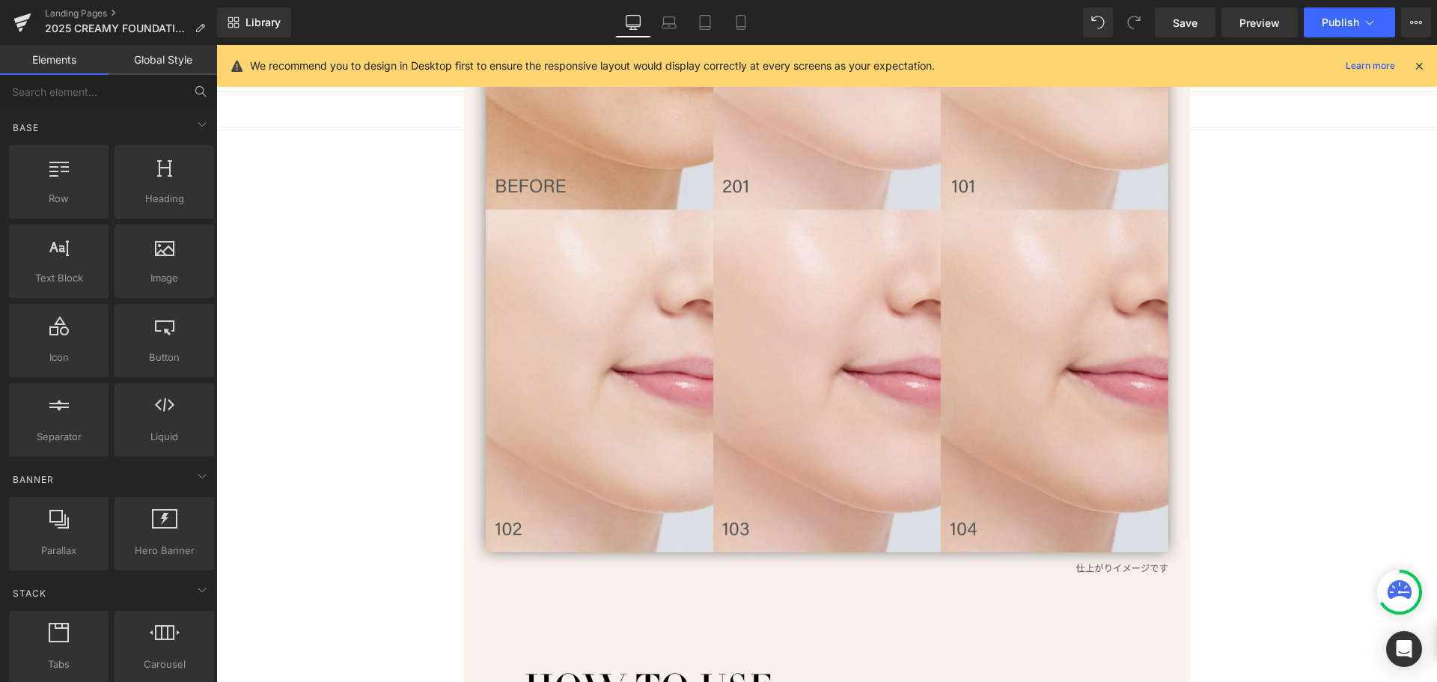
click at [197, 88] on icon at bounding box center [198, 89] width 7 height 7
click at [70, 93] on input "text" at bounding box center [92, 91] width 184 height 33
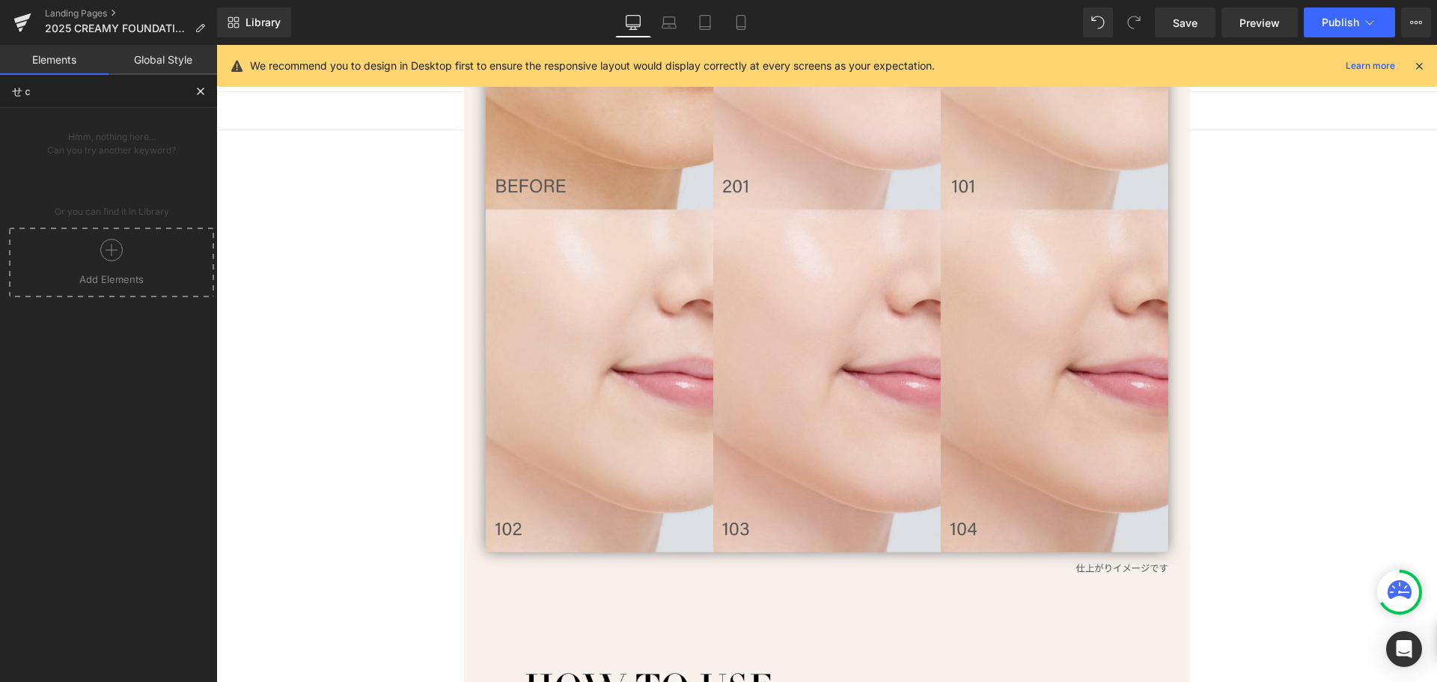
type input "せ"
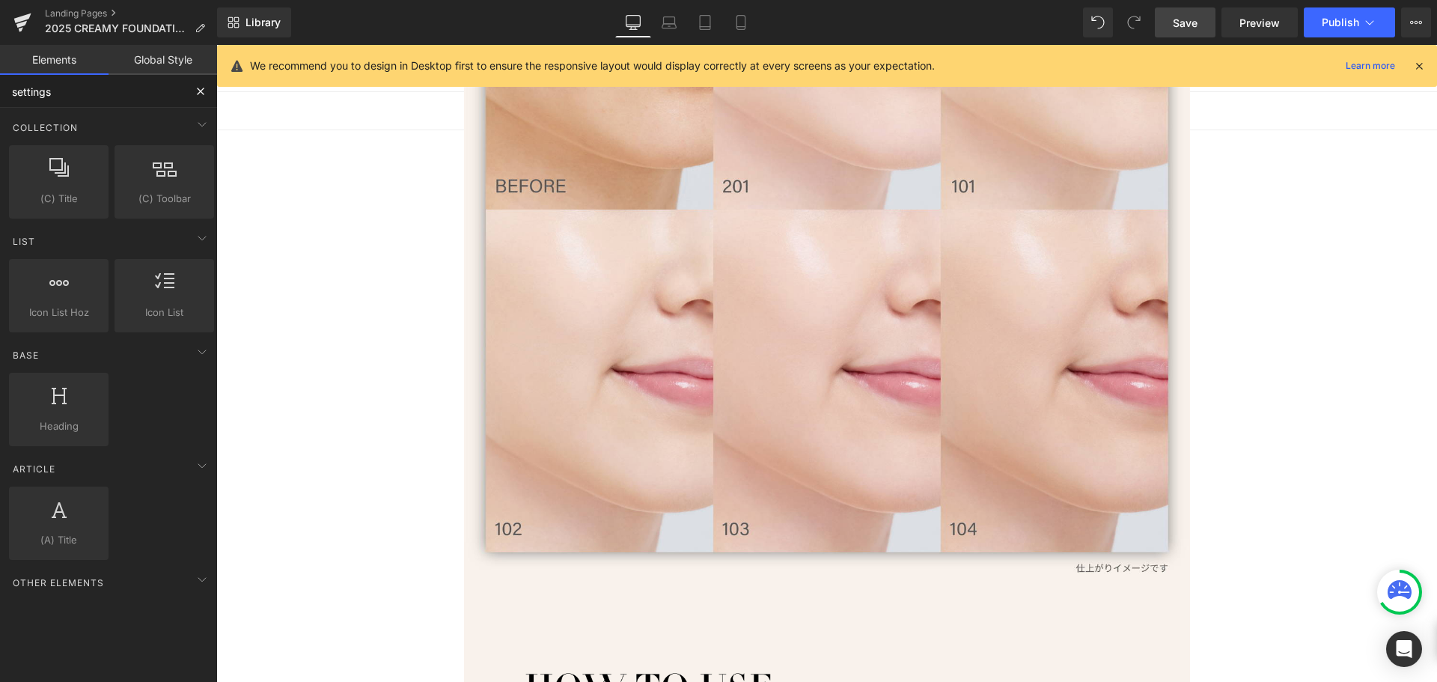
type input "settings"
drag, startPoint x: 88, startPoint y: 98, endPoint x: 0, endPoint y: 97, distance: 88.3
click at [0, 97] on input "settings" at bounding box center [92, 91] width 184 height 33
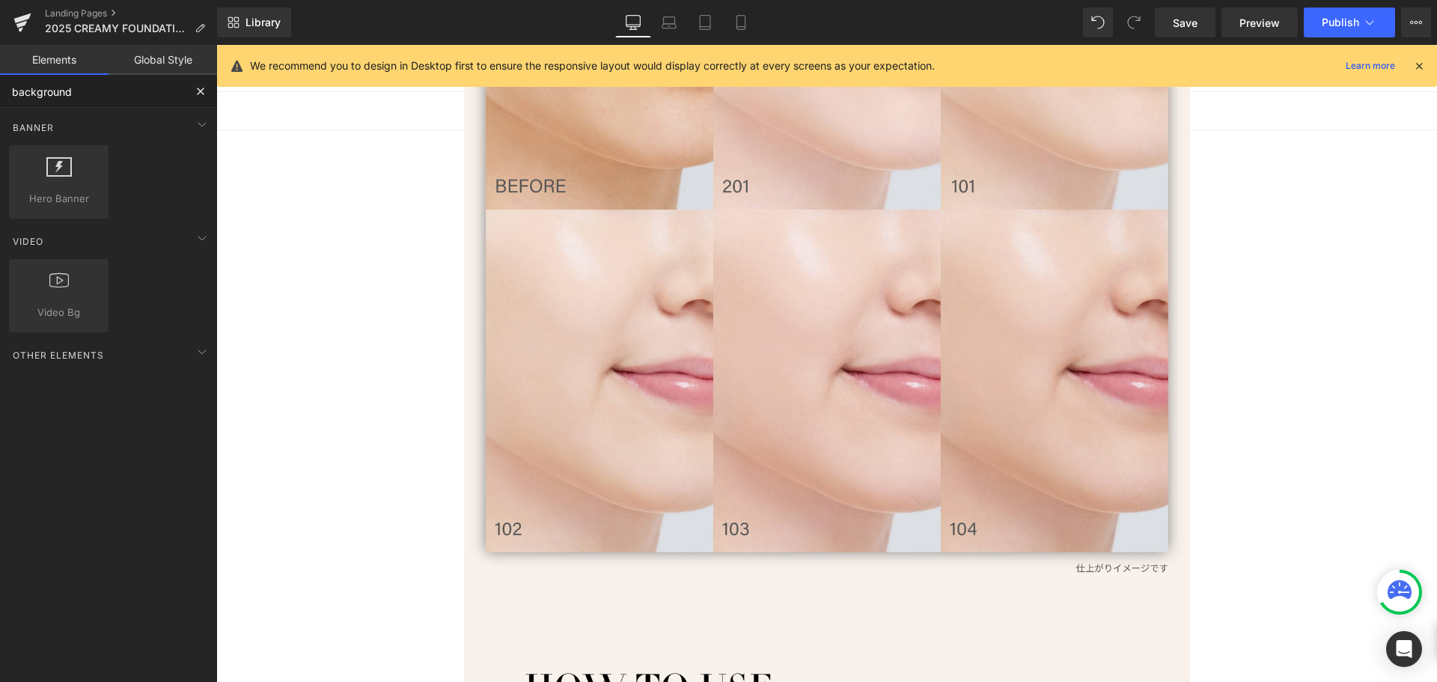
type input "background"
click at [174, 54] on link "Global Style" at bounding box center [162, 60] width 108 height 30
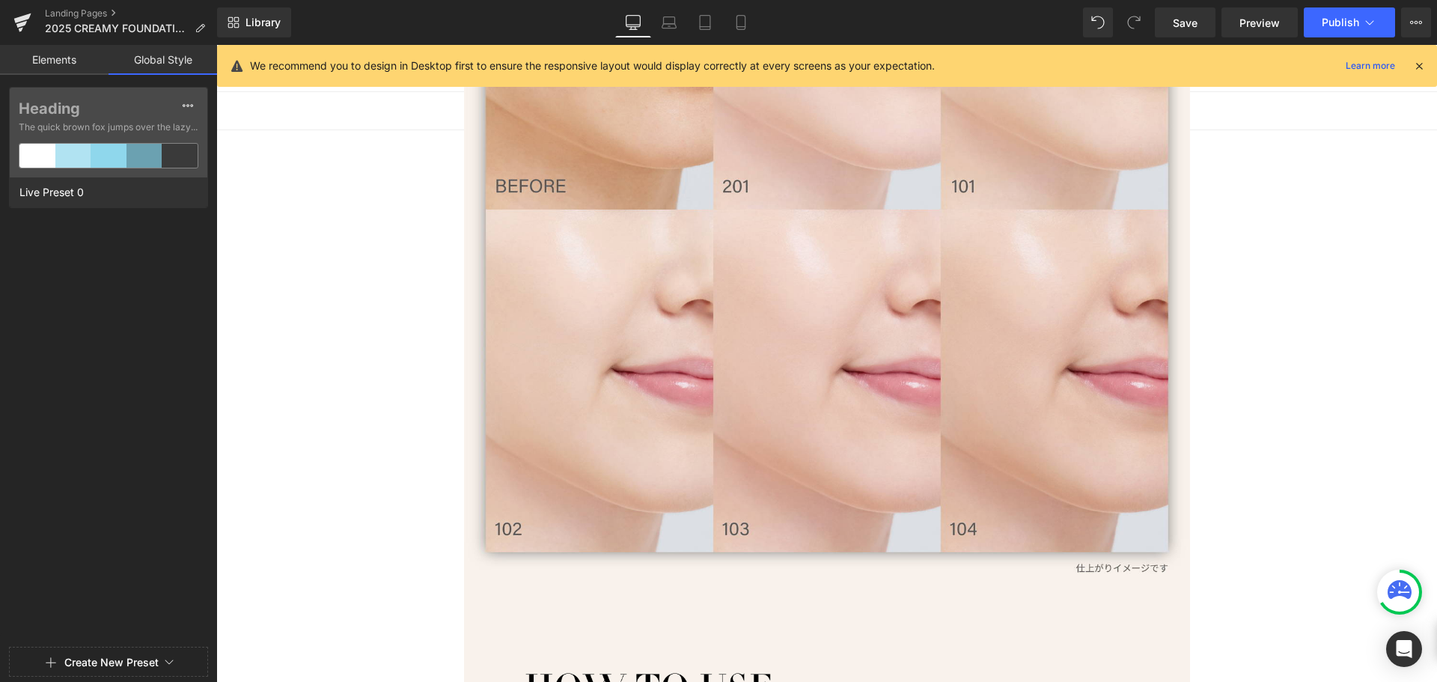
click at [64, 62] on link "Elements" at bounding box center [54, 60] width 108 height 30
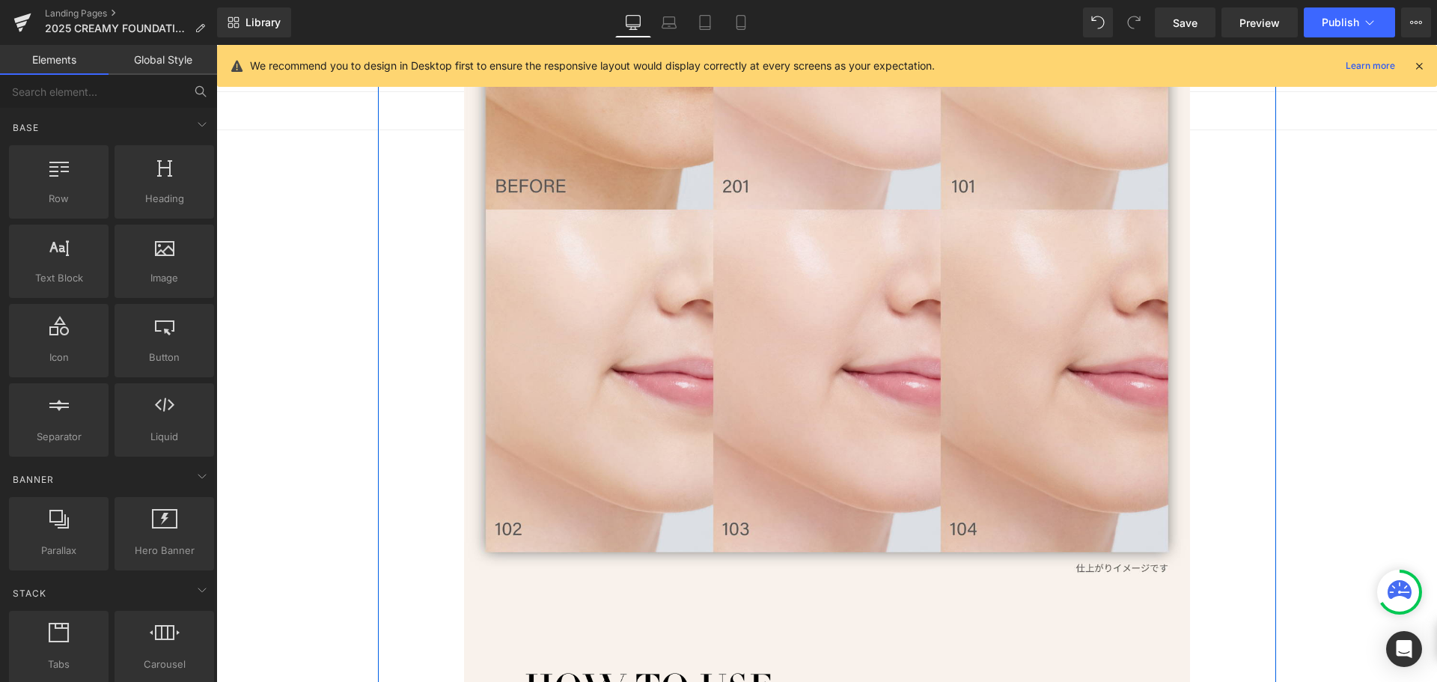
click at [1235, 505] on div "Image Image Image Liquid Image Image Row" at bounding box center [827, 321] width 898 height 2671
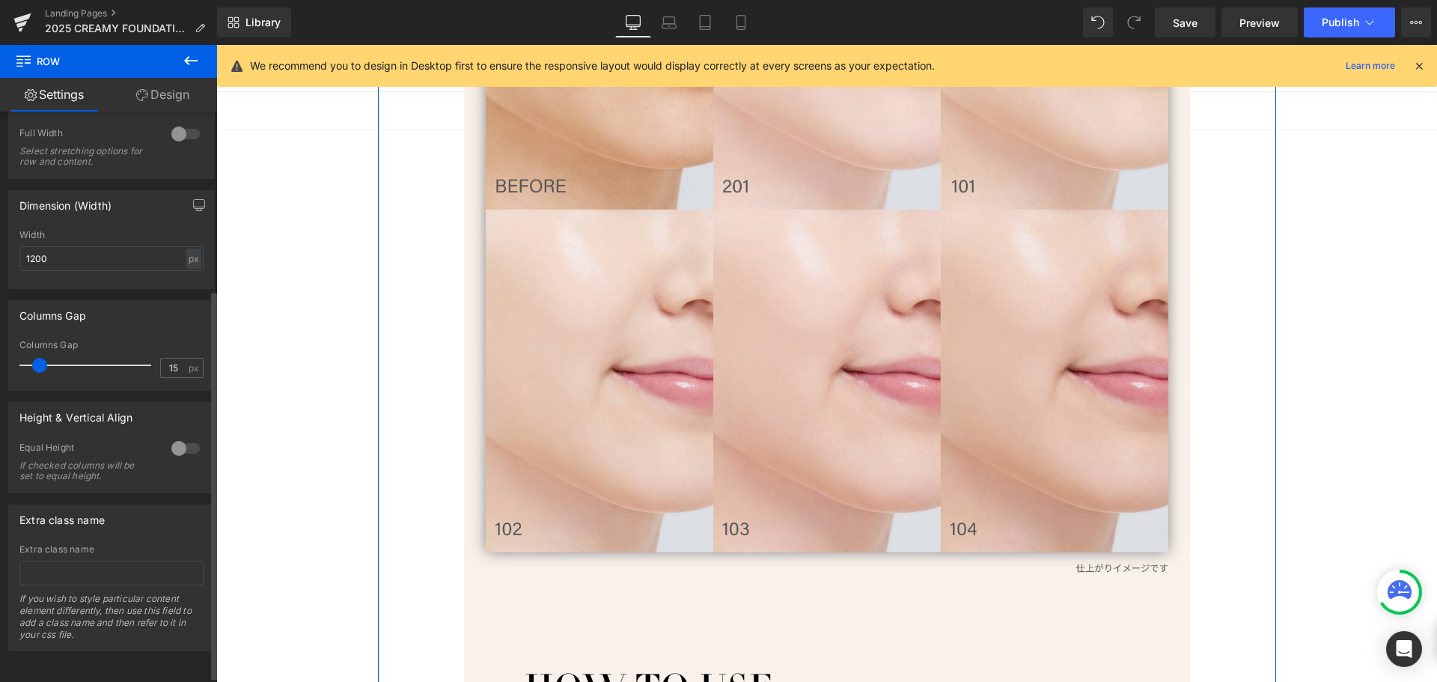
scroll to position [269, 0]
drag, startPoint x: 177, startPoint y: 89, endPoint x: 166, endPoint y: 129, distance: 41.2
click at [177, 89] on link "Design" at bounding box center [162, 95] width 108 height 34
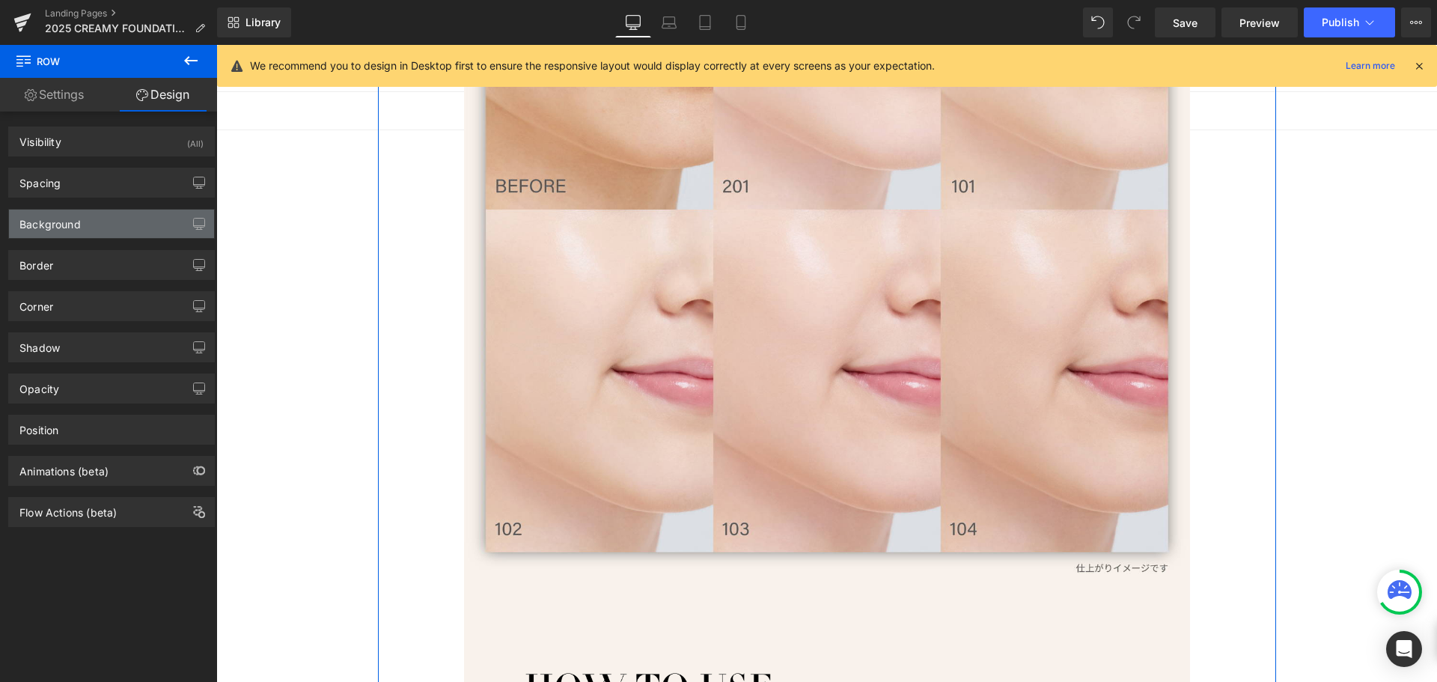
click at [108, 224] on div "Background" at bounding box center [111, 224] width 205 height 28
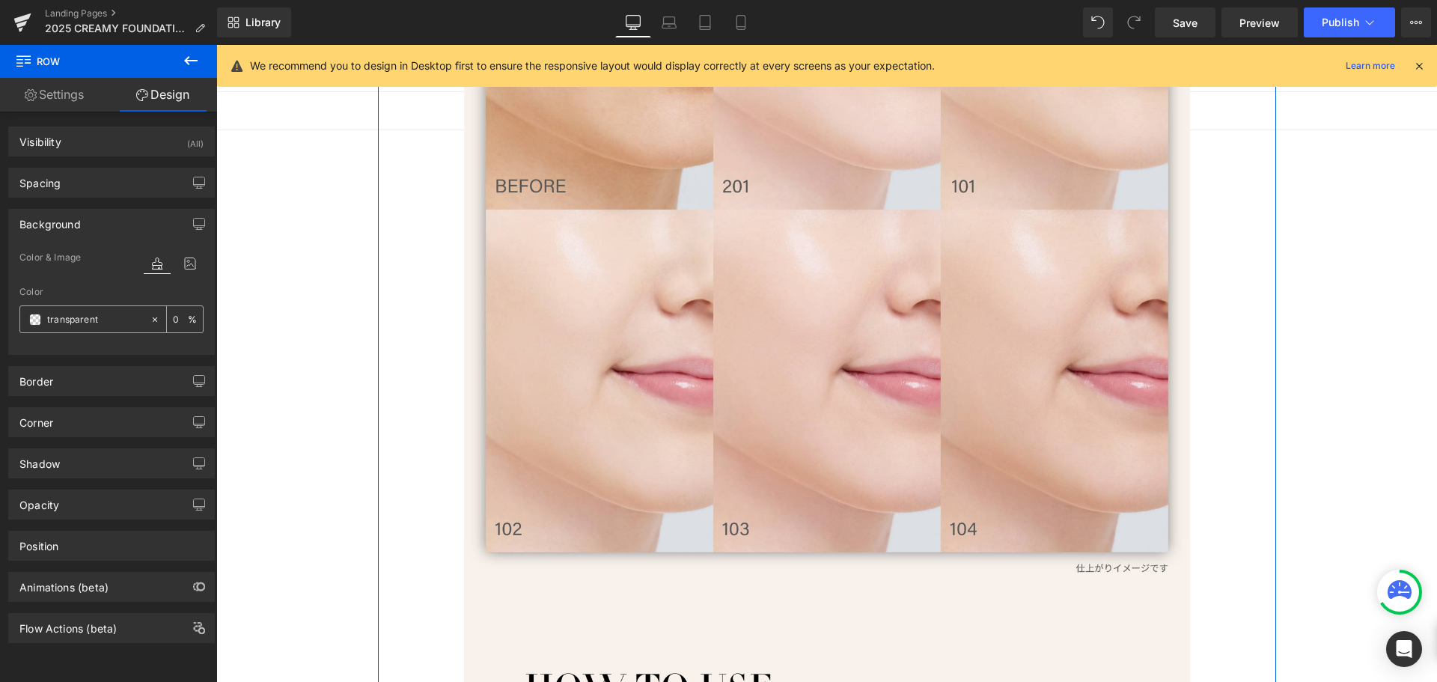
click at [153, 320] on icon at bounding box center [155, 318] width 4 height 4
type input "none"
click at [83, 319] on input "none" at bounding box center [95, 319] width 96 height 16
paste input "f8f2ec"
type input "f8f2ec"
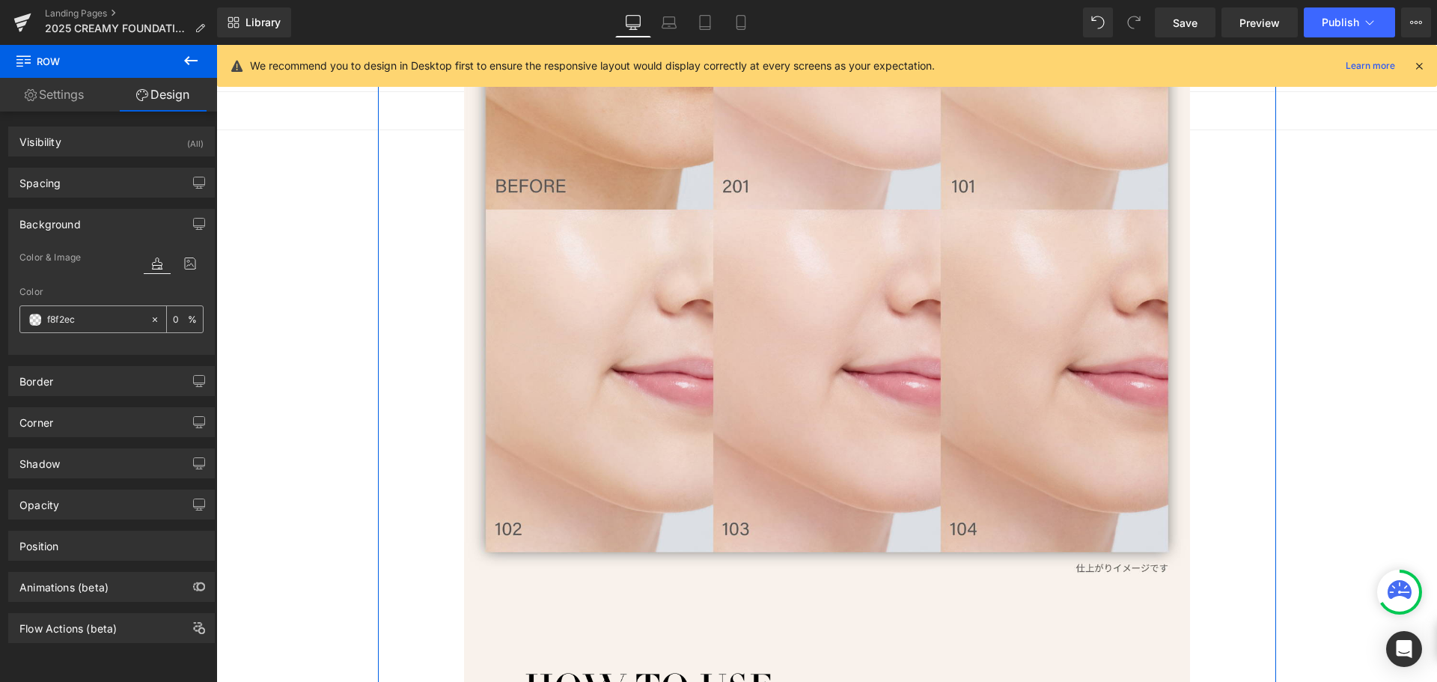
type input "100"
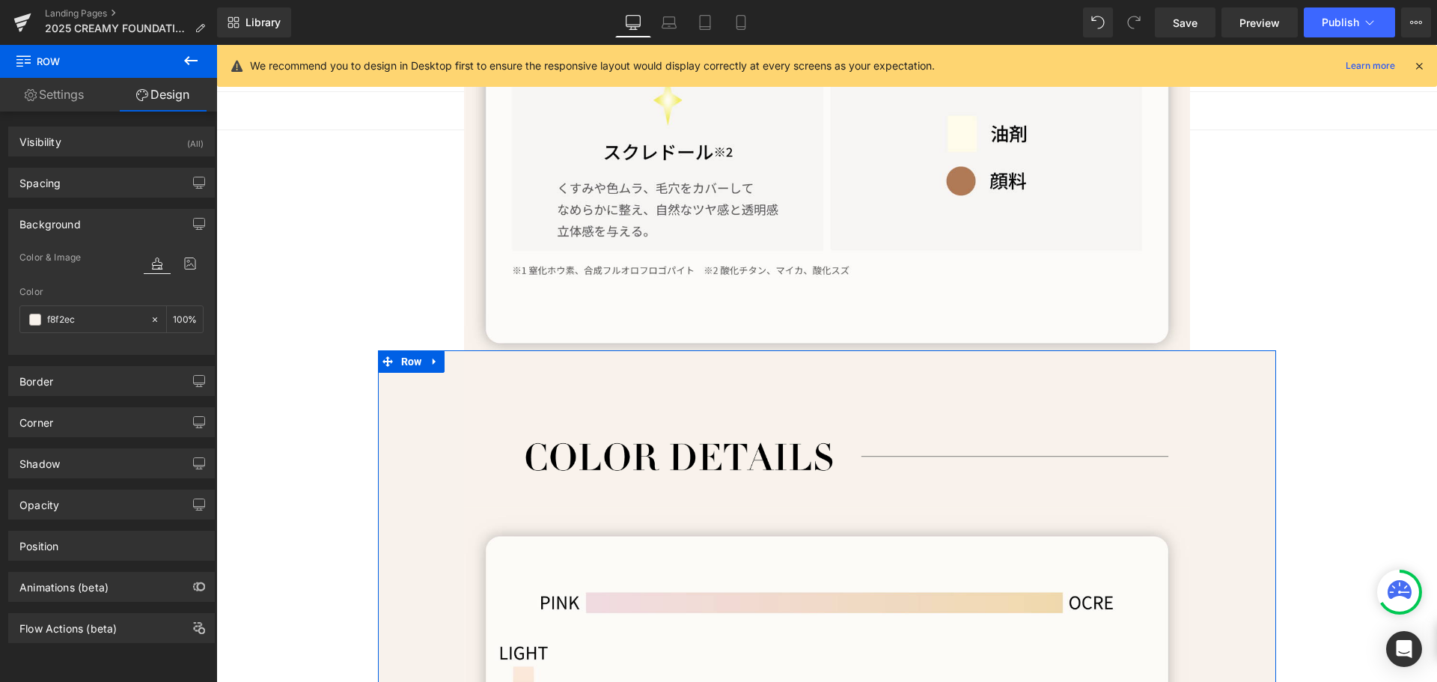
scroll to position [5706, 0]
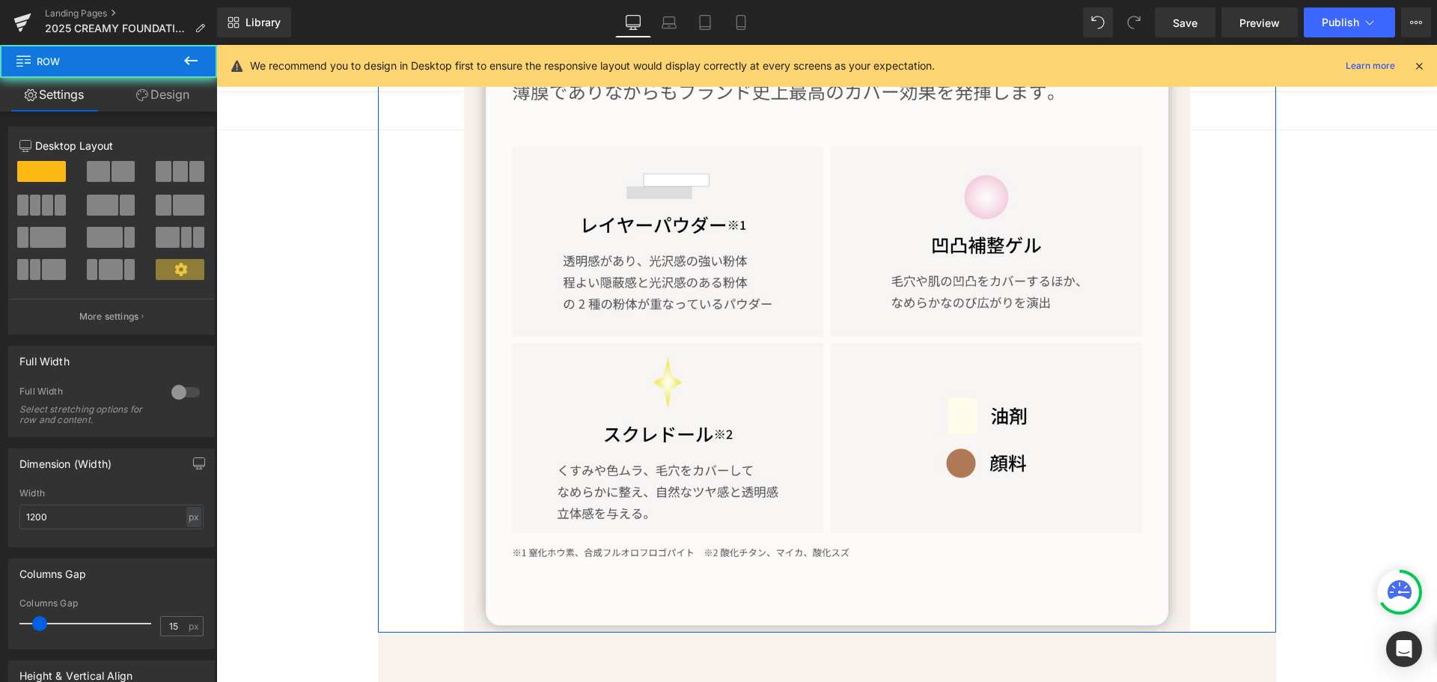
drag, startPoint x: 168, startPoint y: 97, endPoint x: 123, endPoint y: 142, distance: 63.5
click at [168, 97] on link "Design" at bounding box center [162, 95] width 108 height 34
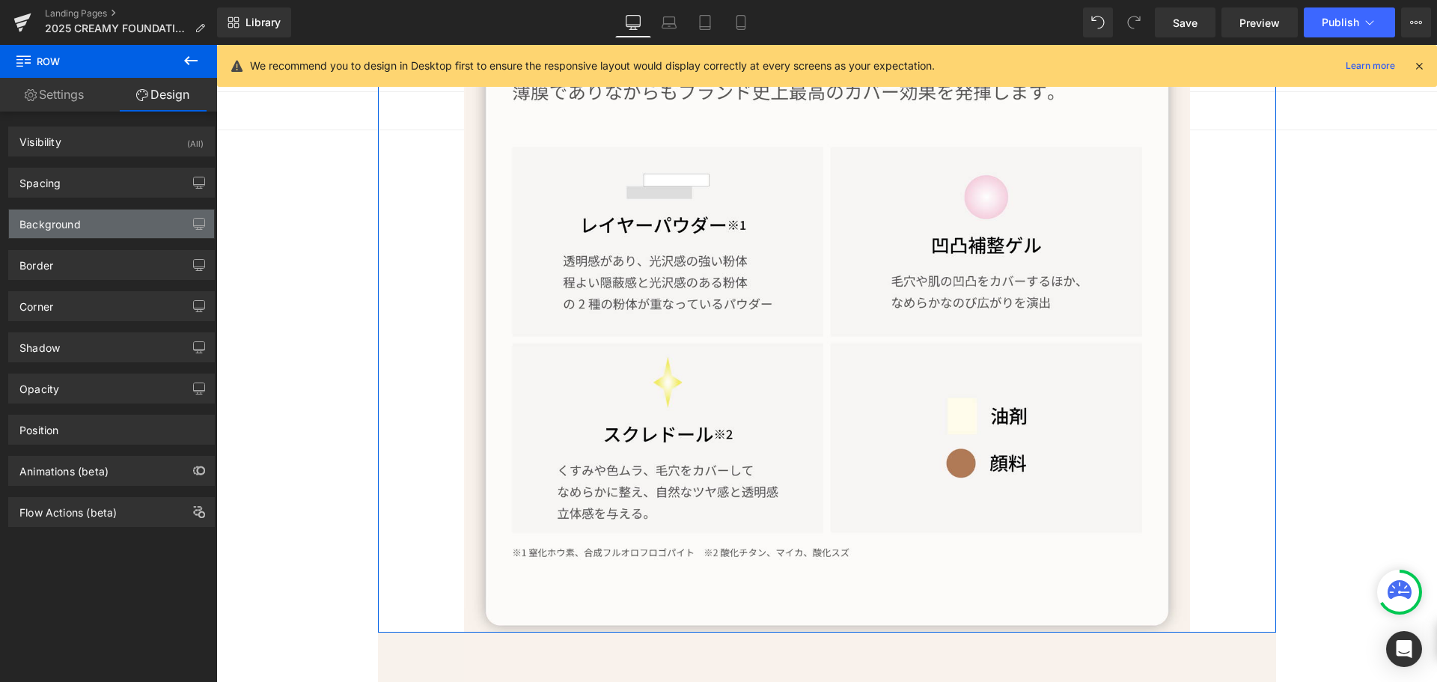
click at [85, 224] on div "Background" at bounding box center [111, 224] width 205 height 28
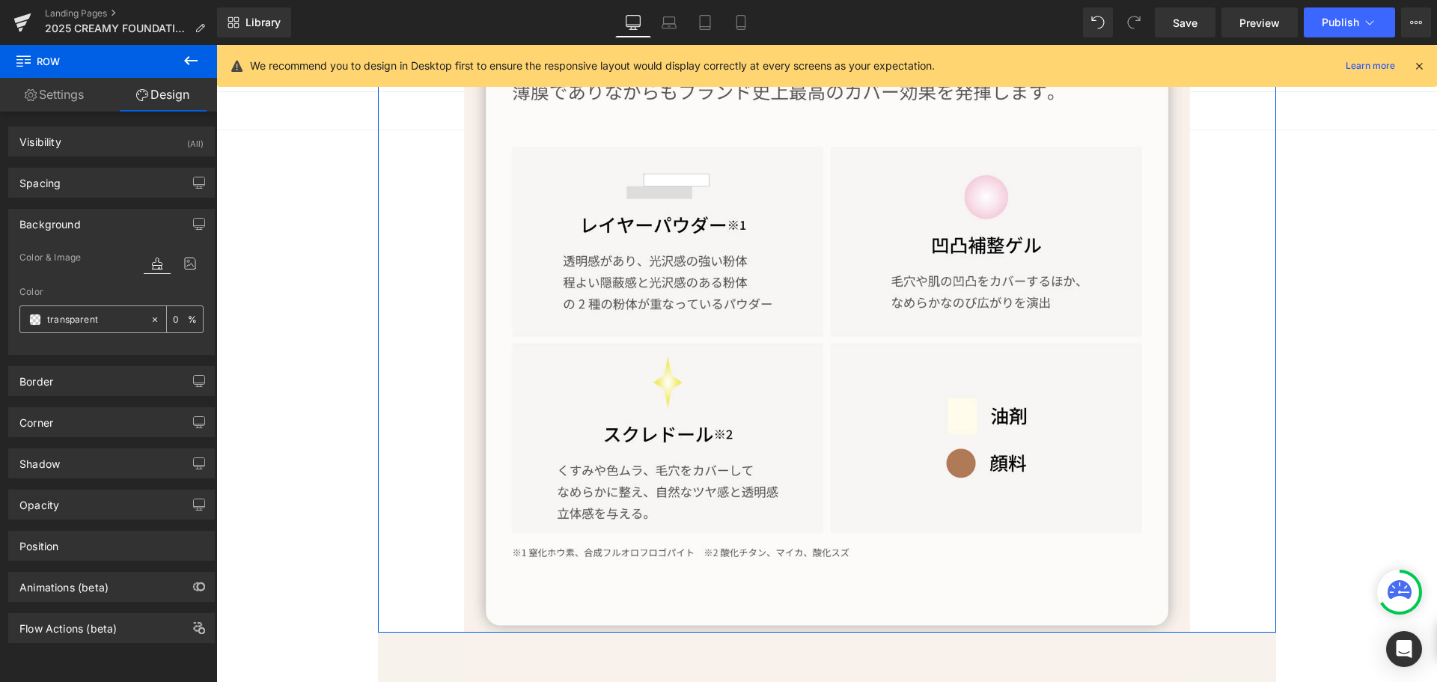
click at [99, 321] on input "transparent" at bounding box center [95, 319] width 96 height 16
paste input "f8f2ec"
type input "f8f2ec"
type input "100"
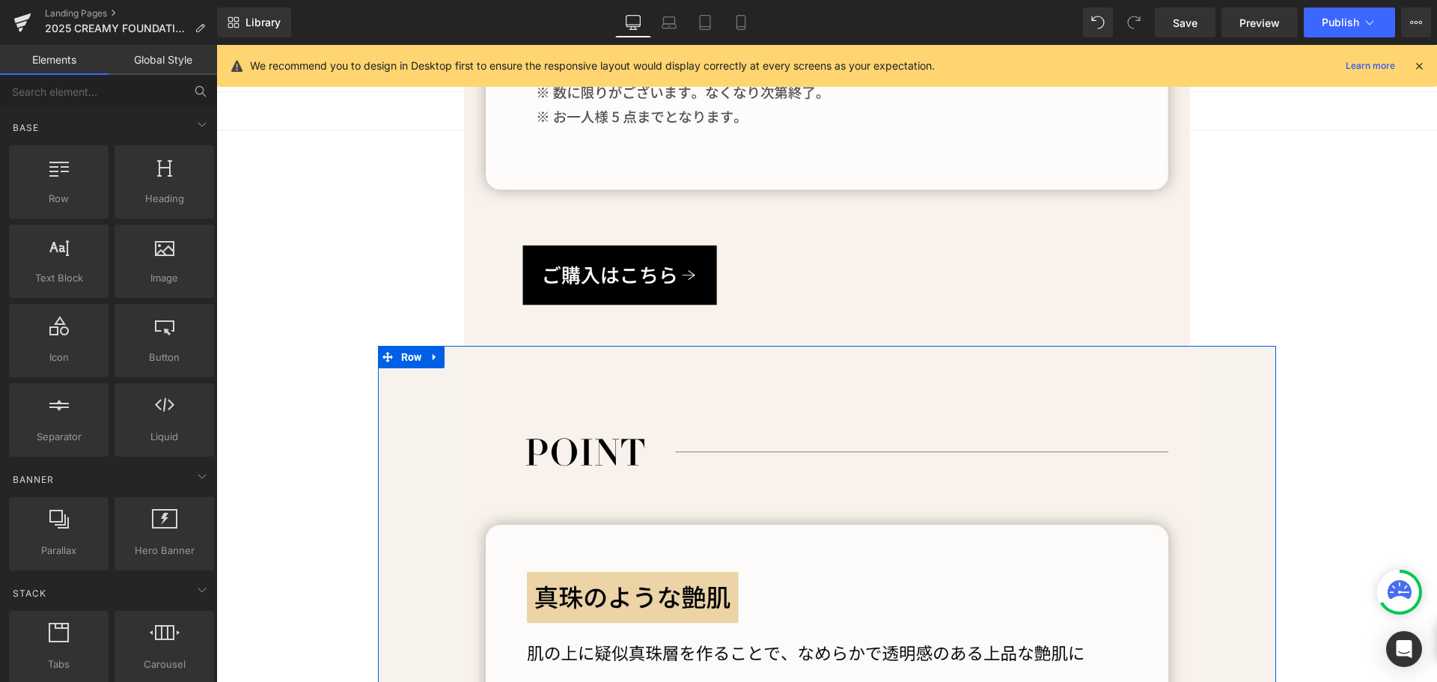
scroll to position [3461, 0]
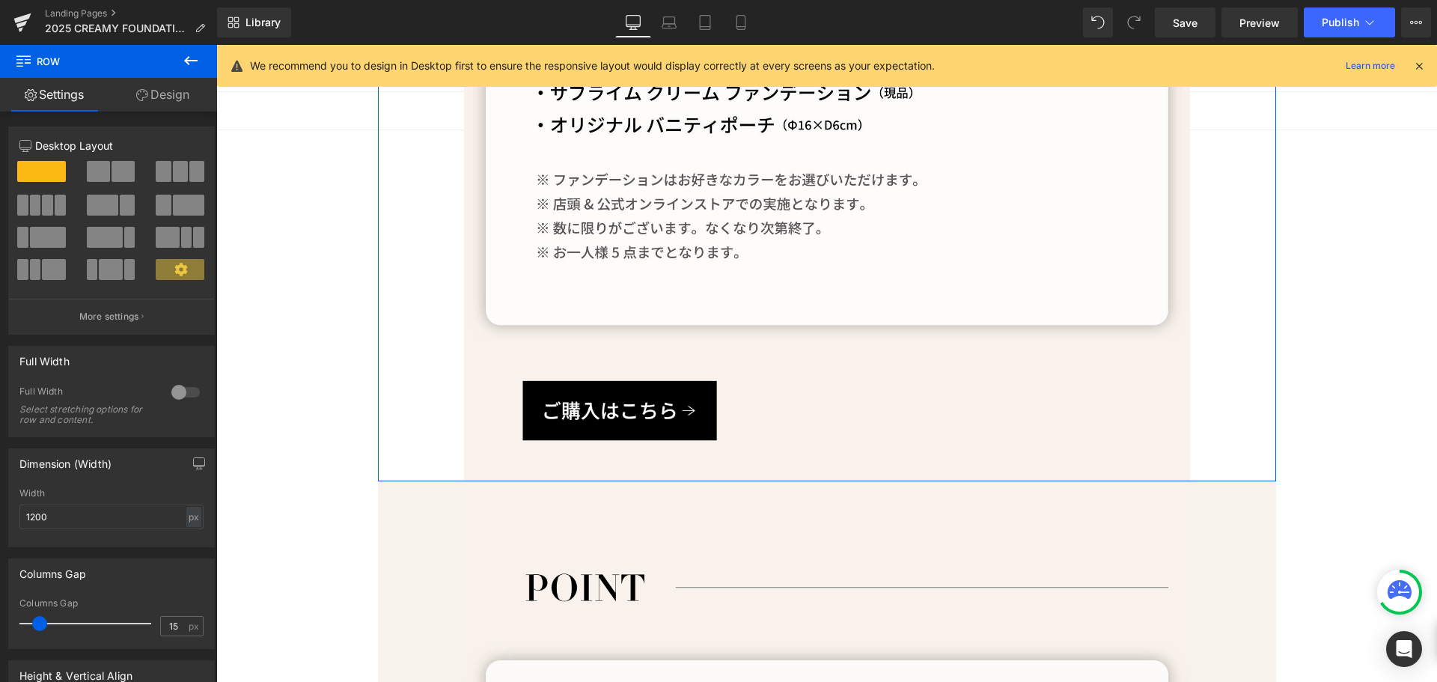
drag, startPoint x: 175, startPoint y: 92, endPoint x: 104, endPoint y: 222, distance: 148.3
click at [175, 92] on link "Design" at bounding box center [162, 95] width 108 height 34
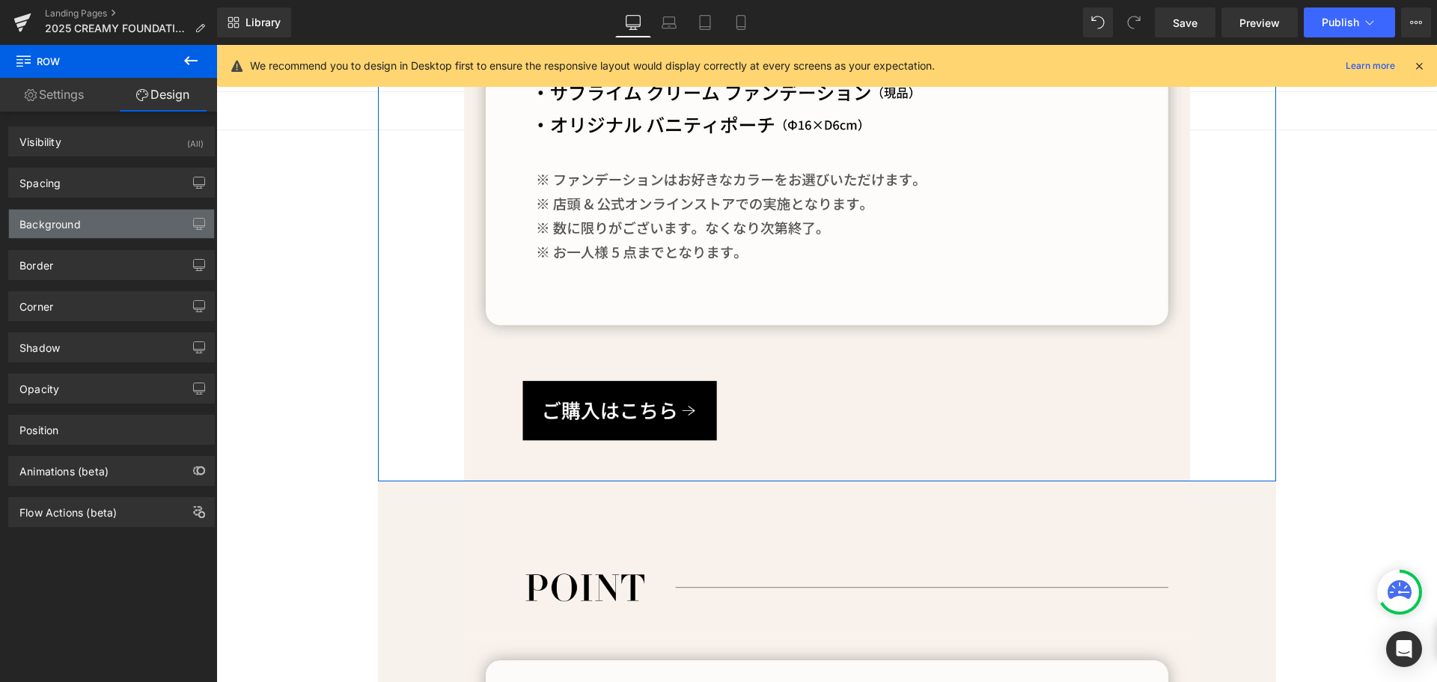
type input "transparent"
type input "0"
click at [100, 218] on div "Background" at bounding box center [111, 224] width 205 height 28
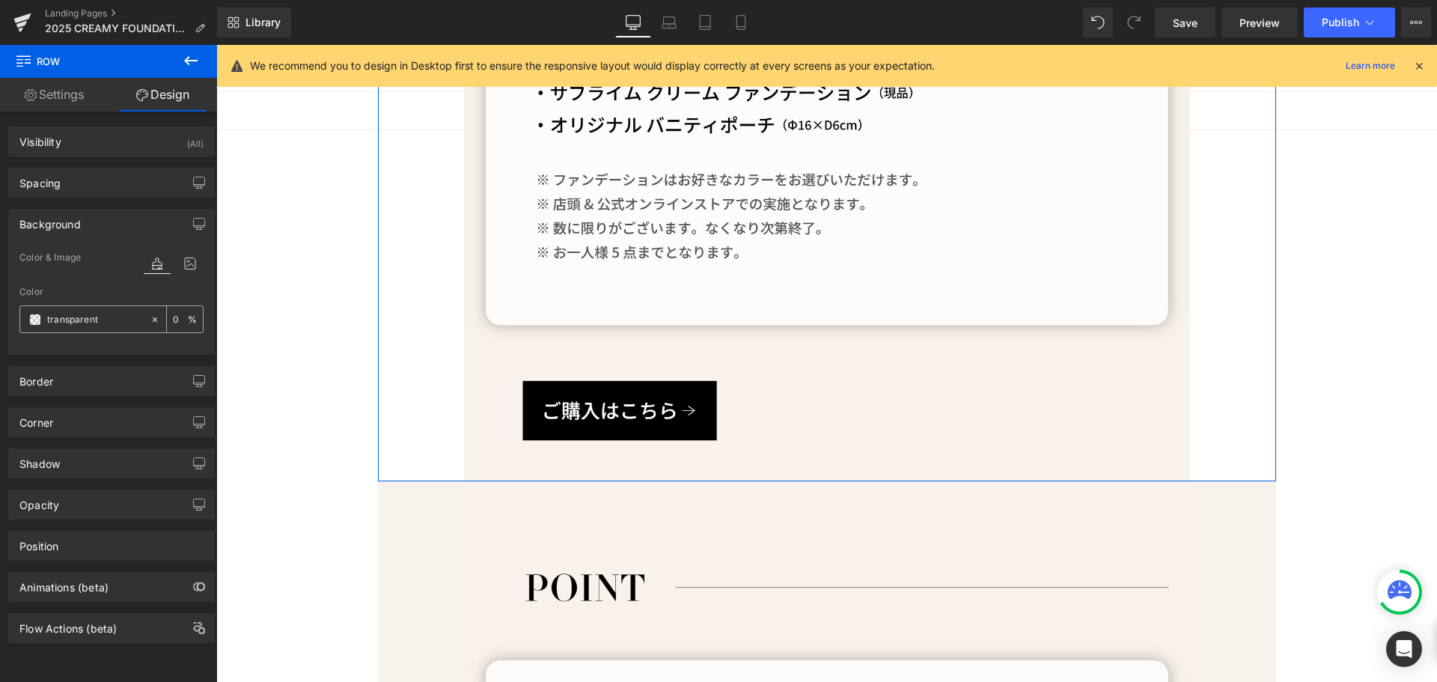
click at [115, 319] on input "transparent" at bounding box center [95, 319] width 96 height 16
click at [153, 321] on icon at bounding box center [155, 319] width 10 height 10
click at [98, 314] on input "none" at bounding box center [95, 319] width 96 height 16
paste input "f8f2ec"
type input "f8f2ec"
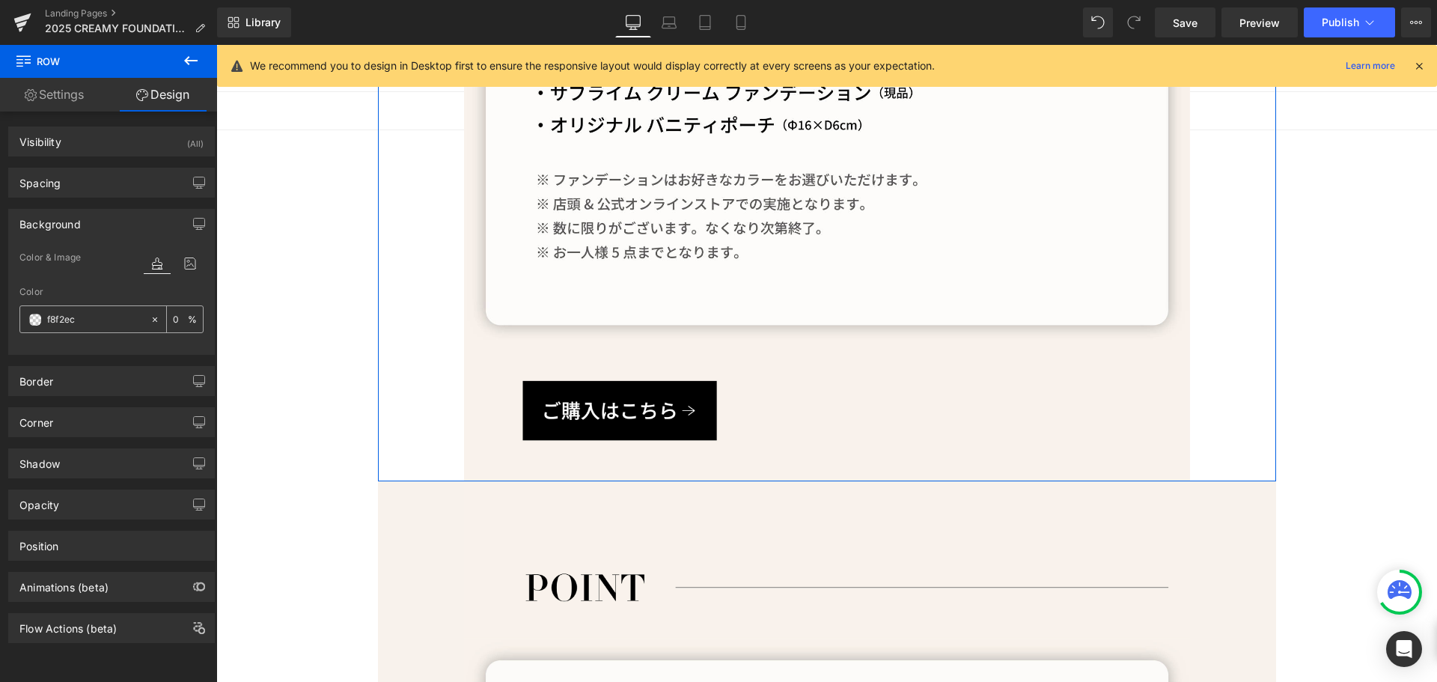
type input "100"
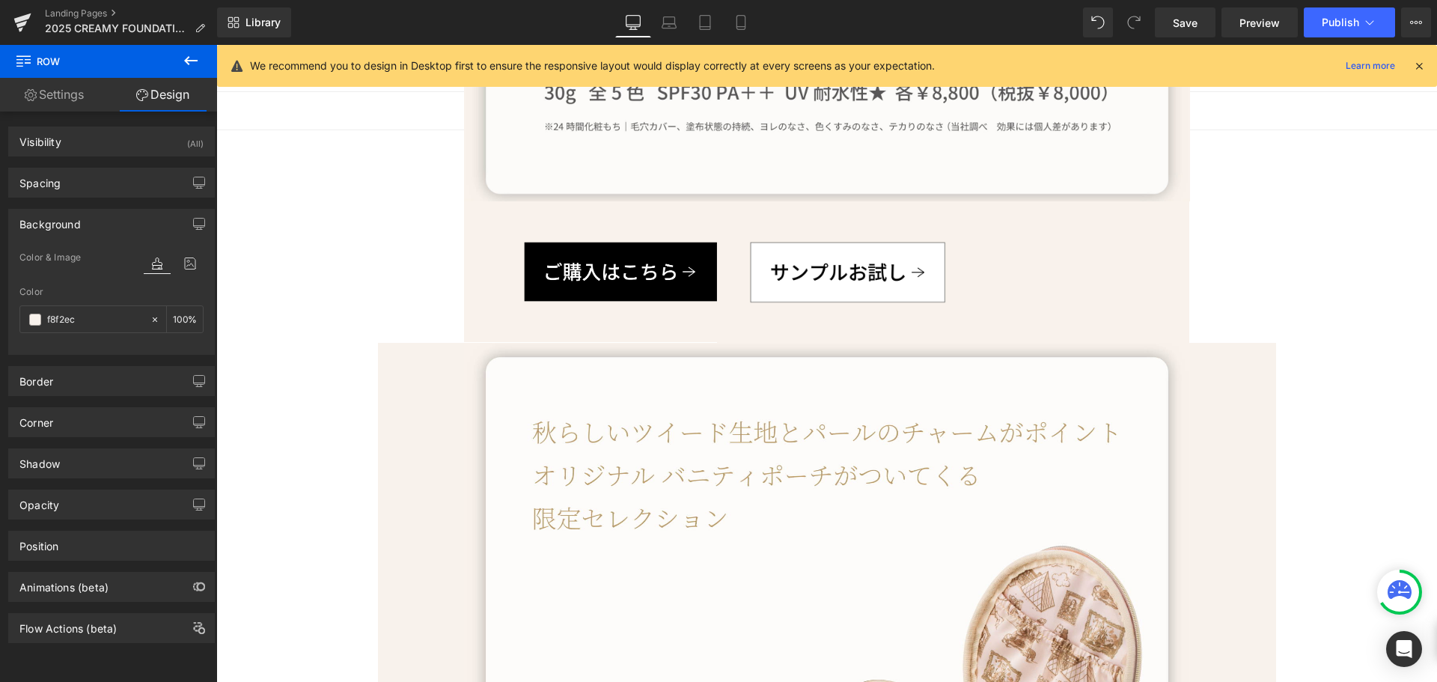
scroll to position [2264, 0]
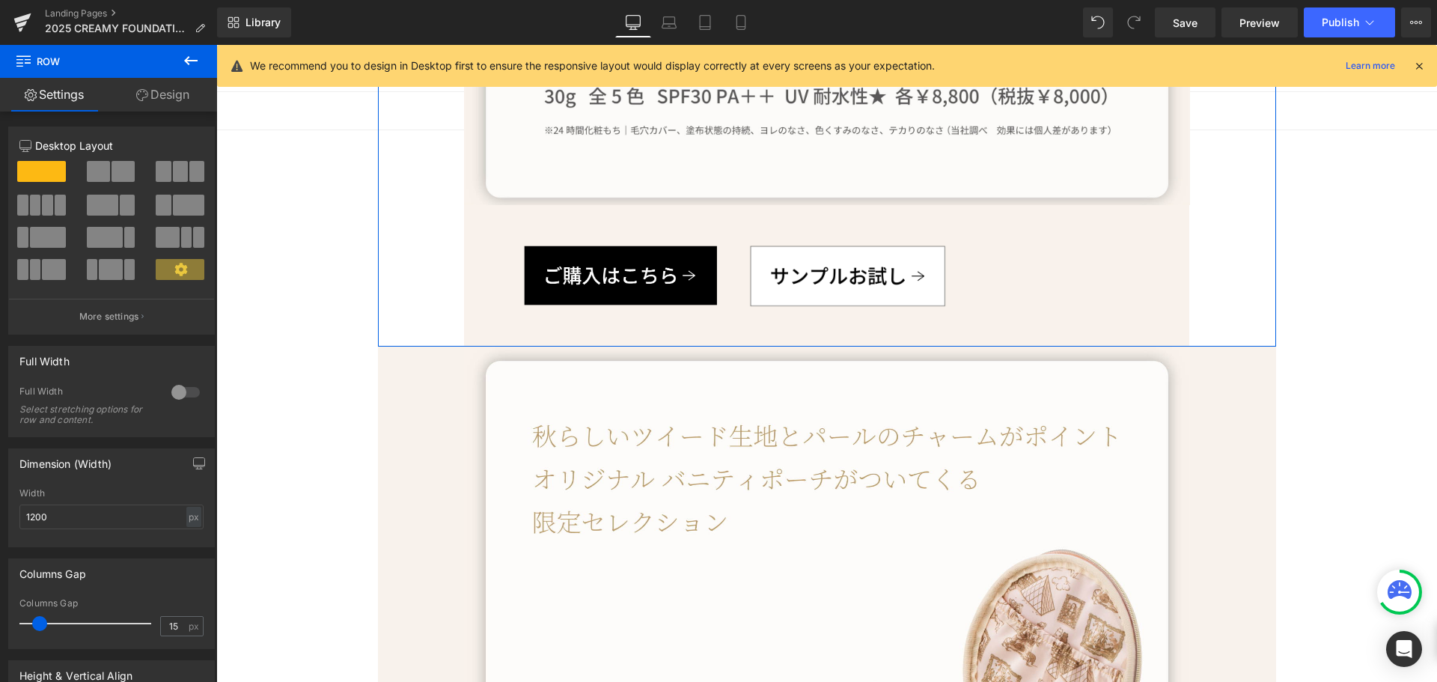
click at [170, 94] on link "Design" at bounding box center [162, 95] width 108 height 34
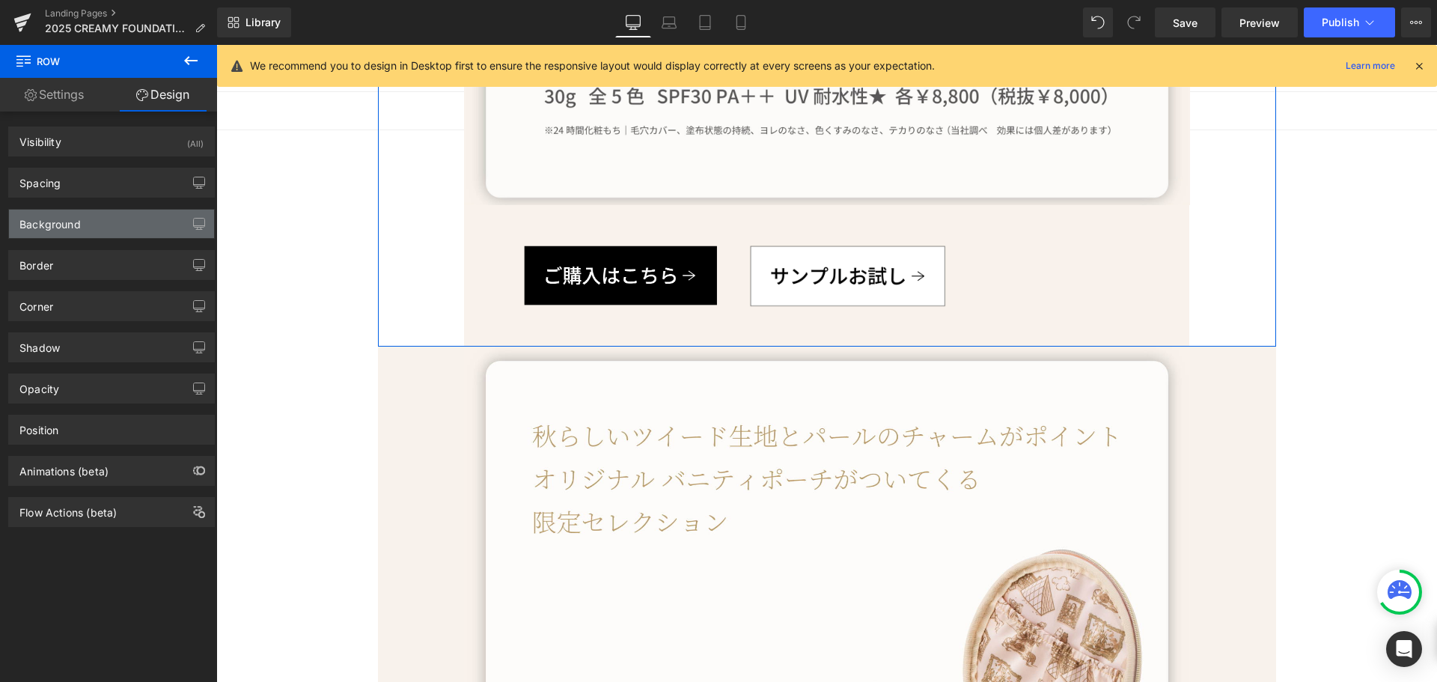
click at [78, 226] on div "Background" at bounding box center [49, 220] width 61 height 21
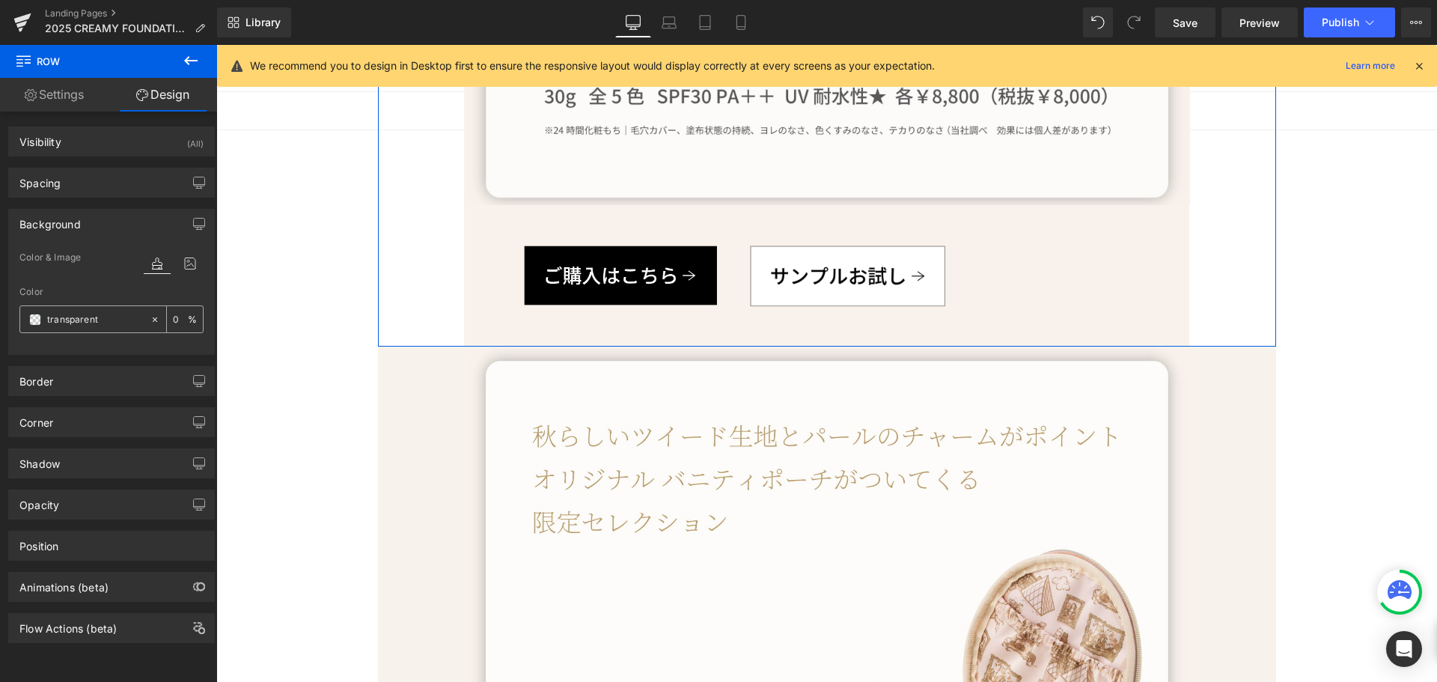
click at [108, 321] on input "transparent" at bounding box center [95, 319] width 96 height 16
paste input "f8f2ec"
type input "f8f2ec"
type input "100"
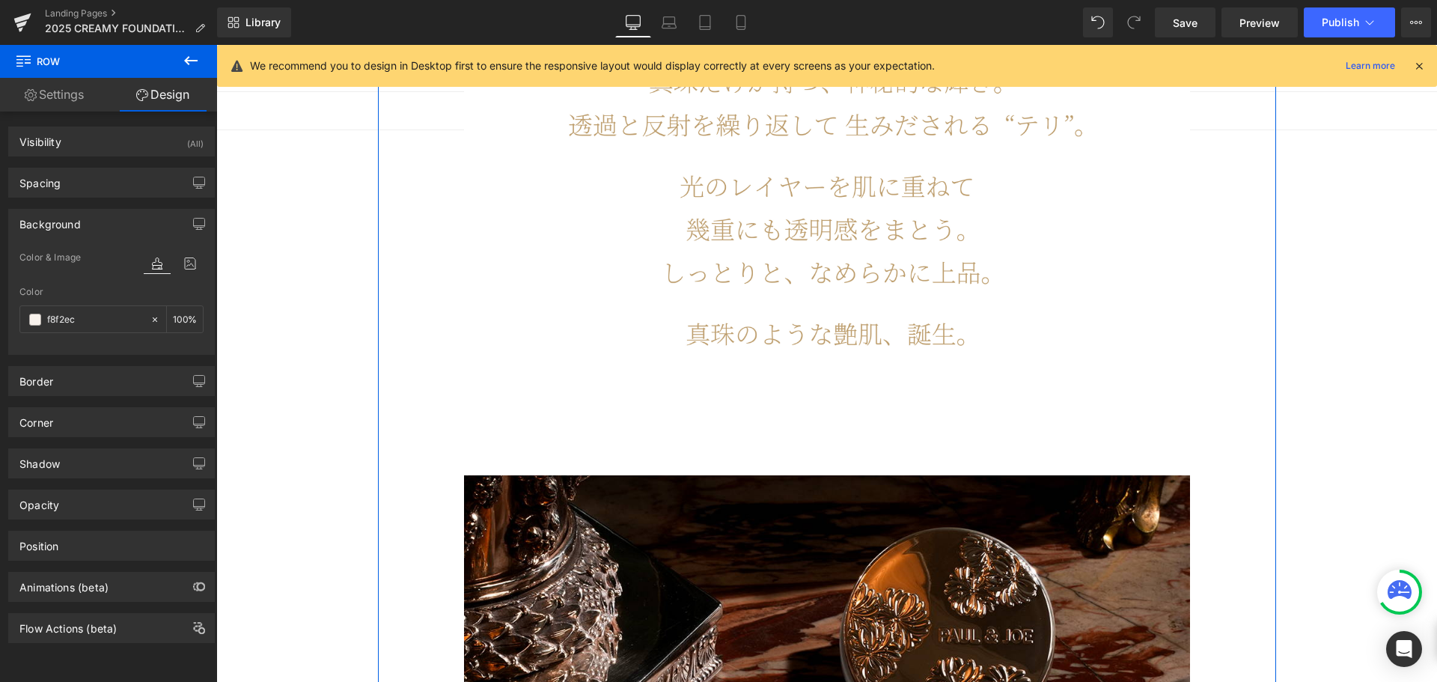
scroll to position [823, 0]
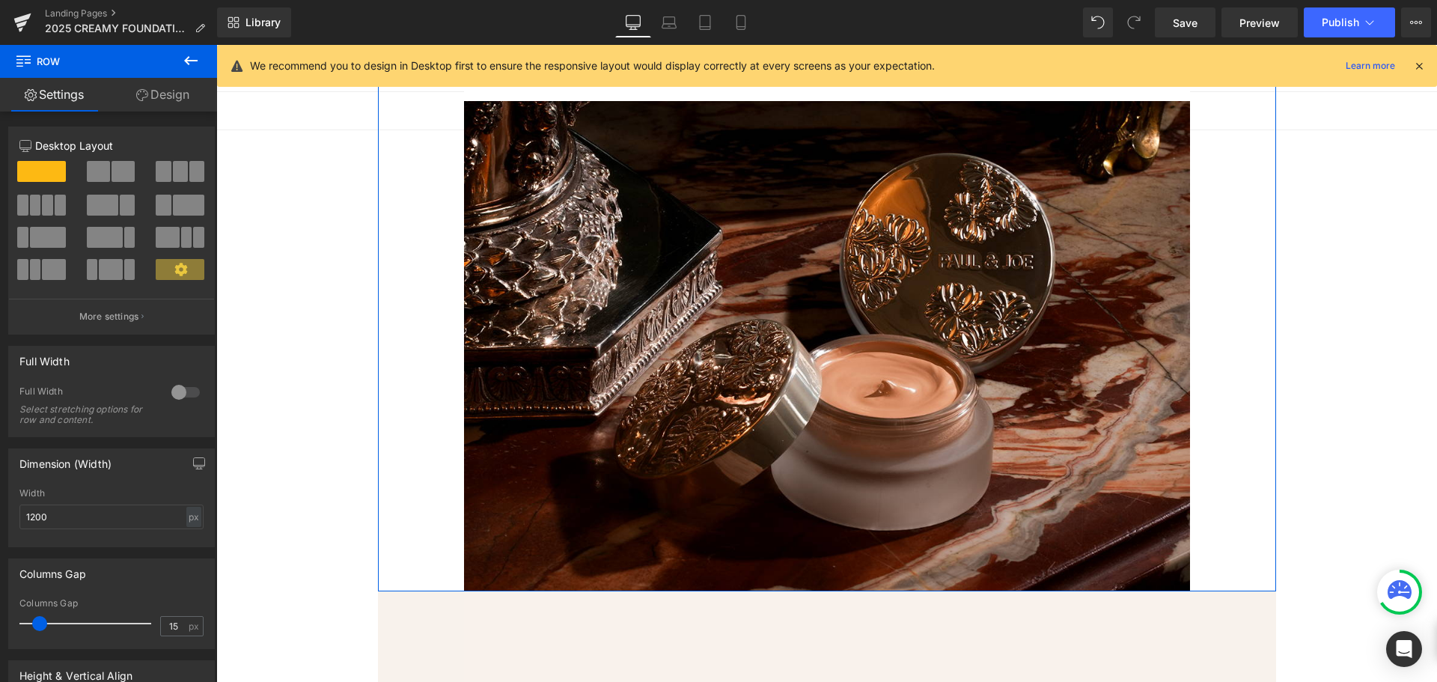
click at [168, 100] on link "Design" at bounding box center [162, 95] width 108 height 34
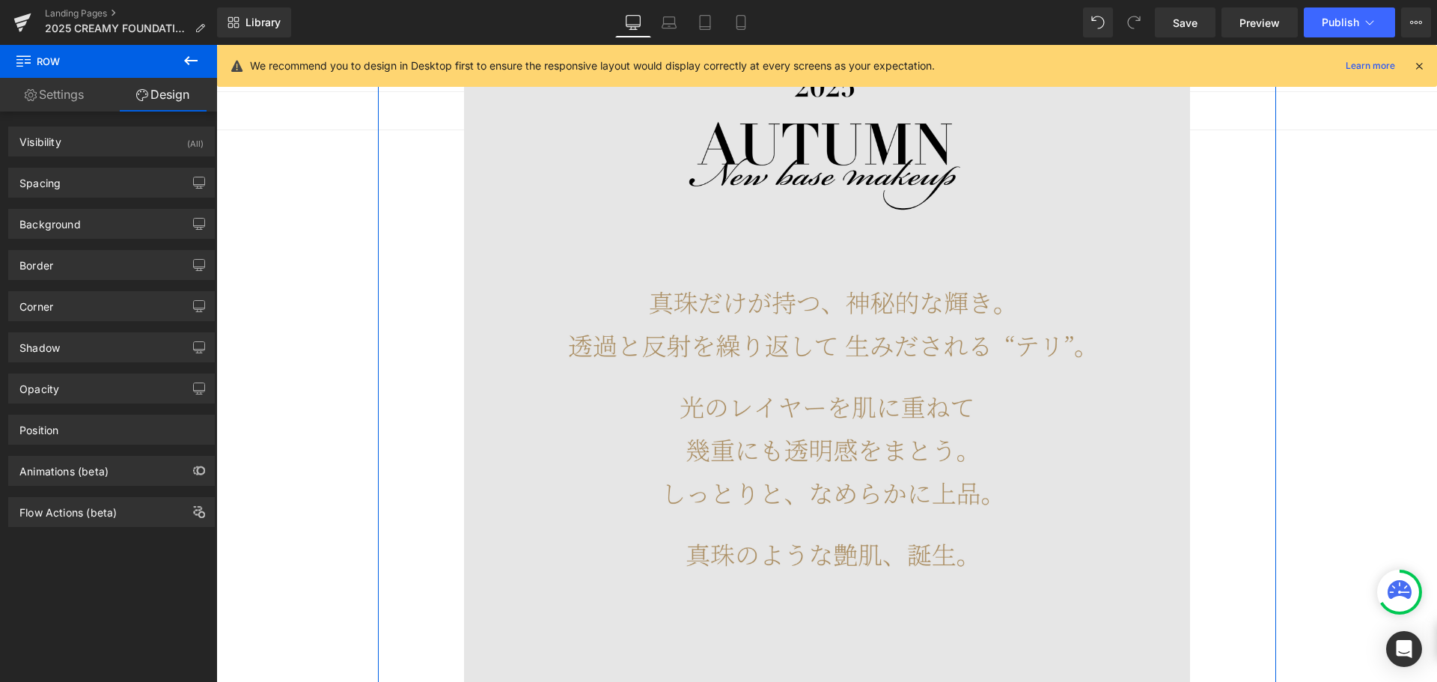
scroll to position [224, 0]
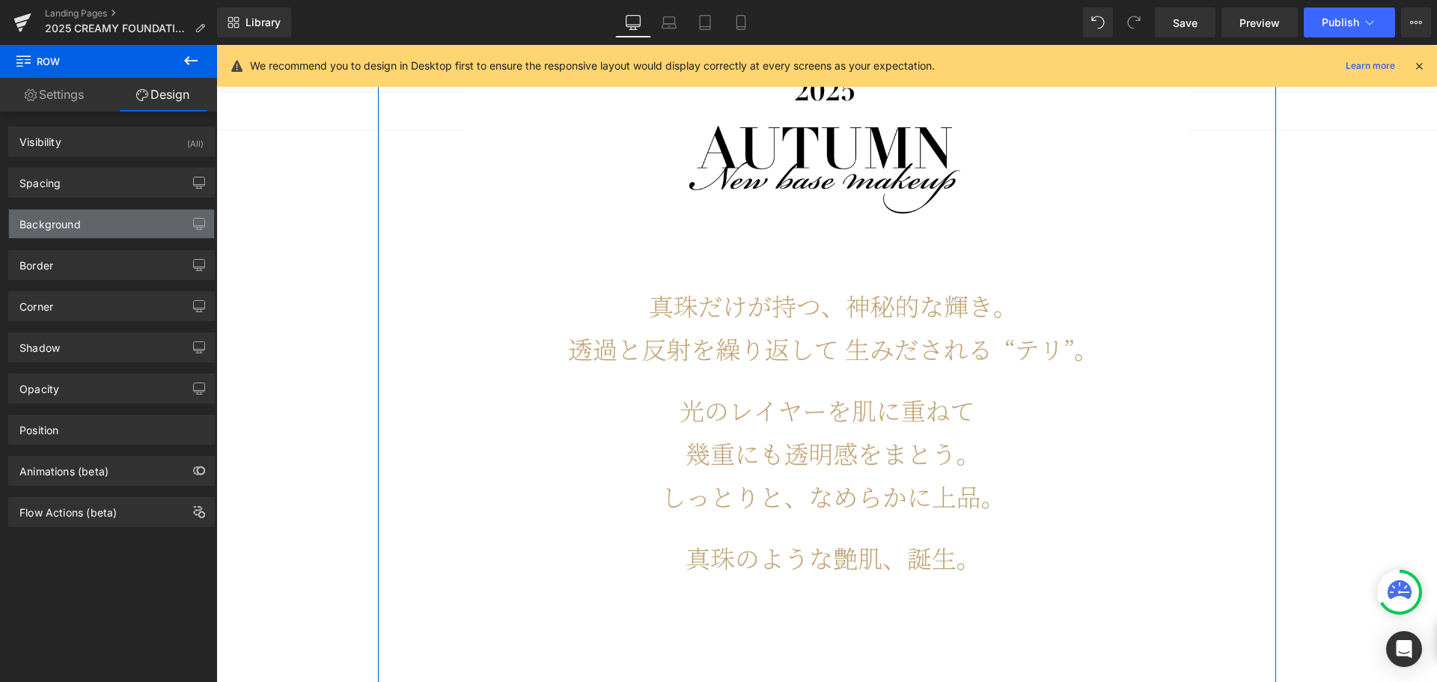
click at [73, 221] on div "Background" at bounding box center [49, 220] width 61 height 21
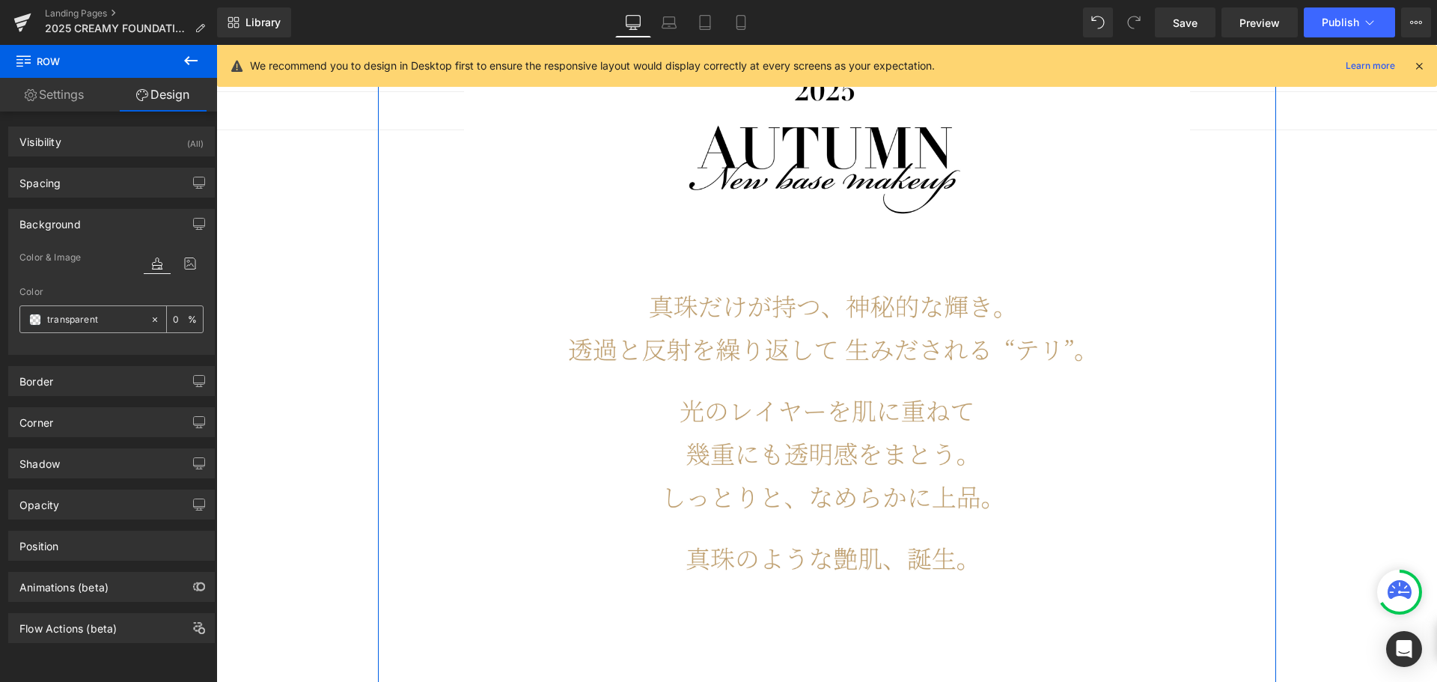
click at [103, 325] on input "transparent" at bounding box center [95, 319] width 96 height 16
click at [152, 322] on icon at bounding box center [155, 319] width 10 height 10
type input "none"
click at [108, 308] on div "none" at bounding box center [84, 319] width 129 height 26
click at [101, 314] on input "none" at bounding box center [95, 319] width 96 height 16
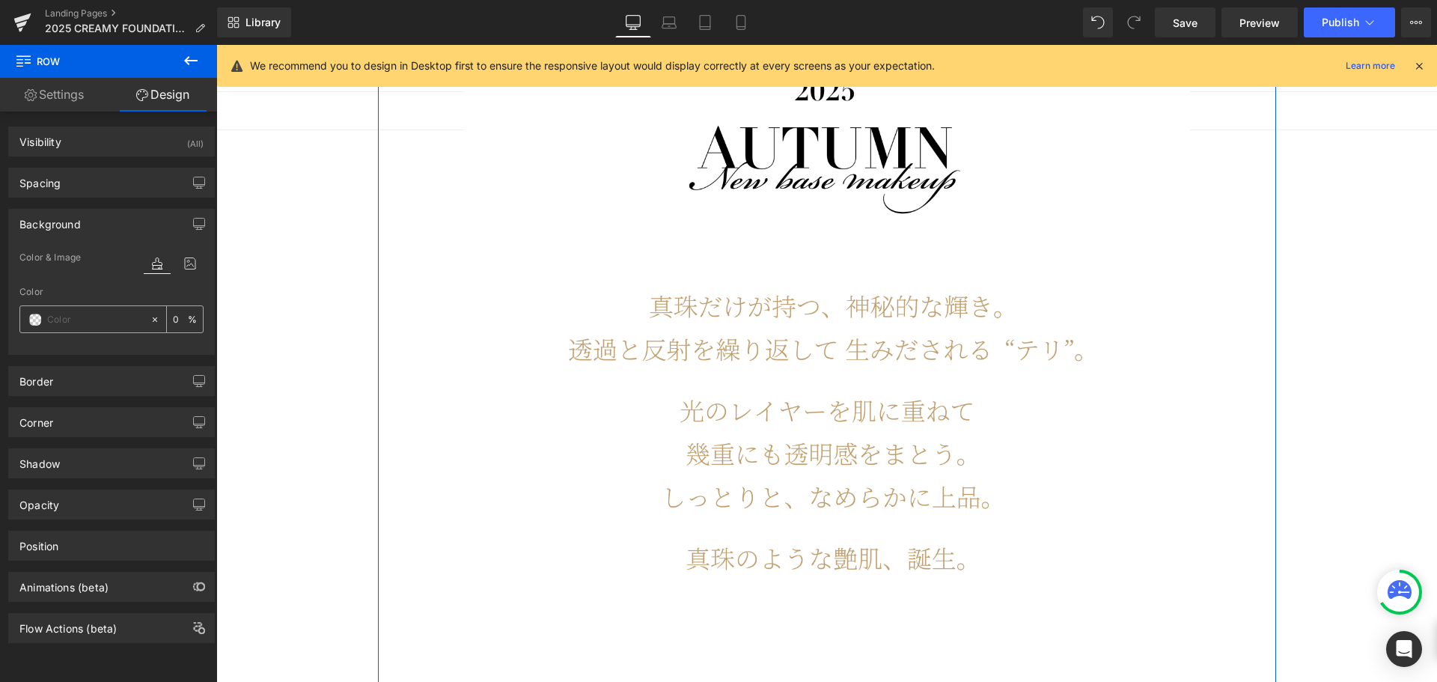
paste input "f8f2ec"
type input "f8f2ec"
type input "100"
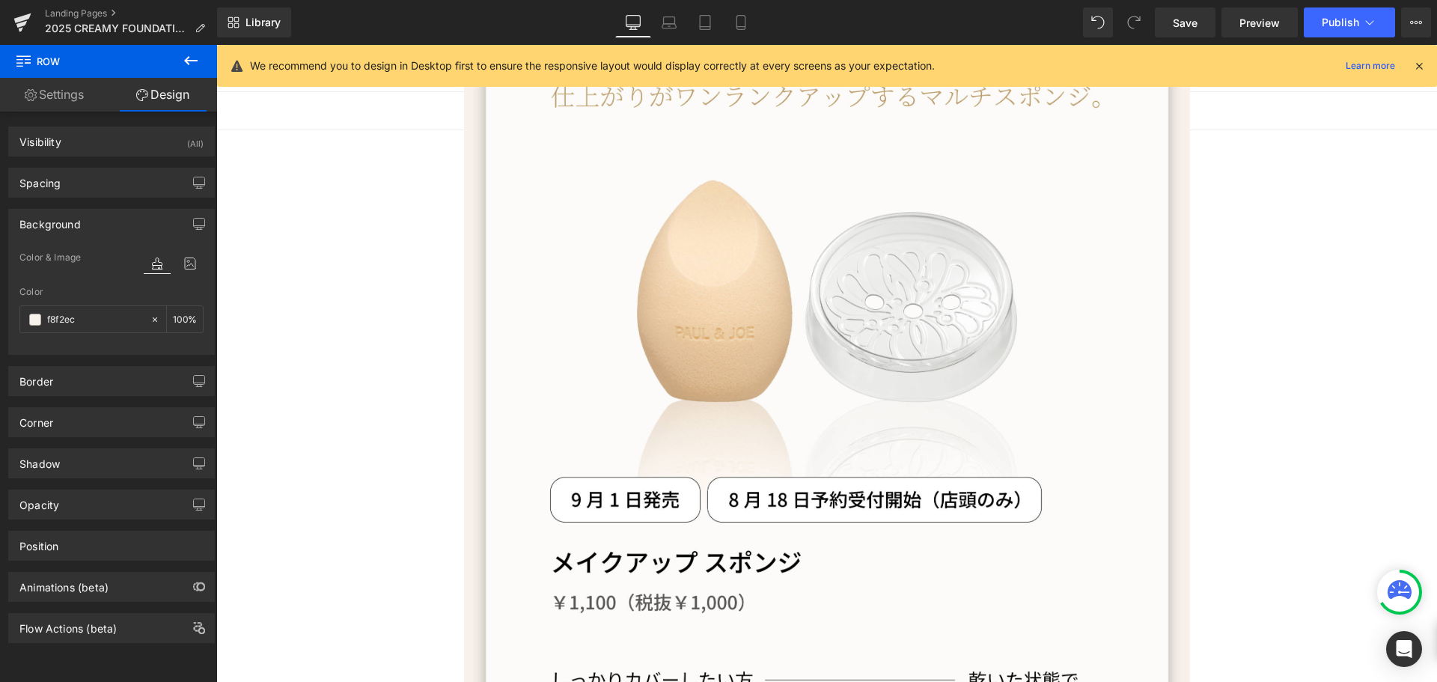
scroll to position [9128, 0]
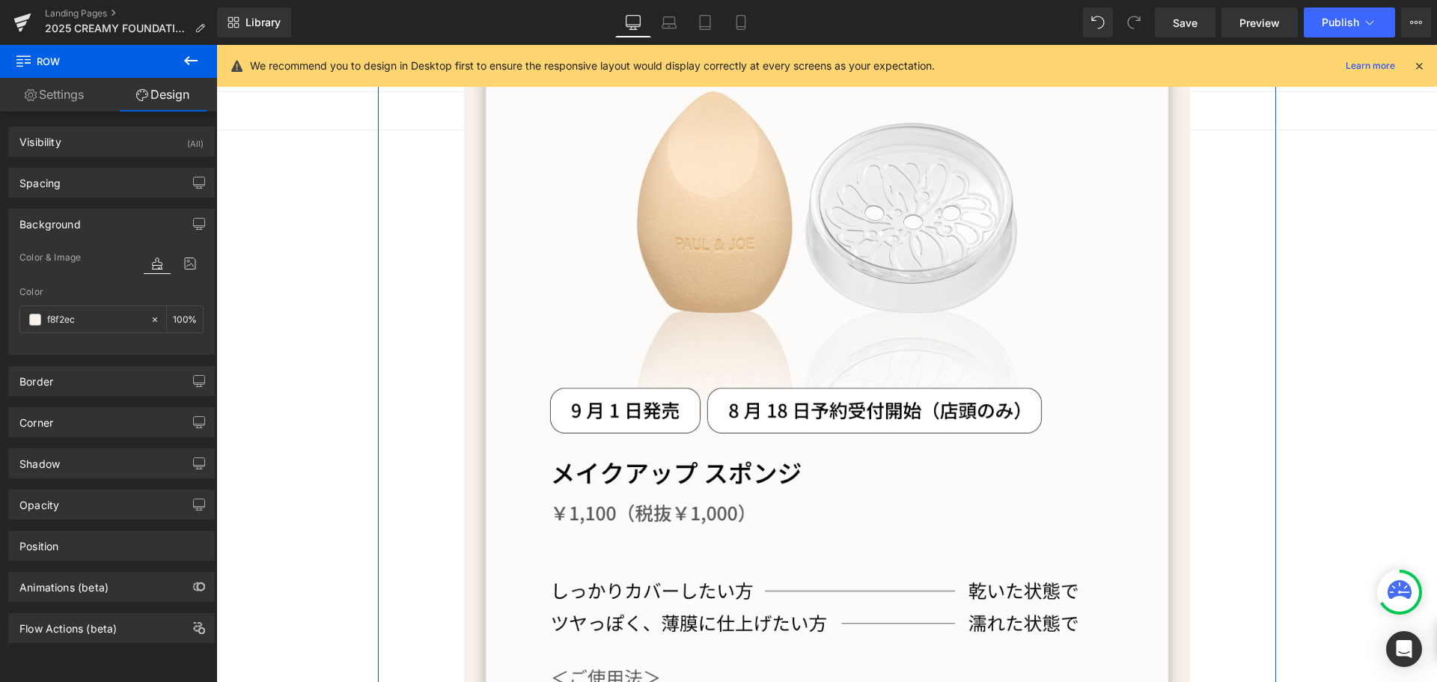
click at [1217, 441] on div "Image Image Row" at bounding box center [827, 438] width 898 height 1113
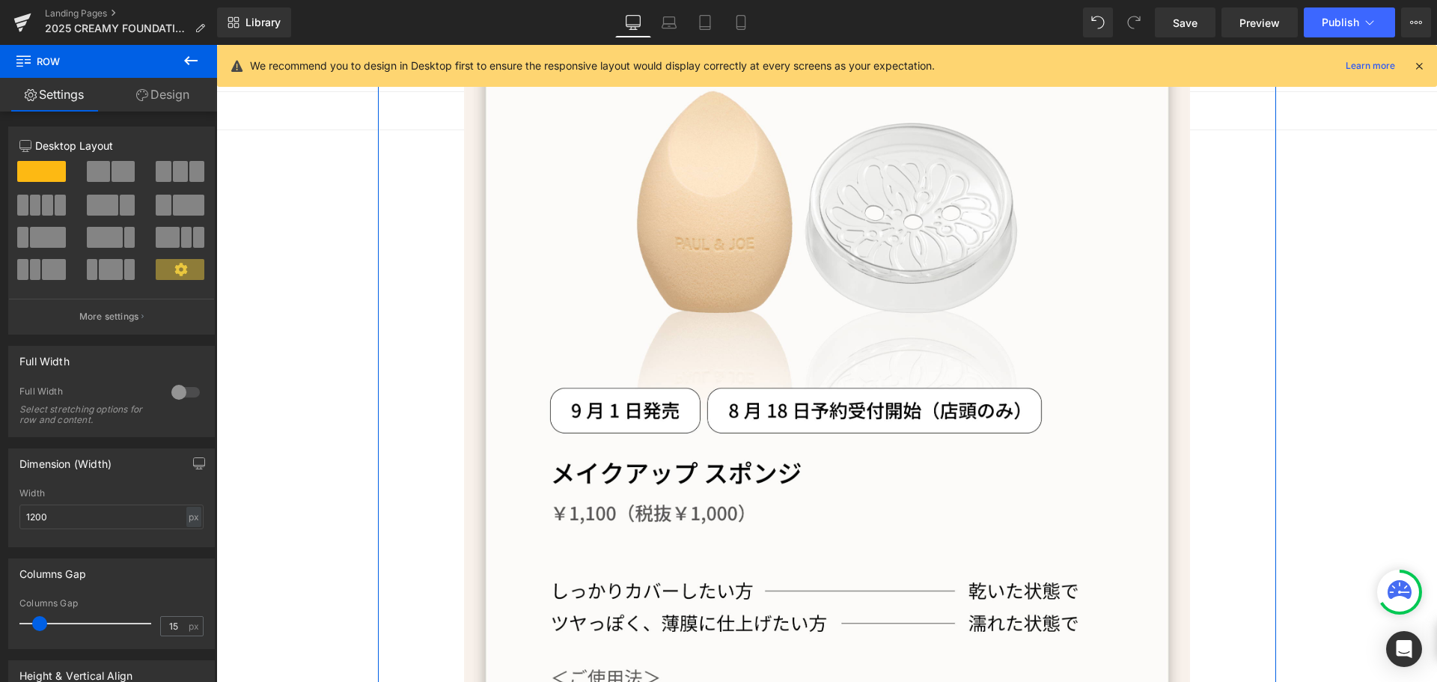
click at [167, 91] on link "Design" at bounding box center [162, 95] width 108 height 34
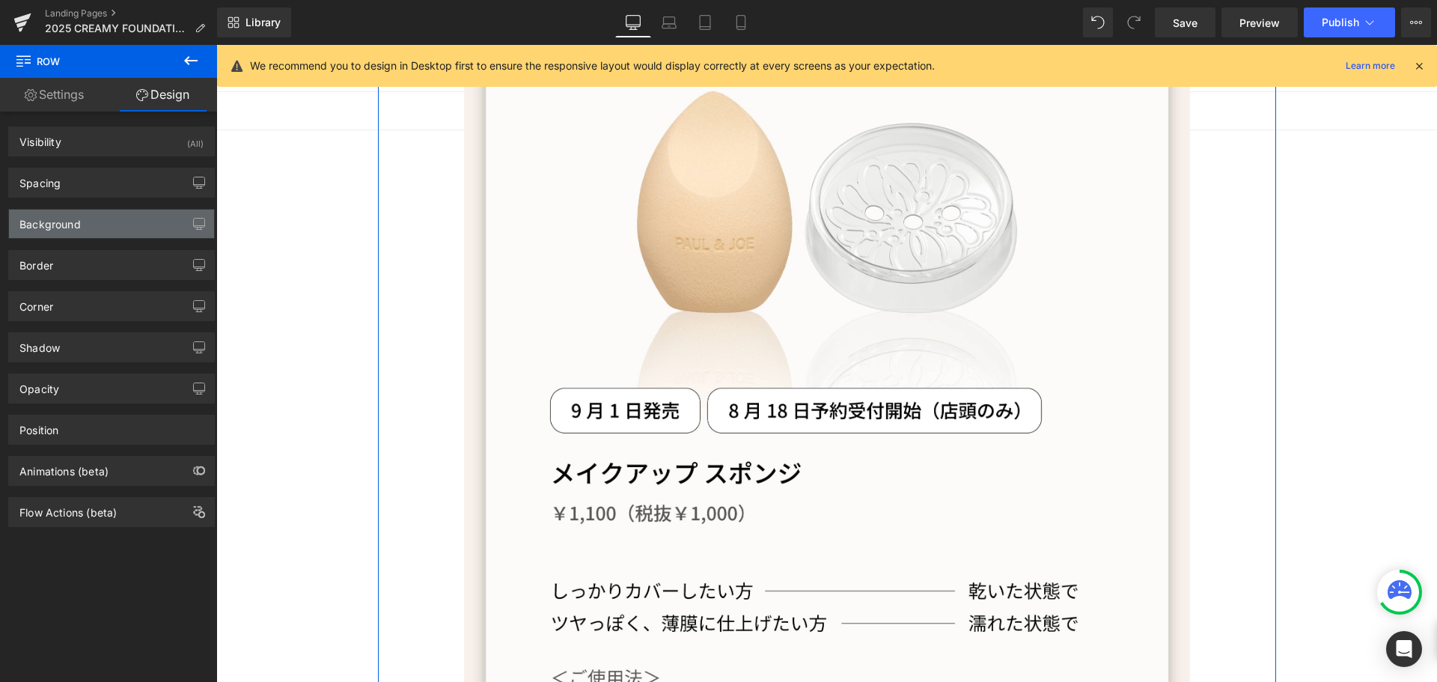
click at [84, 227] on div "Background" at bounding box center [111, 224] width 205 height 28
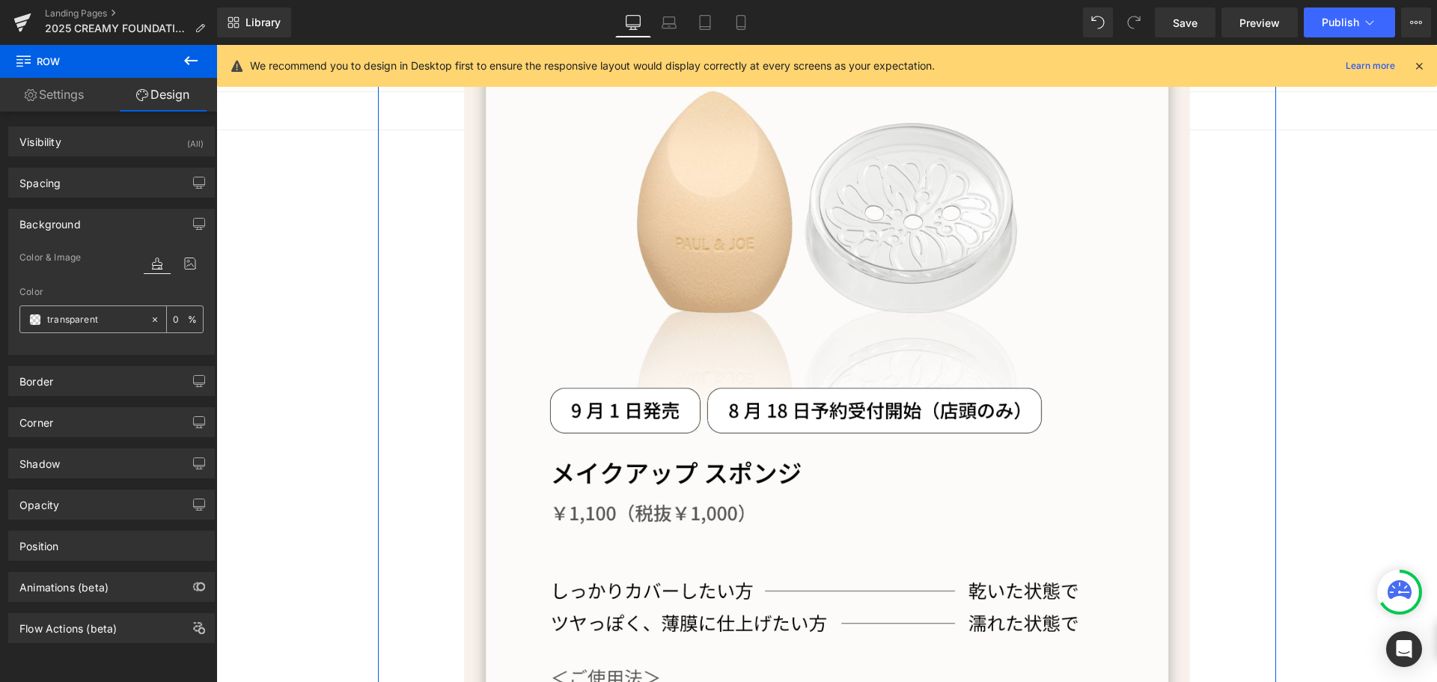
click at [106, 316] on input "transparent" at bounding box center [95, 319] width 96 height 16
click at [150, 319] on icon at bounding box center [155, 319] width 10 height 10
click at [76, 334] on div "Color none 0 %" at bounding box center [111, 319] width 184 height 64
click at [79, 310] on div "none" at bounding box center [84, 319] width 129 height 26
click at [76, 314] on input "none" at bounding box center [95, 319] width 96 height 16
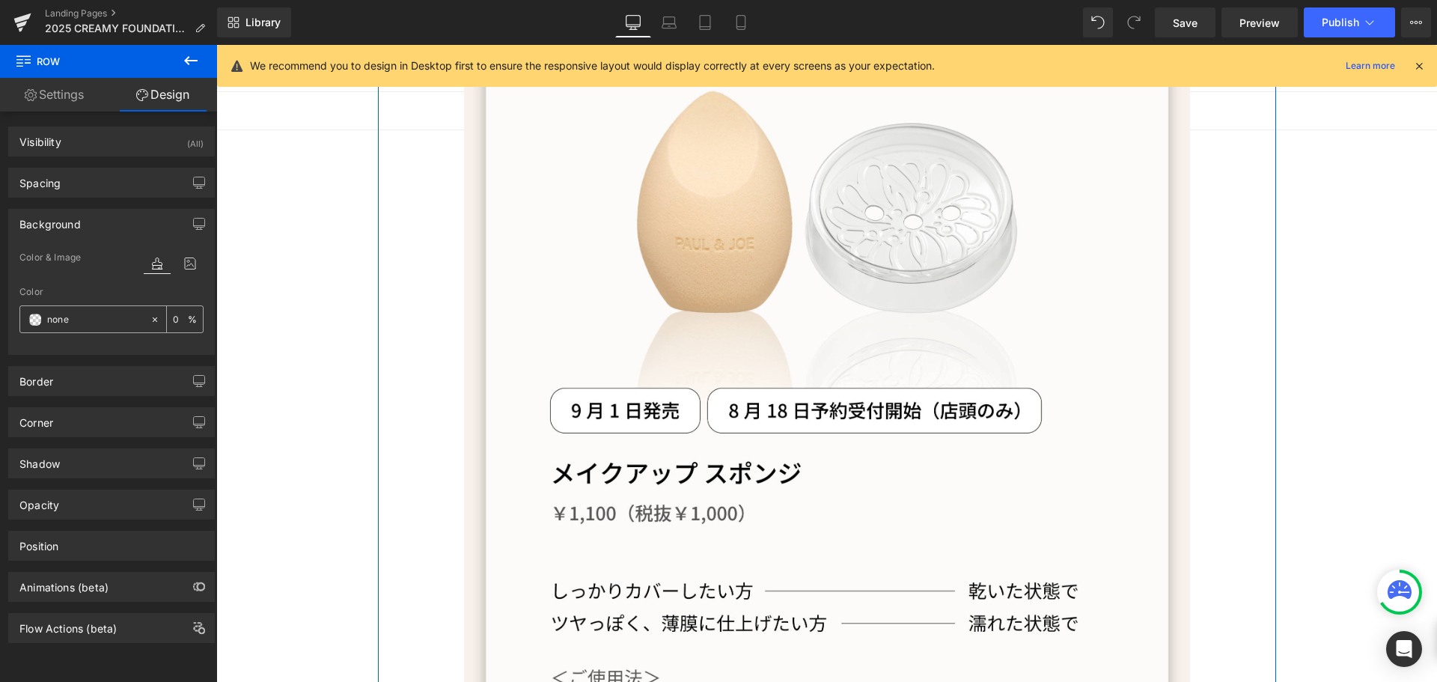
paste input "f8f2ec"
type input "f8f2ec"
type input "100"
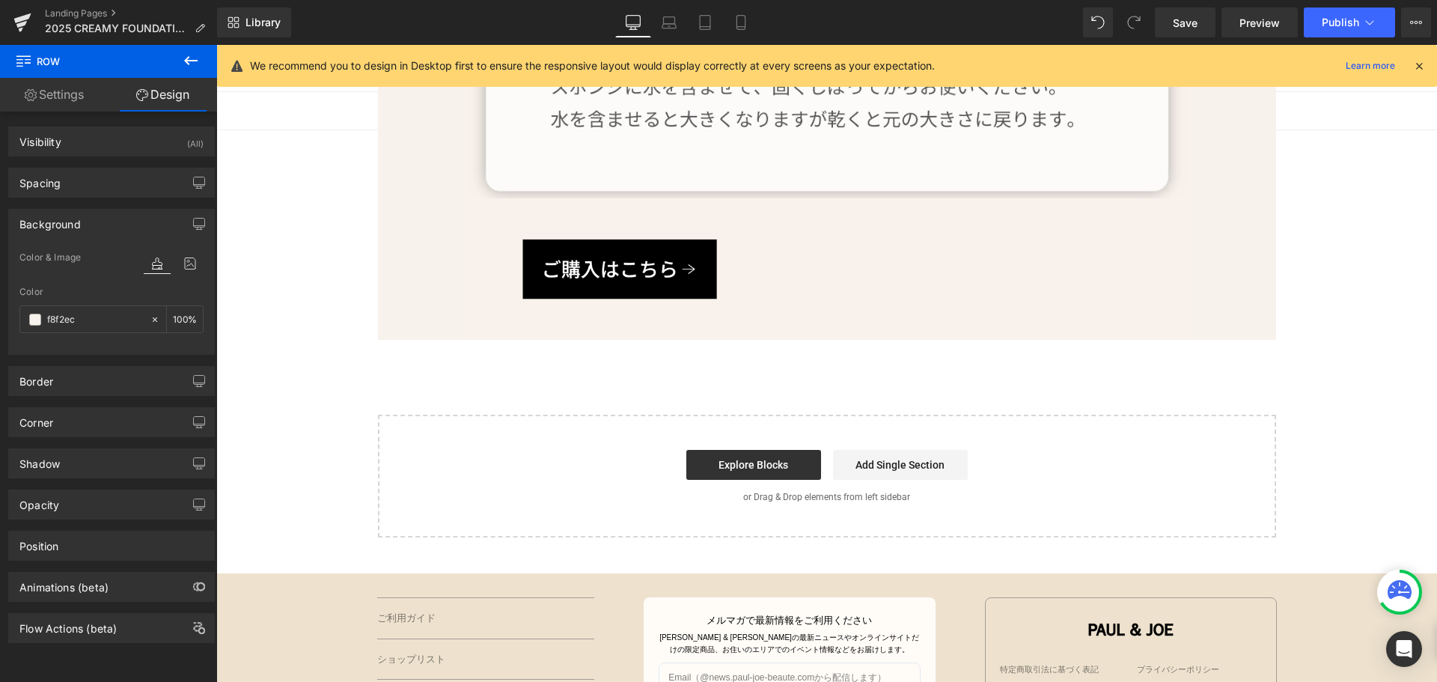
scroll to position [9653, 0]
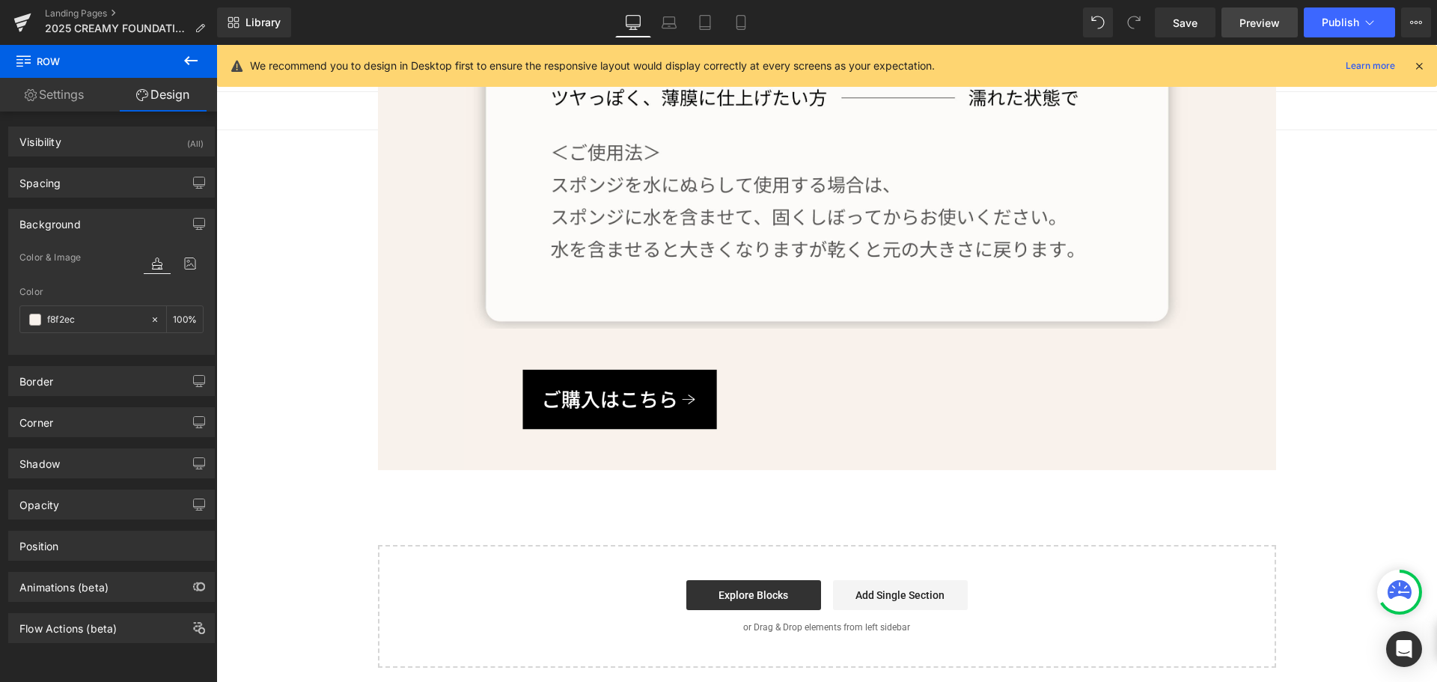
type input "#f8f2ec"
click at [1270, 25] on span "Preview" at bounding box center [1259, 23] width 40 height 16
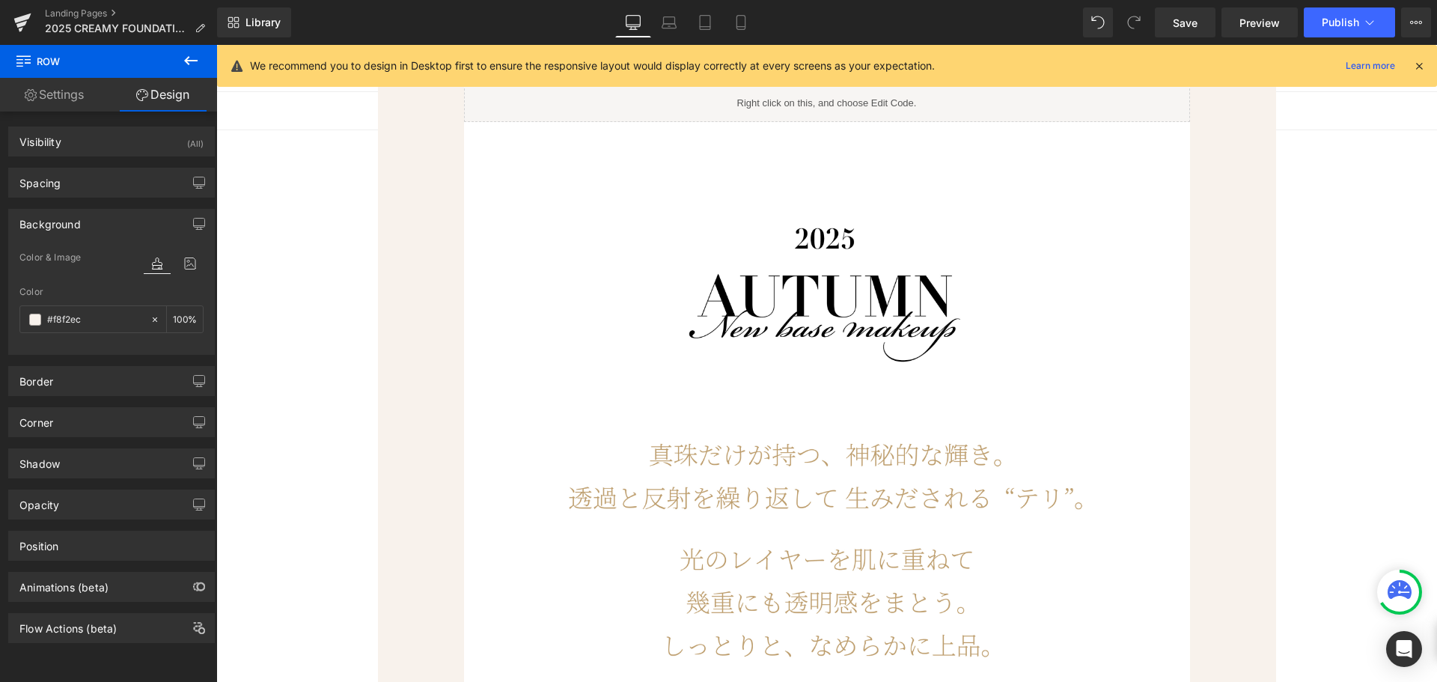
scroll to position [0, 0]
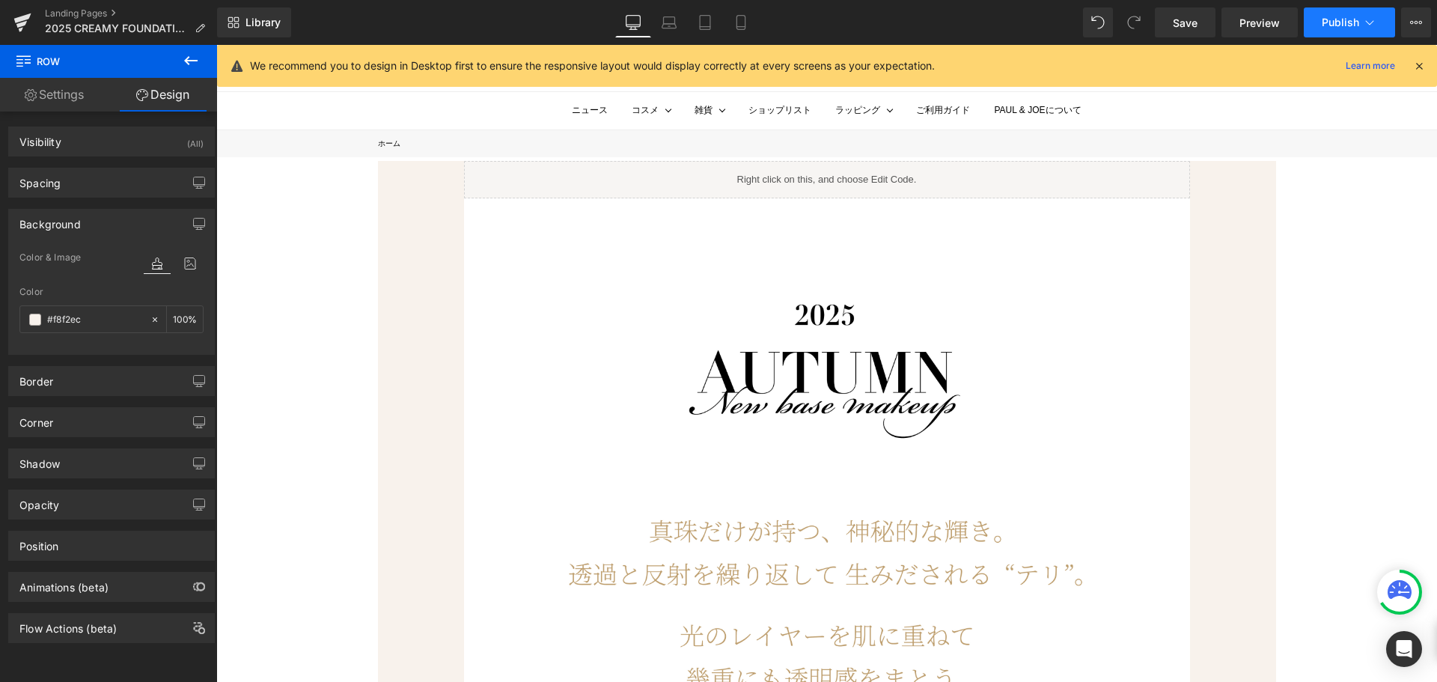
click at [1351, 25] on span "Publish" at bounding box center [1339, 22] width 37 height 12
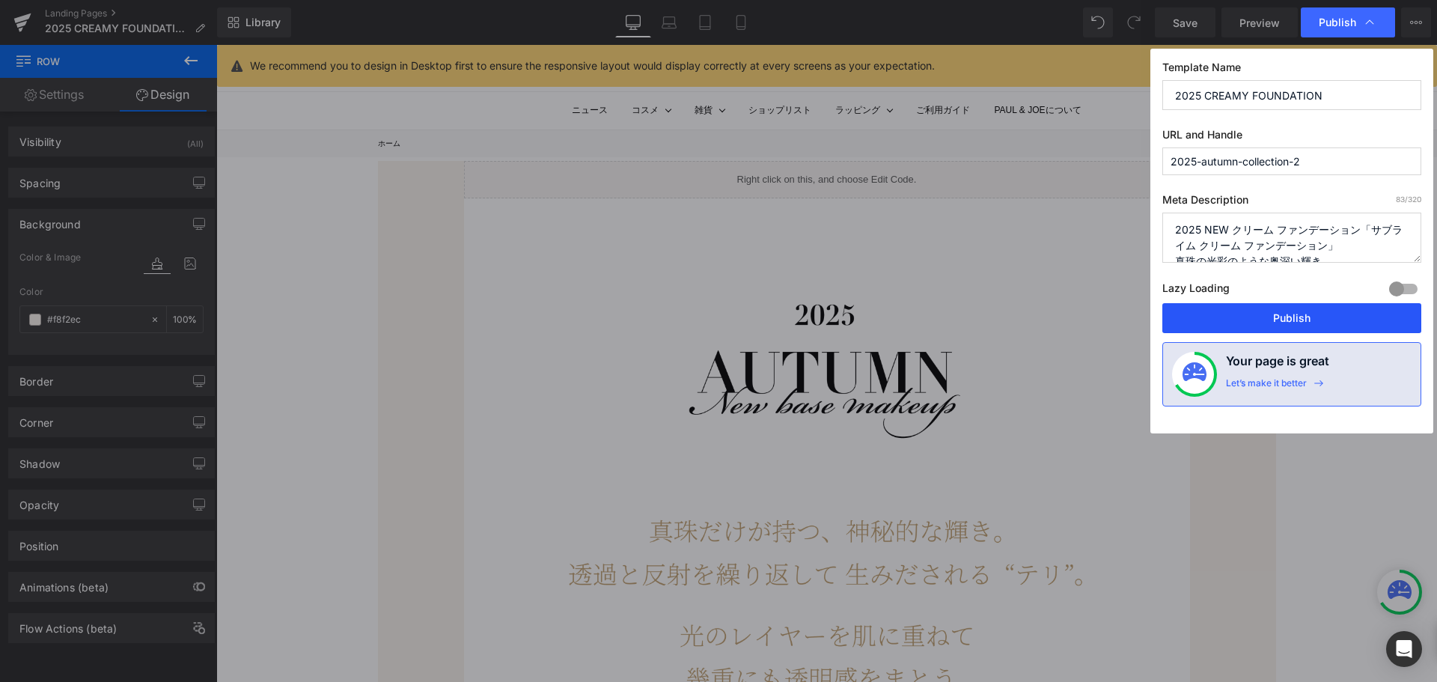
click at [1285, 322] on button "Publish" at bounding box center [1291, 318] width 259 height 30
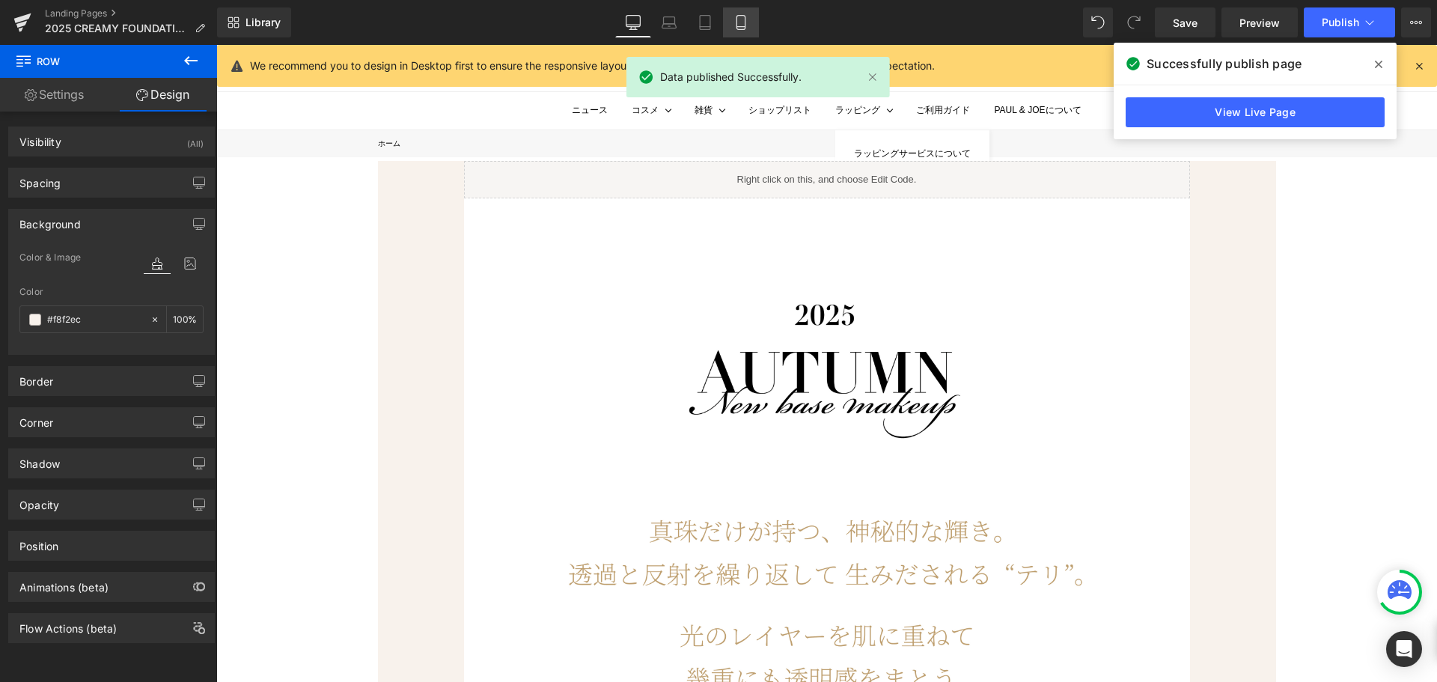
click at [735, 25] on icon at bounding box center [740, 22] width 15 height 15
type input "100"
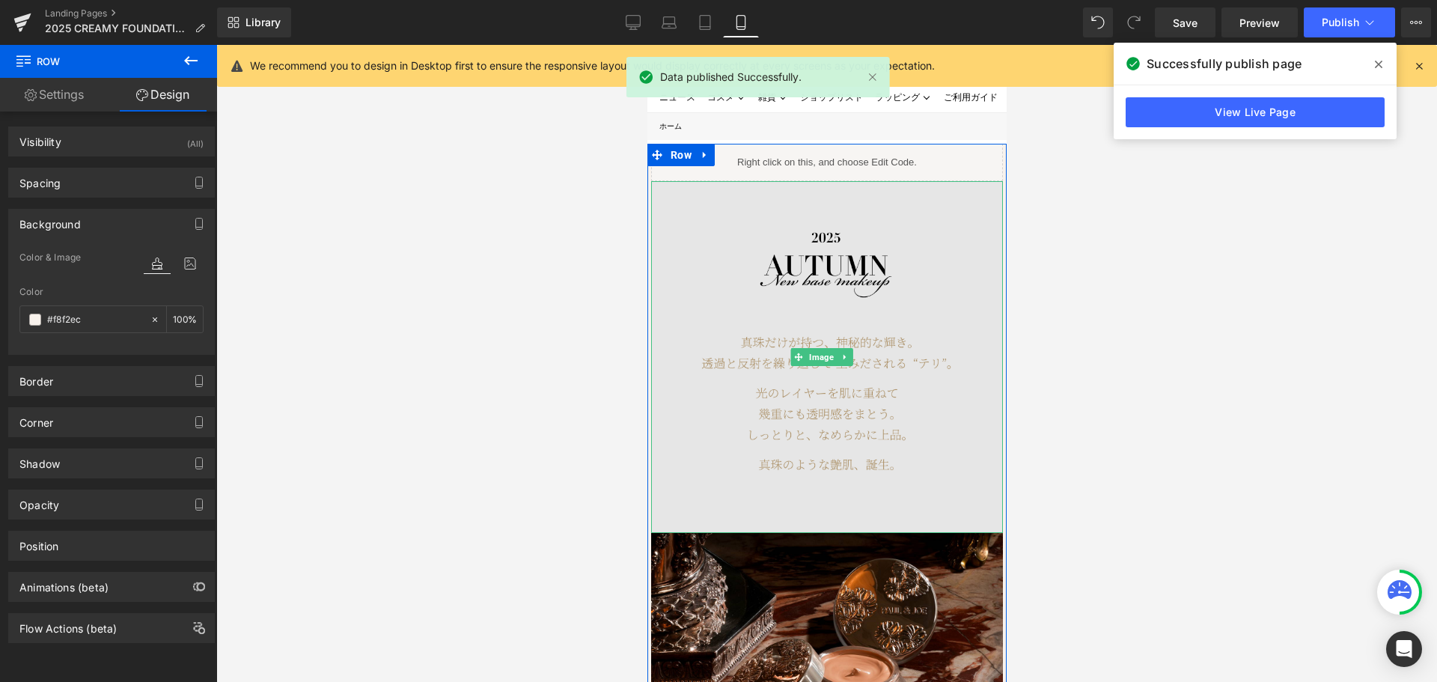
scroll to position [524, 0]
